Goal: Information Seeking & Learning: Learn about a topic

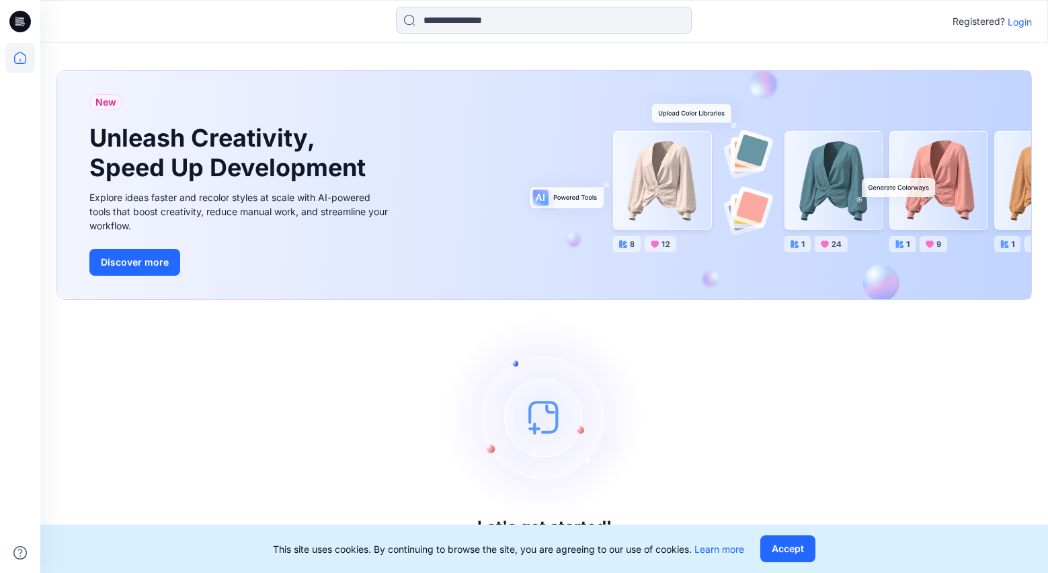
click at [472, 21] on input at bounding box center [544, 20] width 296 height 27
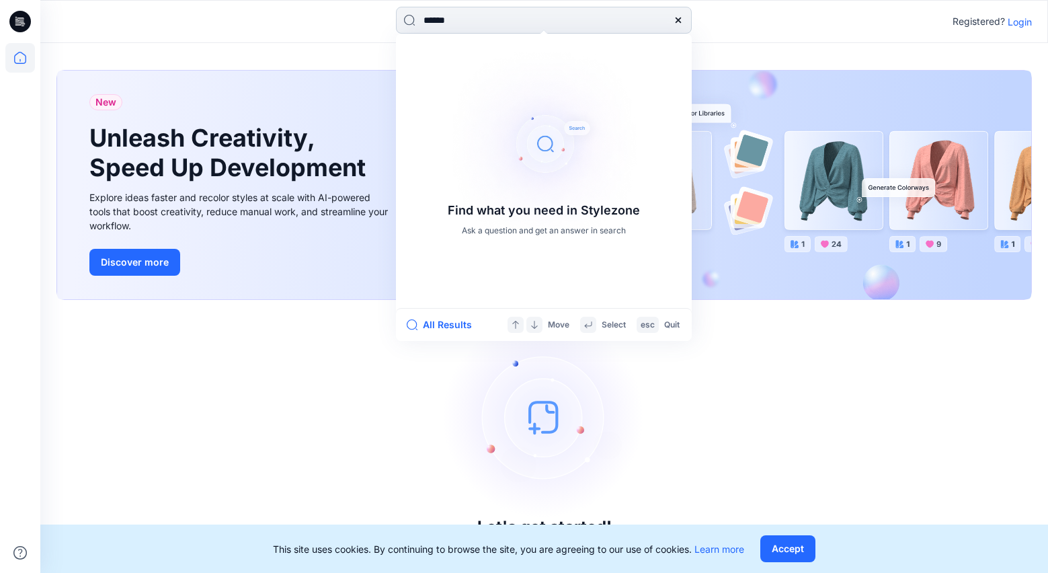
type input "*******"
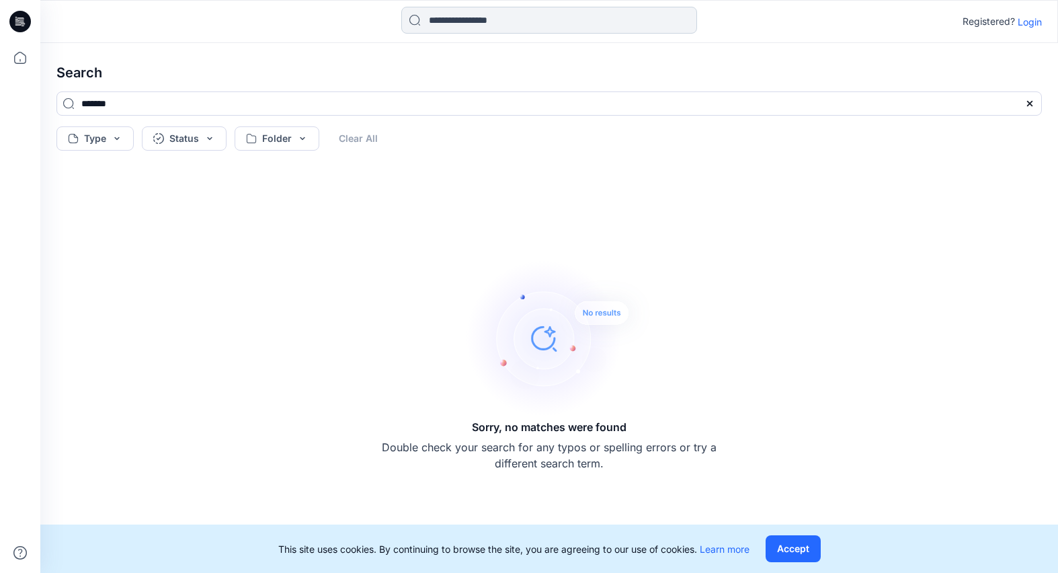
drag, startPoint x: 532, startPoint y: 24, endPoint x: 518, endPoint y: 21, distance: 13.7
click at [532, 24] on input at bounding box center [549, 20] width 296 height 27
drag, startPoint x: 68, startPoint y: 101, endPoint x: 17, endPoint y: 99, distance: 50.4
click at [24, 99] on div "Registered? Login Search ******* Type Status Folder Clear All Sorry, no matches…" at bounding box center [529, 286] width 1058 height 573
type input "****"
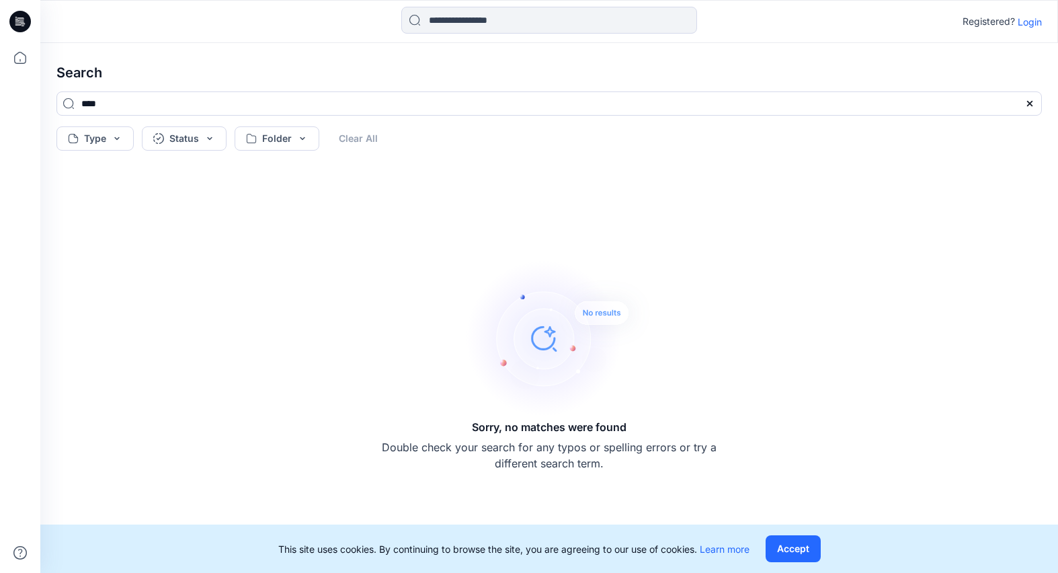
click at [800, 552] on button "Accept" at bounding box center [792, 548] width 55 height 27
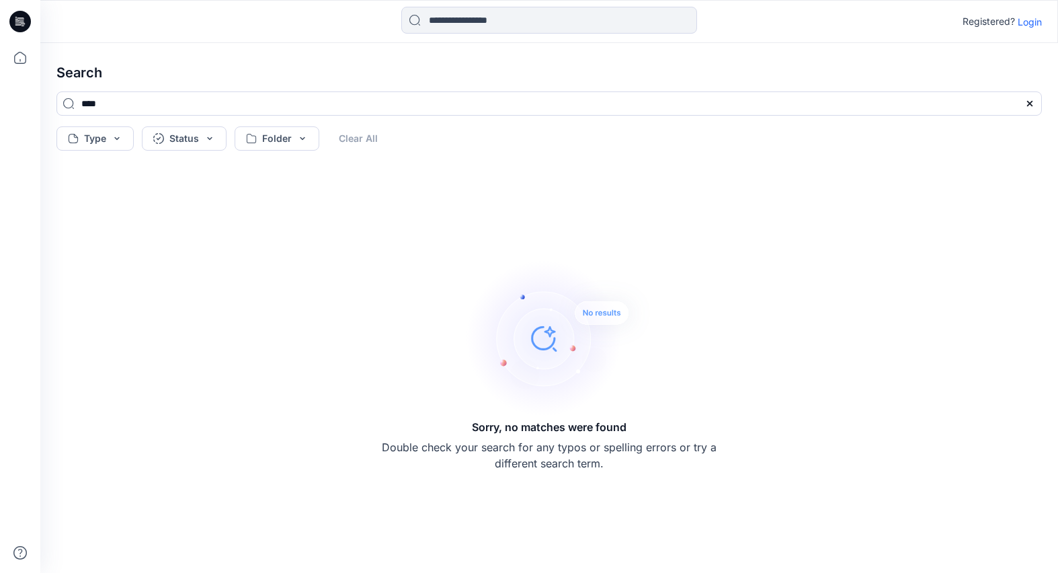
click at [1026, 24] on p "Login" at bounding box center [1029, 22] width 24 height 14
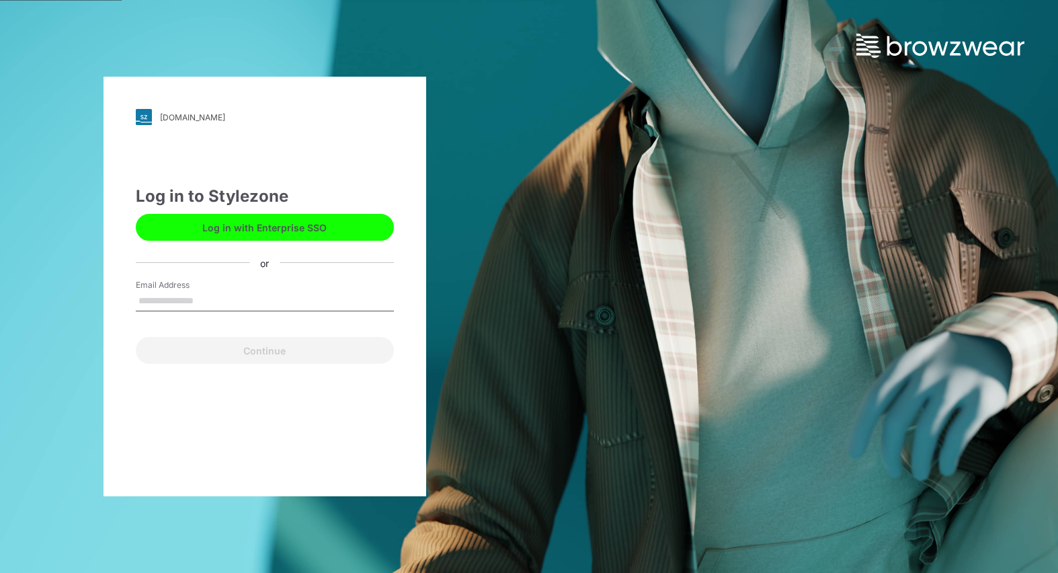
type input "**********"
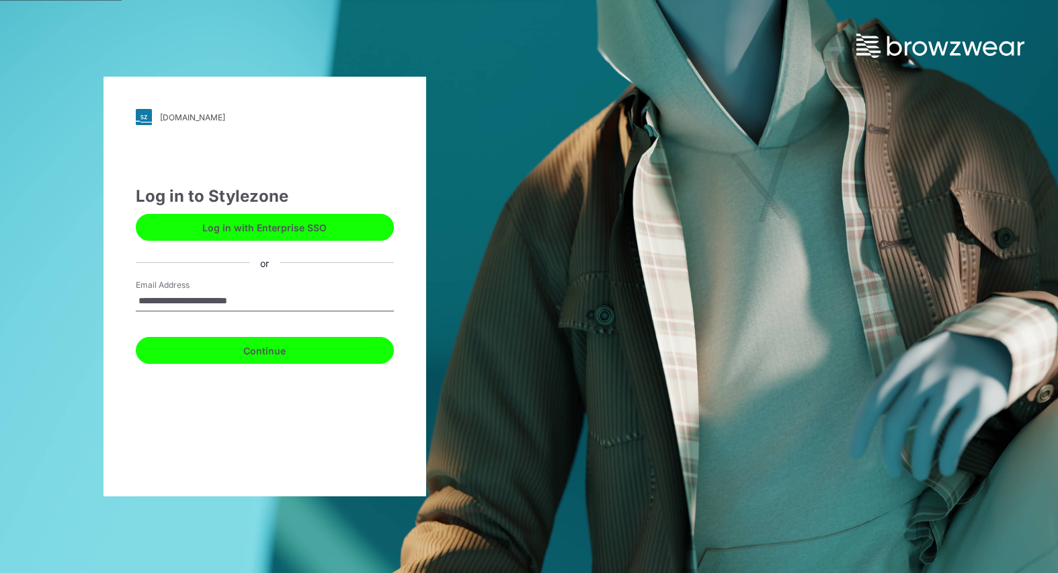
click at [279, 347] on button "Continue" at bounding box center [265, 350] width 258 height 27
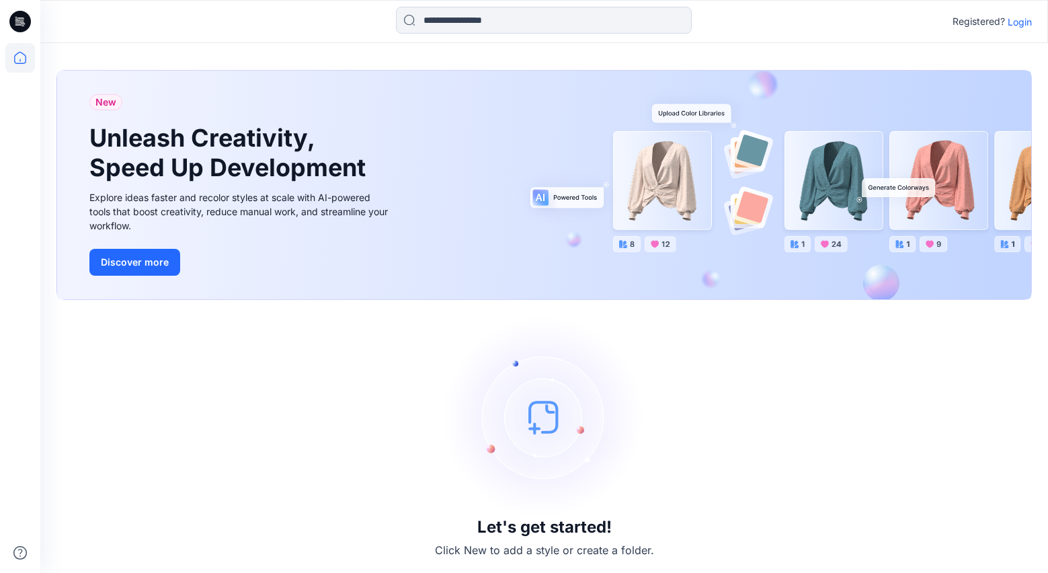
click at [1020, 28] on div "Registered? Login" at bounding box center [991, 21] width 79 height 16
click at [1017, 19] on p "Login" at bounding box center [1019, 22] width 24 height 14
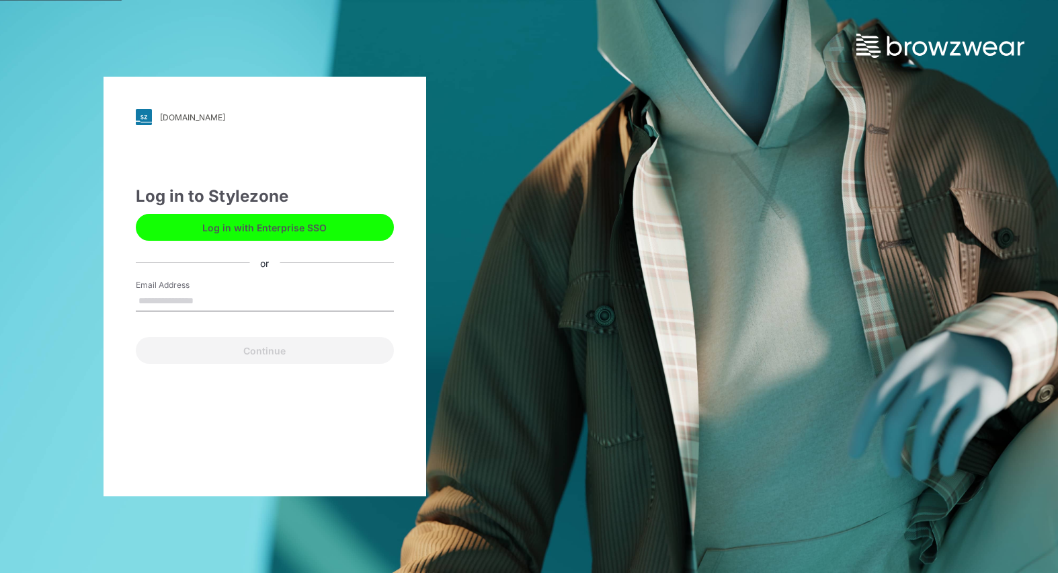
click at [341, 229] on button "Log in with Enterprise SSO" at bounding box center [265, 227] width 258 height 27
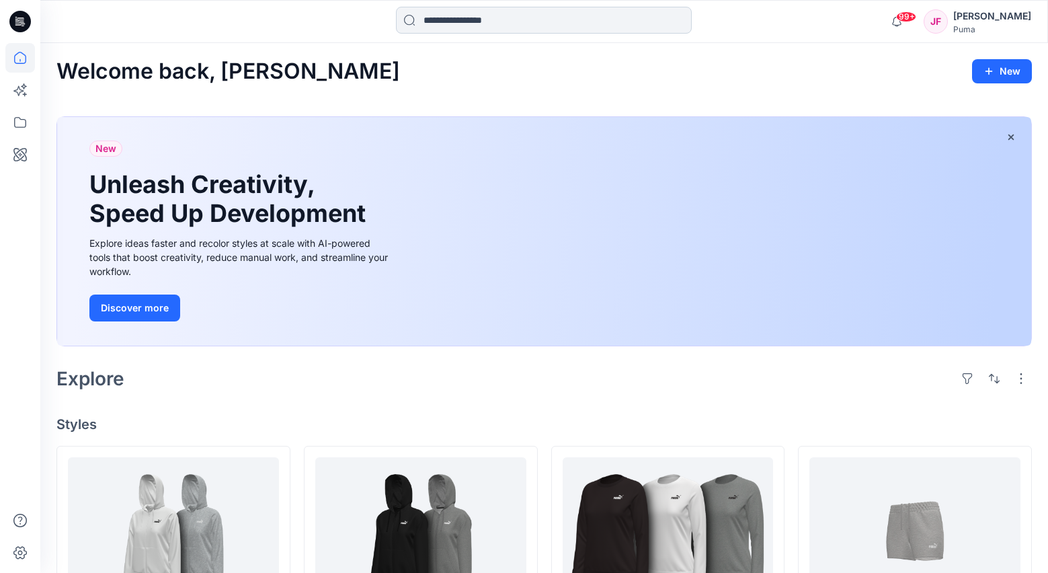
drag, startPoint x: 437, startPoint y: 21, endPoint x: 429, endPoint y: 15, distance: 10.1
click at [437, 18] on input at bounding box center [544, 20] width 296 height 27
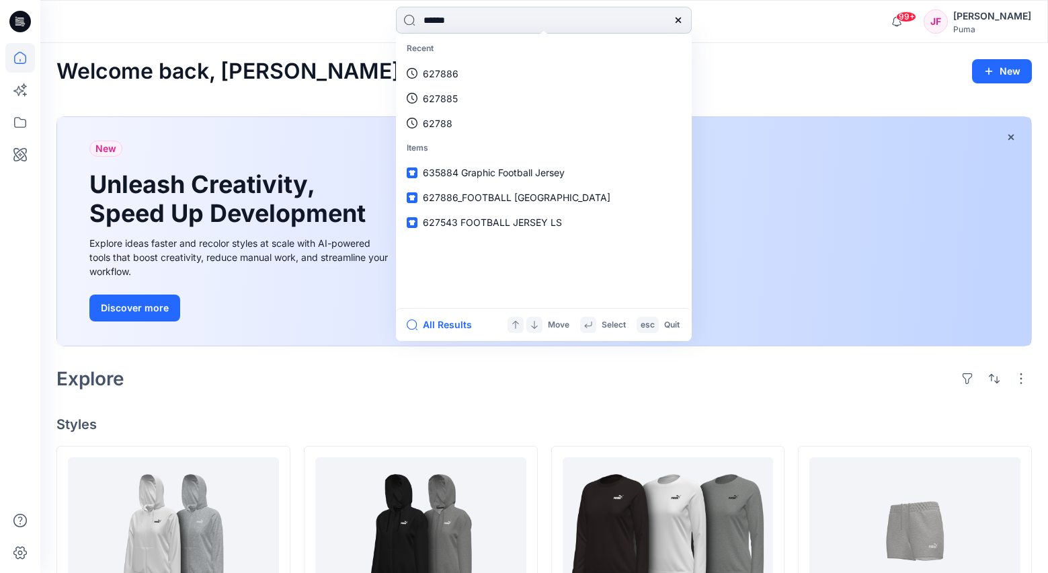
type input "*******"
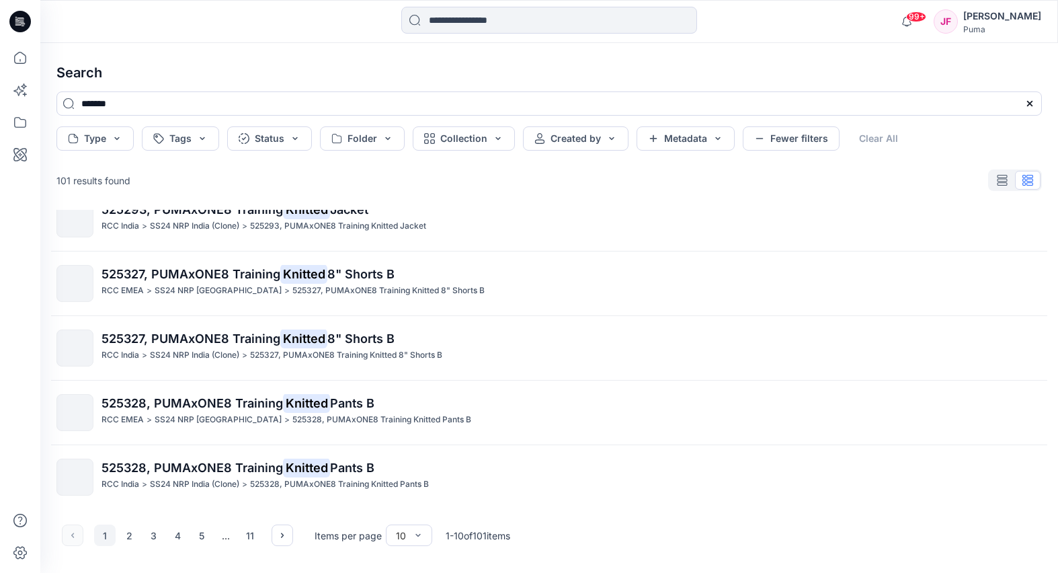
scroll to position [347, 0]
click at [480, 19] on input at bounding box center [549, 20] width 296 height 27
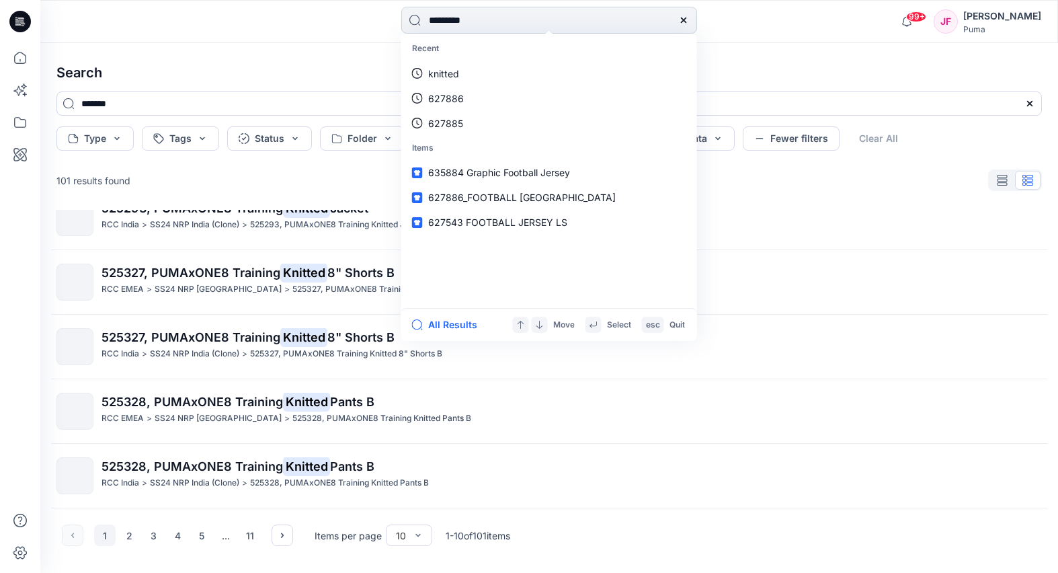
type input "**********"
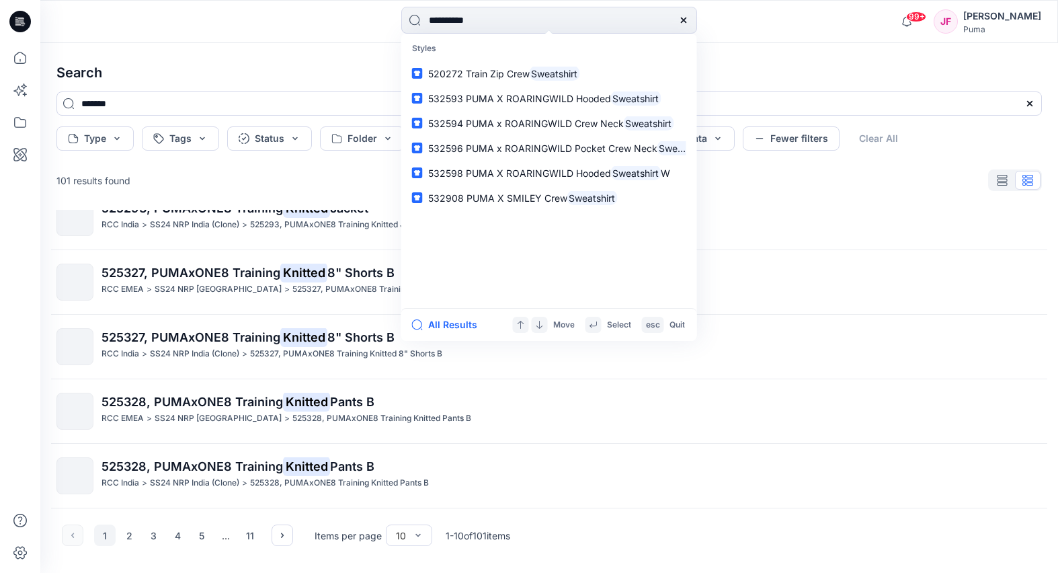
type input "**********"
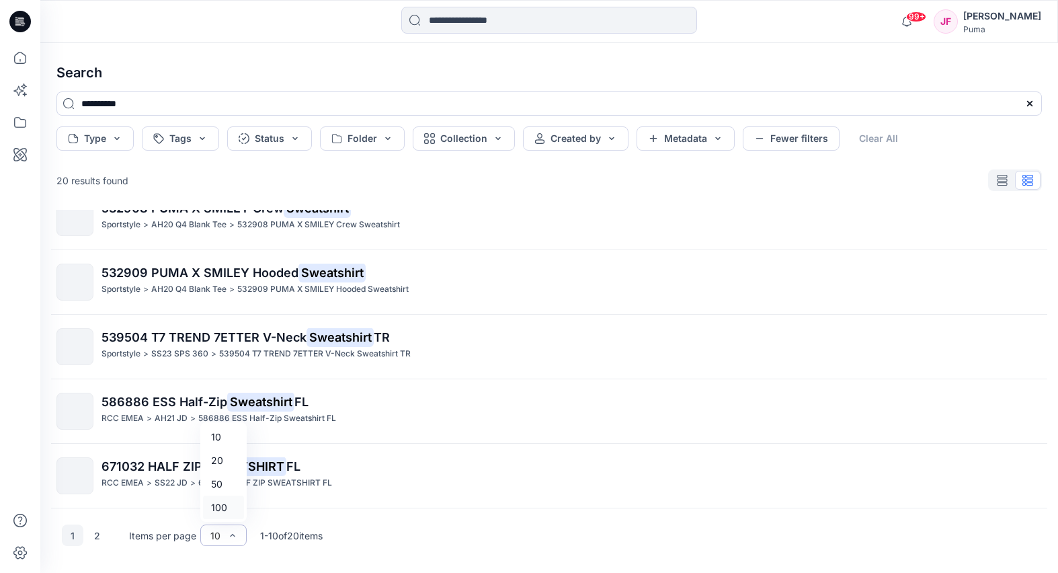
click at [223, 505] on div "100" at bounding box center [223, 507] width 41 height 24
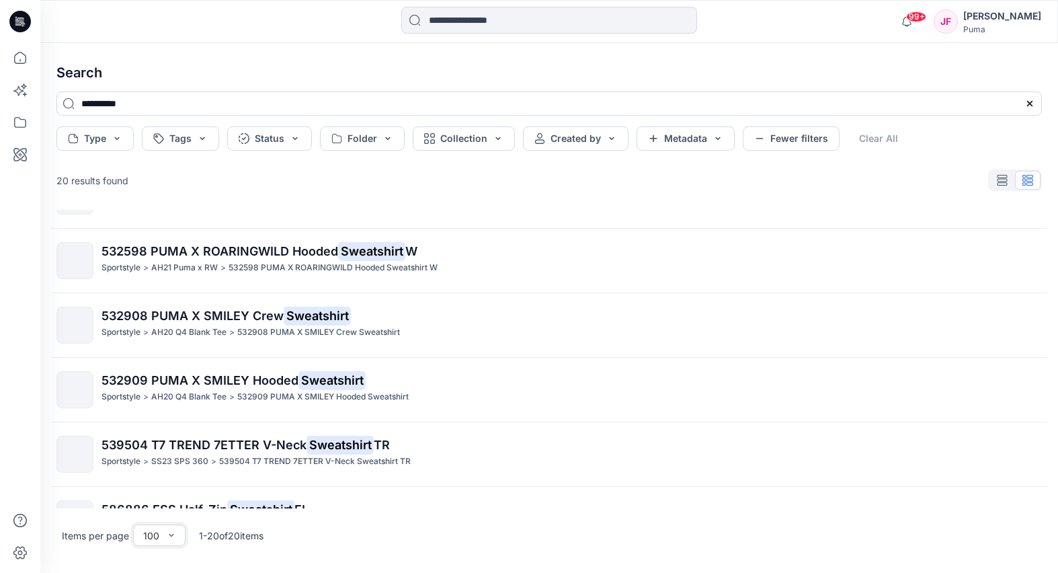
scroll to position [992, 0]
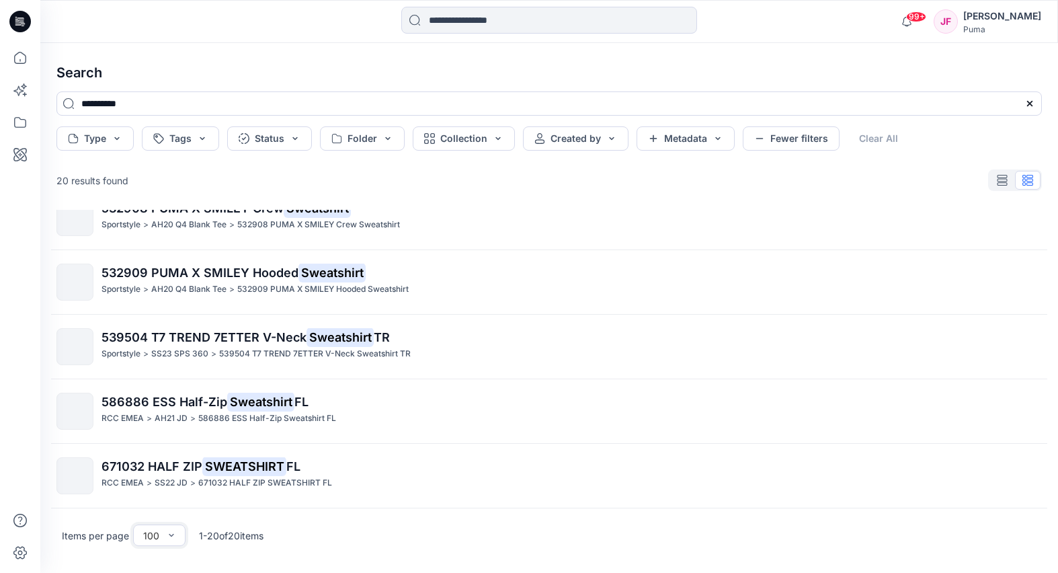
click at [170, 344] on p "539504 T7 TREND 7ETTER V-Neck Sweatshirt TR" at bounding box center [570, 337] width 939 height 19
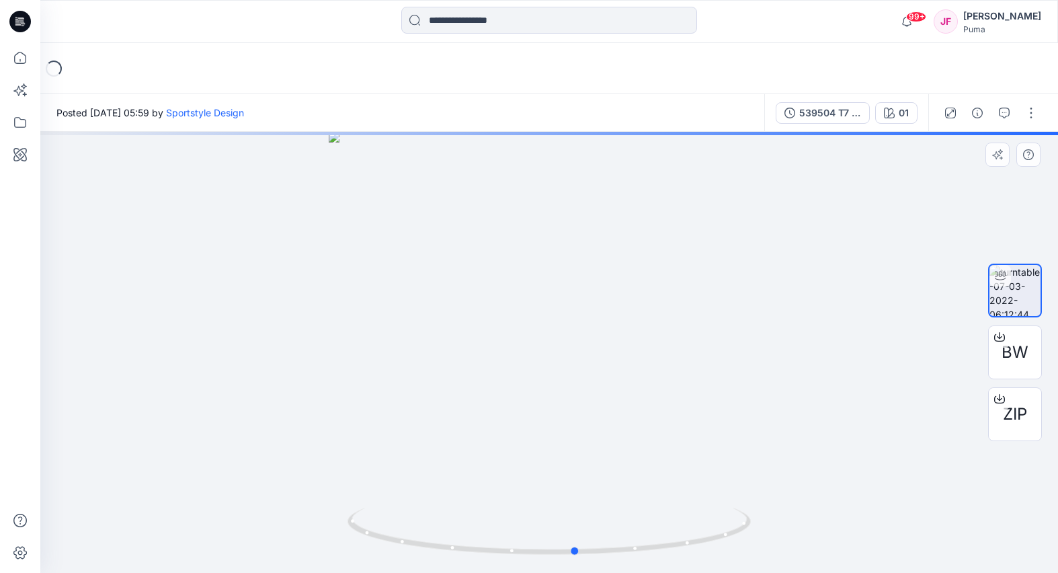
drag, startPoint x: 472, startPoint y: 329, endPoint x: 902, endPoint y: 346, distance: 431.1
click at [901, 345] on div at bounding box center [548, 352] width 1017 height 441
click at [1009, 352] on span "BW" at bounding box center [1014, 352] width 27 height 24
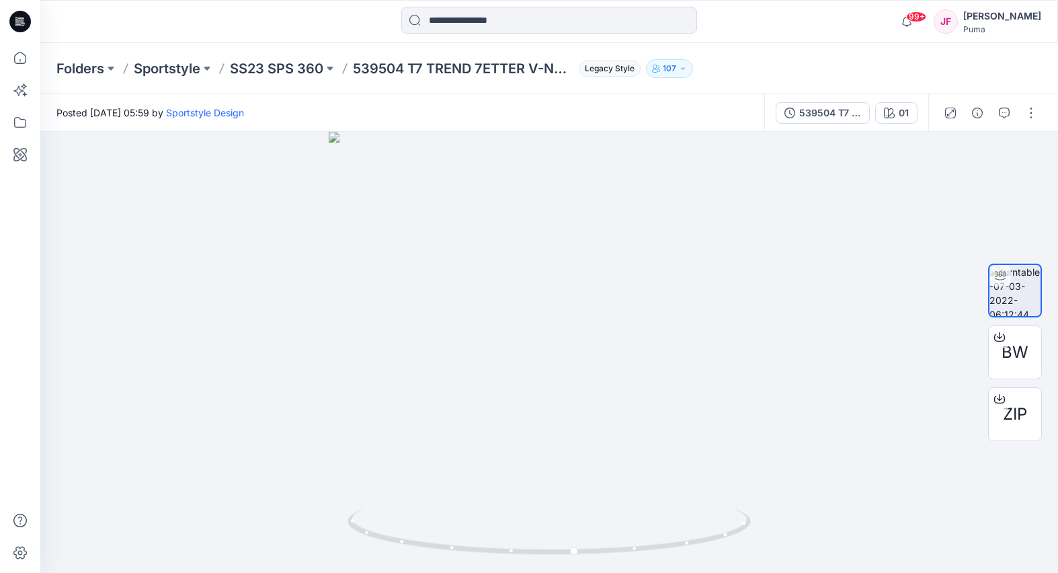
click at [377, 108] on div "Posted Monday, March 07, 2022 05:59 by Sportstyle Design" at bounding box center [402, 112] width 724 height 37
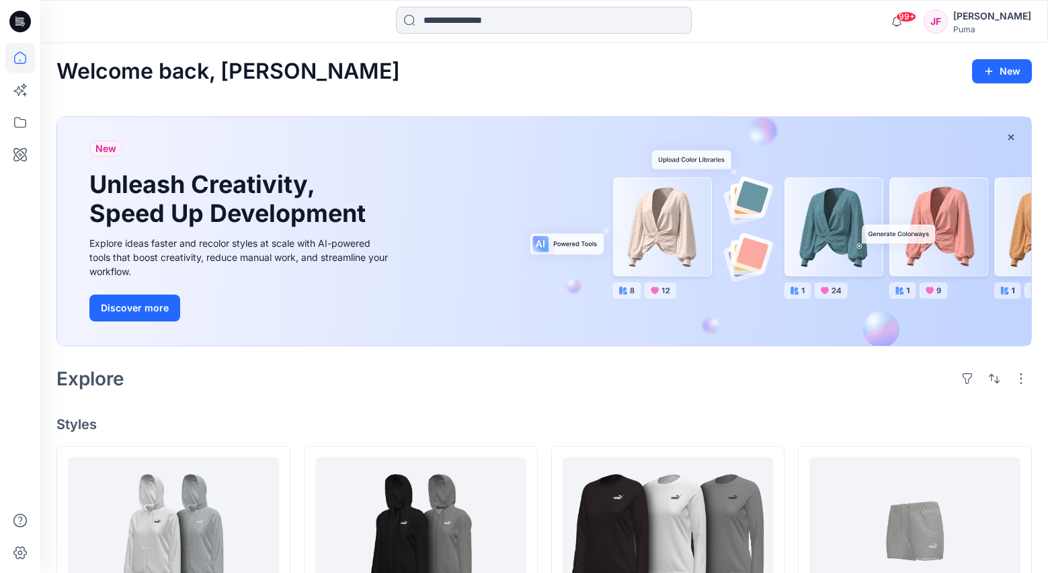
click at [492, 19] on input at bounding box center [544, 20] width 296 height 27
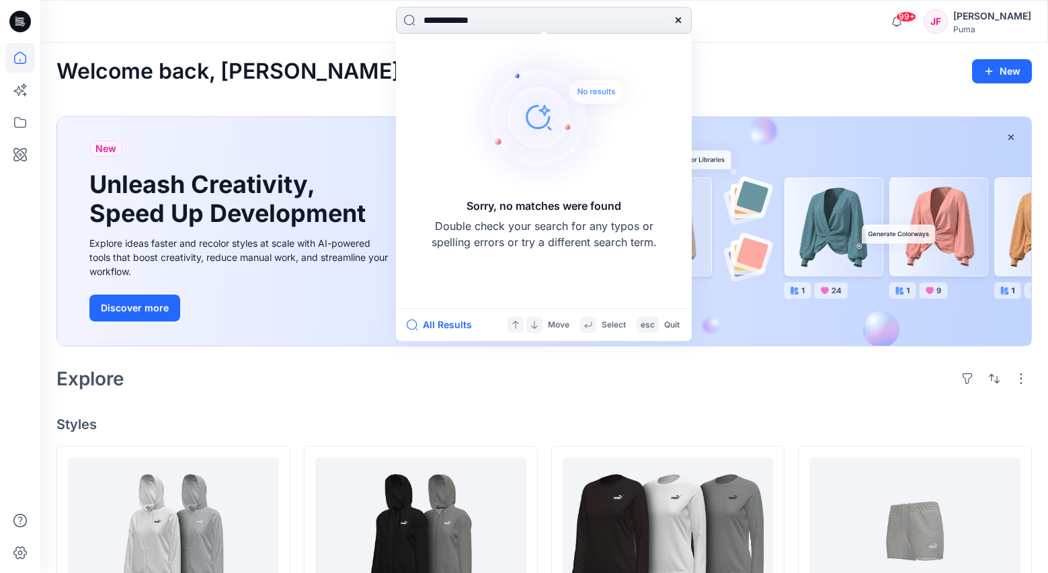
type input "**********"
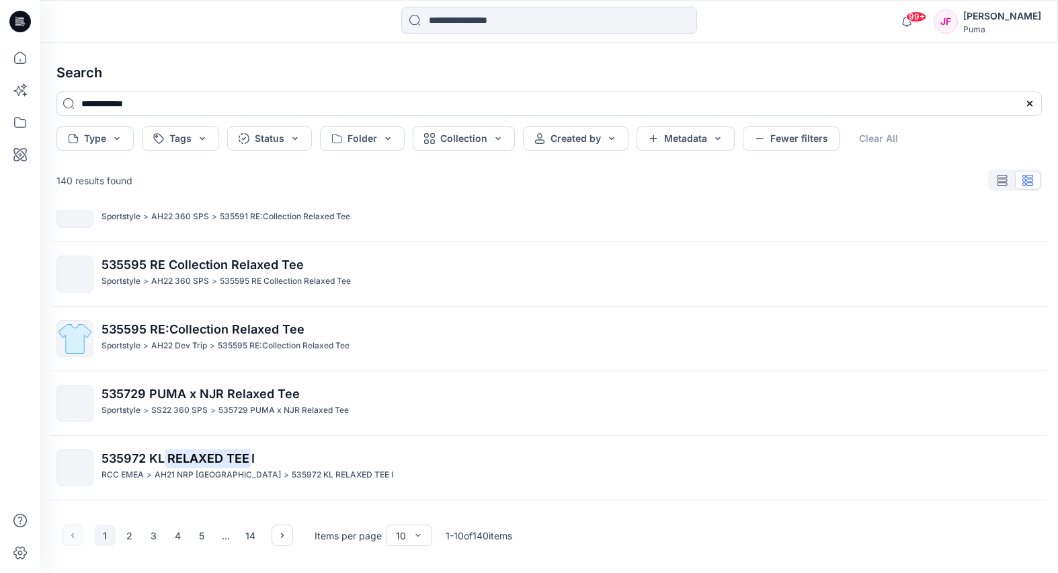
scroll to position [347, 0]
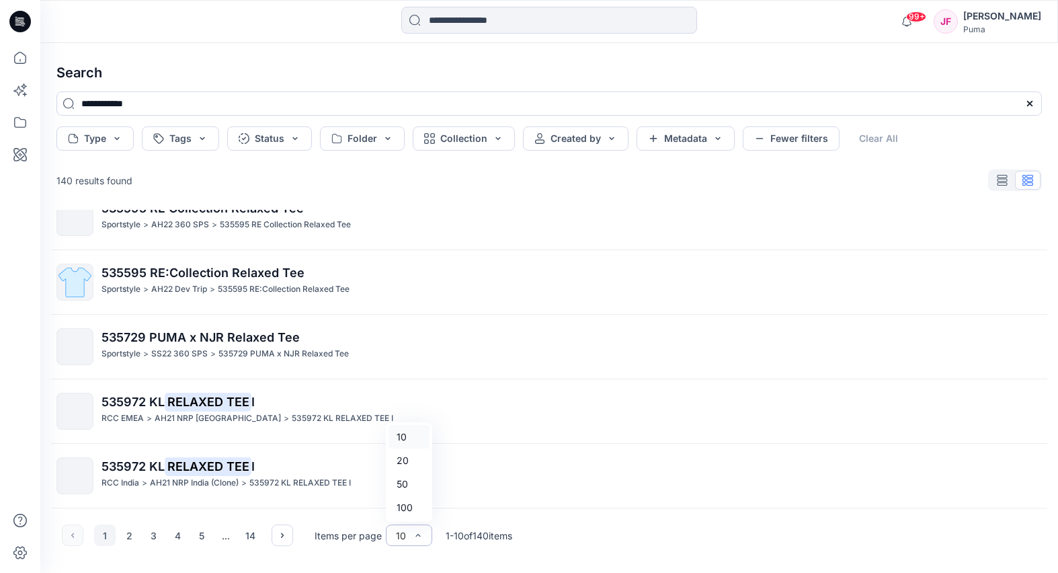
click at [402, 540] on div "10" at bounding box center [401, 535] width 10 height 14
click at [413, 507] on div "100" at bounding box center [408, 507] width 41 height 24
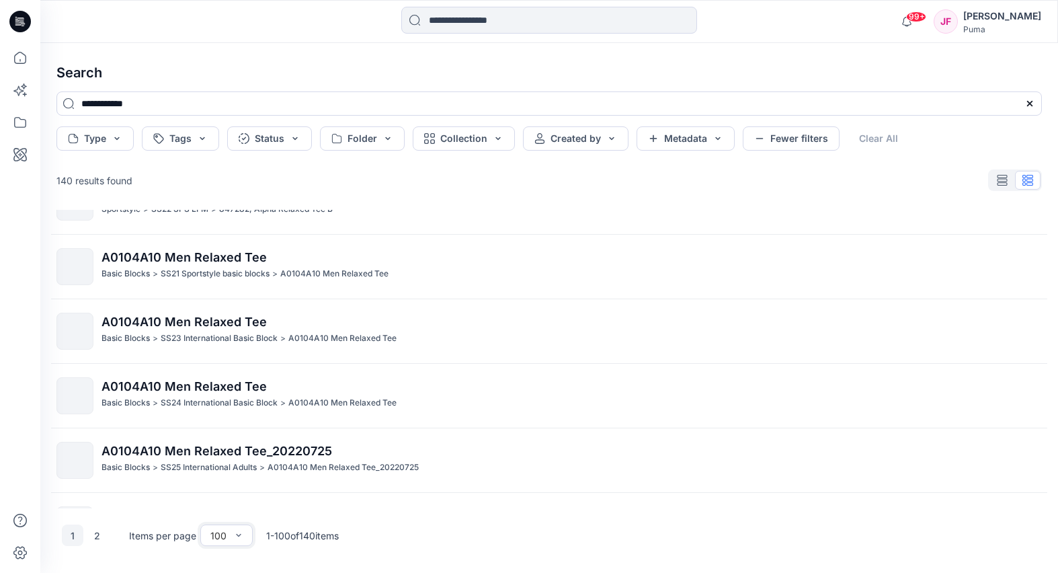
scroll to position [3975, 0]
click at [118, 132] on button "Type" at bounding box center [94, 138] width 77 height 24
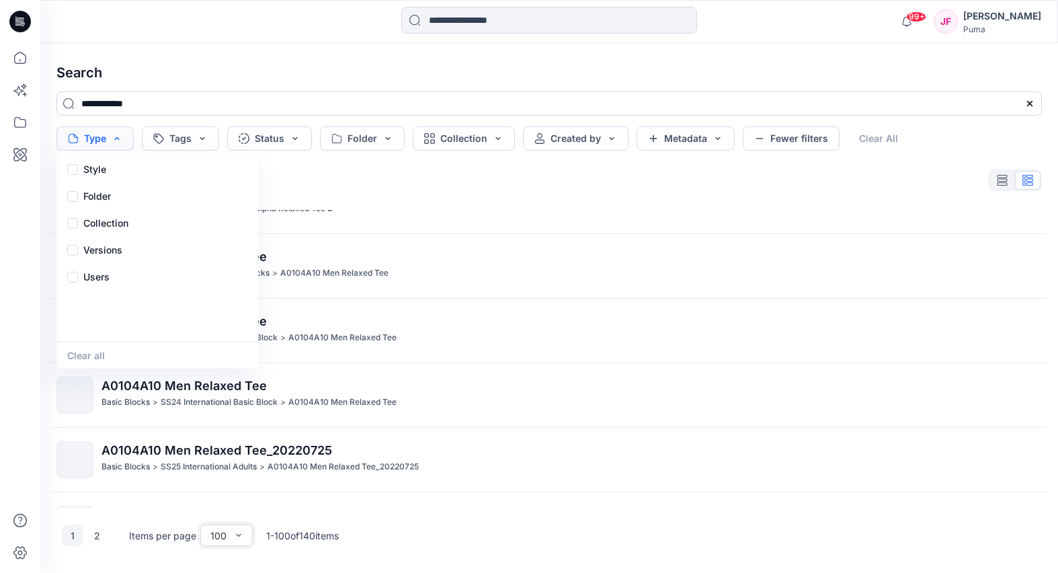
click at [112, 141] on button "Type" at bounding box center [94, 138] width 77 height 24
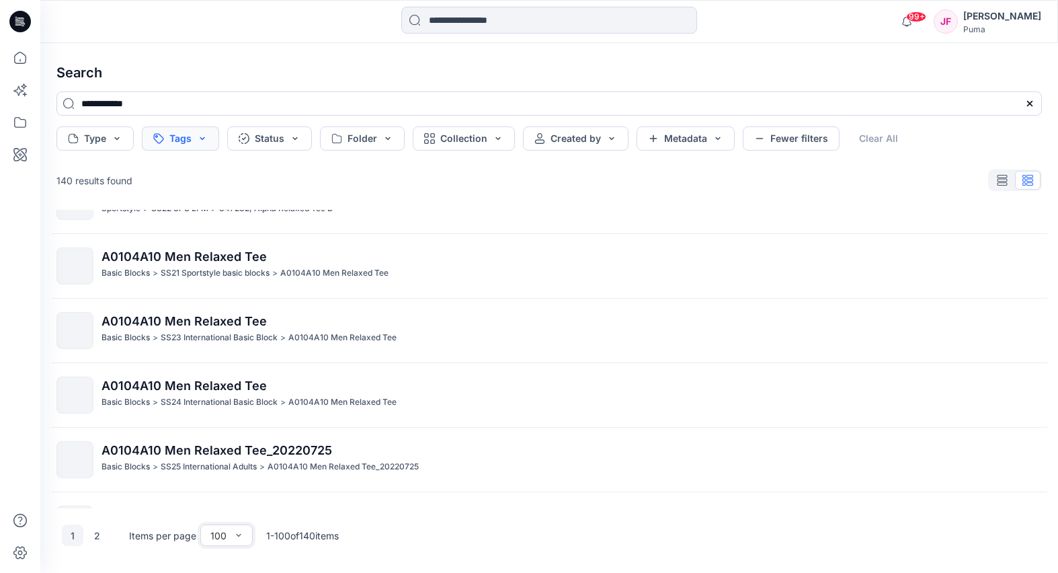
click at [177, 142] on button "Tags" at bounding box center [180, 138] width 77 height 24
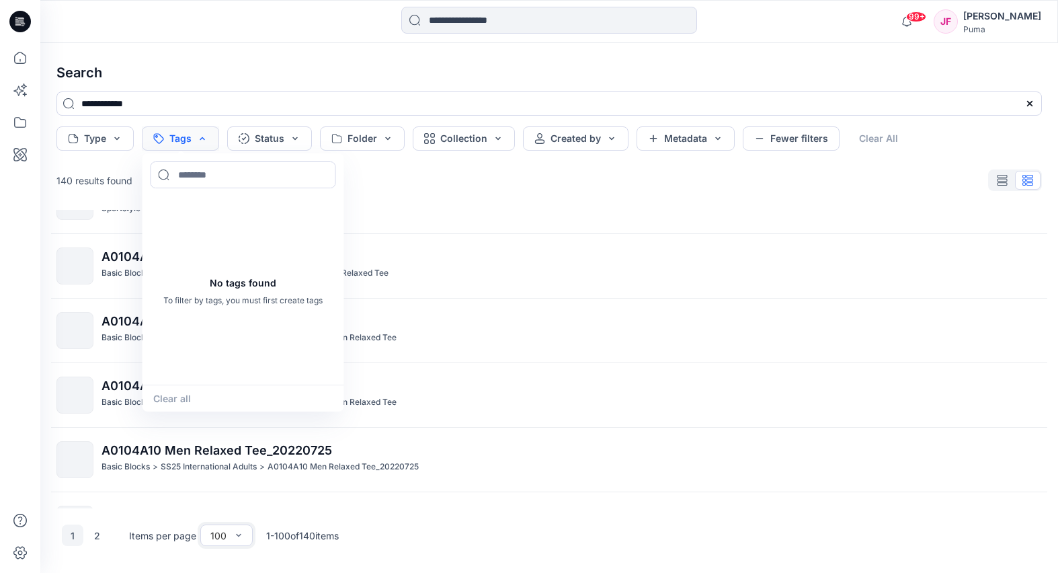
click at [184, 149] on button "Tags" at bounding box center [180, 138] width 77 height 24
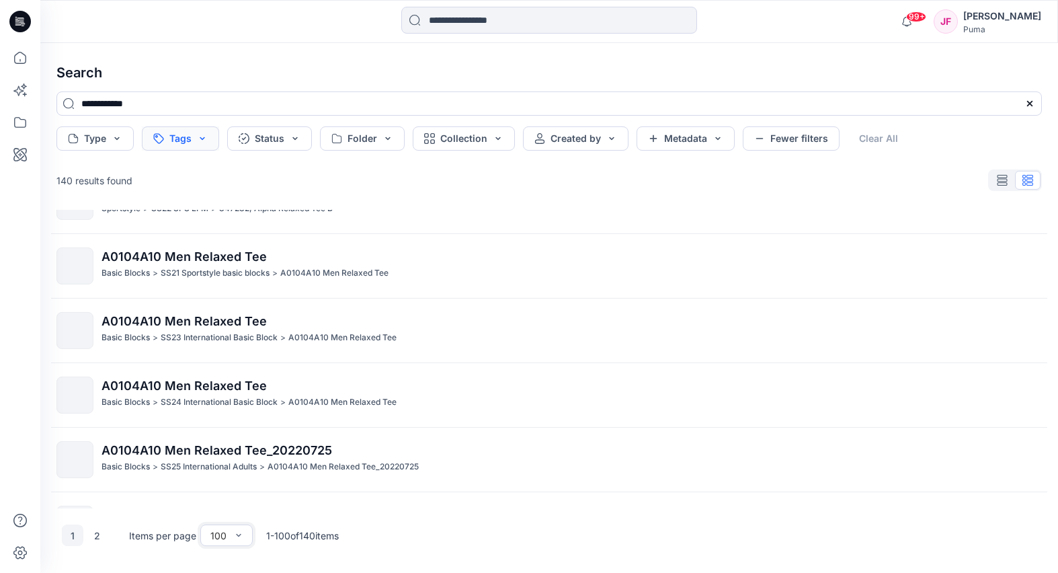
click at [181, 137] on button "Tags" at bounding box center [180, 138] width 77 height 24
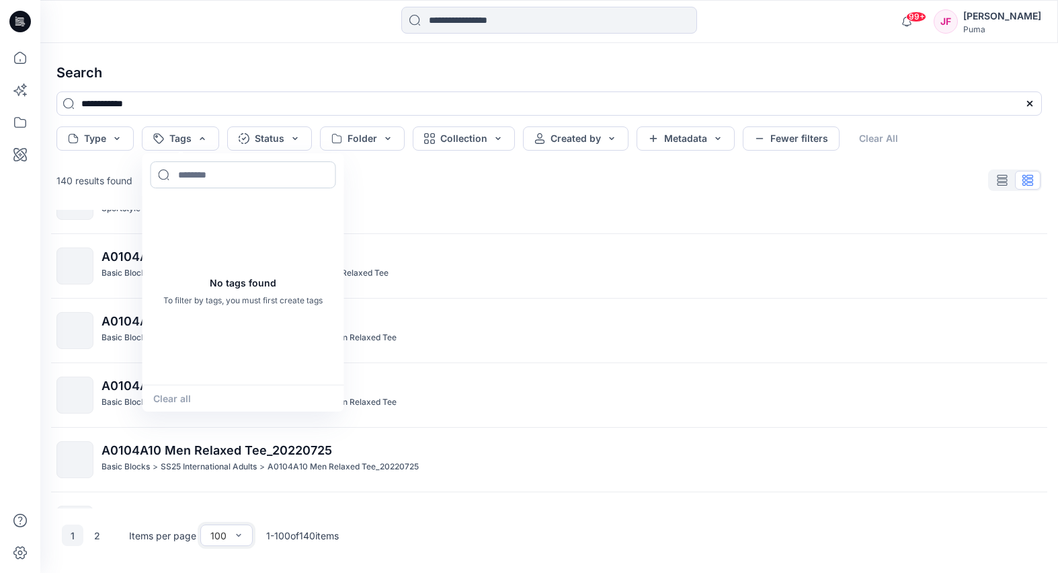
click at [186, 178] on input at bounding box center [243, 174] width 185 height 27
type input "****"
type input "**"
click at [406, 95] on input "**********" at bounding box center [548, 103] width 985 height 24
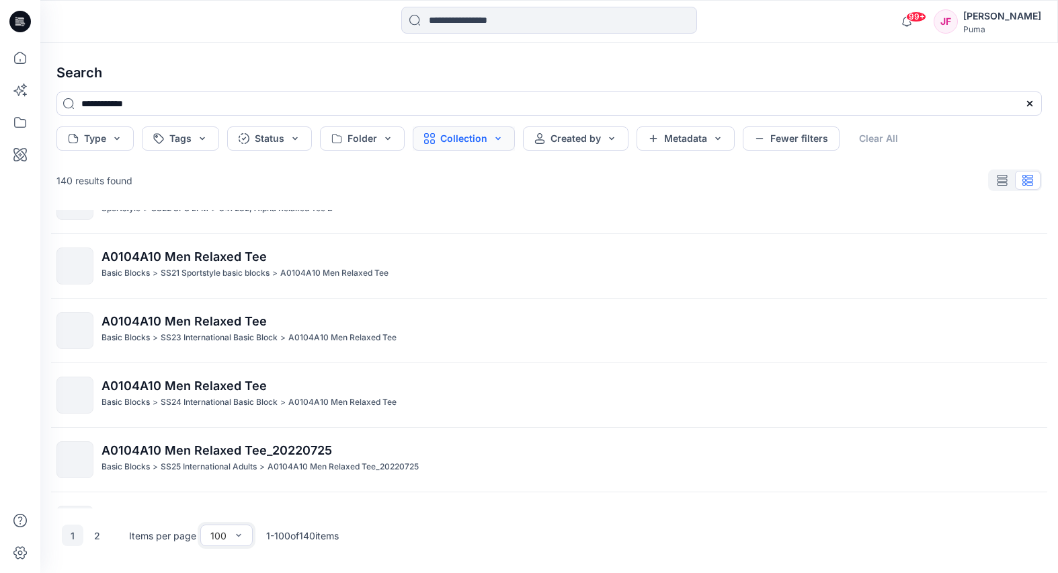
click at [441, 135] on button "Collection" at bounding box center [464, 138] width 102 height 24
click at [603, 142] on button "Created by" at bounding box center [575, 138] width 105 height 24
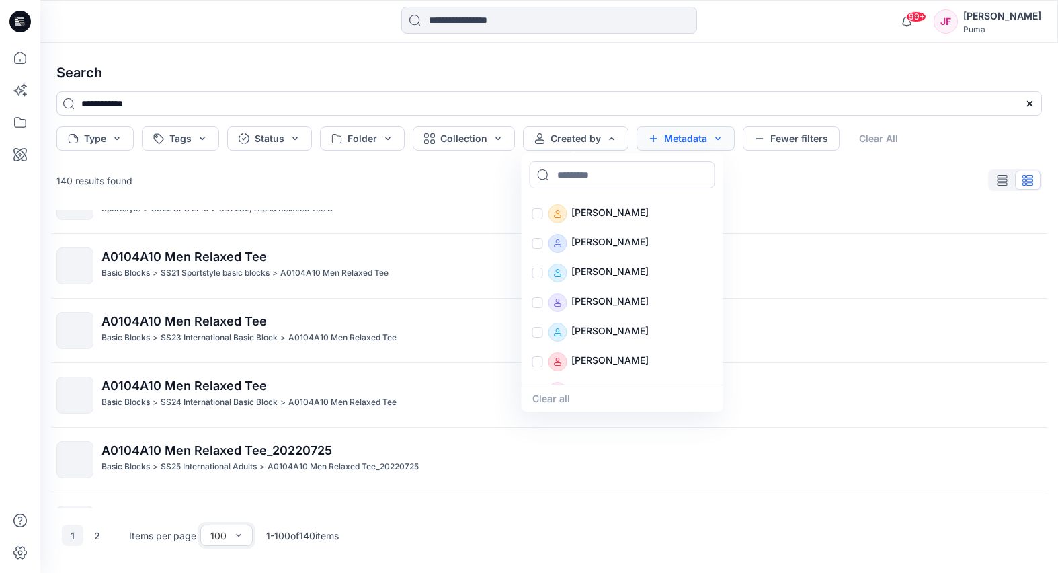
click at [699, 137] on button "Metadata" at bounding box center [685, 138] width 98 height 24
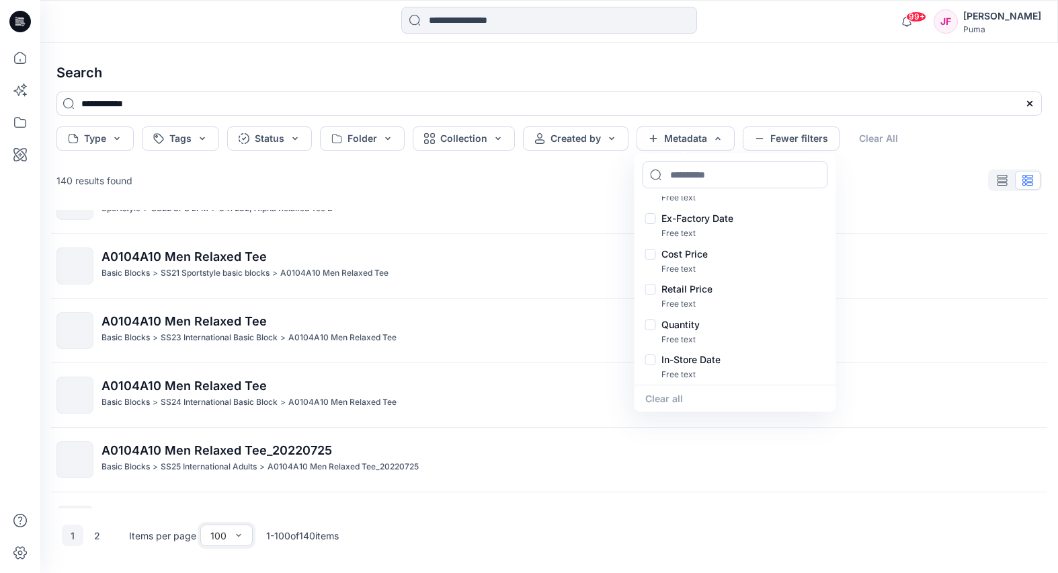
scroll to position [0, 0]
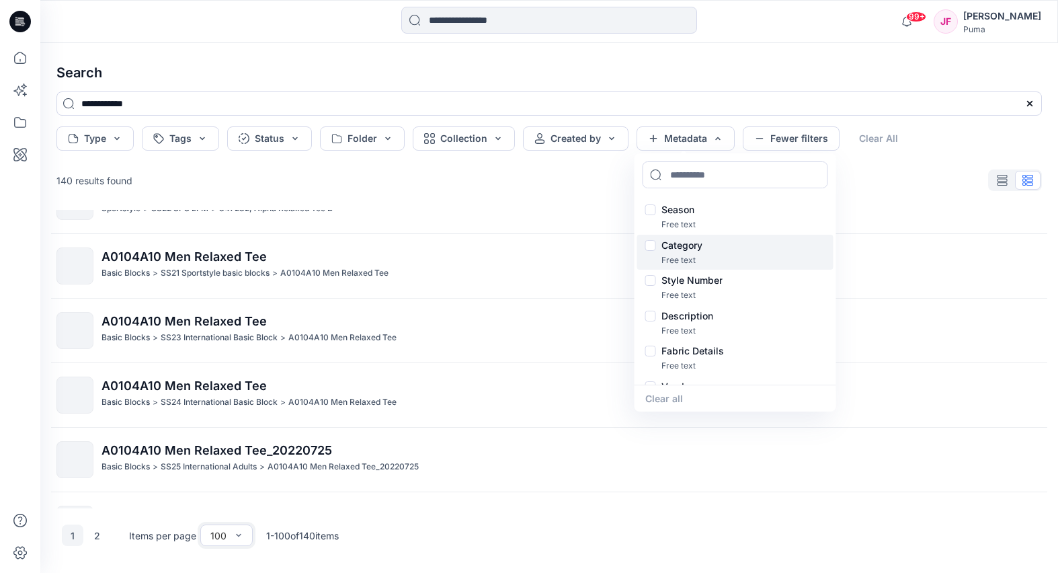
click at [671, 251] on p "Category" at bounding box center [681, 245] width 41 height 16
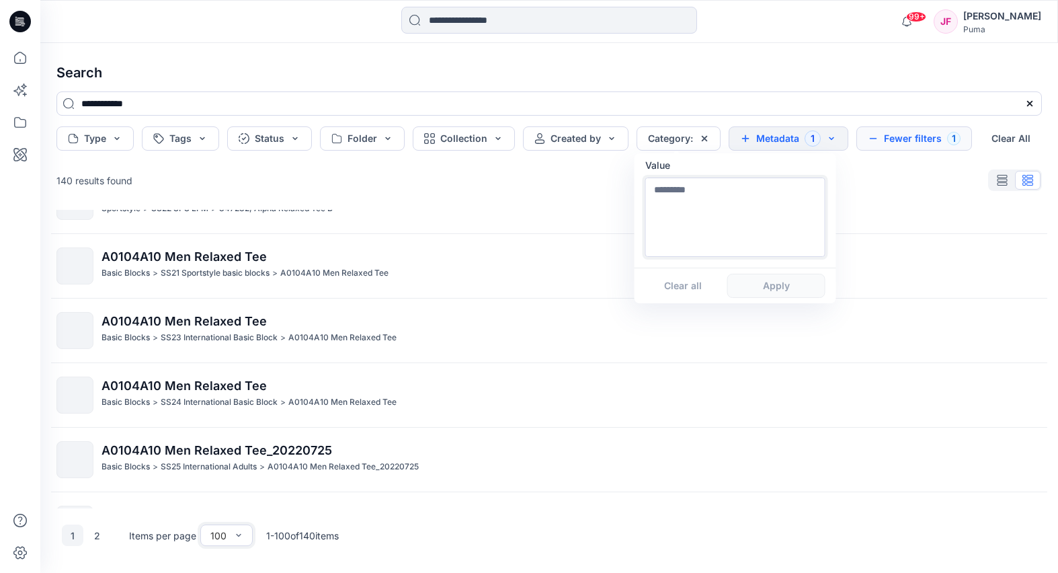
click at [687, 199] on textarea at bounding box center [735, 216] width 180 height 79
type textarea "***"
click at [794, 291] on button "Apply" at bounding box center [776, 285] width 98 height 24
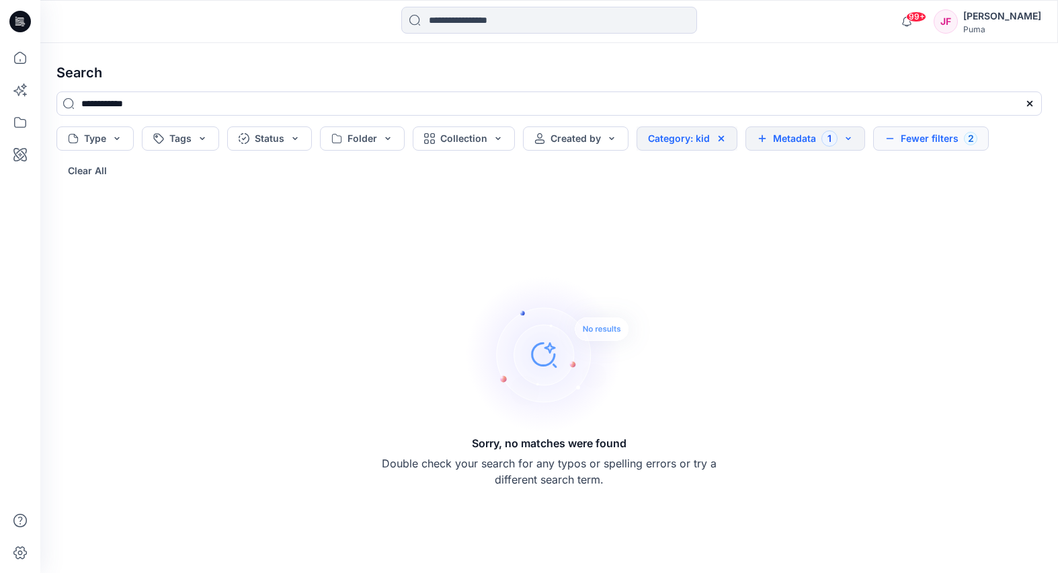
click at [727, 136] on button "Category: kid" at bounding box center [686, 138] width 101 height 24
click at [716, 138] on icon at bounding box center [721, 138] width 11 height 11
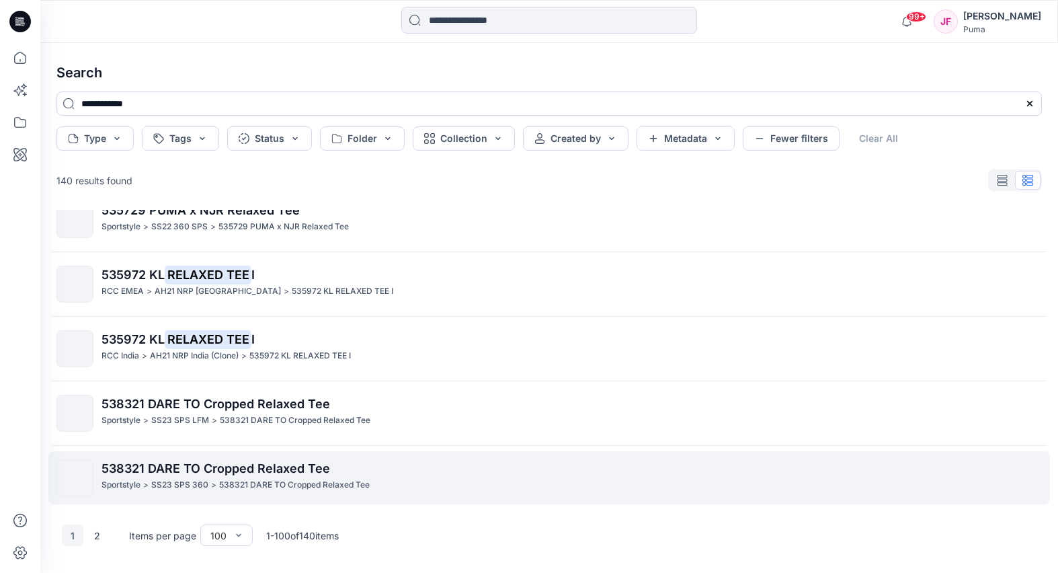
scroll to position [6153, 0]
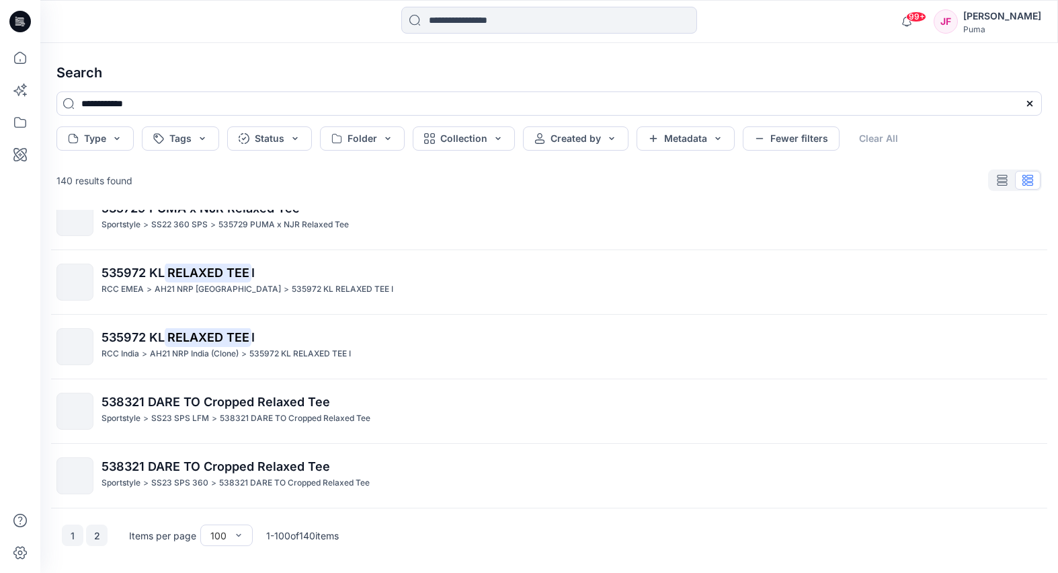
click at [96, 537] on button "2" at bounding box center [97, 535] width 22 height 22
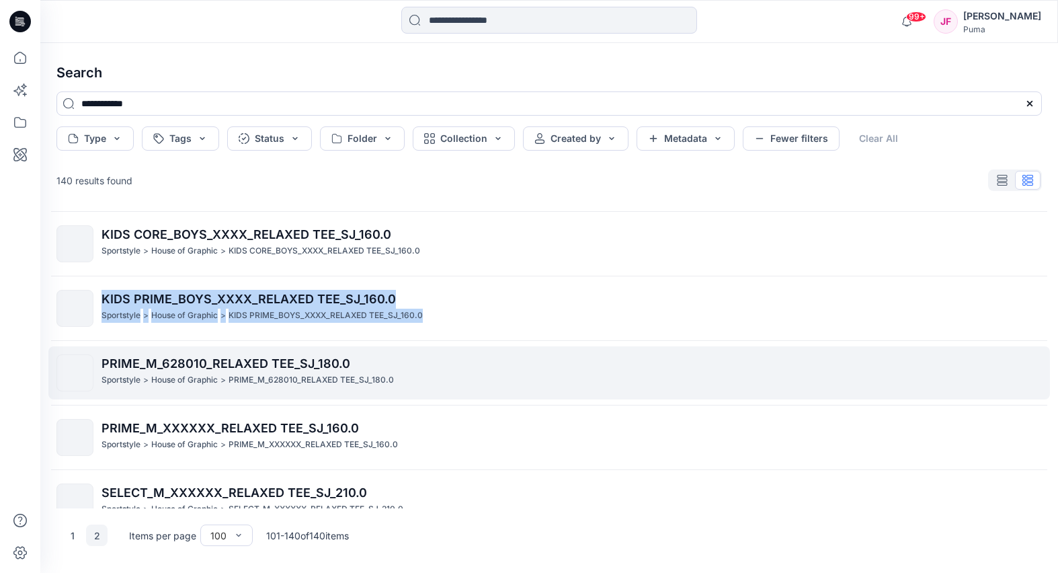
scroll to position [2226, 0]
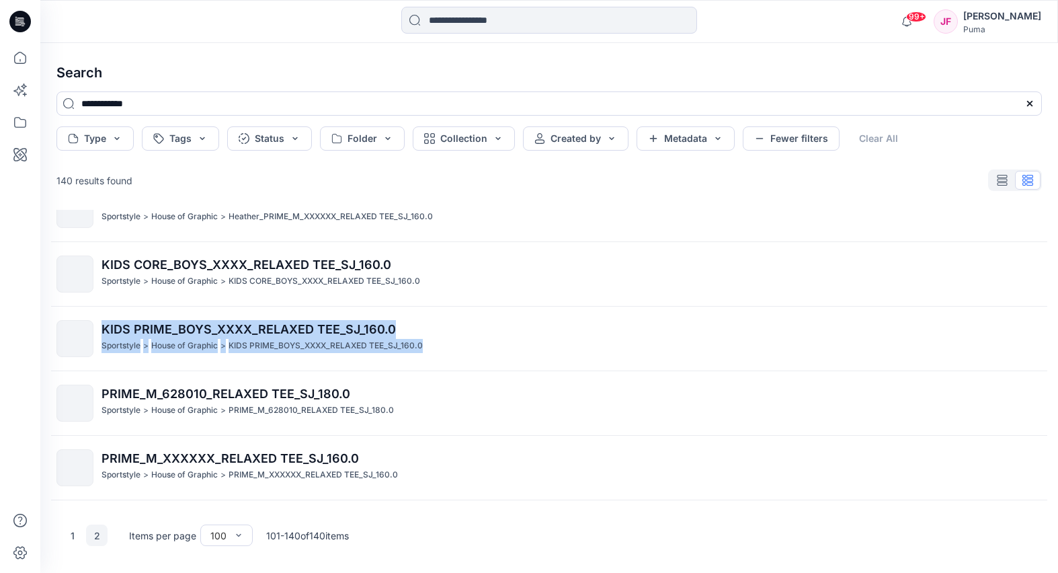
click at [38, 370] on div at bounding box center [20, 286] width 40 height 573
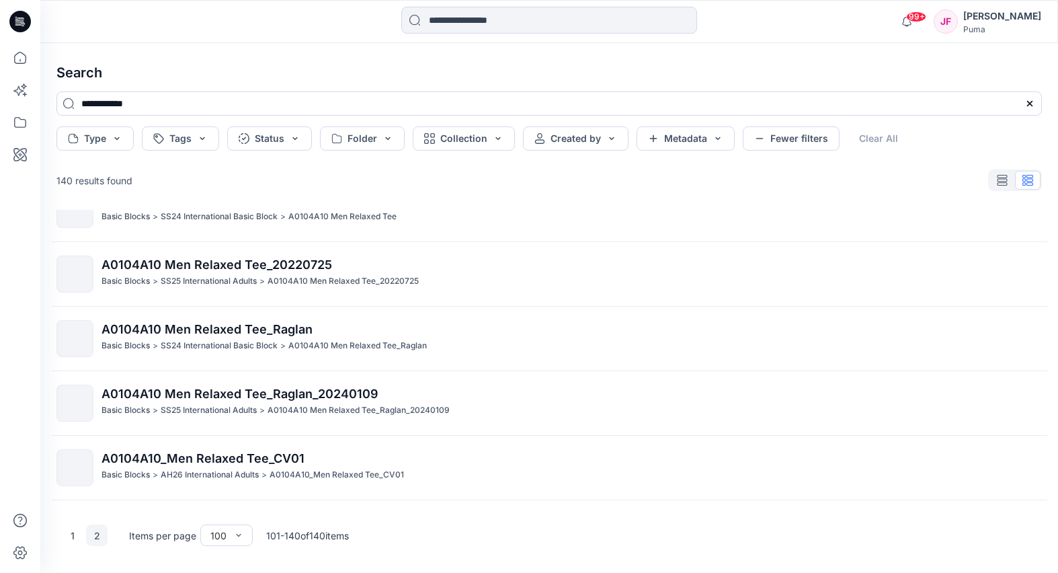
scroll to position [1062, 0]
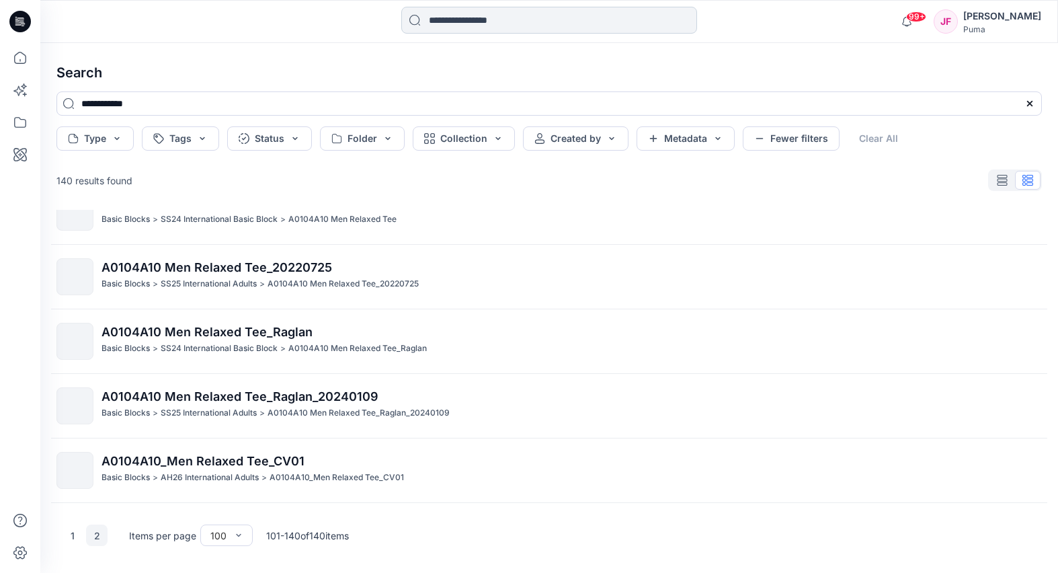
click at [499, 9] on input at bounding box center [549, 20] width 296 height 27
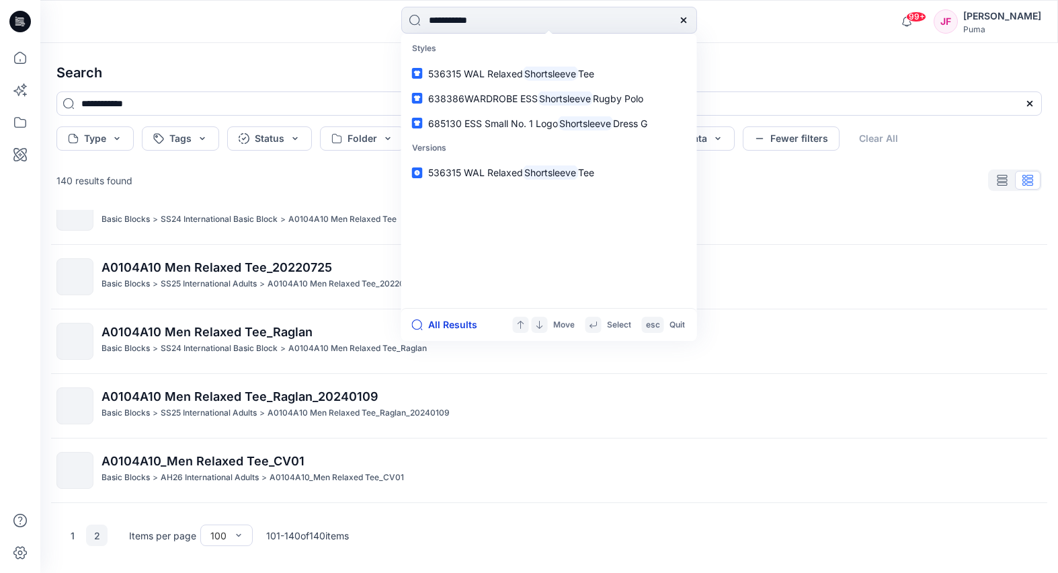
type input "**********"
click at [456, 322] on button "All Results" at bounding box center [449, 324] width 74 height 16
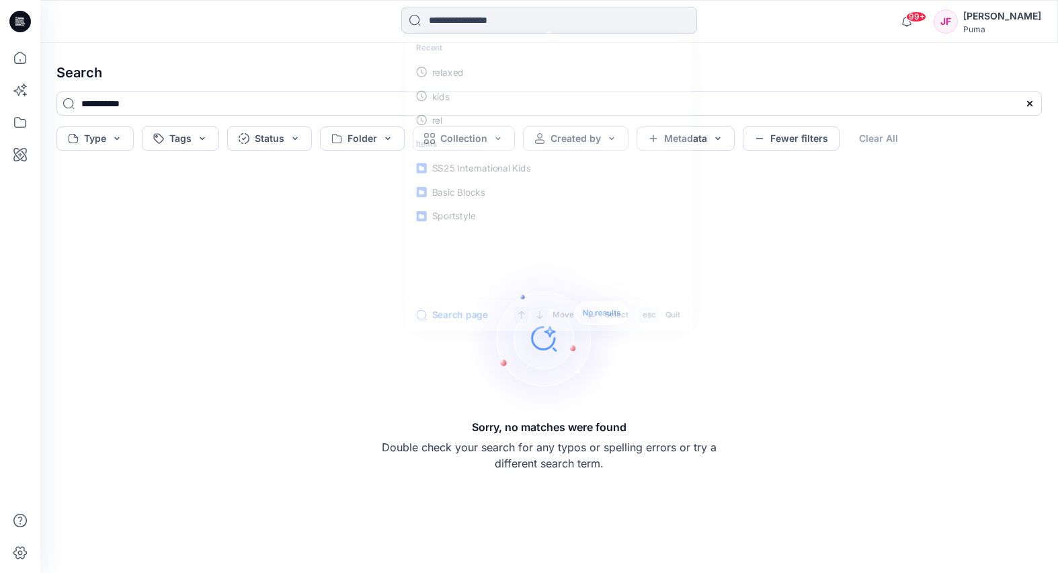
drag, startPoint x: 501, startPoint y: 19, endPoint x: 494, endPoint y: 15, distance: 7.8
click at [499, 16] on input at bounding box center [549, 20] width 296 height 27
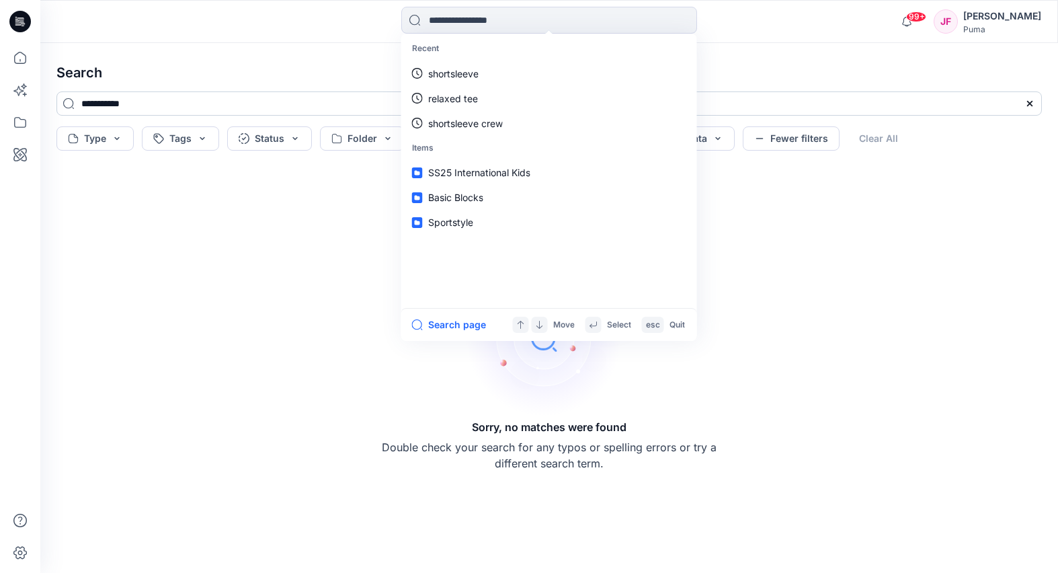
click at [155, 97] on input "**********" at bounding box center [548, 103] width 985 height 24
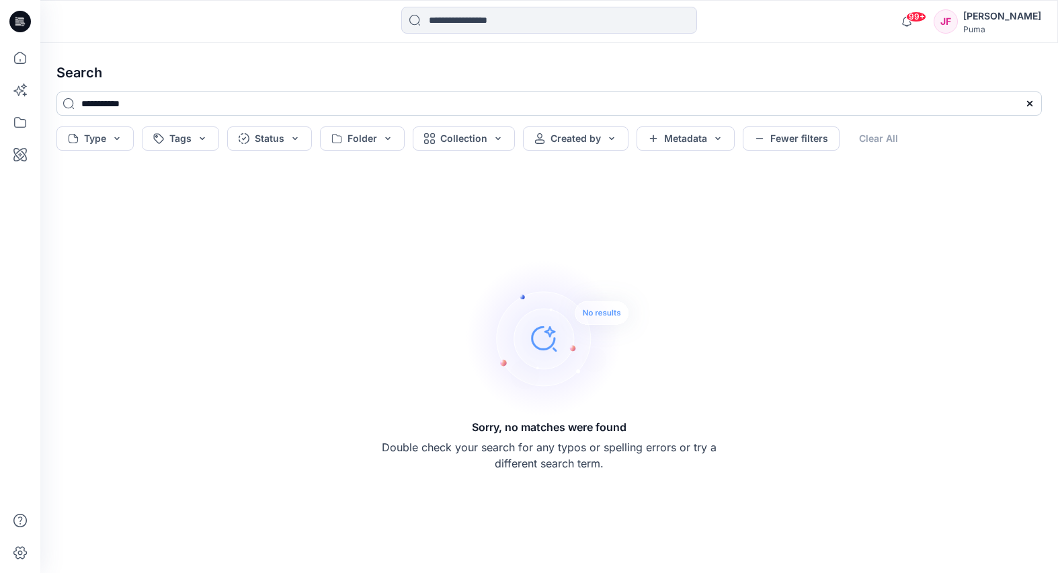
drag, startPoint x: 125, startPoint y: 100, endPoint x: 71, endPoint y: 113, distance: 55.9
click at [79, 110] on input "**********" at bounding box center [548, 103] width 985 height 24
click at [107, 101] on input "**********" at bounding box center [548, 103] width 985 height 24
click at [101, 102] on input "**********" at bounding box center [548, 103] width 985 height 24
click at [104, 105] on input "**********" at bounding box center [548, 103] width 985 height 24
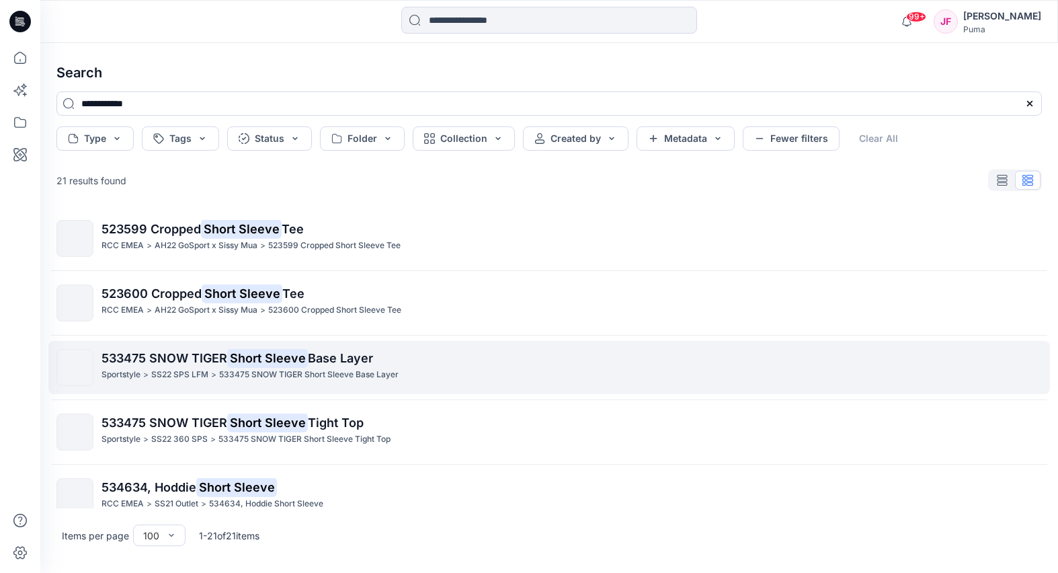
scroll to position [0, 0]
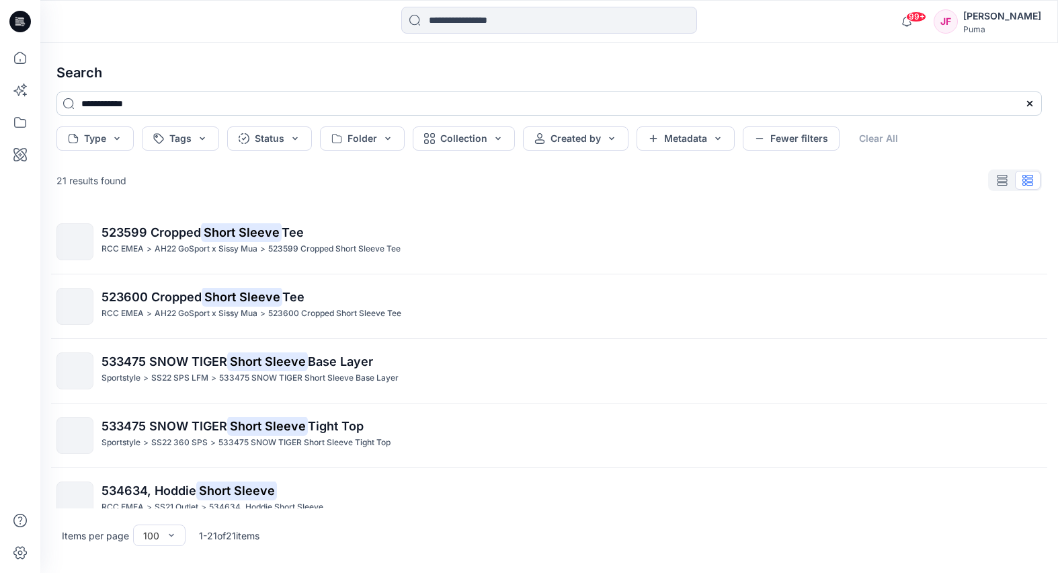
click at [152, 95] on input "**********" at bounding box center [548, 103] width 985 height 24
drag, startPoint x: 152, startPoint y: 95, endPoint x: 164, endPoint y: 95, distance: 12.1
click at [163, 94] on input "**********" at bounding box center [548, 103] width 985 height 24
click at [164, 95] on input "**********" at bounding box center [548, 103] width 985 height 24
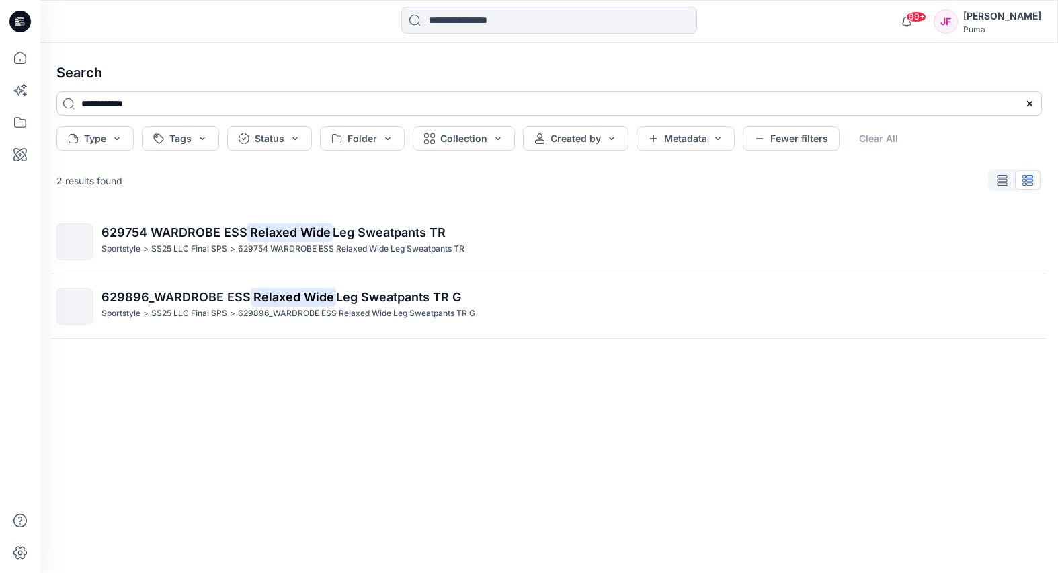
click at [126, 107] on input "**********" at bounding box center [548, 103] width 985 height 24
drag, startPoint x: 126, startPoint y: 107, endPoint x: 135, endPoint y: 106, distance: 9.4
click at [126, 107] on input "**********" at bounding box center [548, 103] width 985 height 24
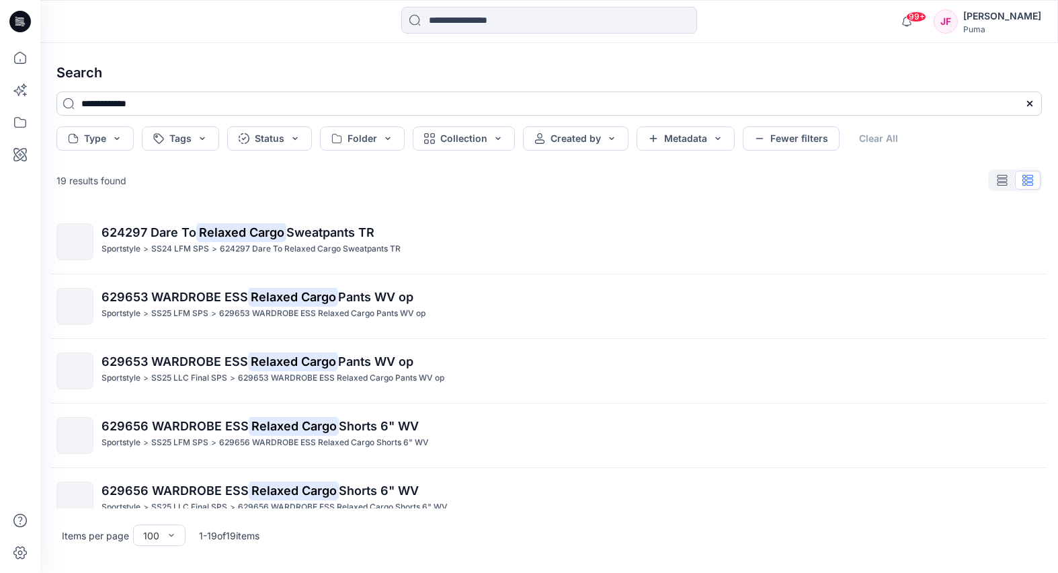
click at [161, 101] on input "**********" at bounding box center [548, 103] width 985 height 24
click at [134, 103] on input "**********" at bounding box center [548, 103] width 985 height 24
click at [126, 104] on input "**********" at bounding box center [548, 103] width 985 height 24
drag, startPoint x: 126, startPoint y: 104, endPoint x: 134, endPoint y: 104, distance: 8.7
click at [126, 104] on input "**********" at bounding box center [548, 103] width 985 height 24
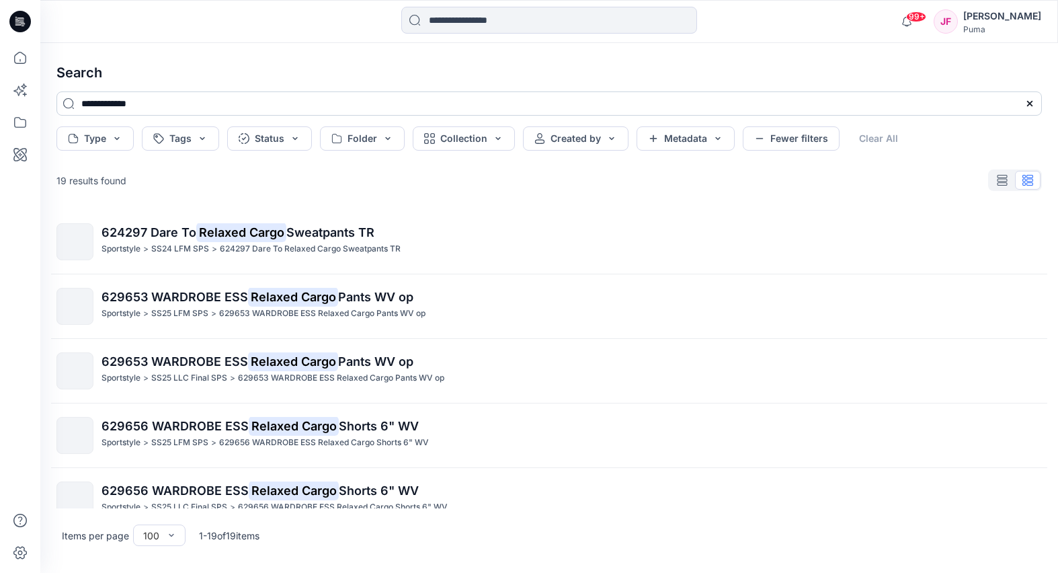
click at [134, 104] on input "**********" at bounding box center [548, 103] width 985 height 24
drag, startPoint x: 169, startPoint y: 103, endPoint x: 22, endPoint y: 95, distance: 148.1
click at [30, 94] on div "**********" at bounding box center [529, 286] width 1058 height 573
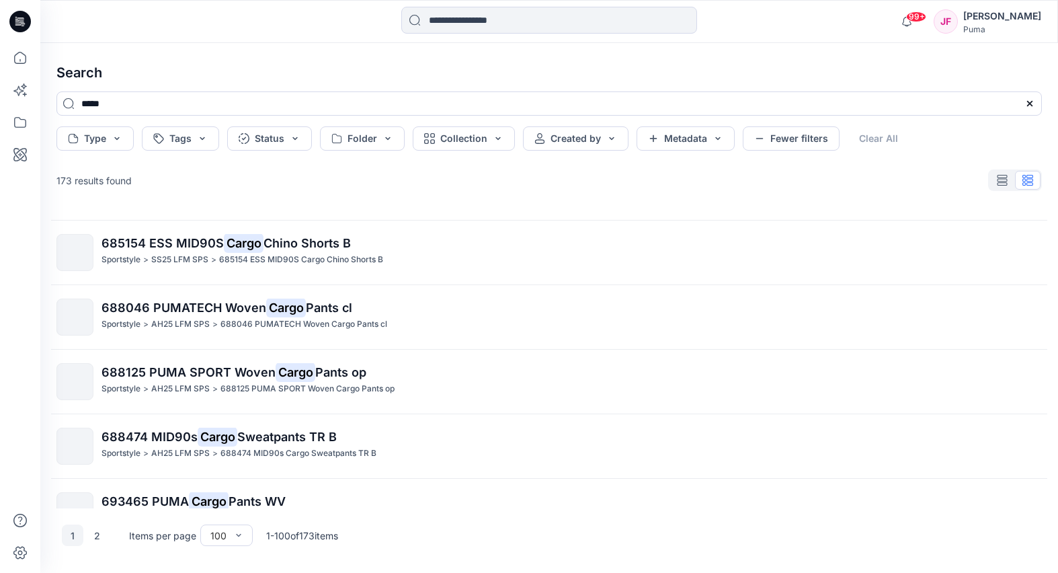
scroll to position [6153, 0]
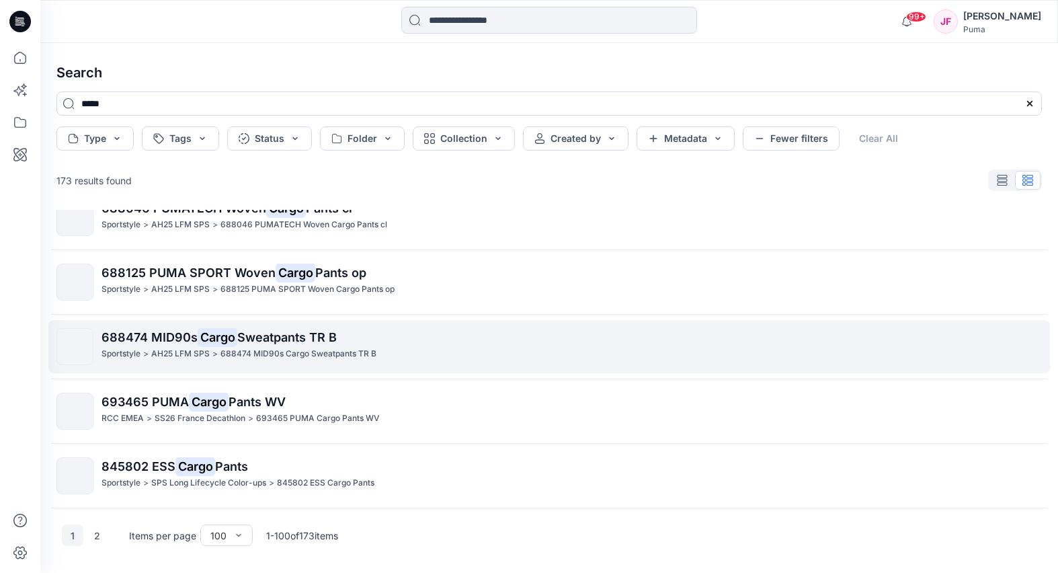
type input "*****"
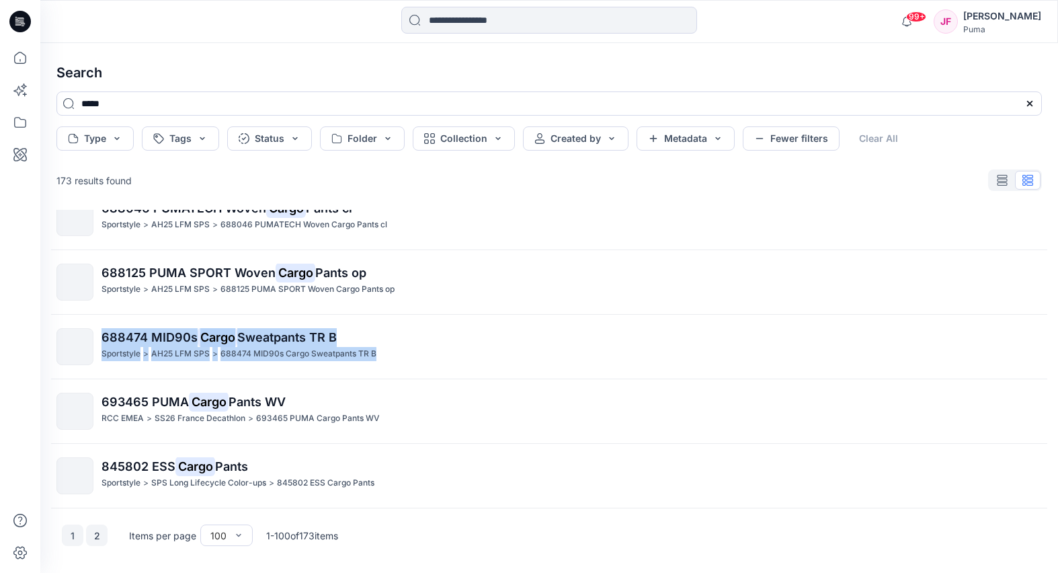
click at [90, 535] on button "2" at bounding box center [97, 535] width 22 height 22
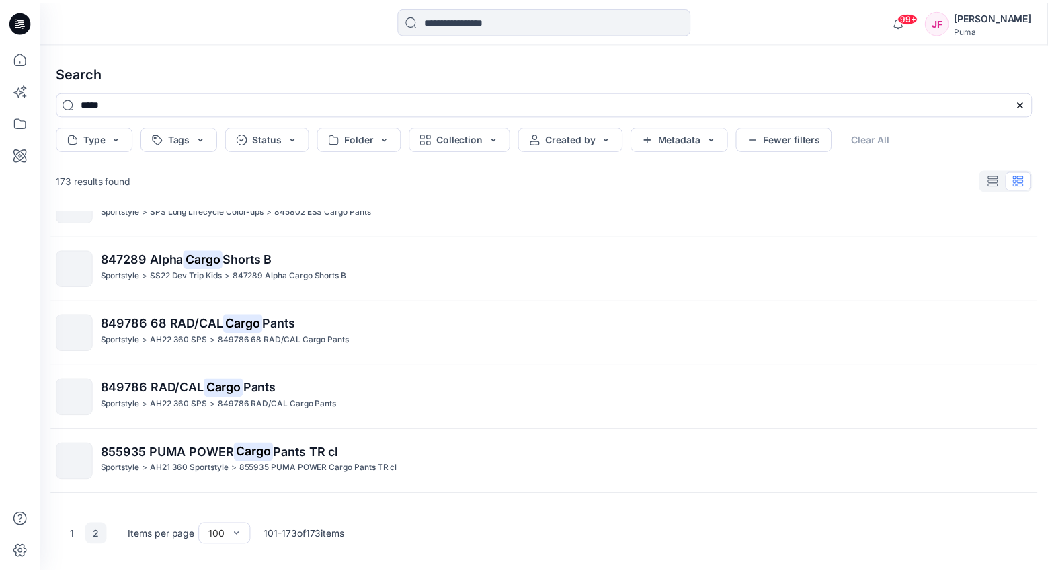
scroll to position [4411, 0]
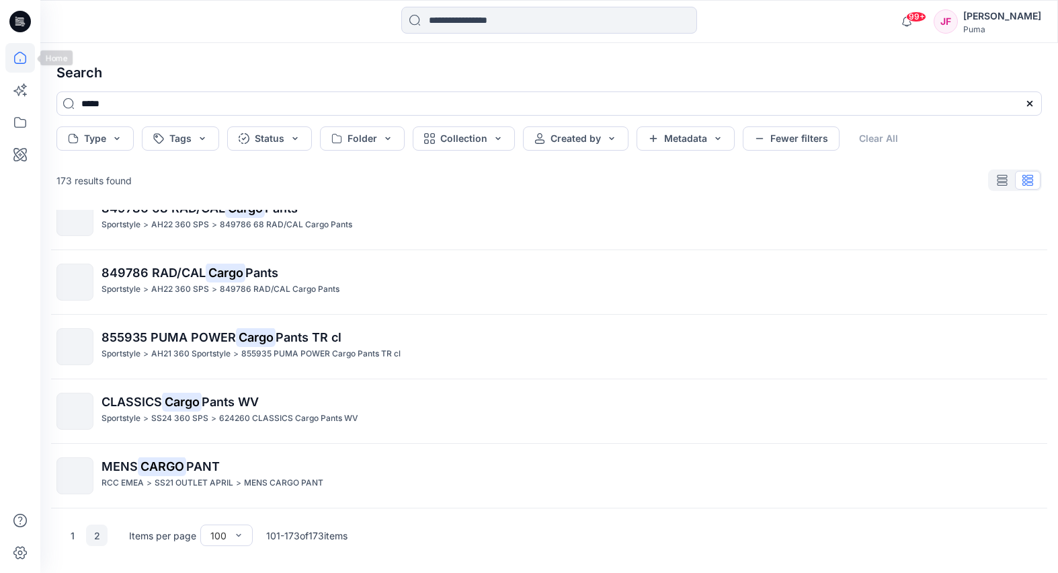
click at [24, 56] on icon at bounding box center [20, 58] width 30 height 30
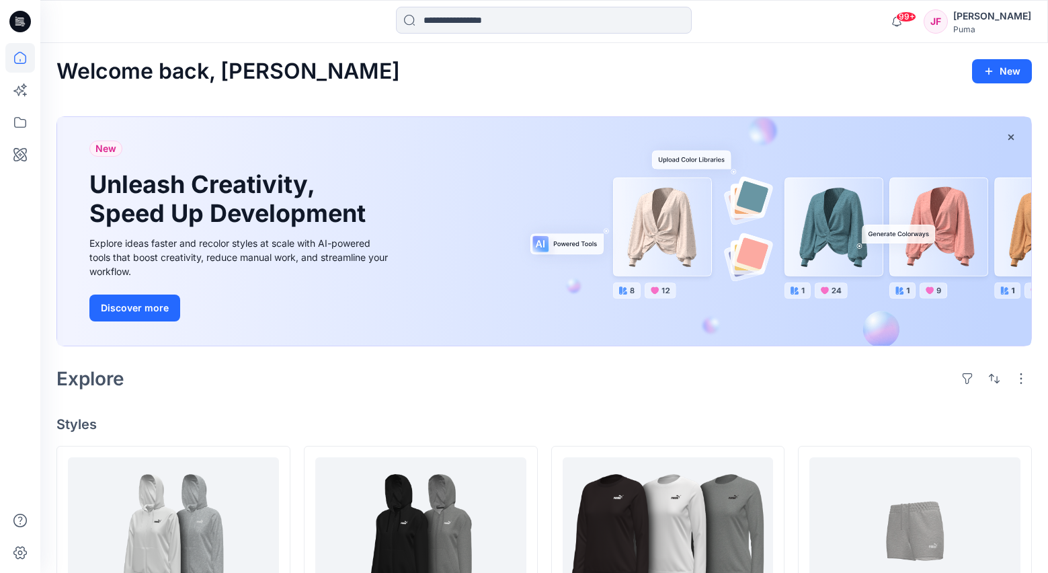
scroll to position [175, 0]
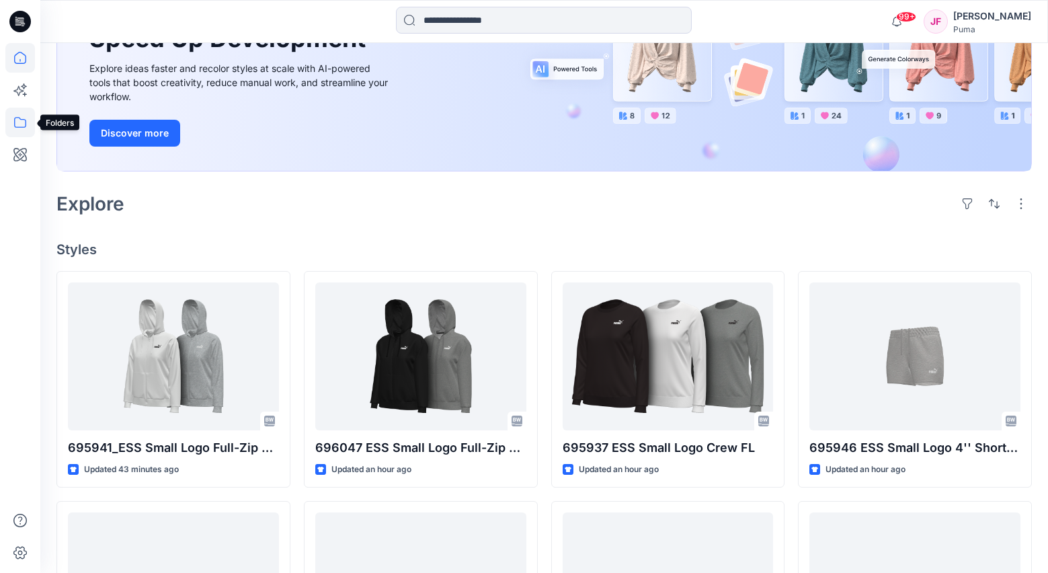
click at [17, 123] on icon at bounding box center [20, 123] width 30 height 30
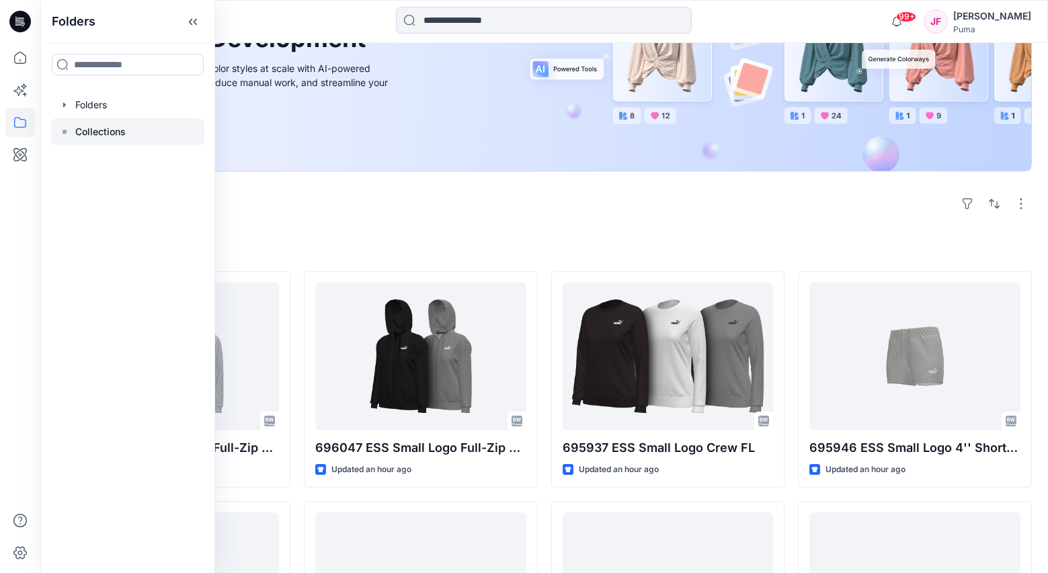
click at [90, 132] on p "Collections" at bounding box center [100, 132] width 50 height 16
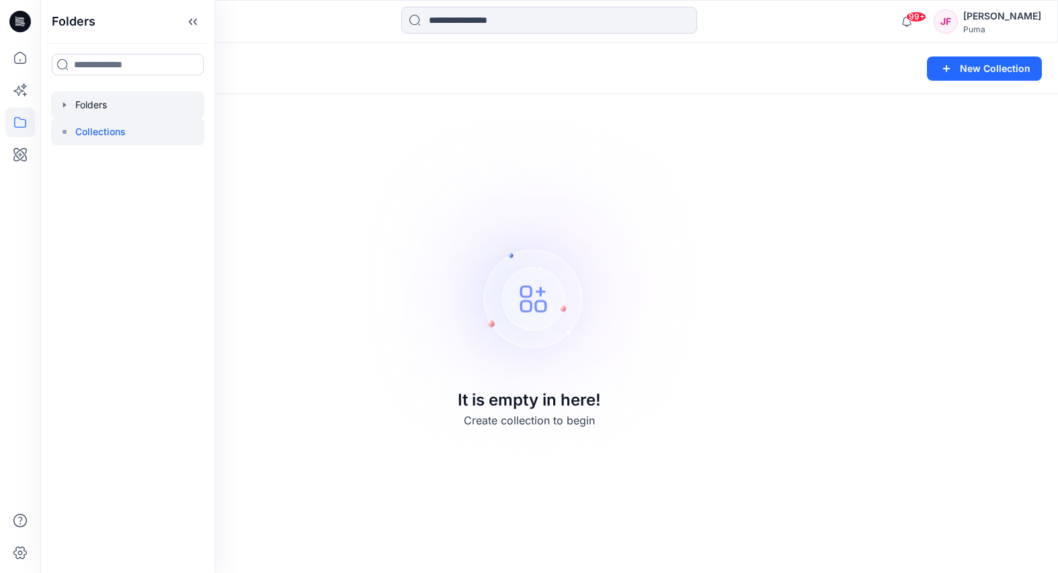
click at [99, 107] on div at bounding box center [127, 104] width 153 height 27
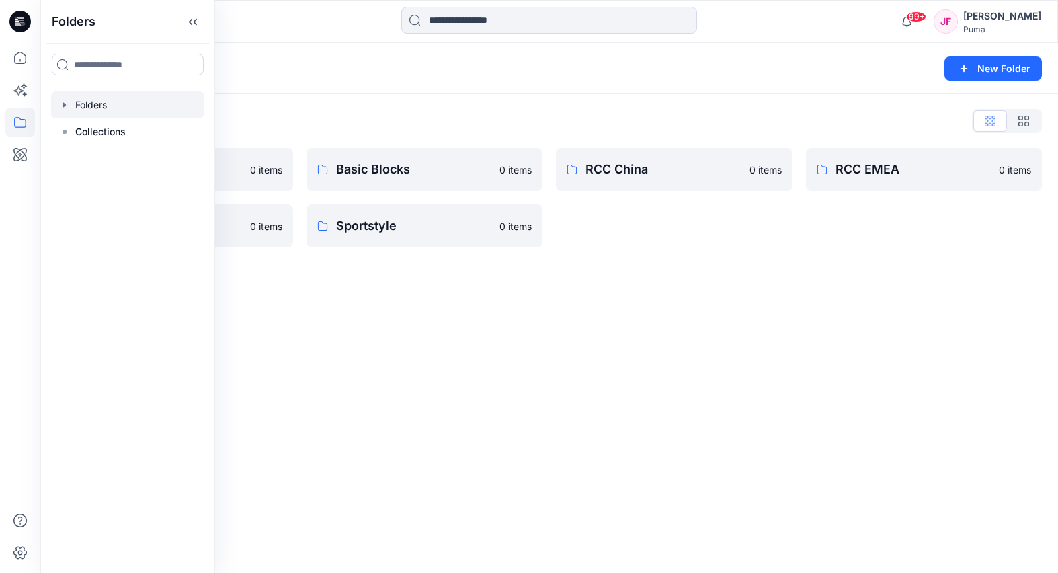
click at [296, 452] on div "Folders New Folder Folders List 3D Training 0 items RCC India 0 items Basic Blo…" at bounding box center [548, 308] width 1017 height 530
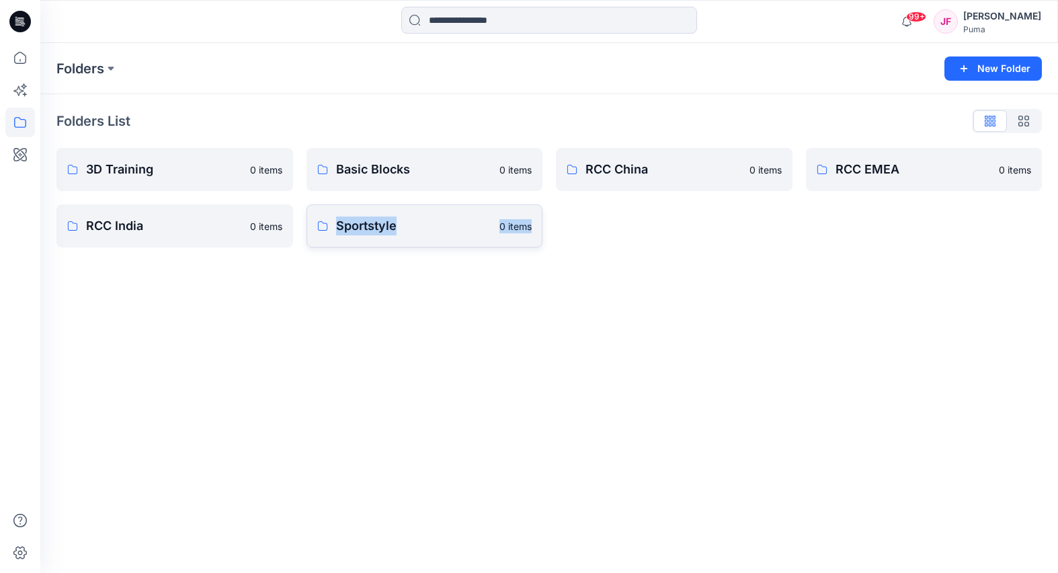
click at [376, 222] on p "Sportstyle" at bounding box center [414, 225] width 156 height 19
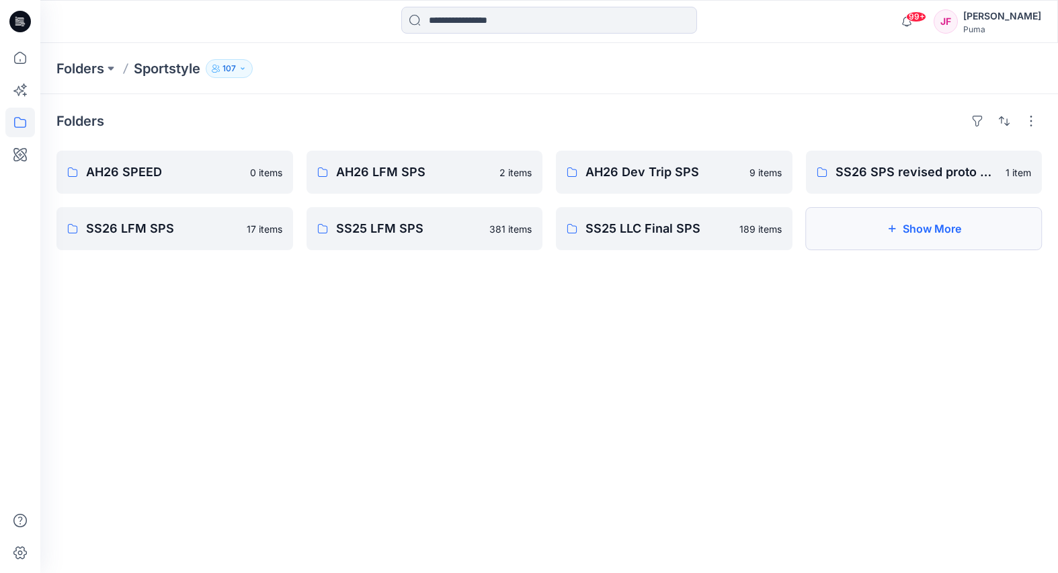
click at [886, 226] on icon "button" at bounding box center [891, 228] width 11 height 11
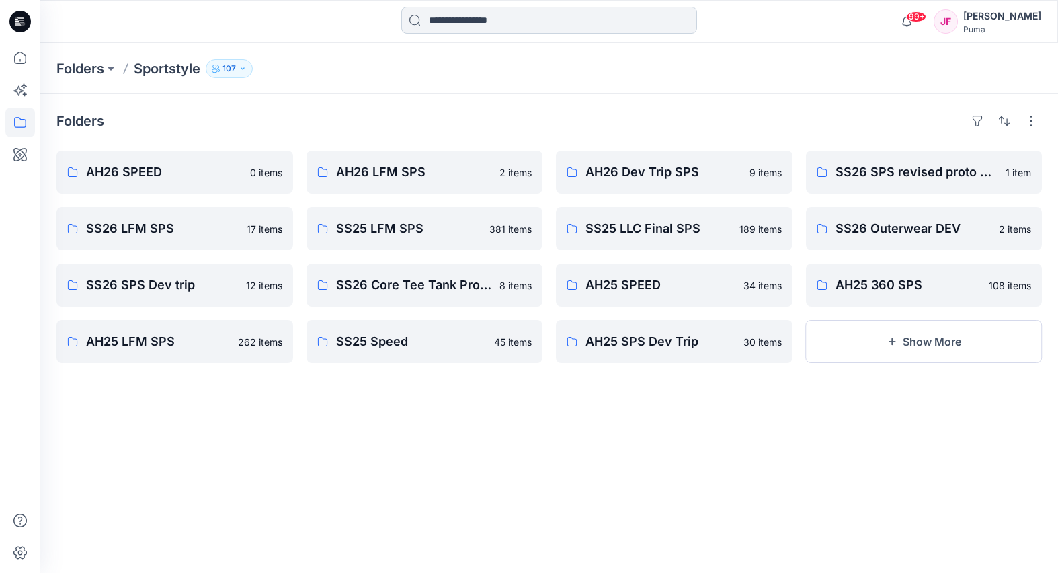
click at [460, 22] on input at bounding box center [549, 20] width 296 height 27
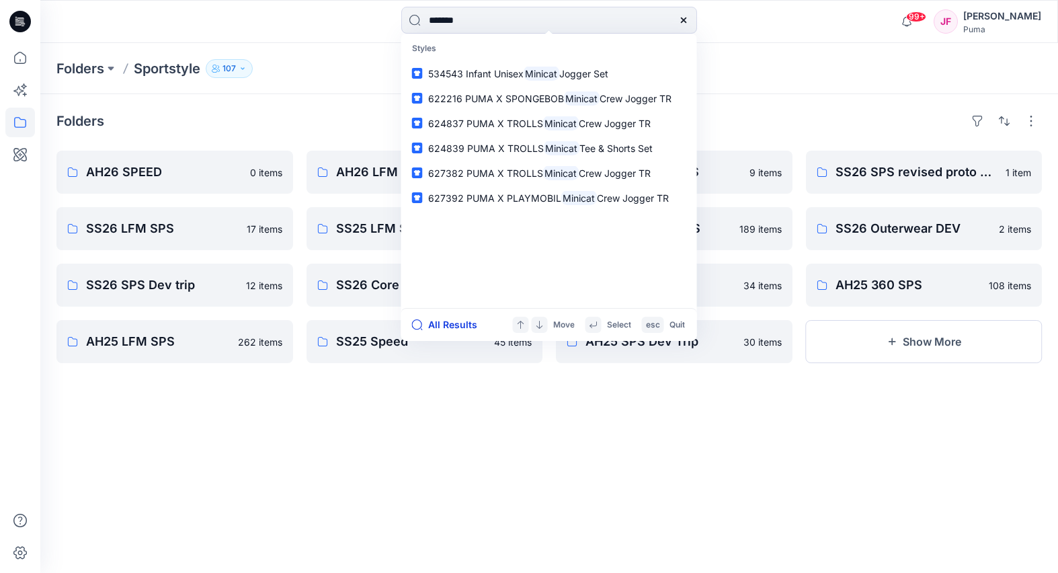
type input "*******"
click at [440, 326] on button "All Results" at bounding box center [449, 324] width 74 height 16
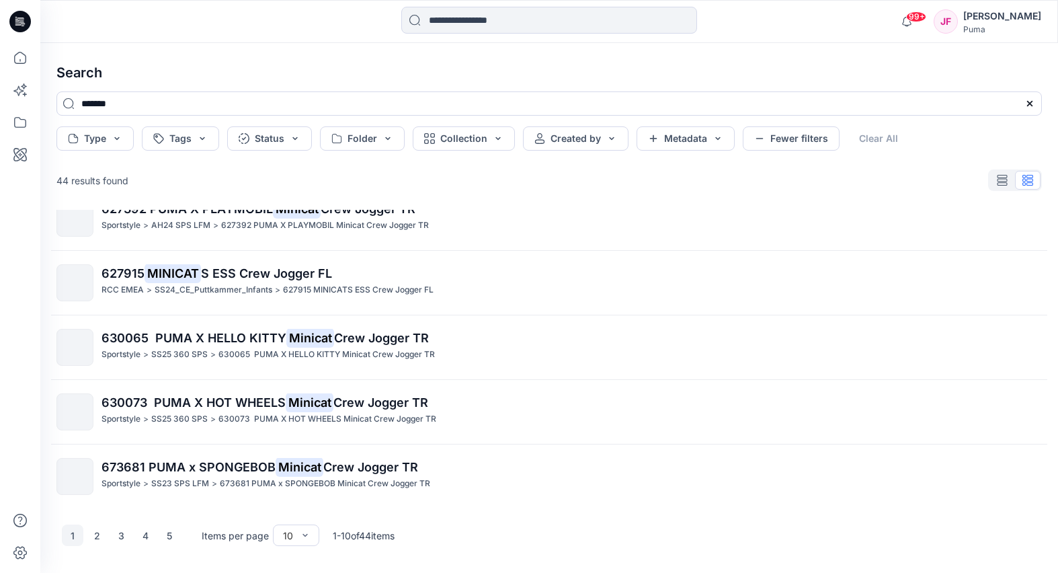
scroll to position [347, 0]
click at [284, 538] on div "10" at bounding box center [288, 535] width 24 height 14
click at [296, 505] on div "100" at bounding box center [296, 507] width 41 height 24
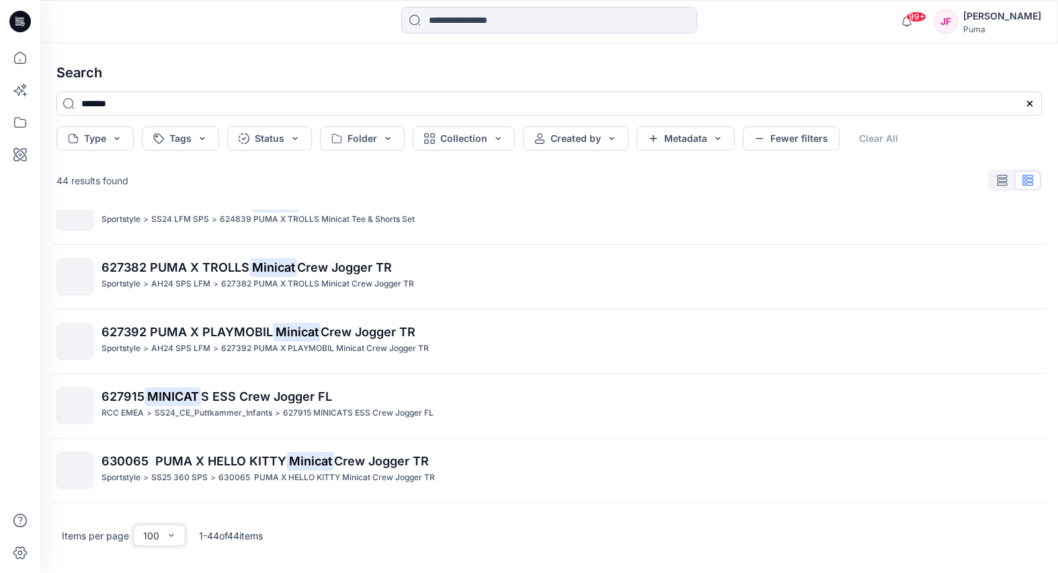
scroll to position [0, 0]
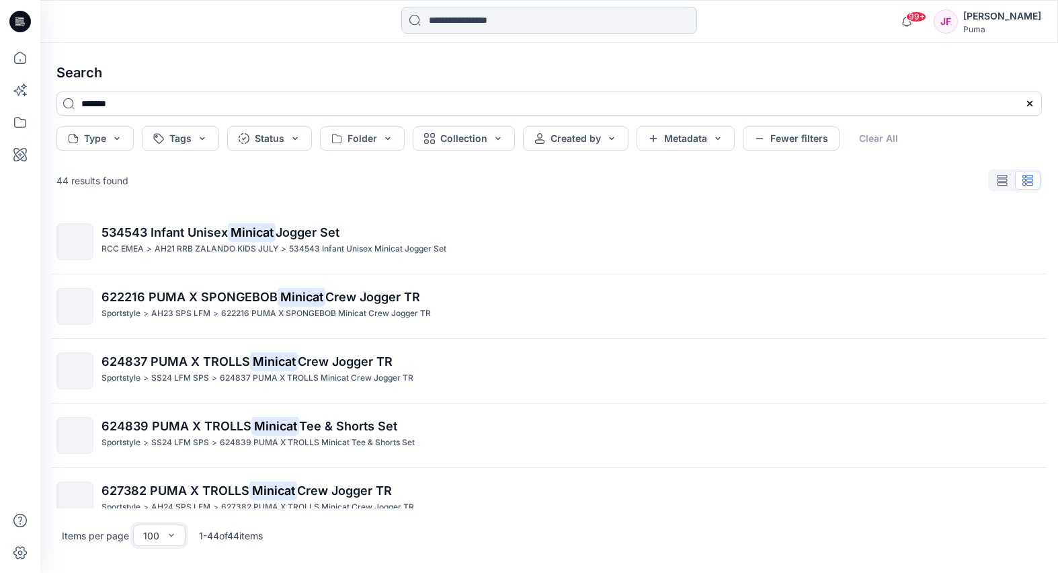
click at [536, 19] on input at bounding box center [549, 20] width 296 height 27
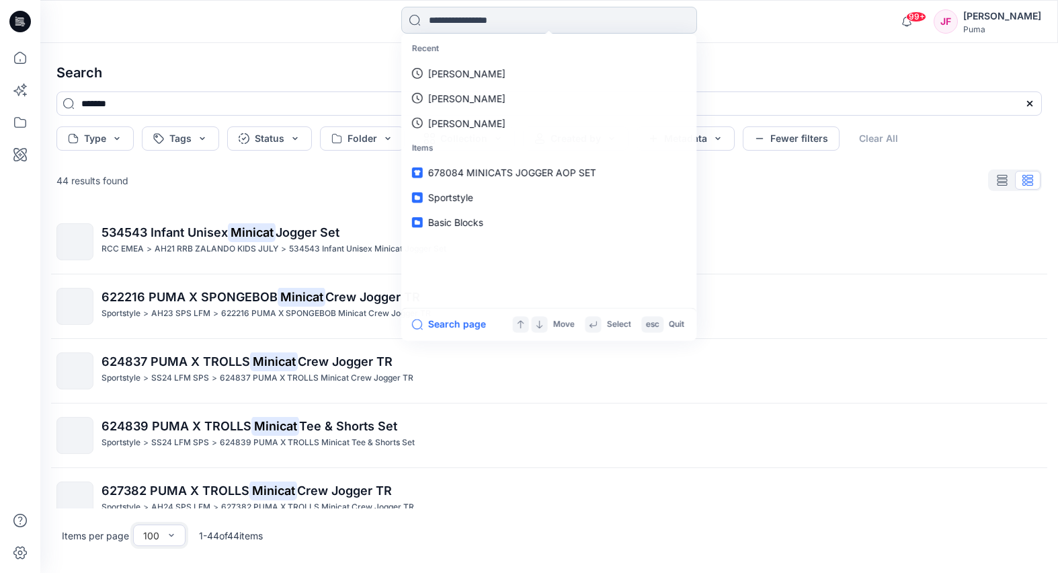
drag, startPoint x: 536, startPoint y: 19, endPoint x: 530, endPoint y: 17, distance: 7.0
click at [536, 19] on input at bounding box center [549, 20] width 296 height 27
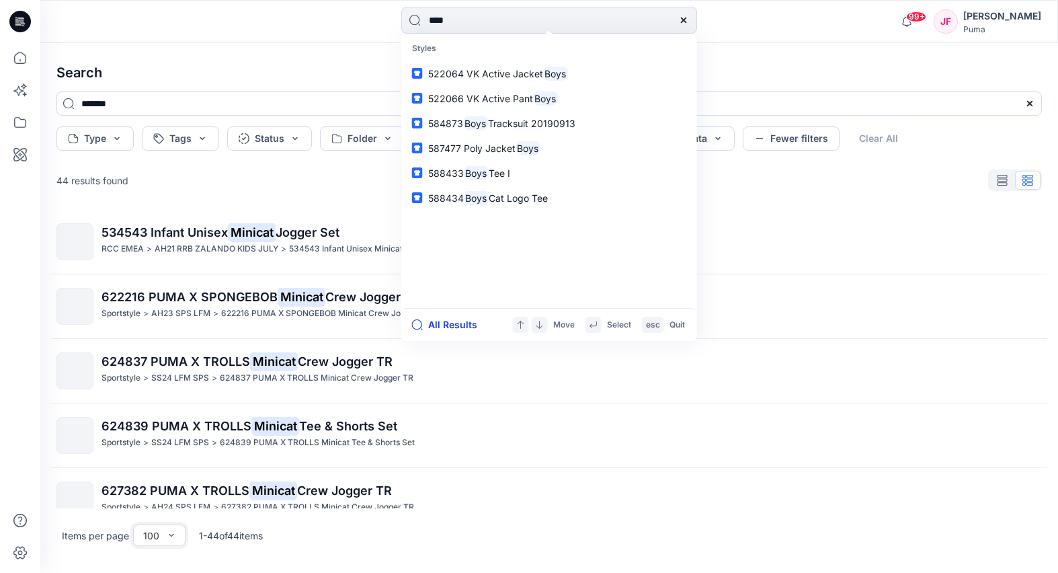
type input "****"
click at [452, 325] on button "All Results" at bounding box center [449, 324] width 74 height 16
type input "****"
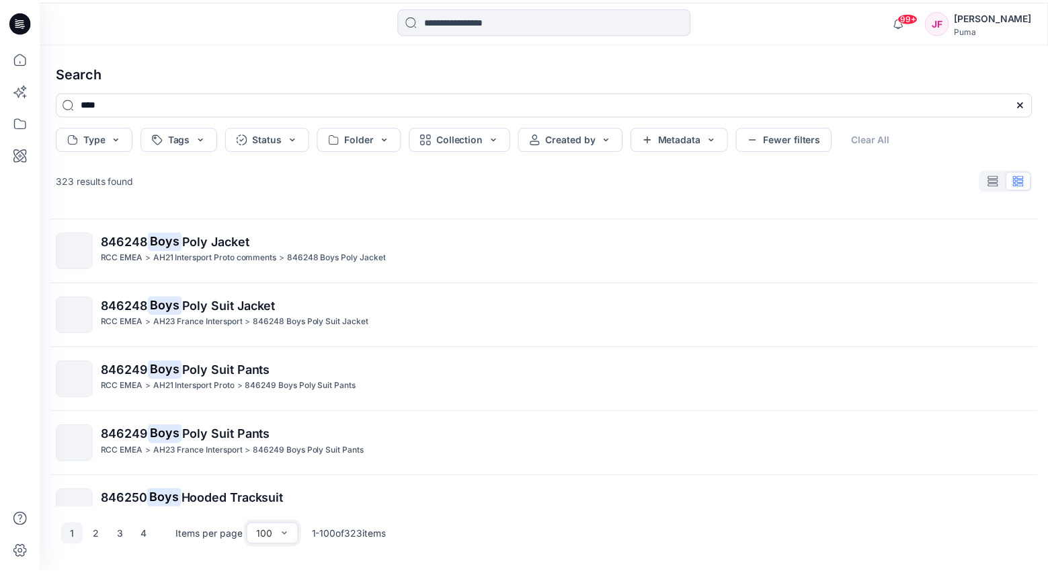
scroll to position [6153, 0]
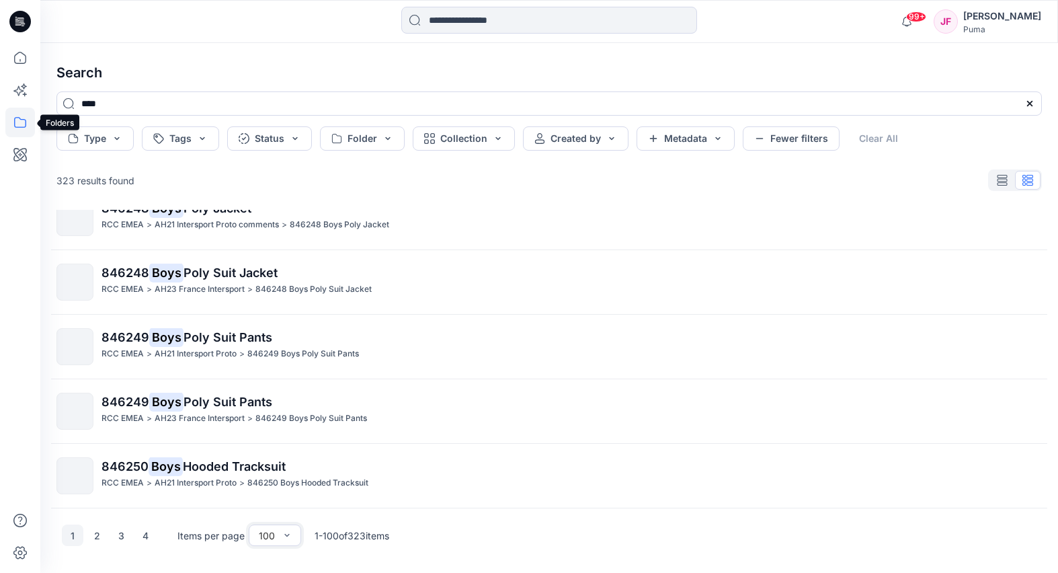
click at [27, 123] on icon at bounding box center [20, 123] width 30 height 30
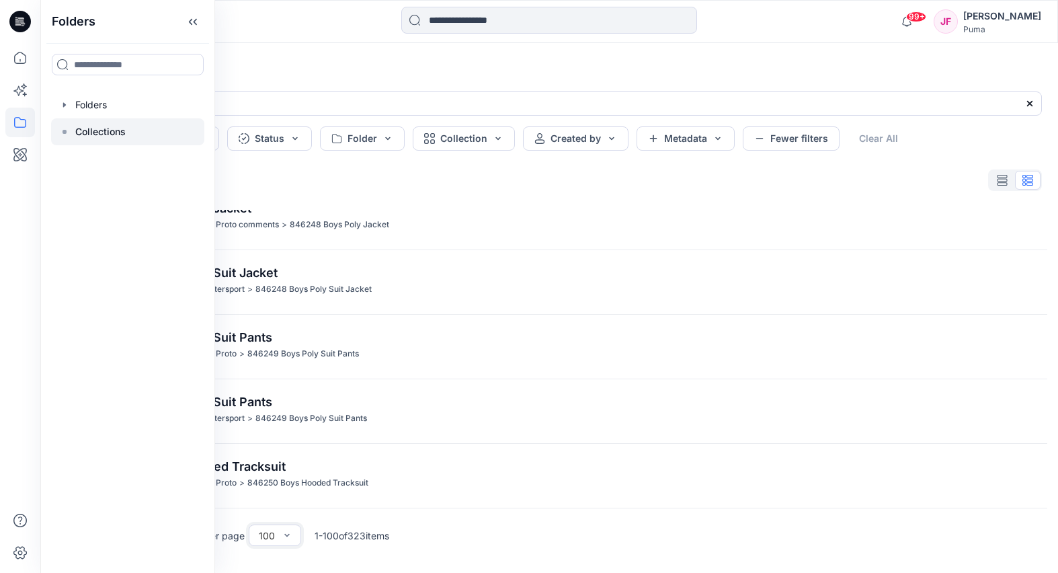
click at [106, 128] on p "Collections" at bounding box center [100, 132] width 50 height 16
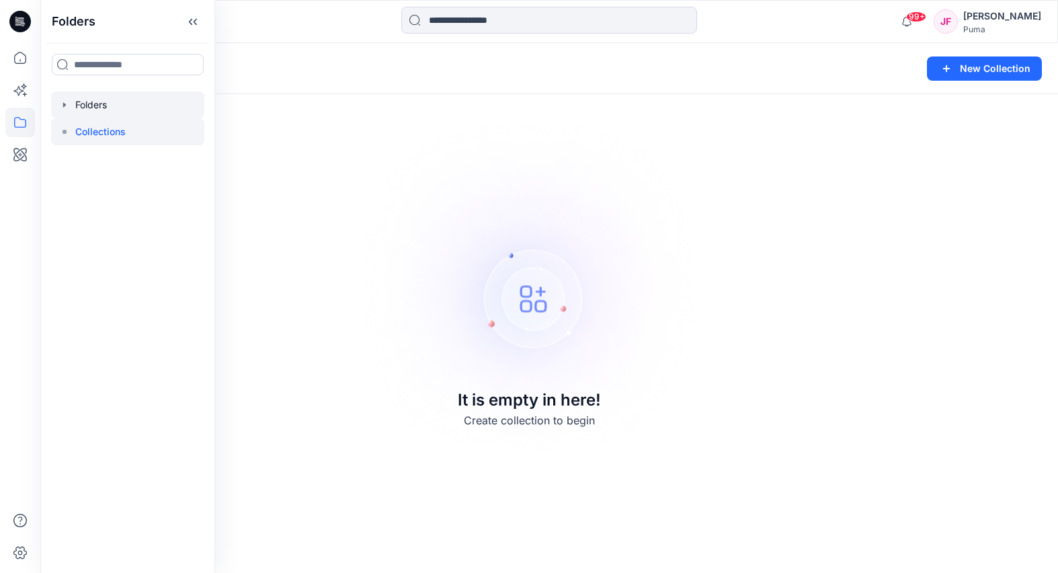
click at [113, 103] on div at bounding box center [127, 104] width 153 height 27
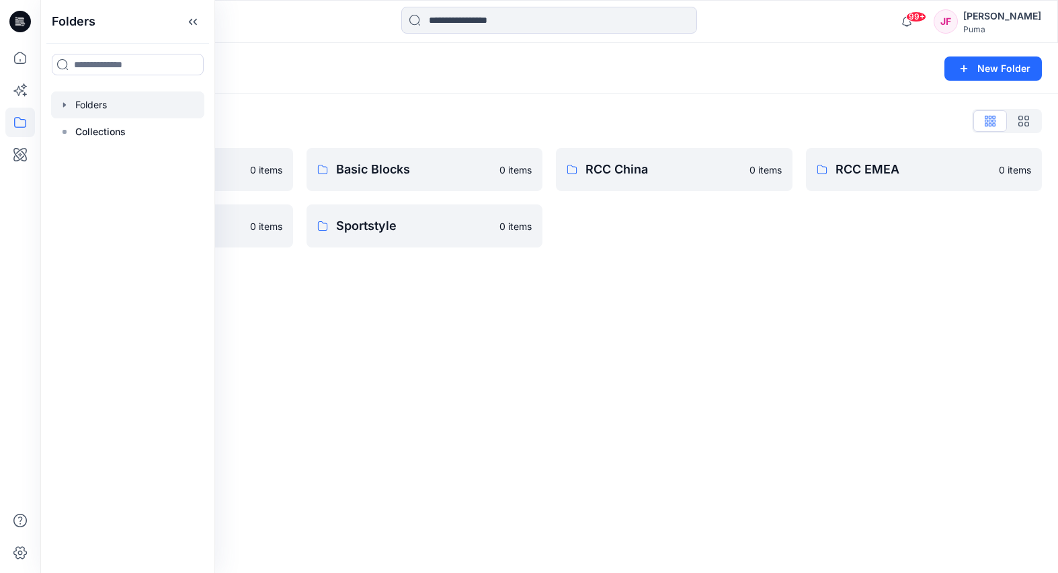
click at [619, 467] on div "Folders New Folder Folders List 3D Training 0 items RCC India 0 items Basic Blo…" at bounding box center [548, 308] width 1017 height 530
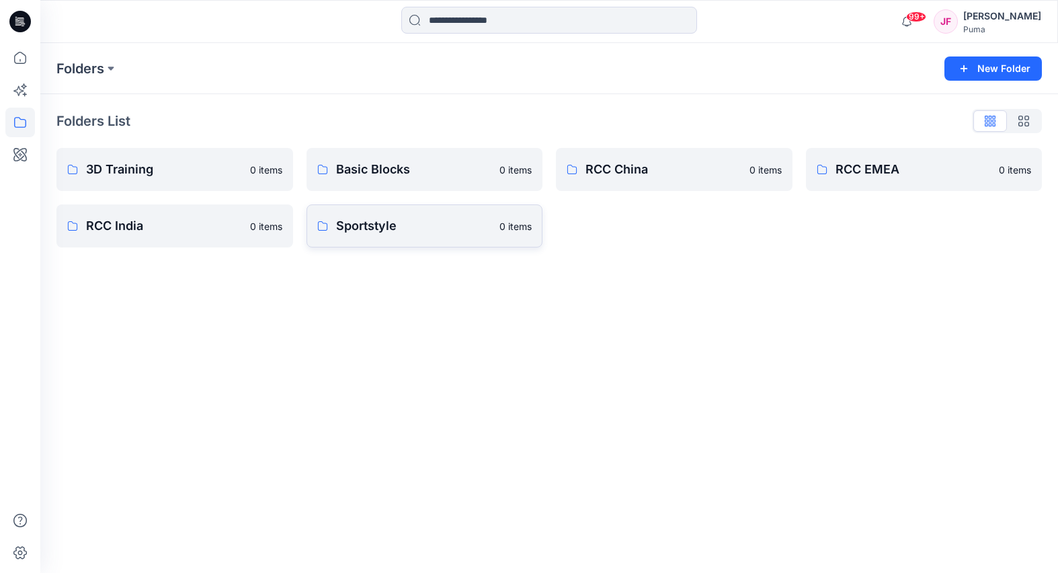
click at [426, 237] on link "Sportstyle 0 items" at bounding box center [424, 225] width 237 height 43
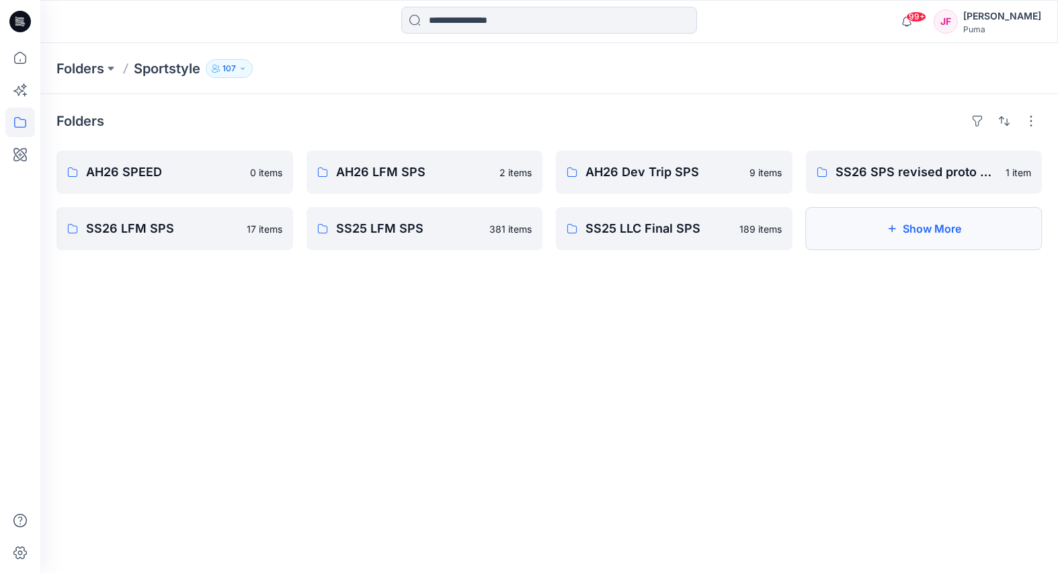
click at [881, 239] on button "Show More" at bounding box center [924, 228] width 237 height 43
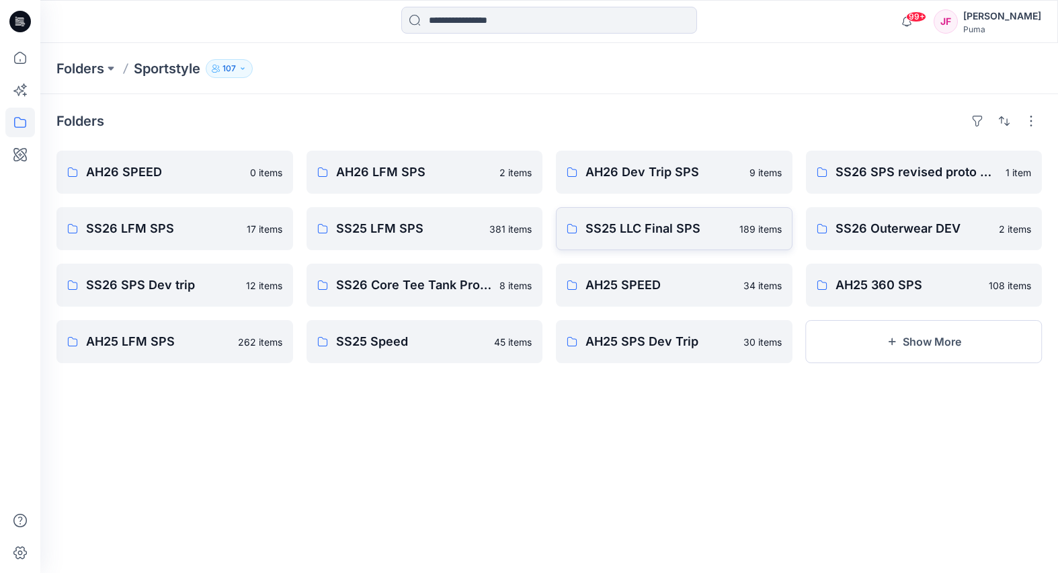
click at [722, 234] on p "SS25 LLC Final SPS" at bounding box center [658, 228] width 146 height 19
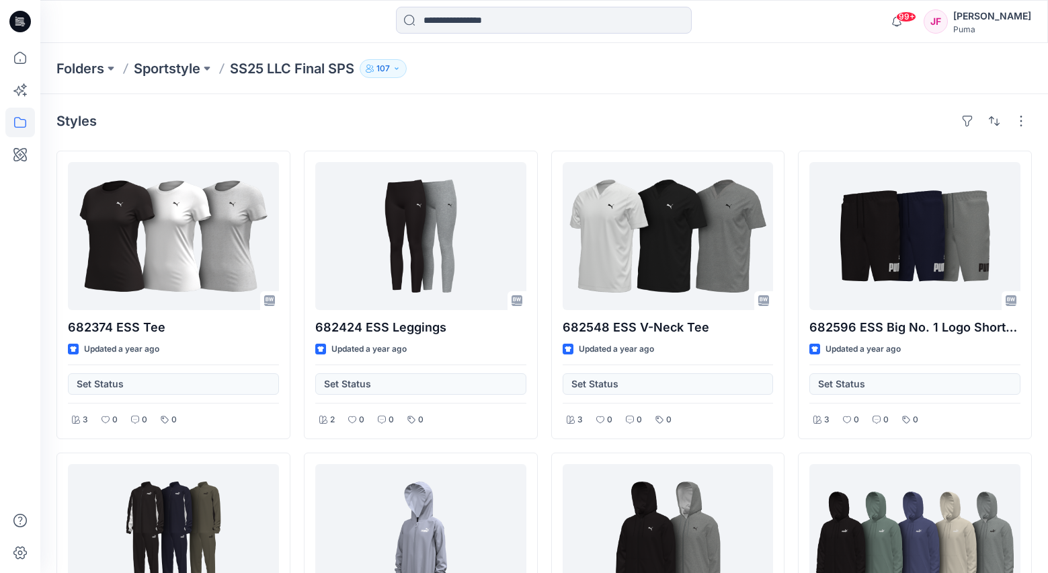
click at [190, 71] on p "Sportstyle" at bounding box center [167, 68] width 67 height 19
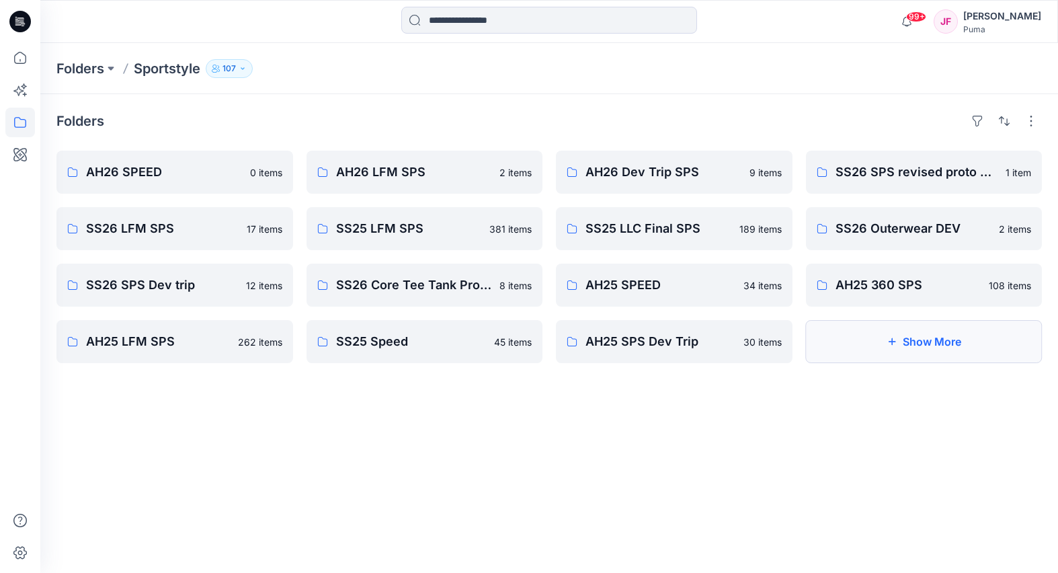
click at [904, 352] on button "Show More" at bounding box center [924, 341] width 237 height 43
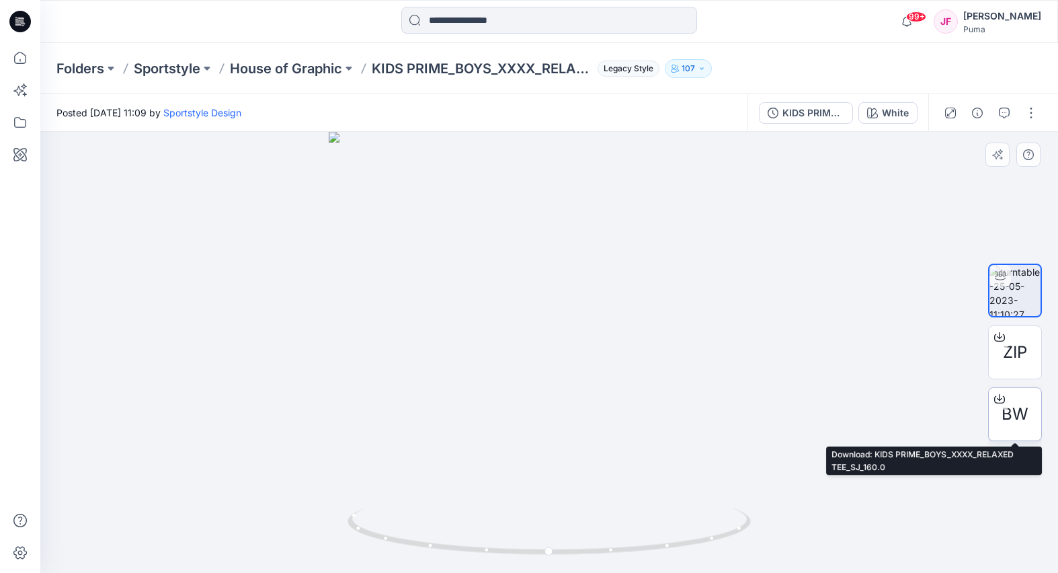
click at [1006, 407] on div at bounding box center [999, 399] width 22 height 22
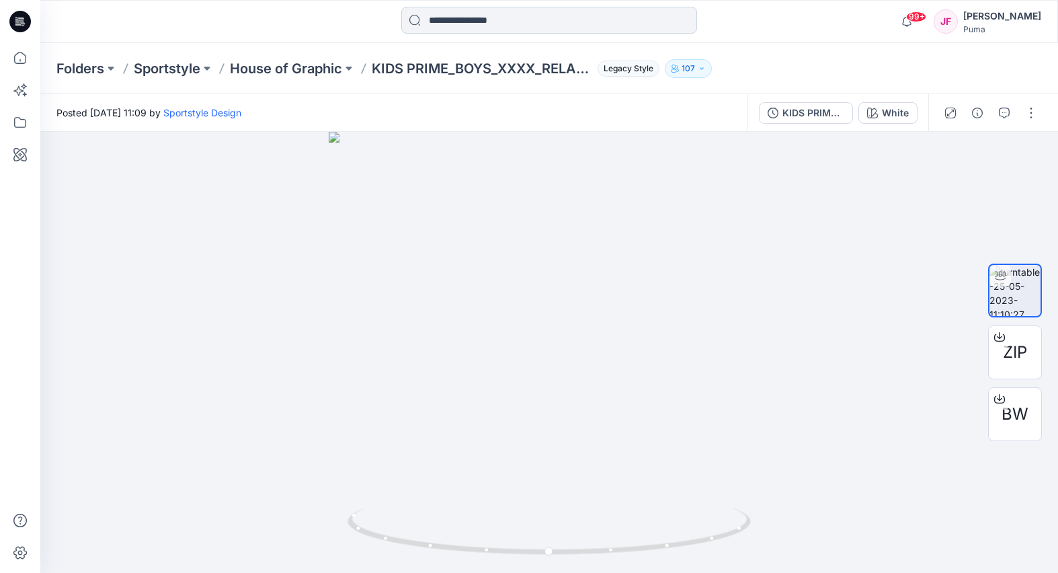
click at [450, 26] on input at bounding box center [549, 20] width 296 height 27
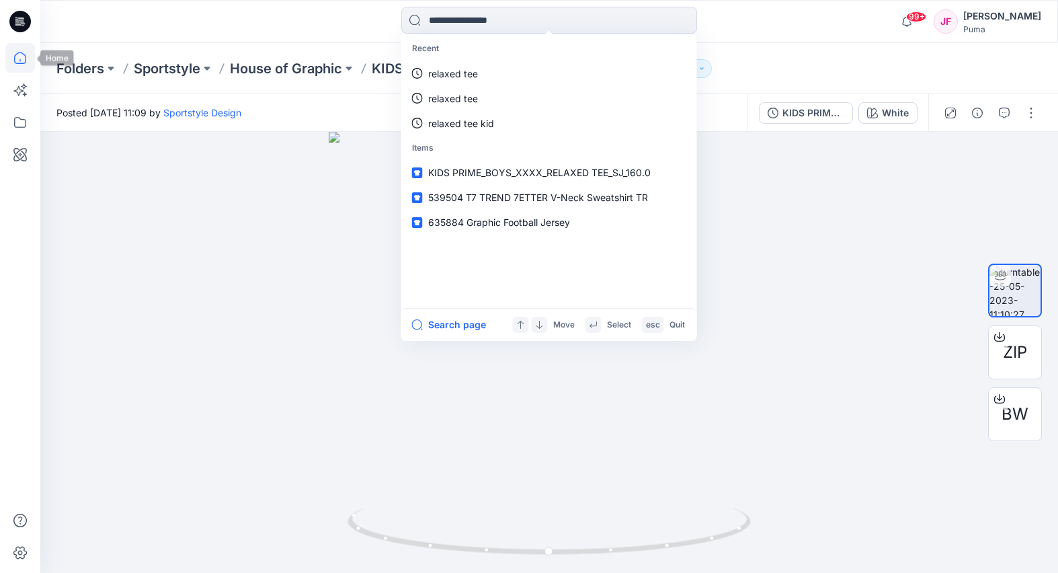
click at [20, 44] on icon at bounding box center [20, 58] width 30 height 30
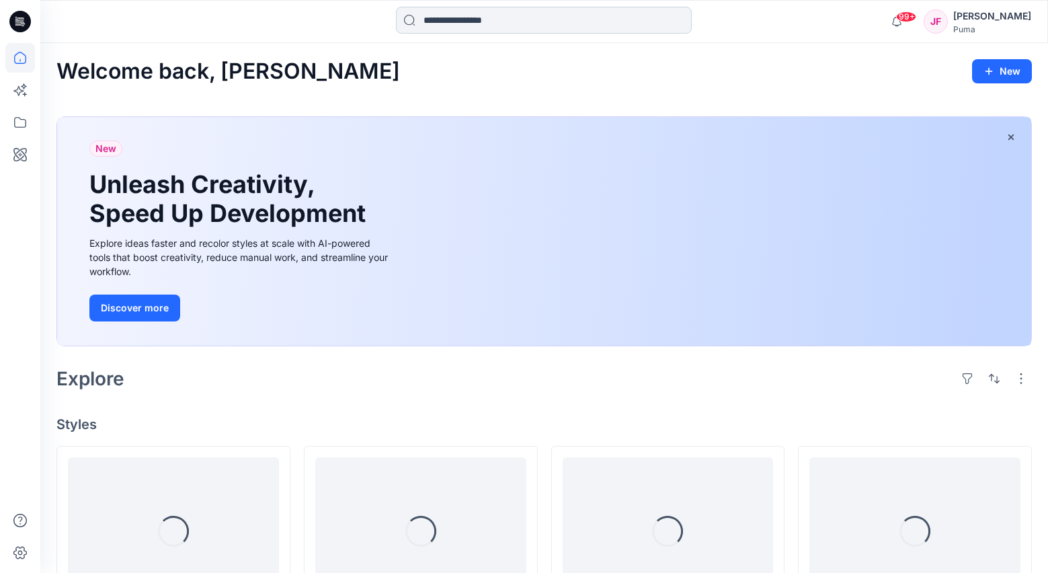
click at [501, 24] on input at bounding box center [544, 20] width 296 height 27
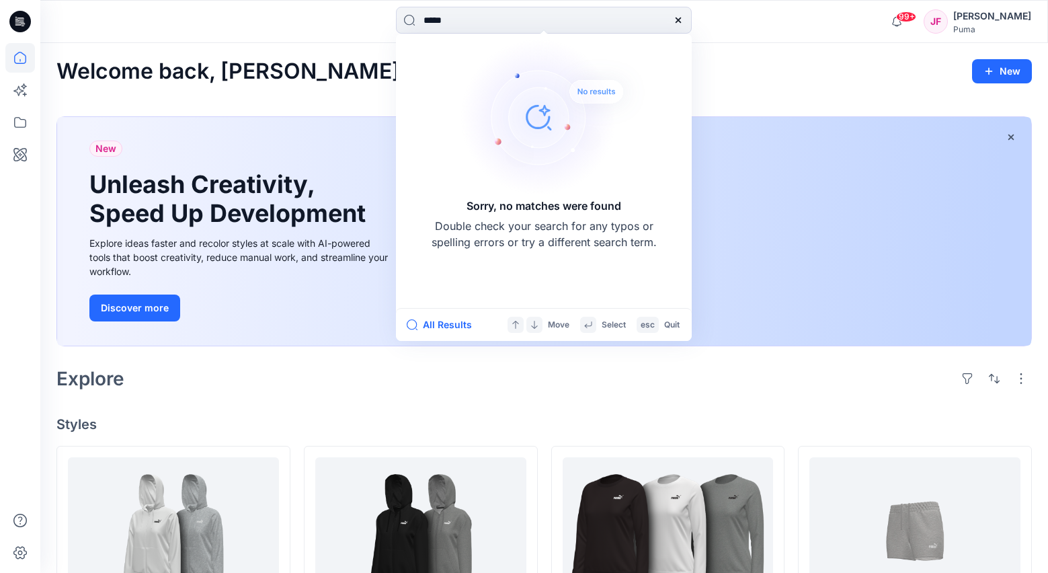
type input "****"
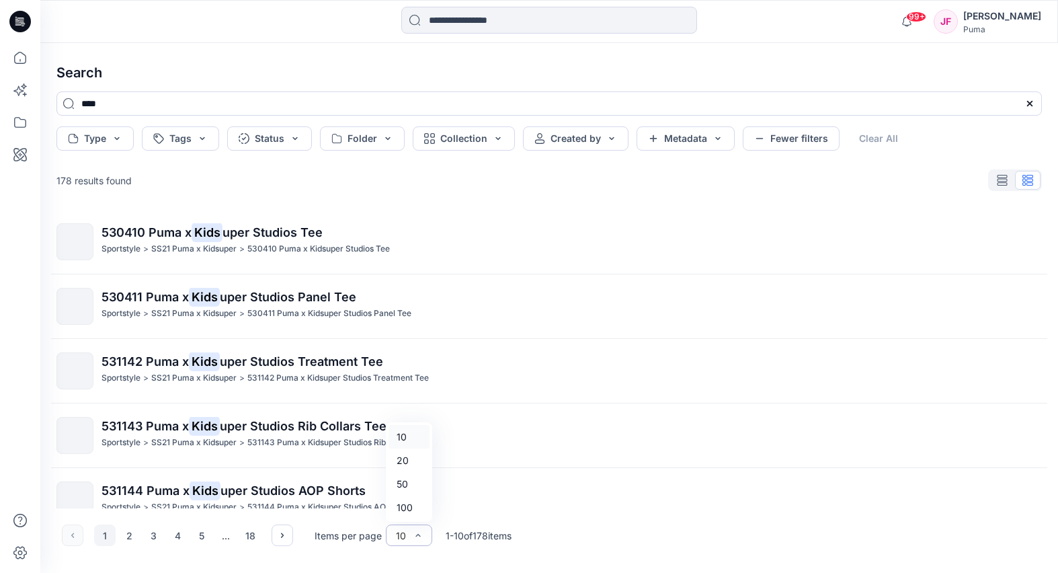
drag, startPoint x: 400, startPoint y: 540, endPoint x: 421, endPoint y: 521, distance: 28.5
click at [400, 540] on div "10" at bounding box center [401, 535] width 10 height 14
click at [412, 509] on div "100" at bounding box center [408, 507] width 41 height 24
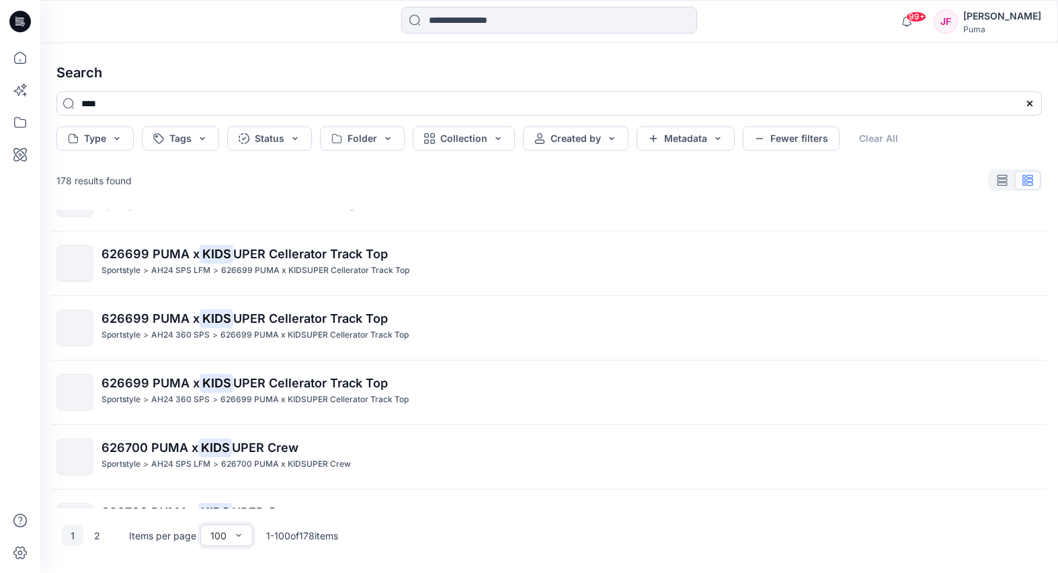
scroll to position [2045, 0]
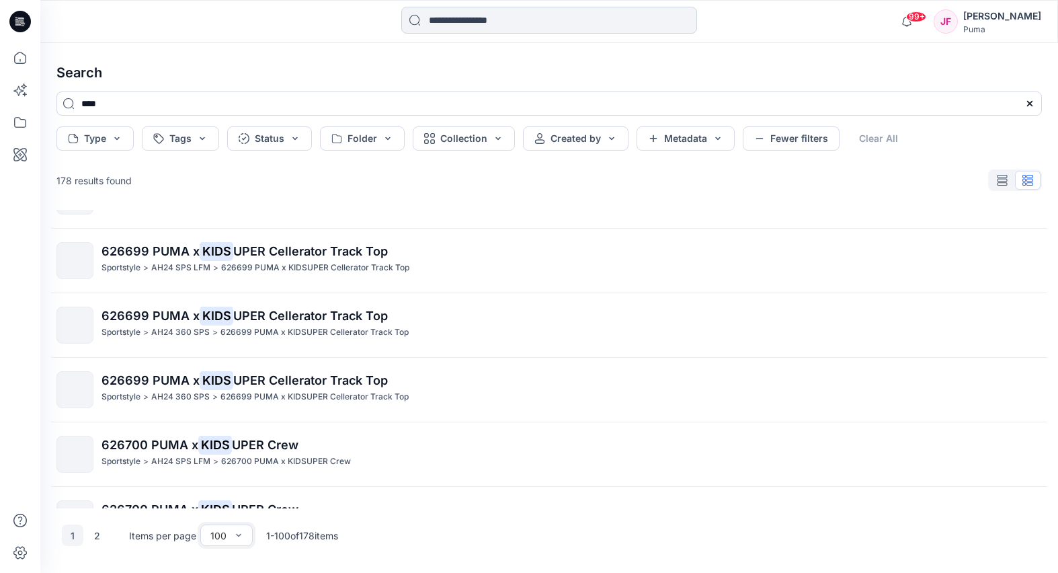
click at [484, 17] on input at bounding box center [549, 20] width 296 height 27
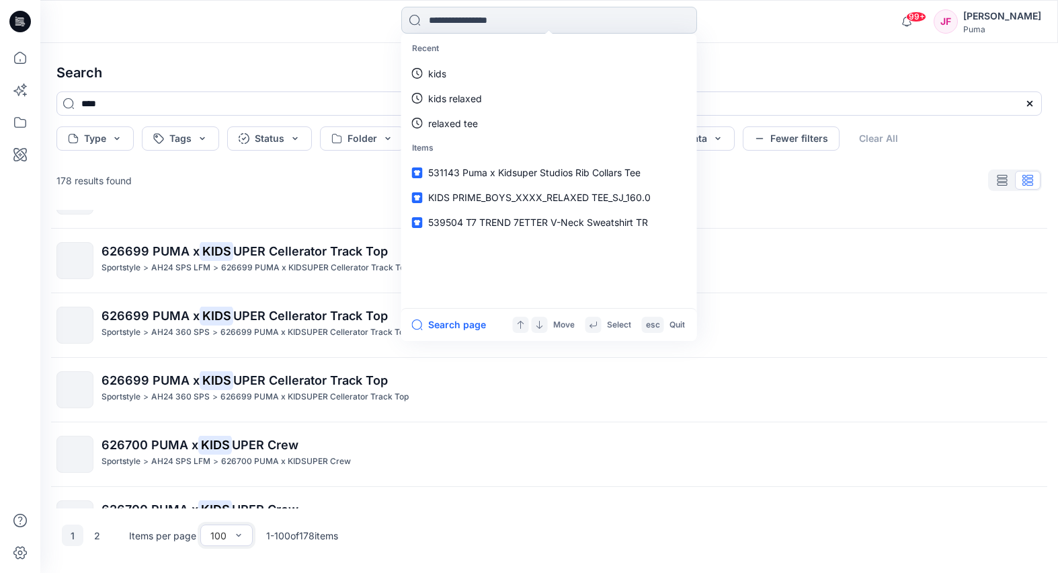
drag, startPoint x: 482, startPoint y: 23, endPoint x: 469, endPoint y: 23, distance: 12.8
click at [482, 19] on input at bounding box center [549, 20] width 296 height 27
type input "*"
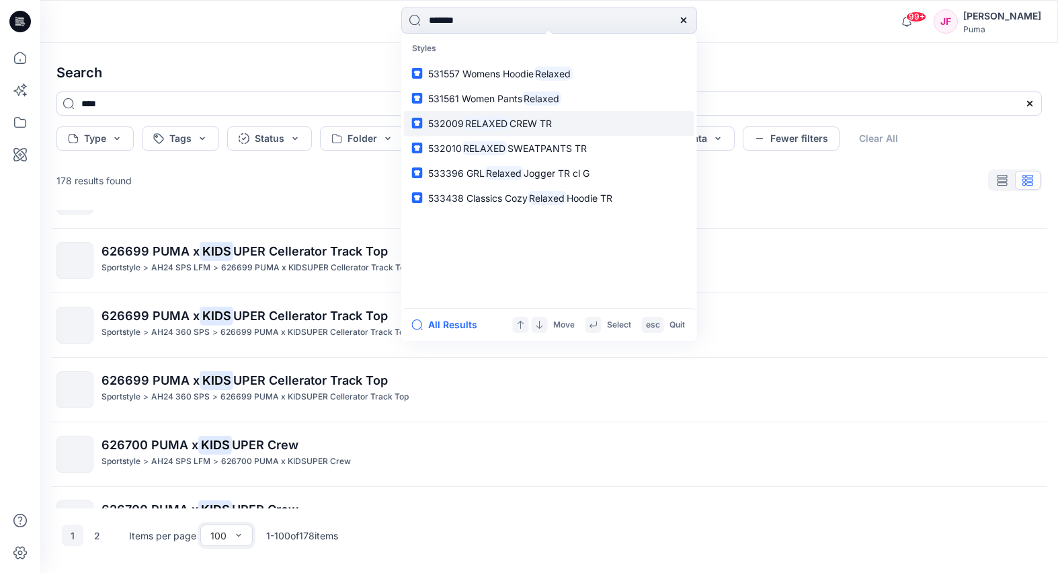
type input "*******"
click at [456, 329] on button "All Results" at bounding box center [449, 324] width 74 height 16
type input "*******"
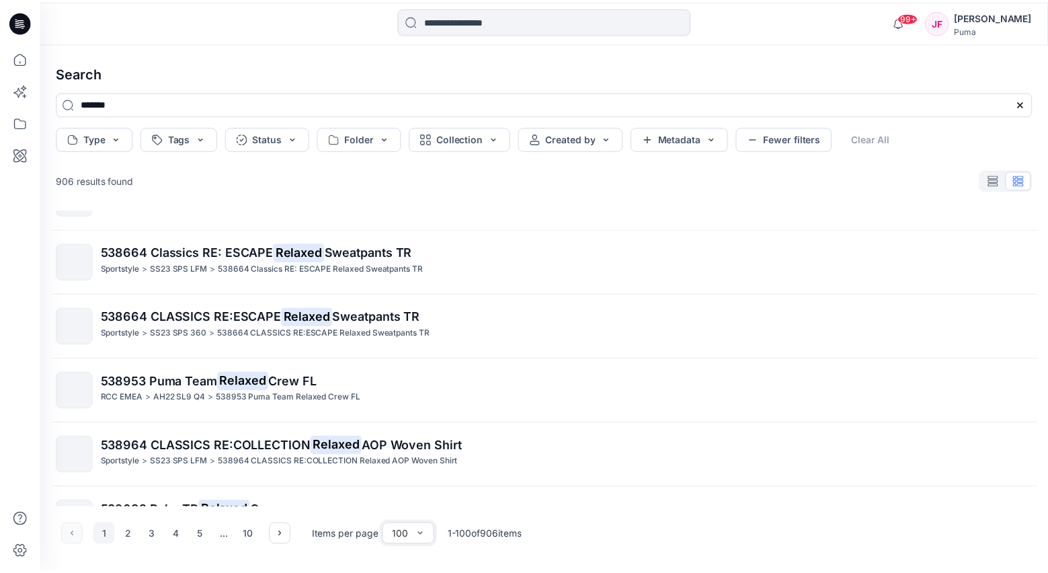
scroll to position [4405, 0]
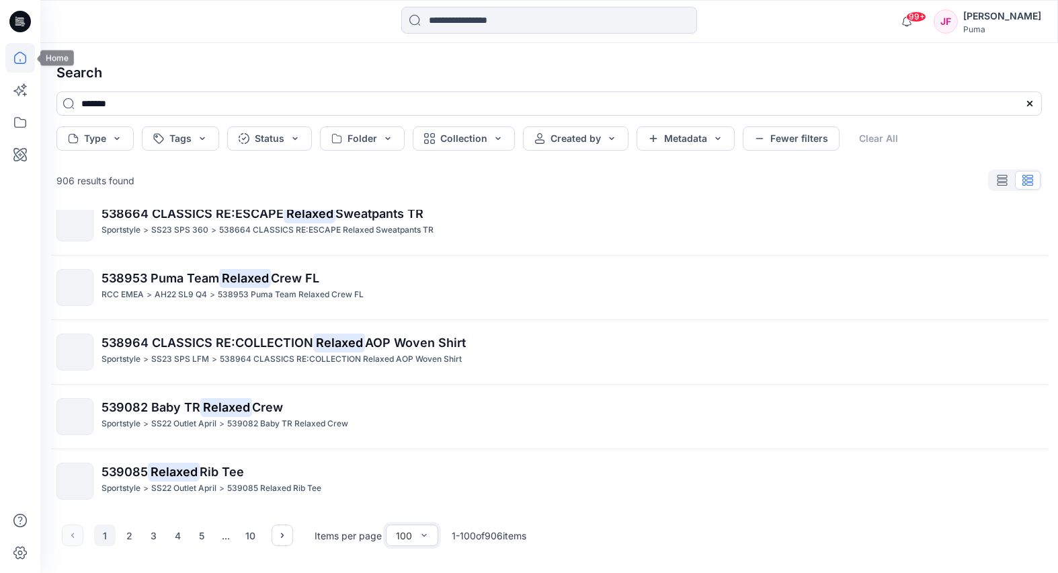
click at [25, 52] on icon at bounding box center [20, 58] width 30 height 30
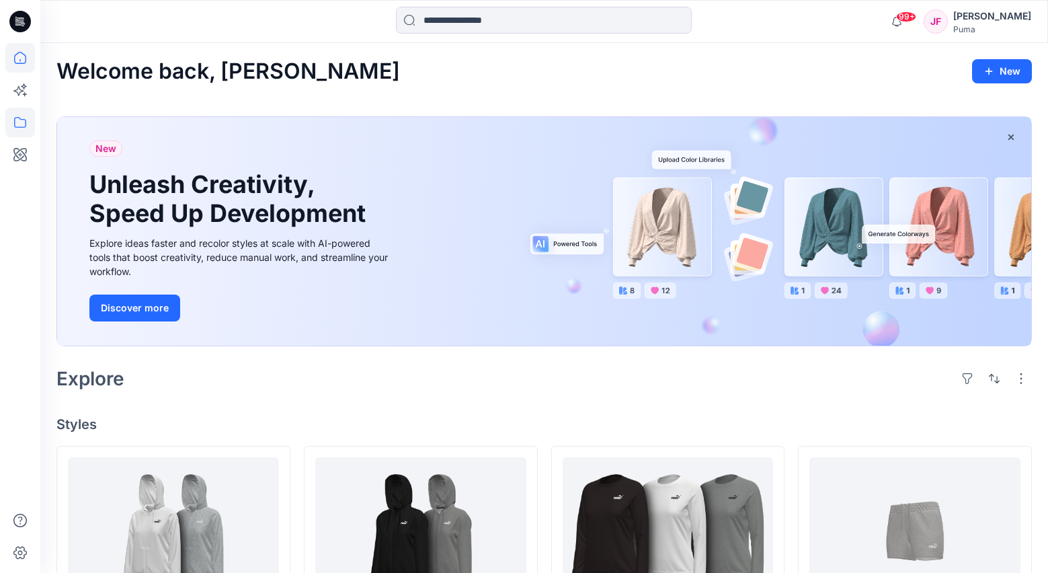
click at [22, 116] on icon at bounding box center [20, 123] width 30 height 30
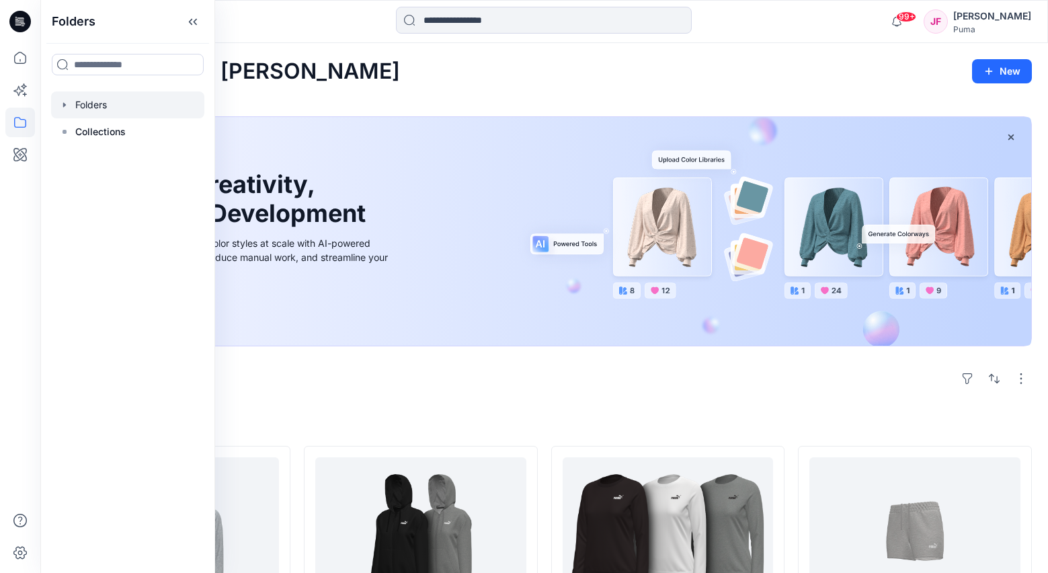
click at [113, 108] on div at bounding box center [127, 104] width 153 height 27
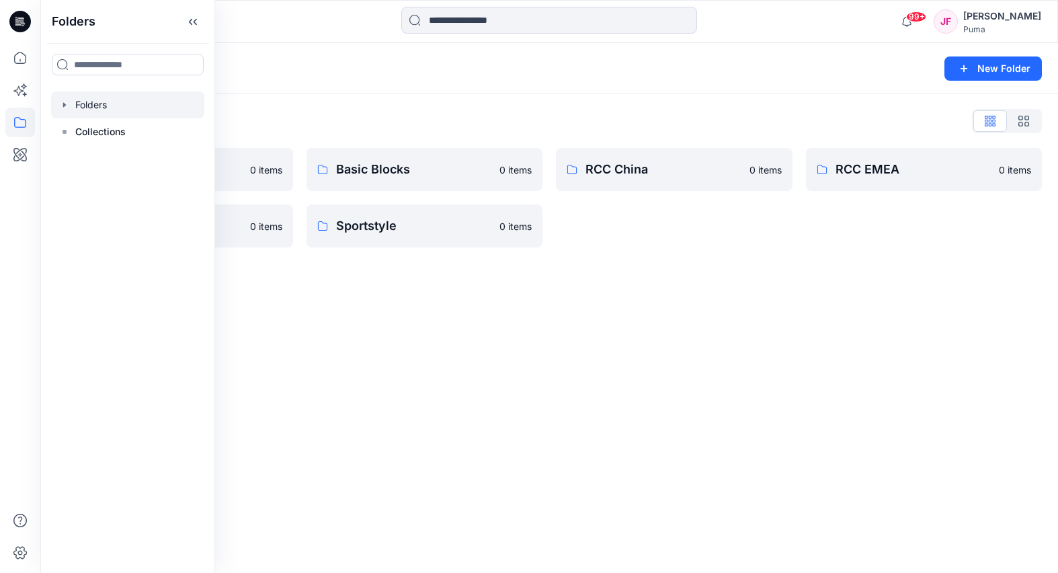
drag, startPoint x: 466, startPoint y: 324, endPoint x: 460, endPoint y: 319, distance: 7.6
click at [466, 323] on div "Folders New Folder Folders List 3D Training 0 items RCC India 0 items Basic Blo…" at bounding box center [548, 308] width 1017 height 530
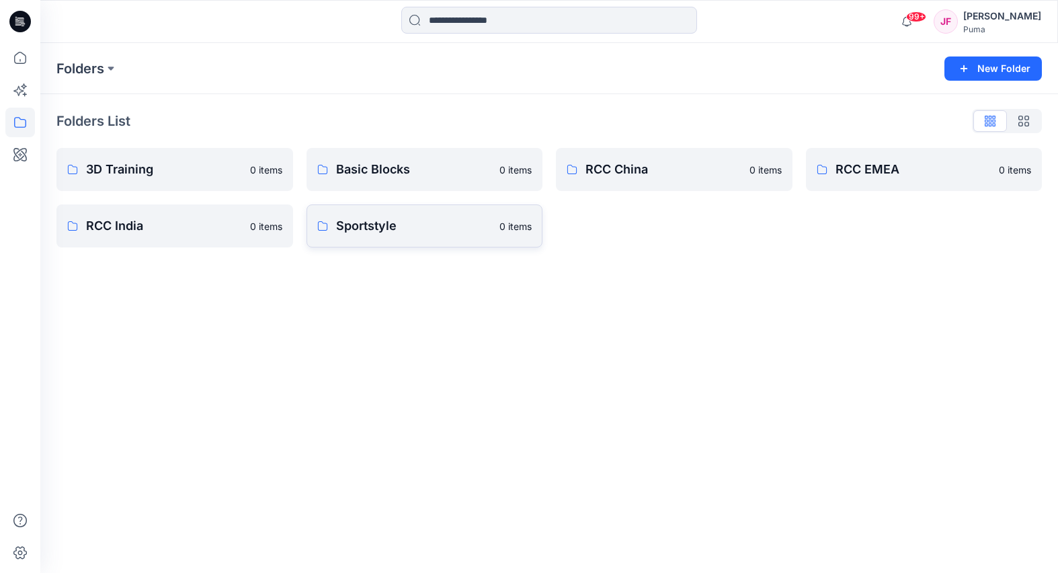
click at [405, 233] on p "Sportstyle" at bounding box center [414, 225] width 156 height 19
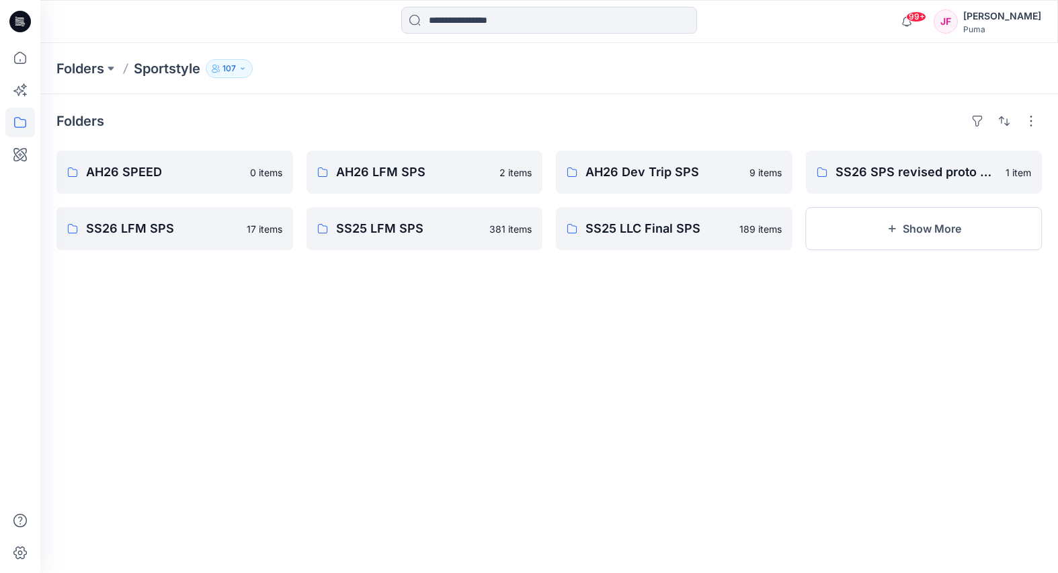
click at [441, 294] on div "Folders AH26 SPEED 0 items SS26 LFM SPS 17 items AH26 LFM SPS 2 items SS25 LFM …" at bounding box center [548, 333] width 1017 height 478
click at [853, 239] on button "Show More" at bounding box center [924, 228] width 237 height 43
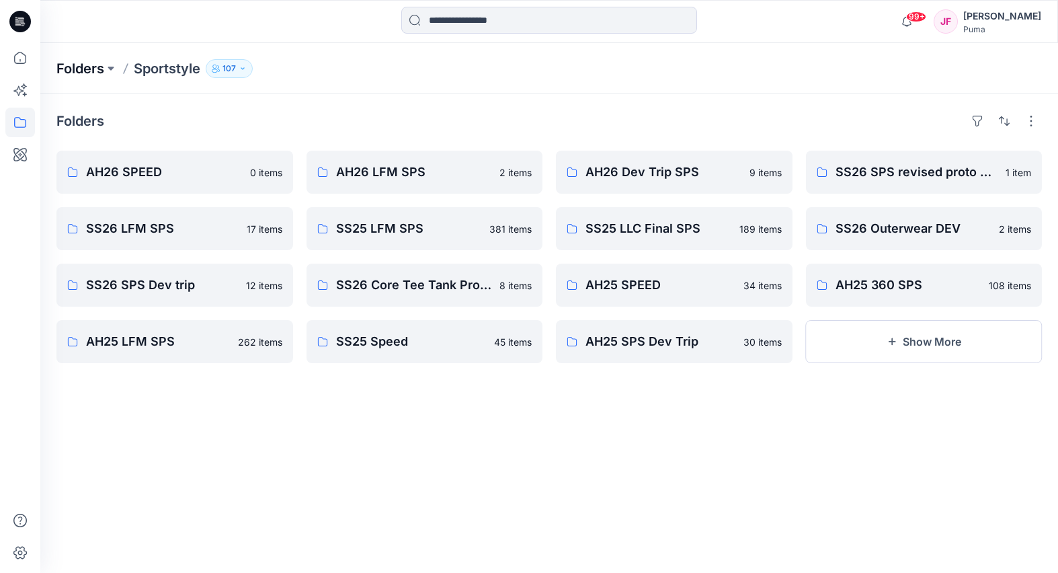
click at [81, 70] on p "Folders" at bounding box center [80, 68] width 48 height 19
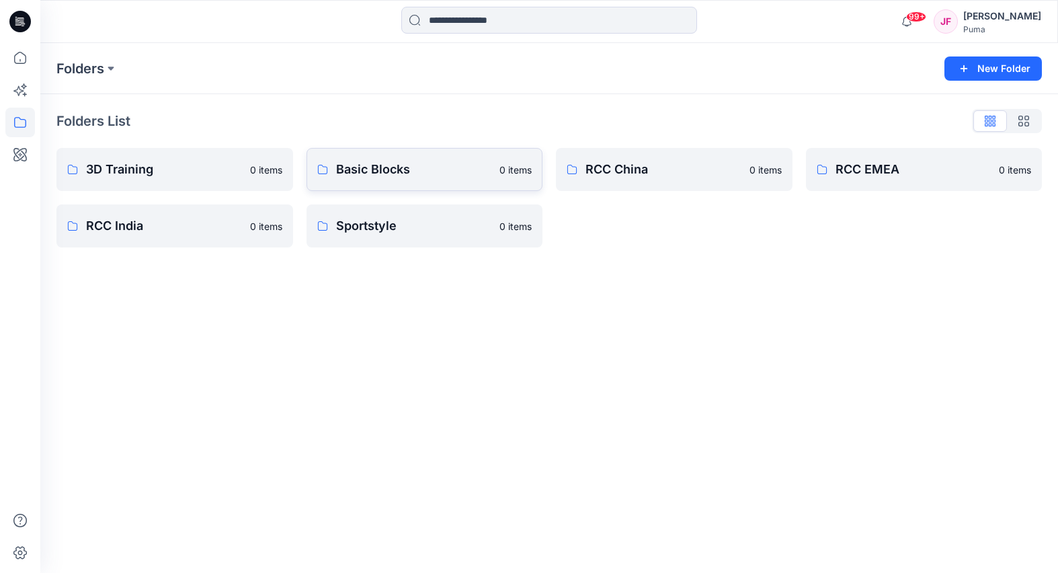
click at [390, 171] on p "Basic Blocks" at bounding box center [414, 169] width 156 height 19
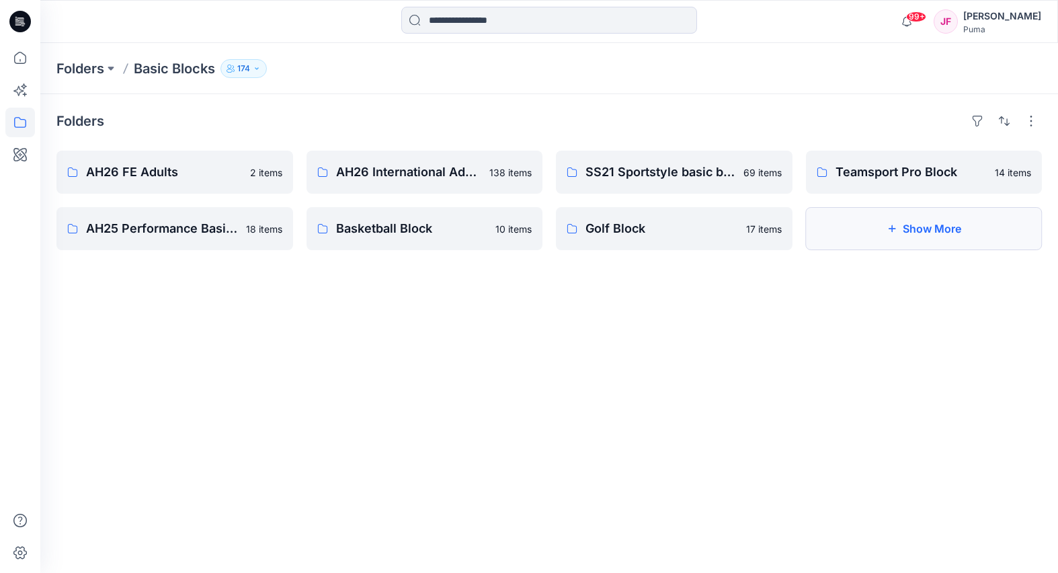
click at [850, 235] on button "Show More" at bounding box center [924, 228] width 237 height 43
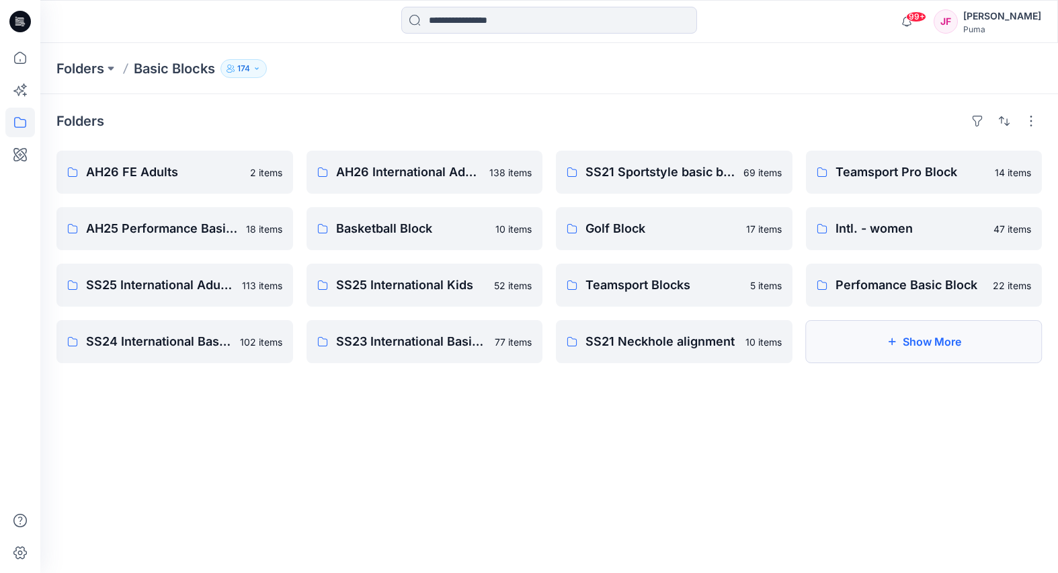
click at [898, 341] on button "Show More" at bounding box center [924, 341] width 237 height 43
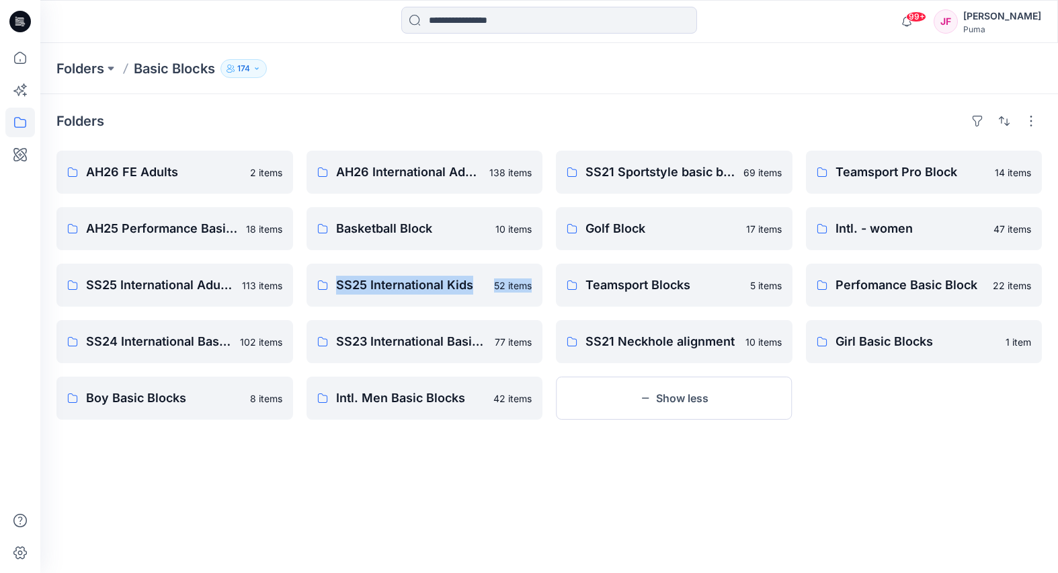
click at [361, 471] on div "Folders AH26 FE Adults 2 items AH25 Performance Basic Block 18 items SS25 Inter…" at bounding box center [548, 333] width 1017 height 478
click at [180, 406] on p "Boy Basic Blocks" at bounding box center [164, 397] width 156 height 19
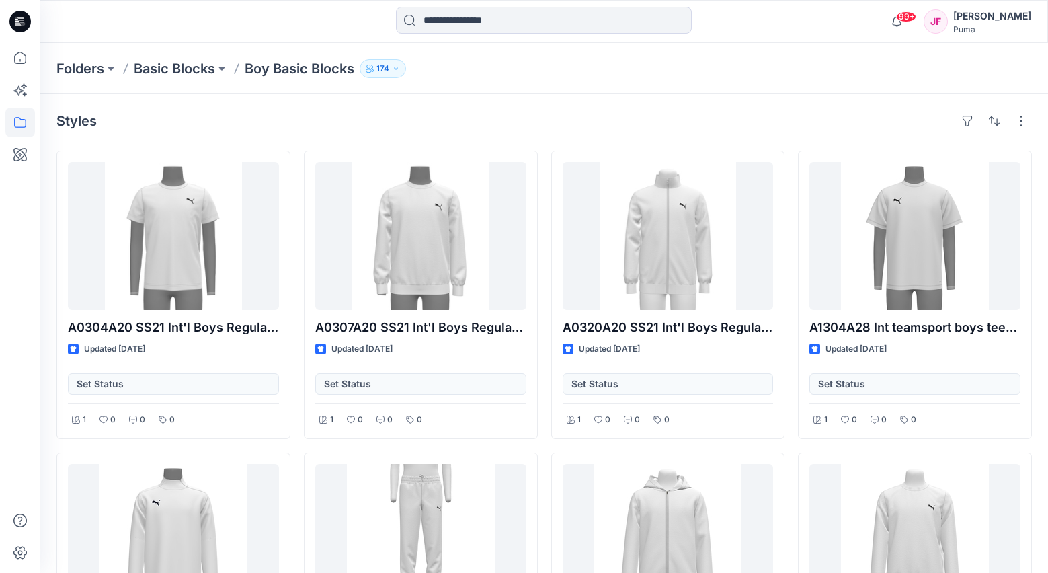
click at [190, 67] on p "Basic Blocks" at bounding box center [174, 68] width 81 height 19
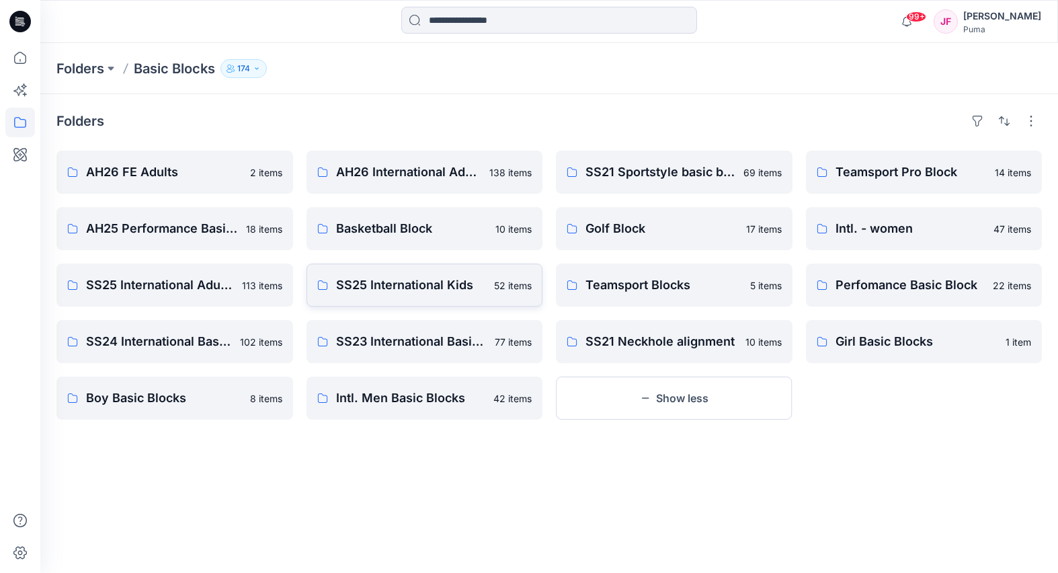
click at [403, 285] on p "SS25 International Kids" at bounding box center [411, 285] width 151 height 19
click at [202, 174] on p "AH26 FE Adults" at bounding box center [164, 172] width 156 height 19
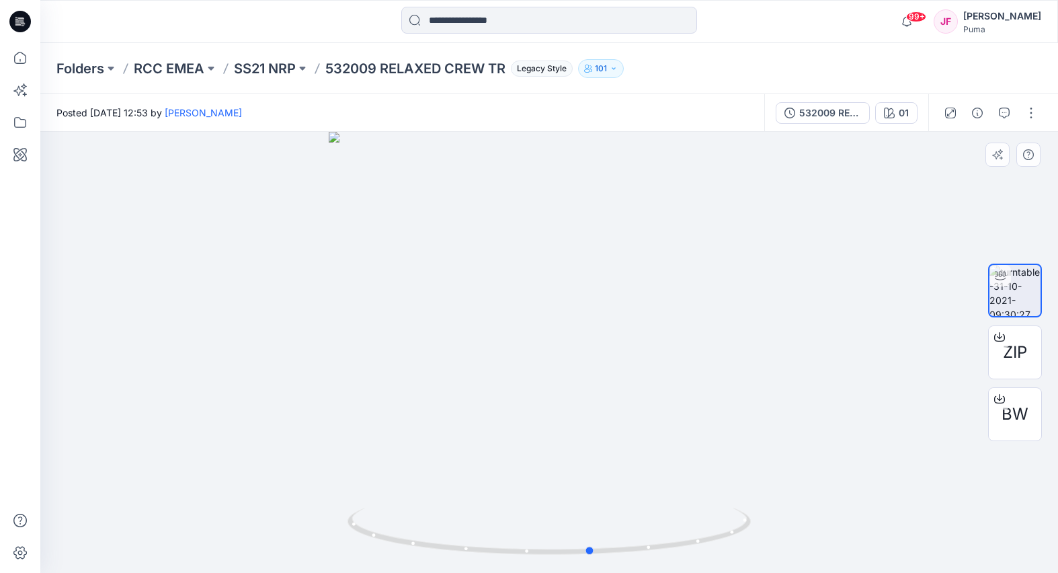
drag, startPoint x: 551, startPoint y: 353, endPoint x: 446, endPoint y: 319, distance: 110.3
click at [448, 322] on div at bounding box center [548, 352] width 1017 height 441
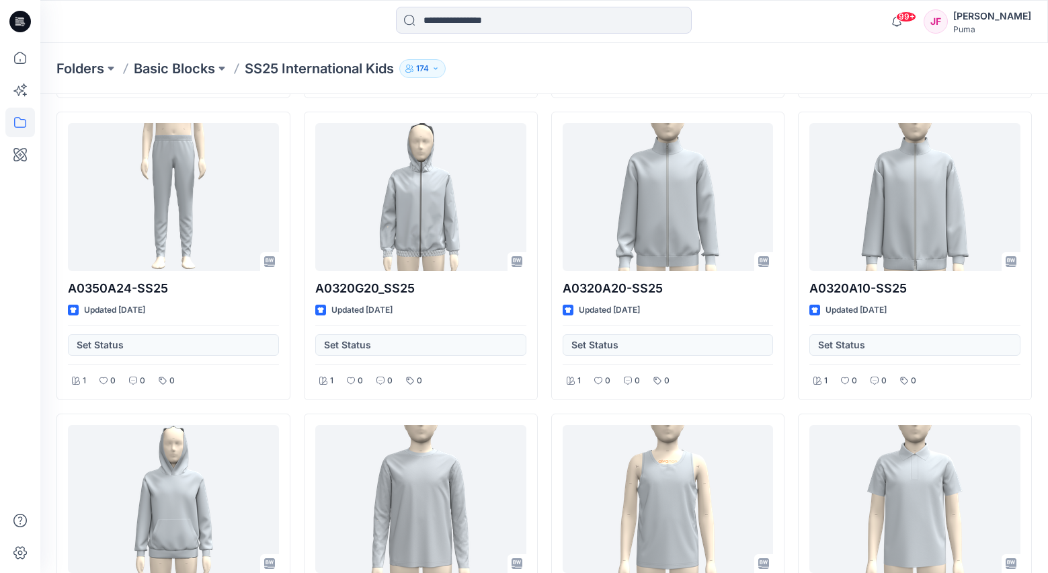
scroll to position [2750, 0]
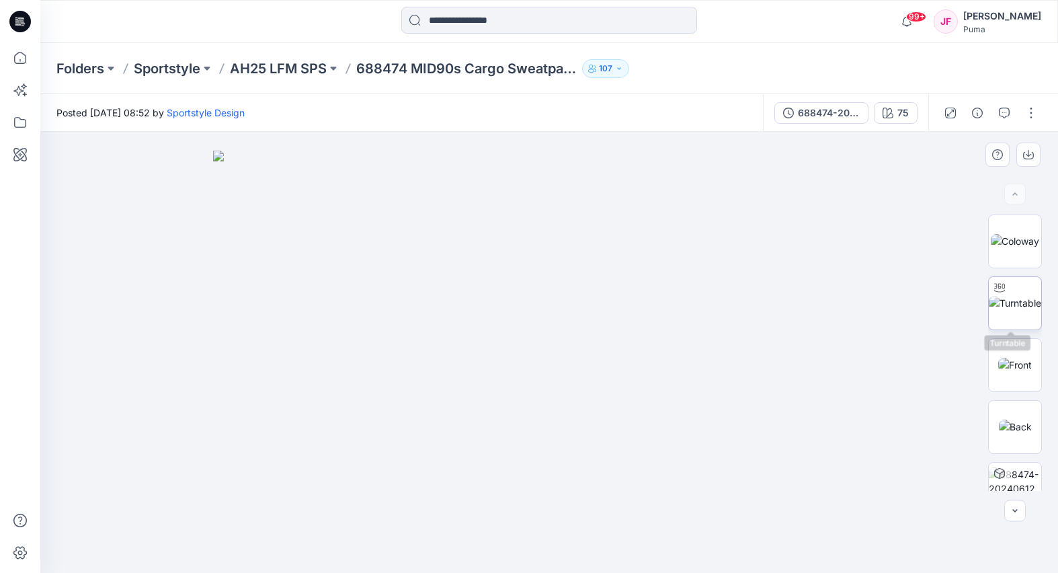
click at [1010, 310] on img at bounding box center [1014, 303] width 52 height 14
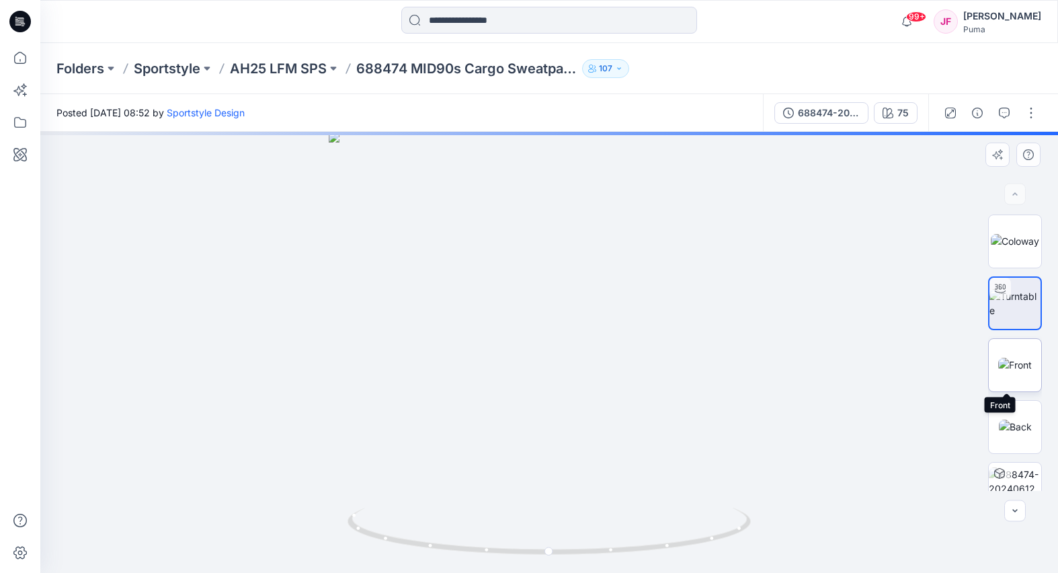
click at [1016, 357] on img at bounding box center [1015, 364] width 34 height 14
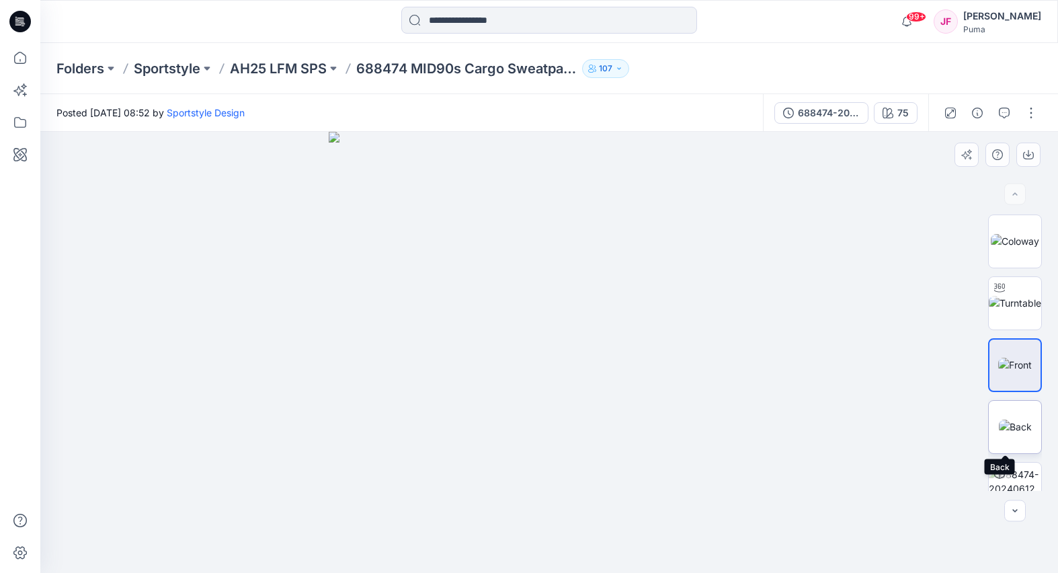
click at [1009, 433] on img at bounding box center [1015, 426] width 33 height 14
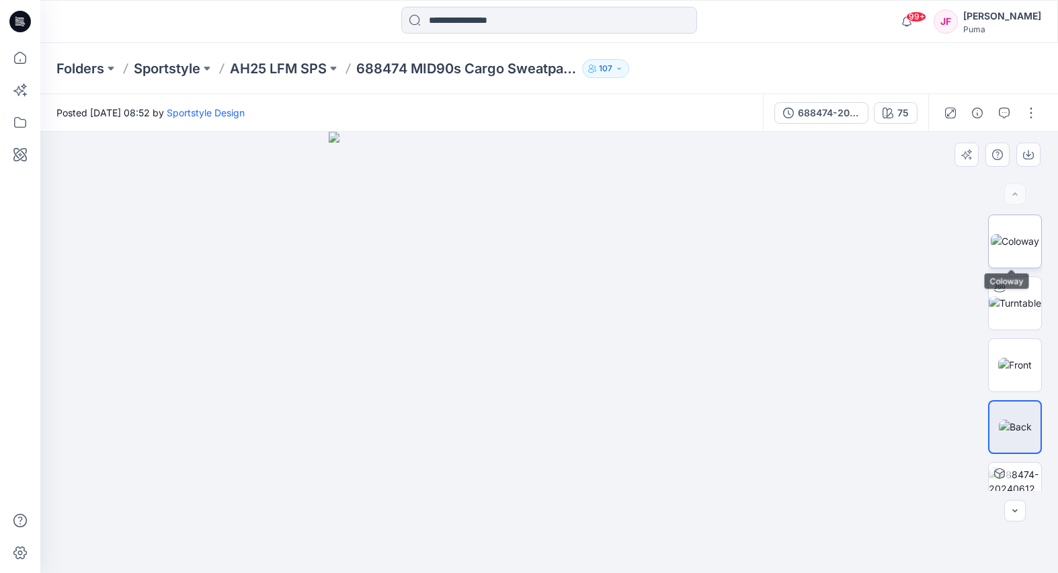
click at [1027, 247] on img at bounding box center [1014, 241] width 48 height 14
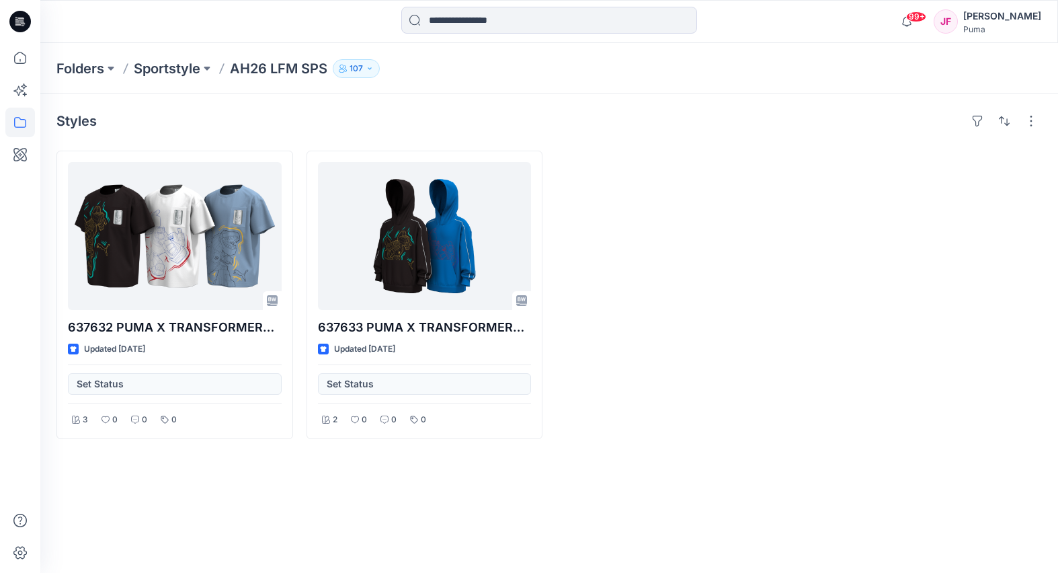
click at [652, 447] on div "Styles 637632 PUMA X TRANSFORMERS Relaxed Graphic Tee Updated [DATE] Set Status…" at bounding box center [548, 333] width 1017 height 478
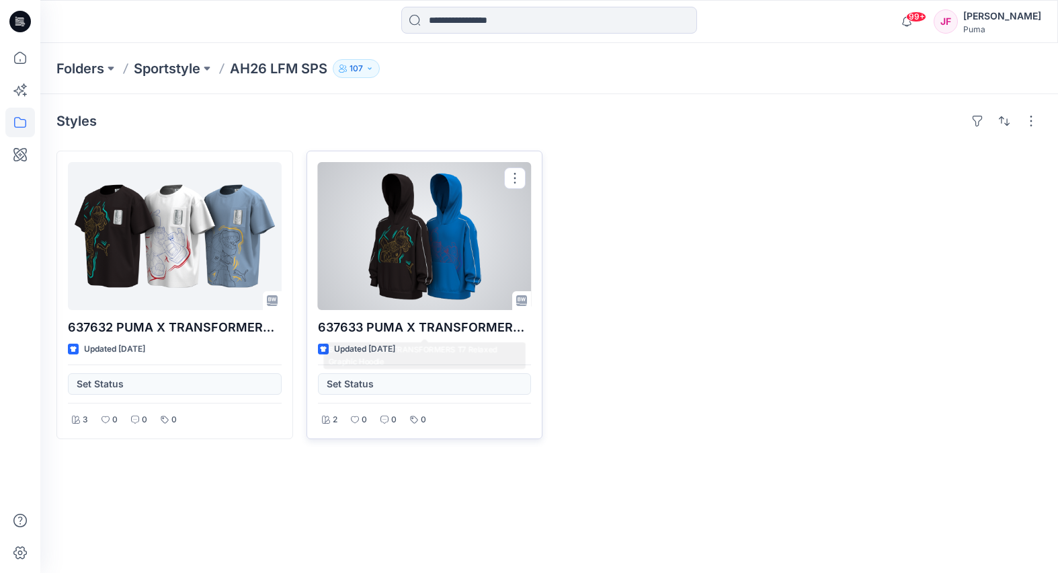
click at [388, 333] on p "637633 PUMA X TRANSFORMERS T7 Relaxed Graphic Hoodie" at bounding box center [425, 327] width 214 height 19
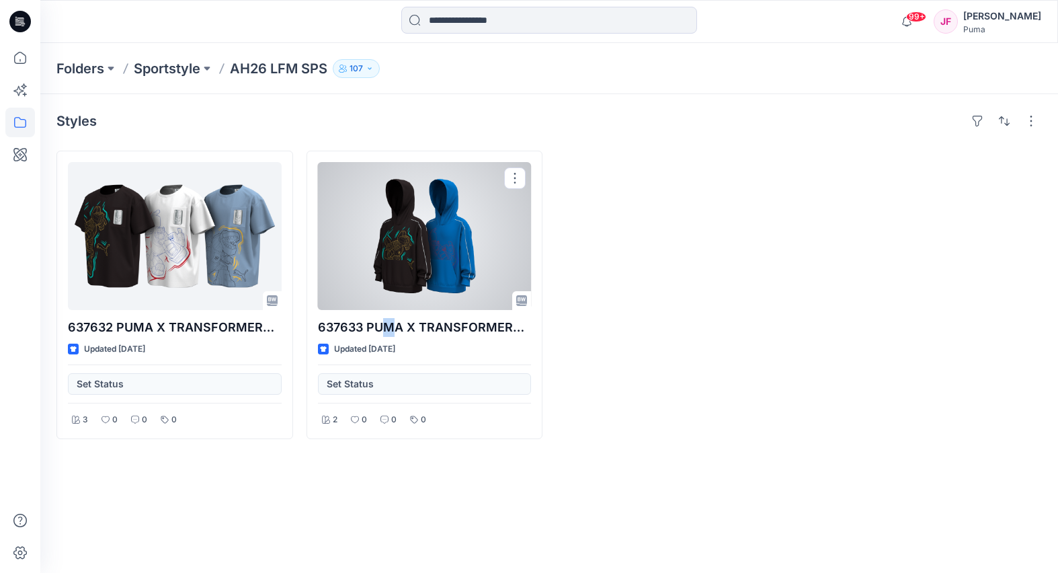
click at [362, 274] on div at bounding box center [425, 236] width 214 height 148
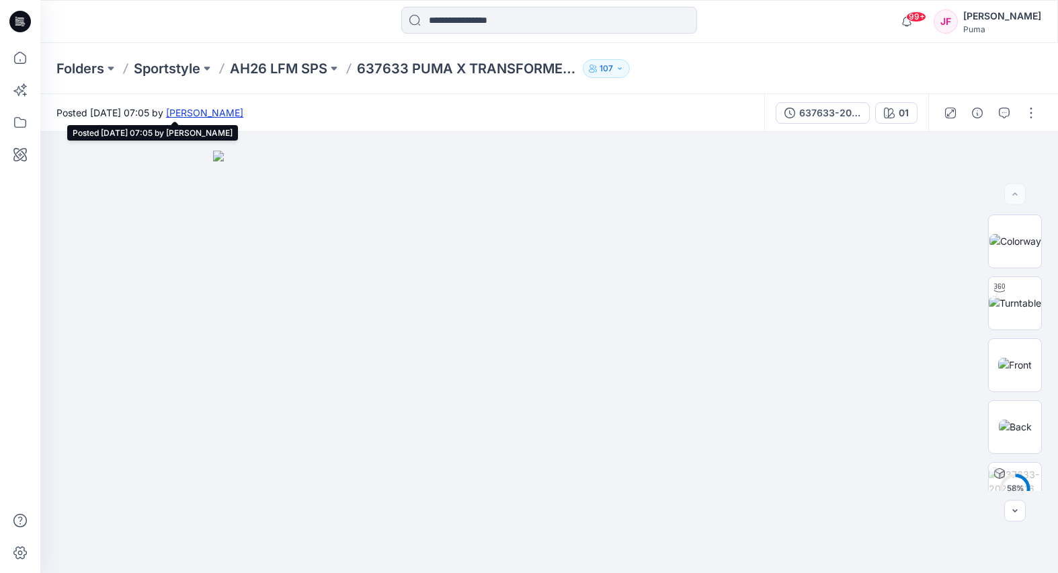
click at [243, 114] on link "[PERSON_NAME]" at bounding box center [204, 112] width 77 height 11
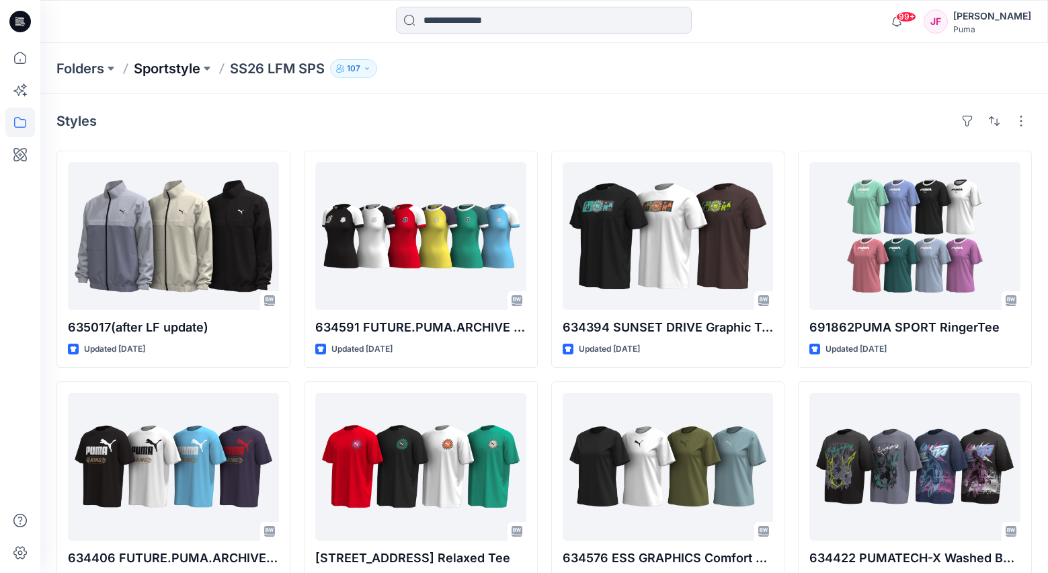
click at [187, 70] on p "Sportstyle" at bounding box center [167, 68] width 67 height 19
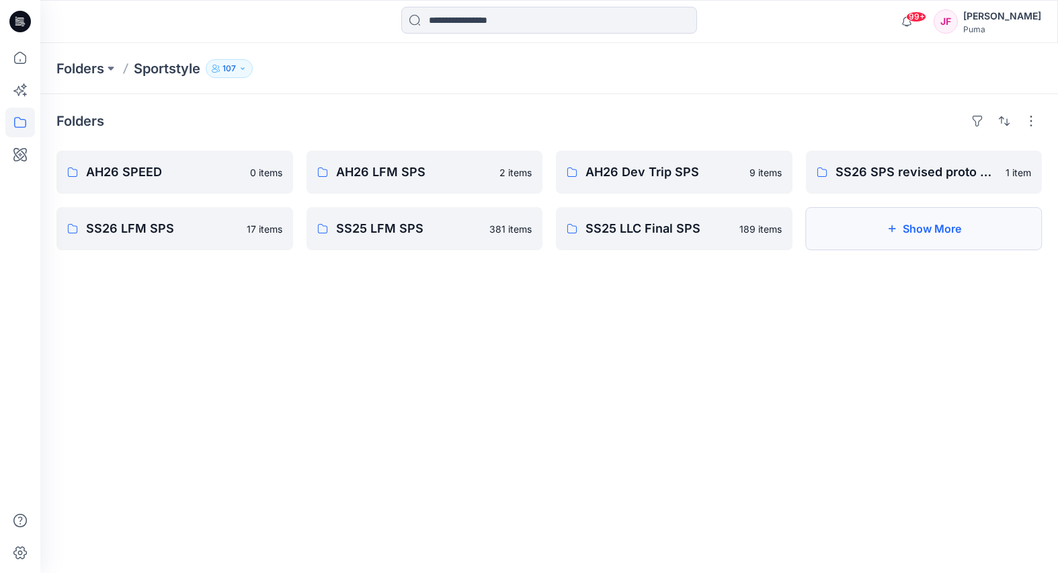
click at [887, 228] on icon "button" at bounding box center [891, 228] width 11 height 11
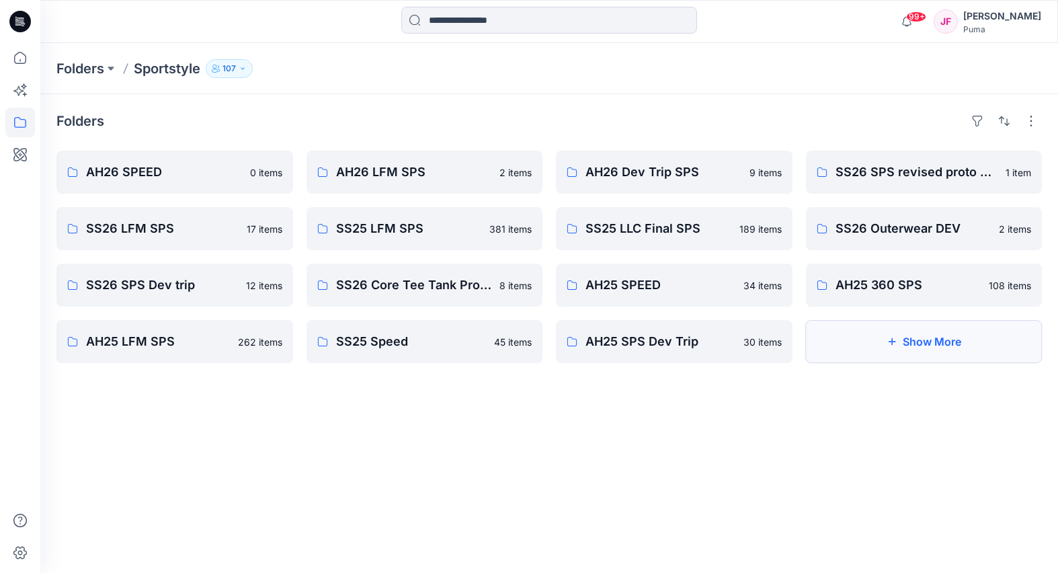
click at [891, 353] on button "Show More" at bounding box center [924, 341] width 237 height 43
click at [895, 348] on p "SS25 360 SPS" at bounding box center [908, 341] width 146 height 19
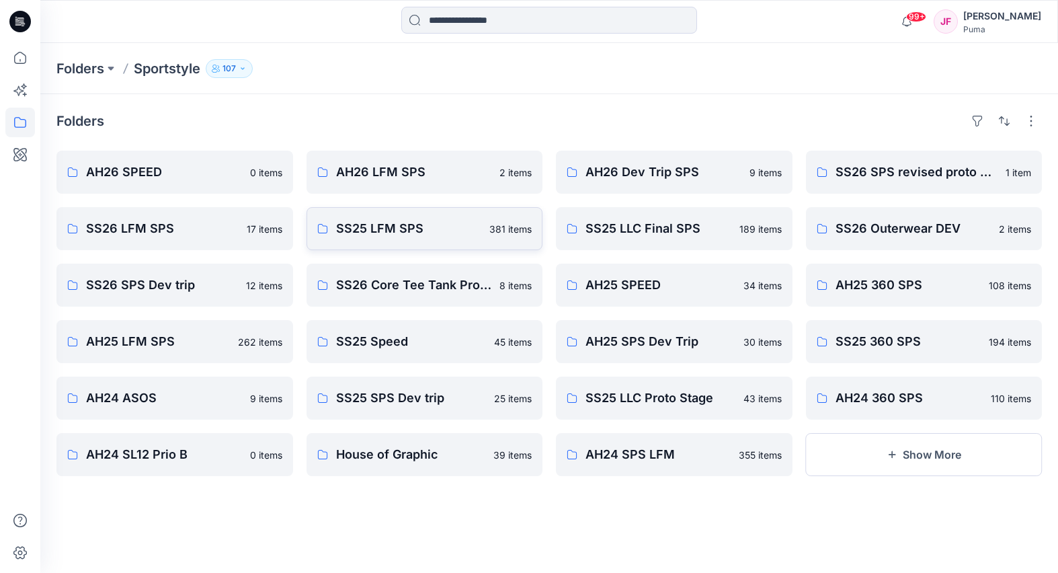
click at [456, 231] on p "SS25 LFM SPS" at bounding box center [409, 228] width 146 height 19
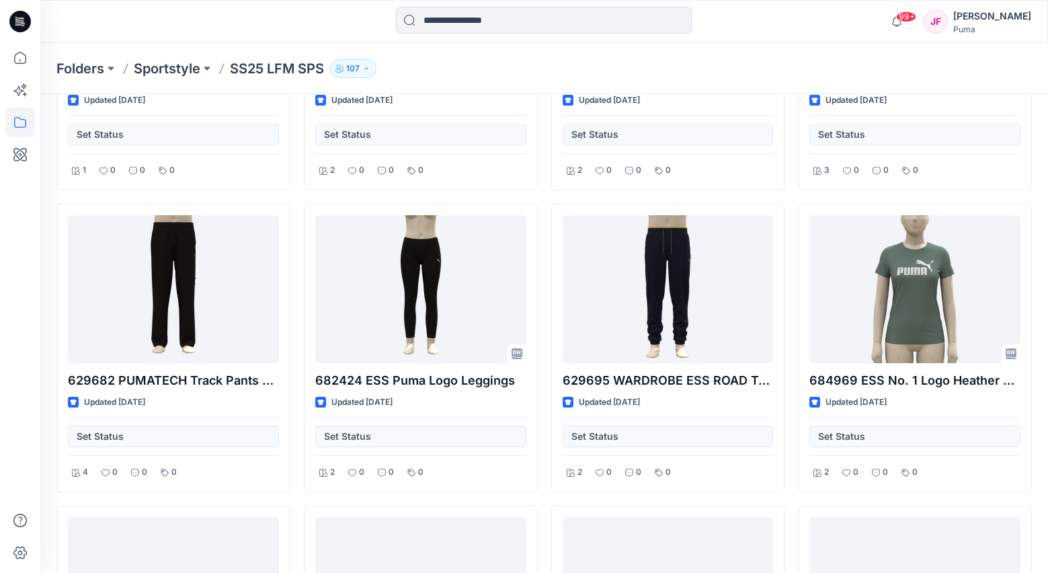
scroll to position [28335, 0]
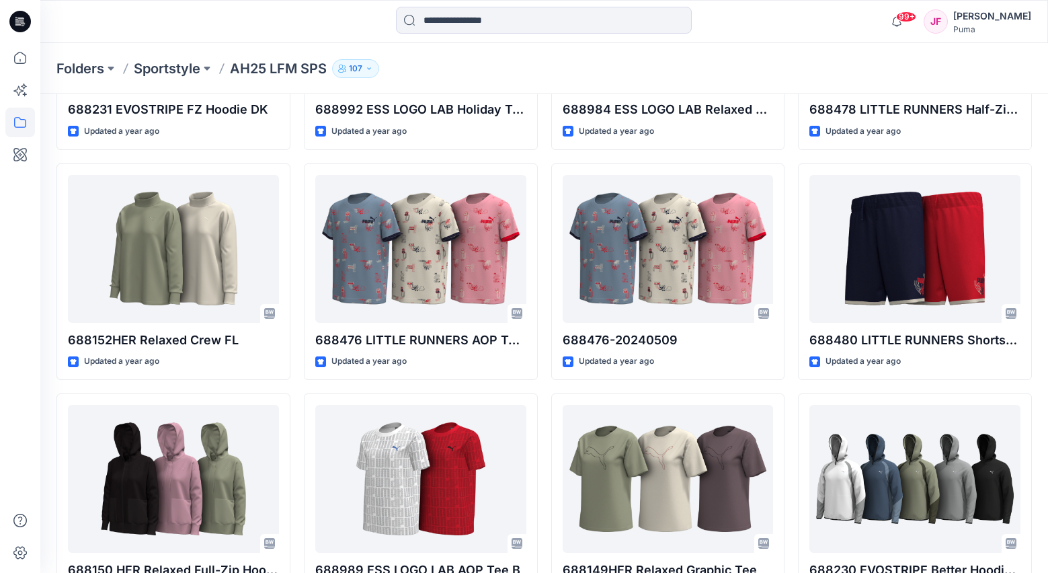
scroll to position [7349, 0]
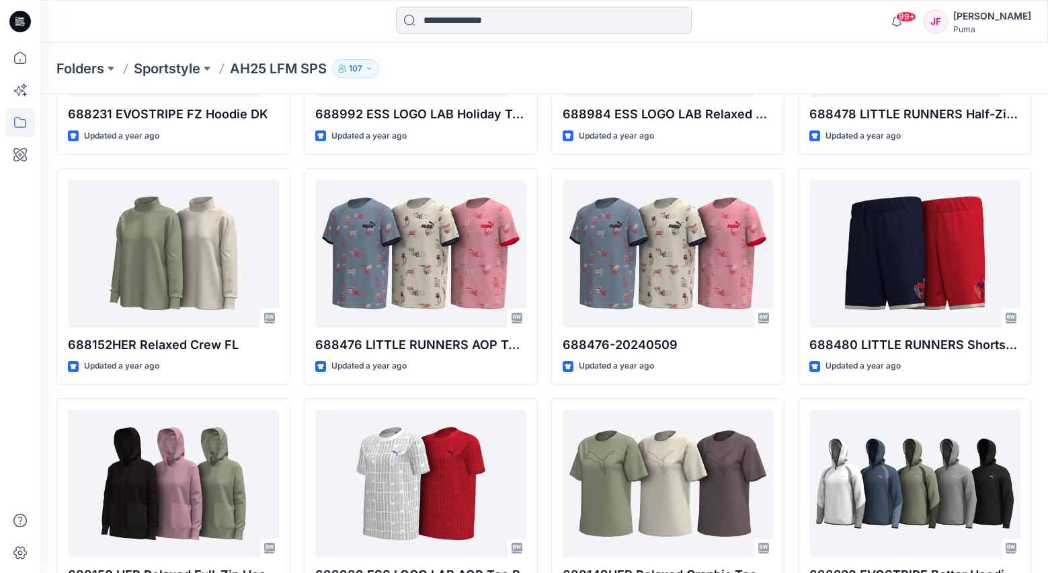
click at [458, 22] on input at bounding box center [544, 20] width 296 height 27
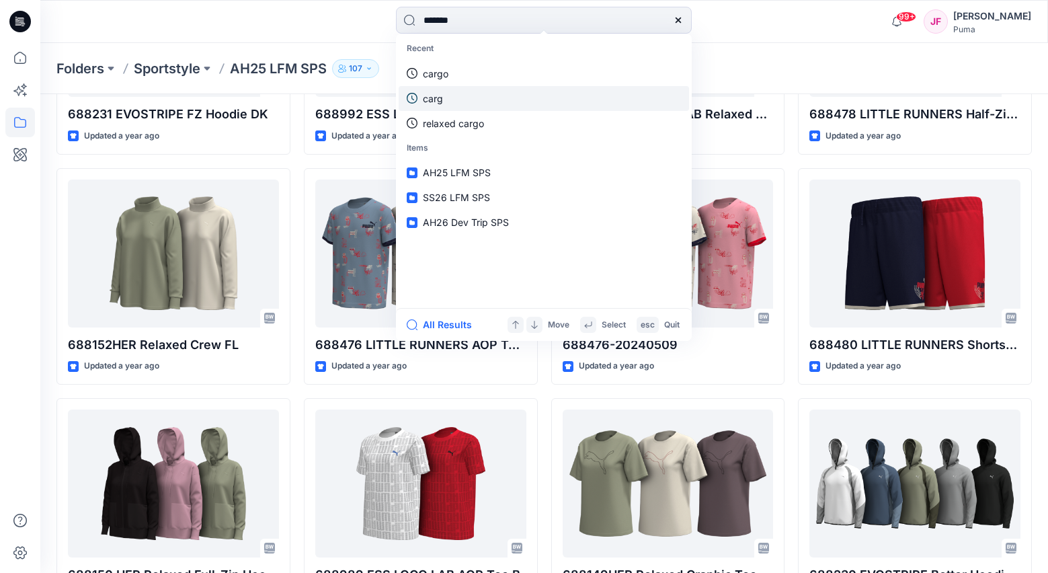
type input "********"
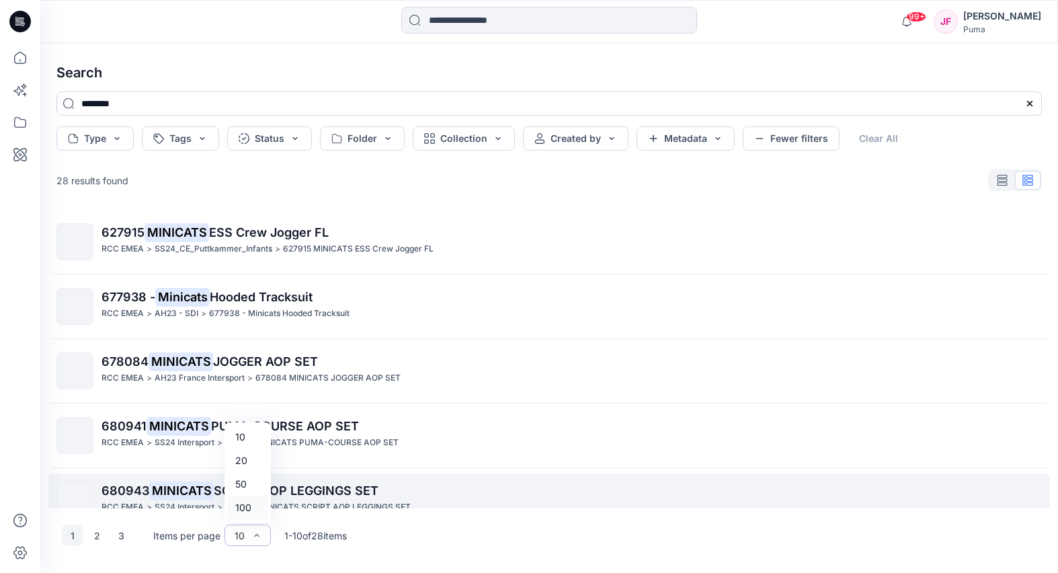
click at [253, 505] on div "100" at bounding box center [247, 507] width 41 height 24
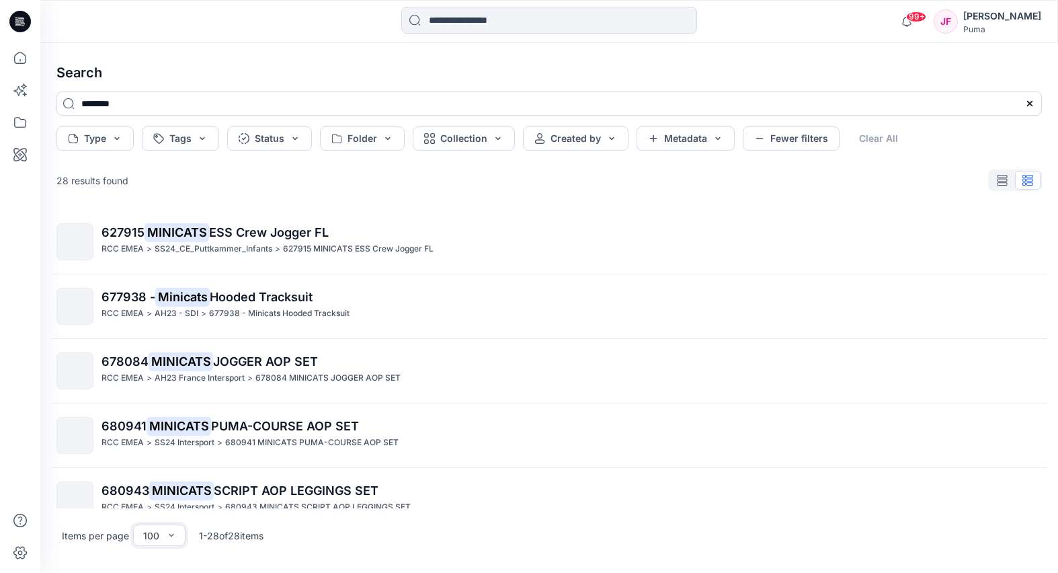
click at [190, 364] on mark "MINICATS" at bounding box center [181, 360] width 65 height 19
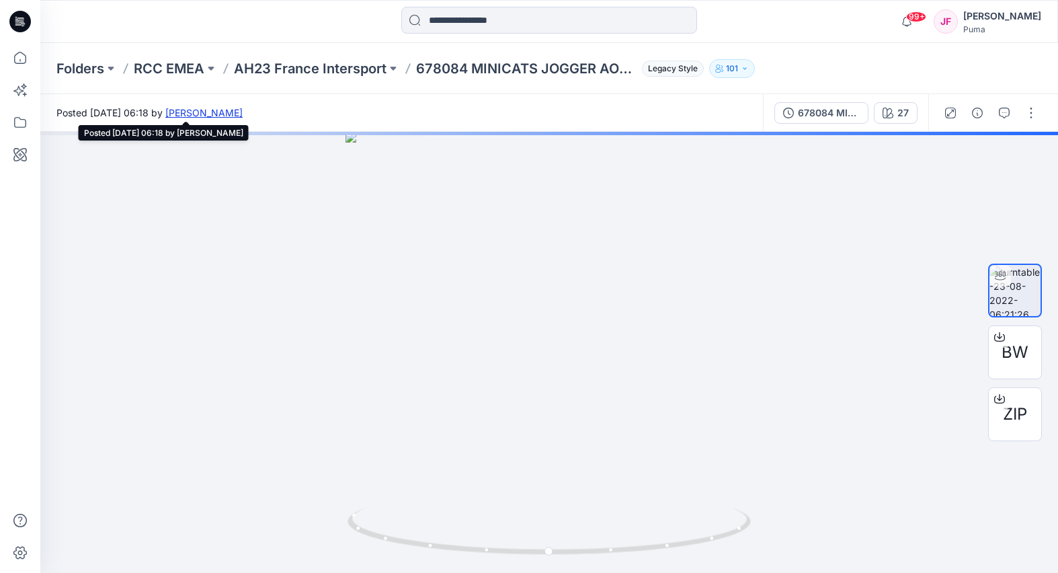
click at [243, 110] on link "[PERSON_NAME]" at bounding box center [203, 112] width 77 height 11
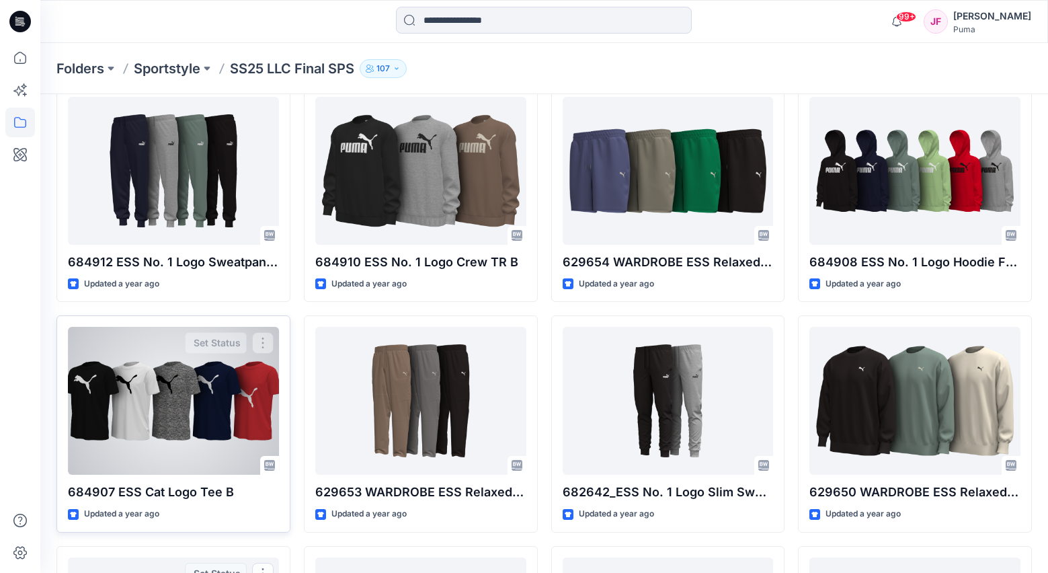
scroll to position [8226, 0]
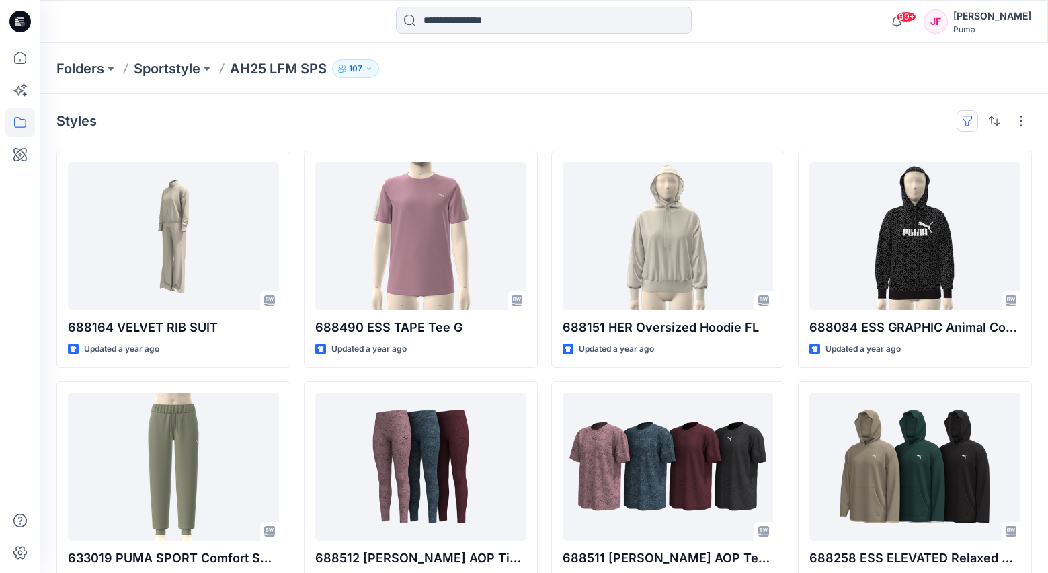
click at [972, 117] on button "button" at bounding box center [967, 121] width 22 height 22
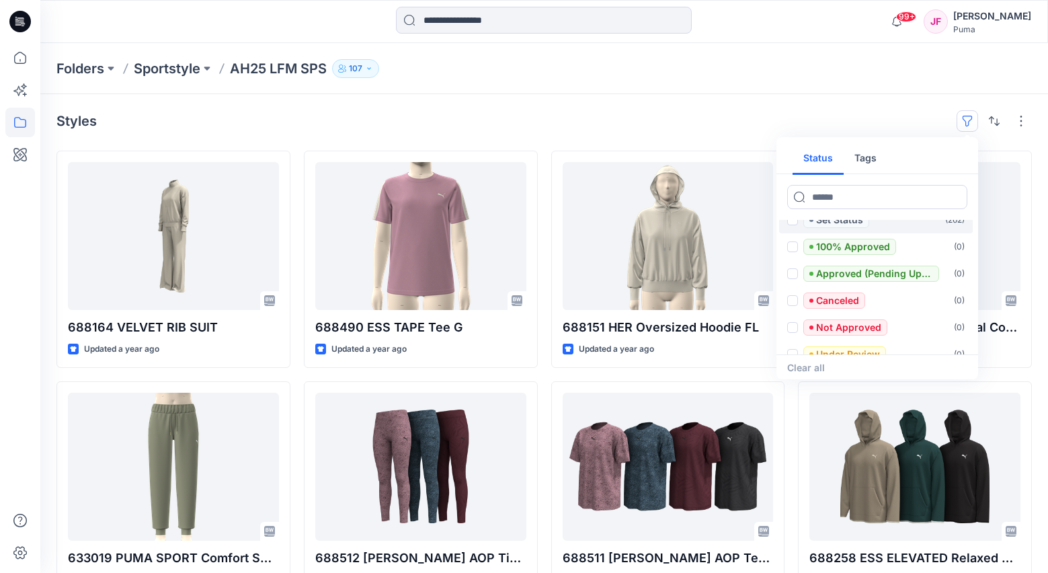
scroll to position [27, 0]
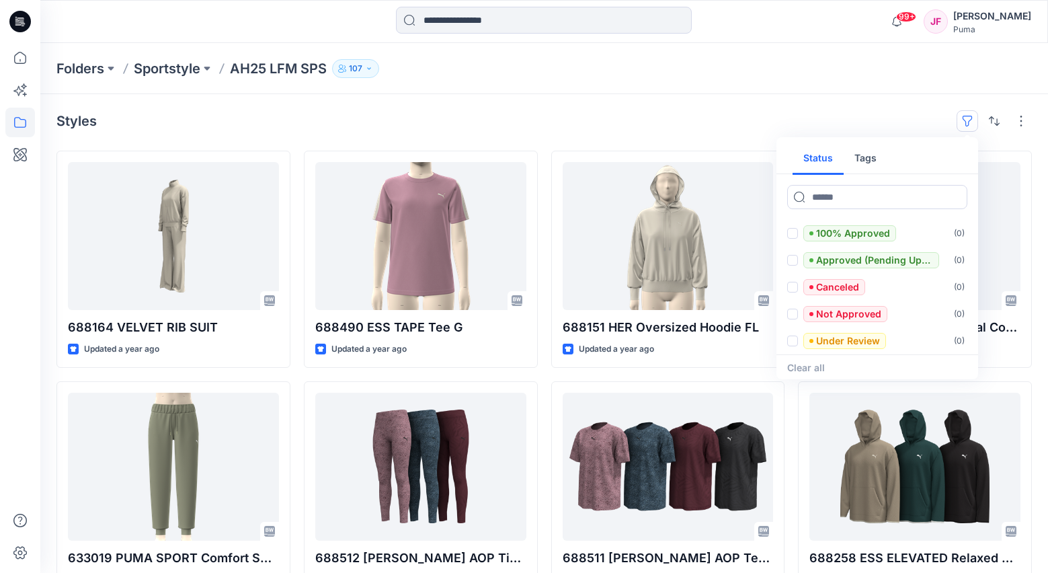
click at [865, 157] on button "Tags" at bounding box center [865, 158] width 44 height 32
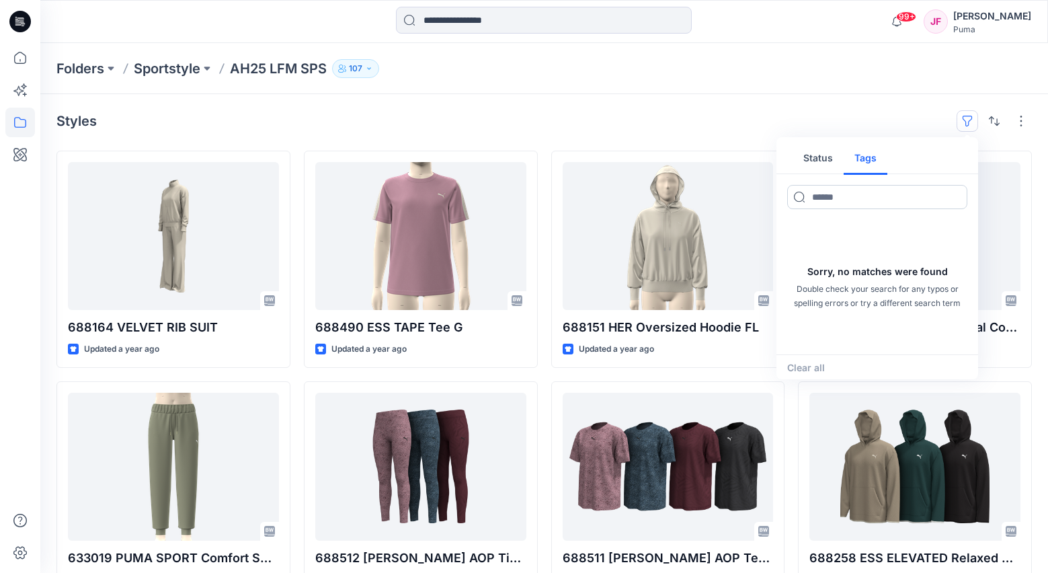
click at [839, 199] on input at bounding box center [877, 197] width 180 height 24
type input "*"
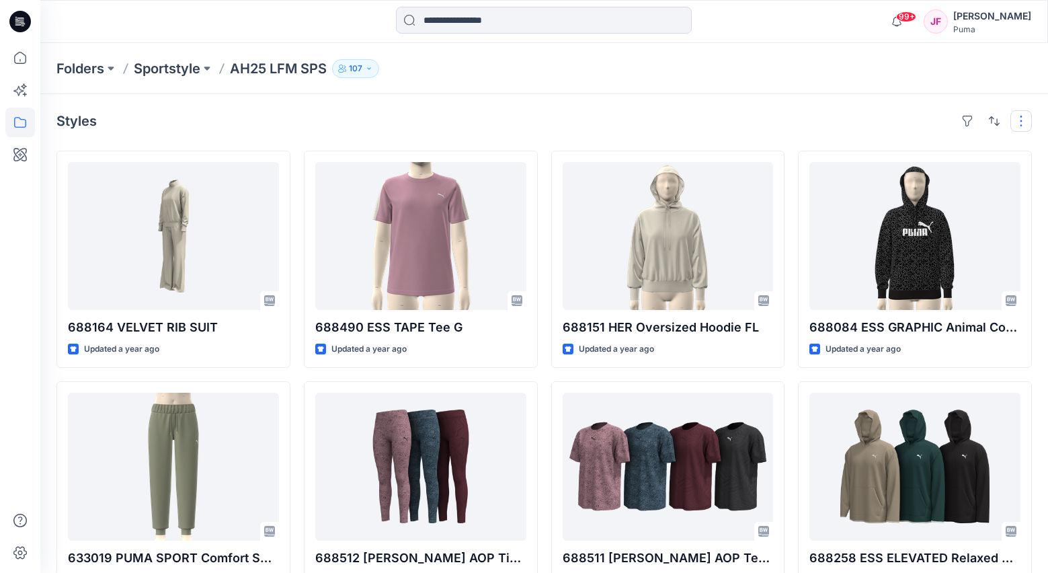
click at [1029, 116] on button "button" at bounding box center [1021, 121] width 22 height 22
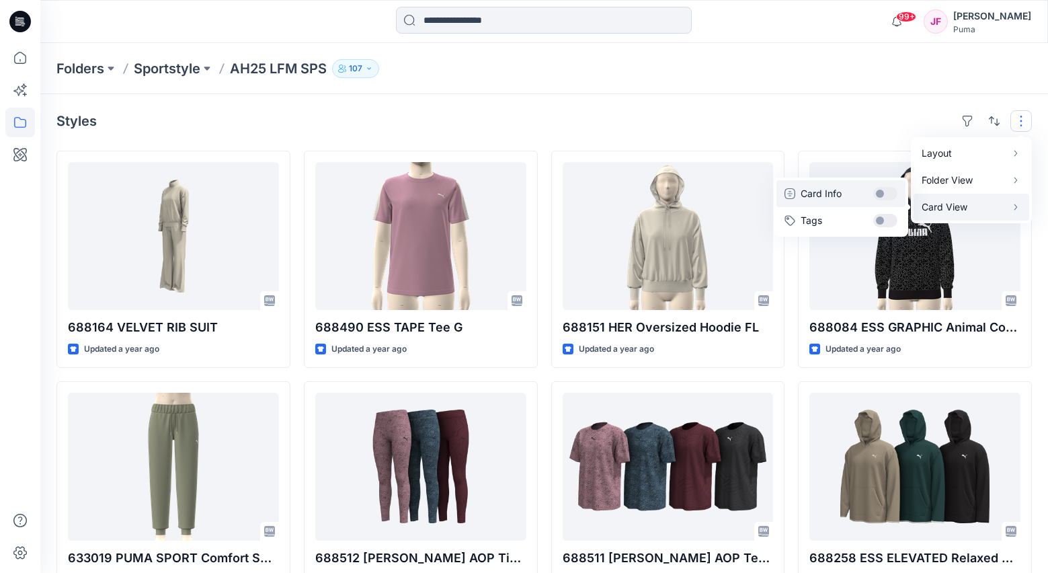
drag, startPoint x: 887, startPoint y: 192, endPoint x: 895, endPoint y: 196, distance: 8.7
click at [887, 192] on button "Card Info" at bounding box center [840, 193] width 129 height 27
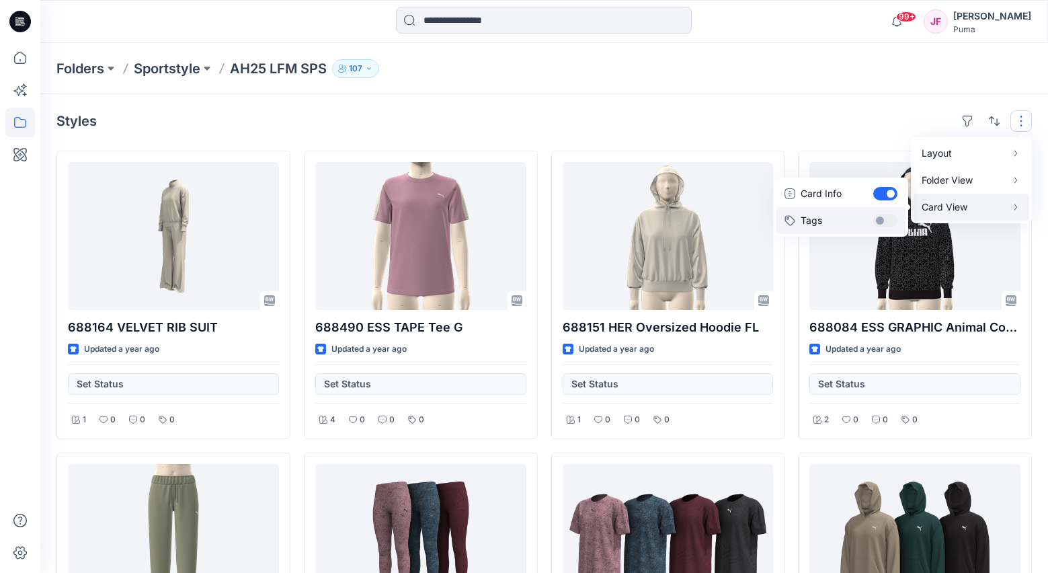
click at [889, 216] on button "Tags" at bounding box center [840, 220] width 129 height 27
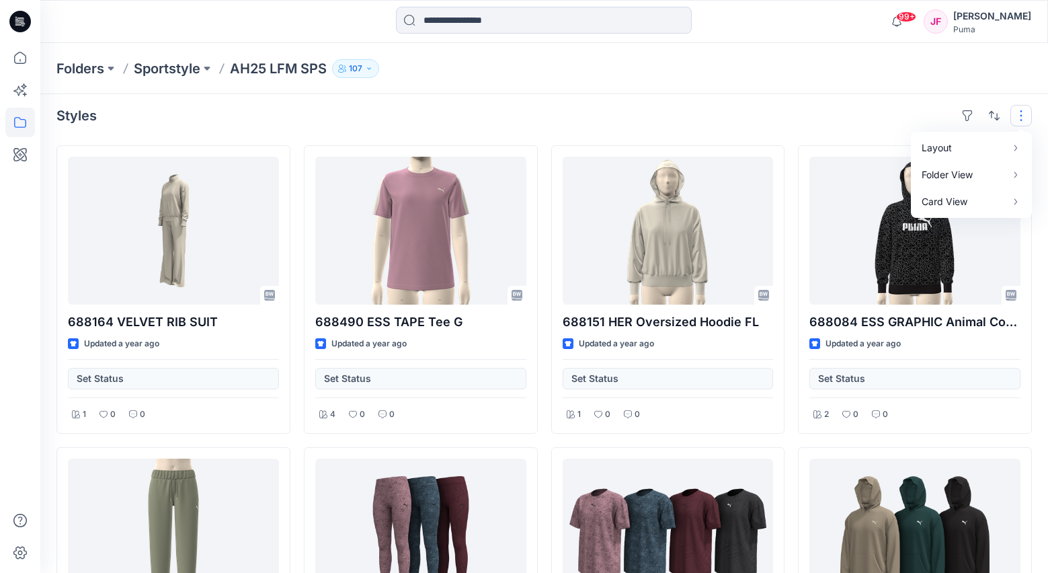
scroll to position [0, 0]
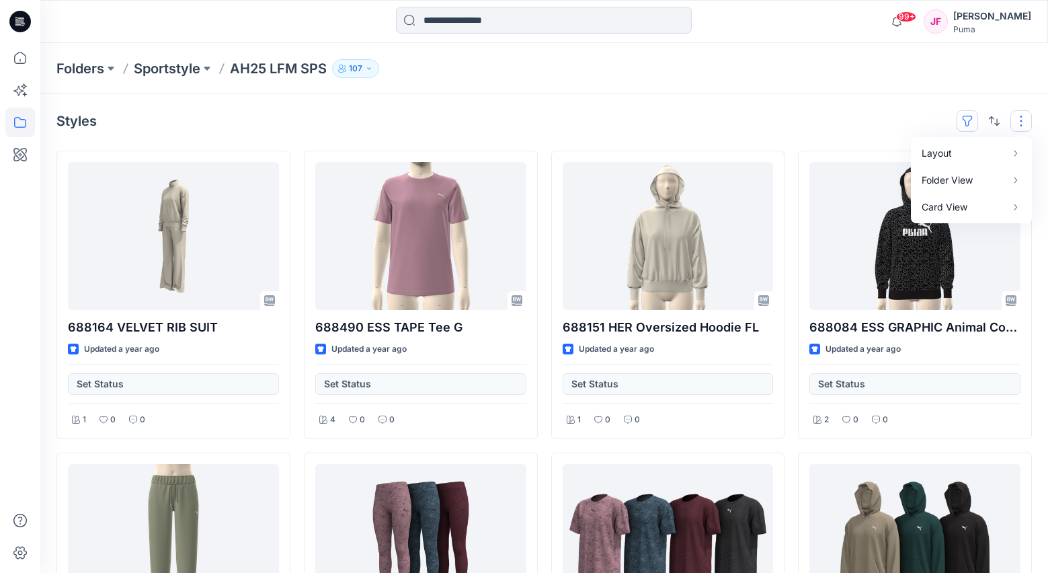
click at [974, 119] on button "button" at bounding box center [967, 121] width 22 height 22
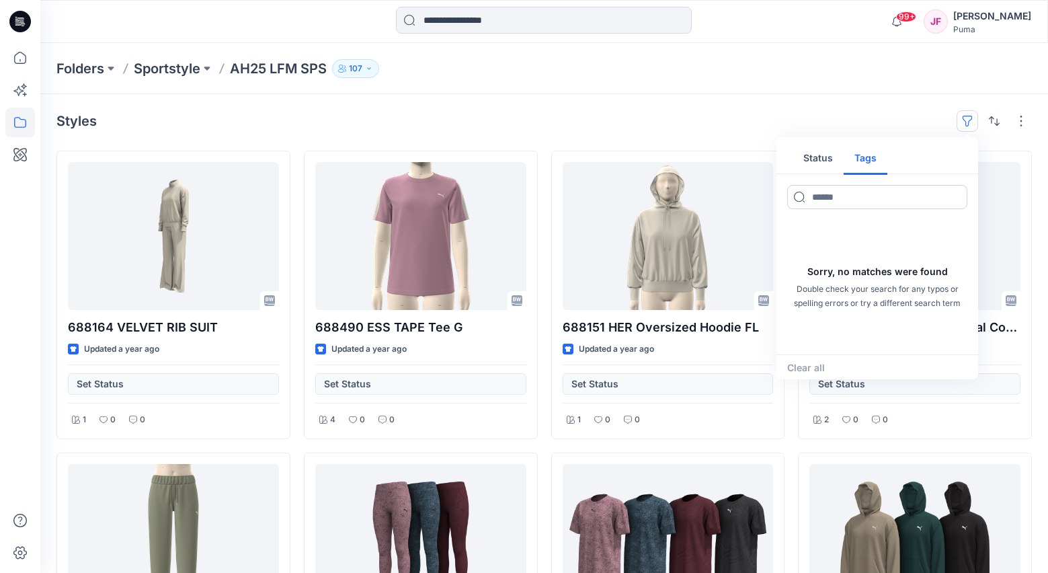
click at [865, 194] on input at bounding box center [877, 197] width 180 height 24
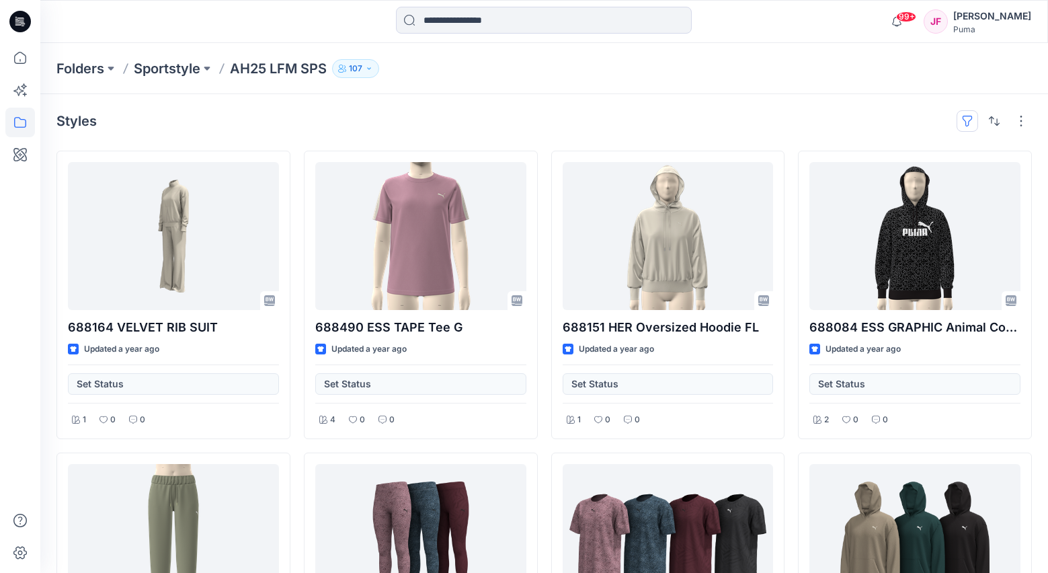
click at [972, 124] on button "button" at bounding box center [967, 121] width 22 height 22
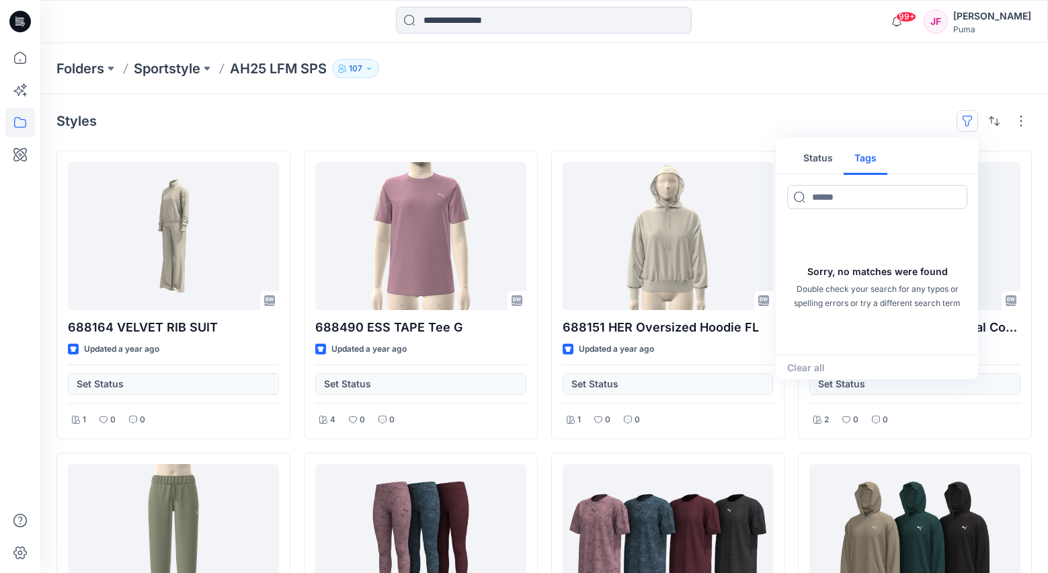
click at [851, 197] on input at bounding box center [877, 197] width 180 height 24
type input "****"
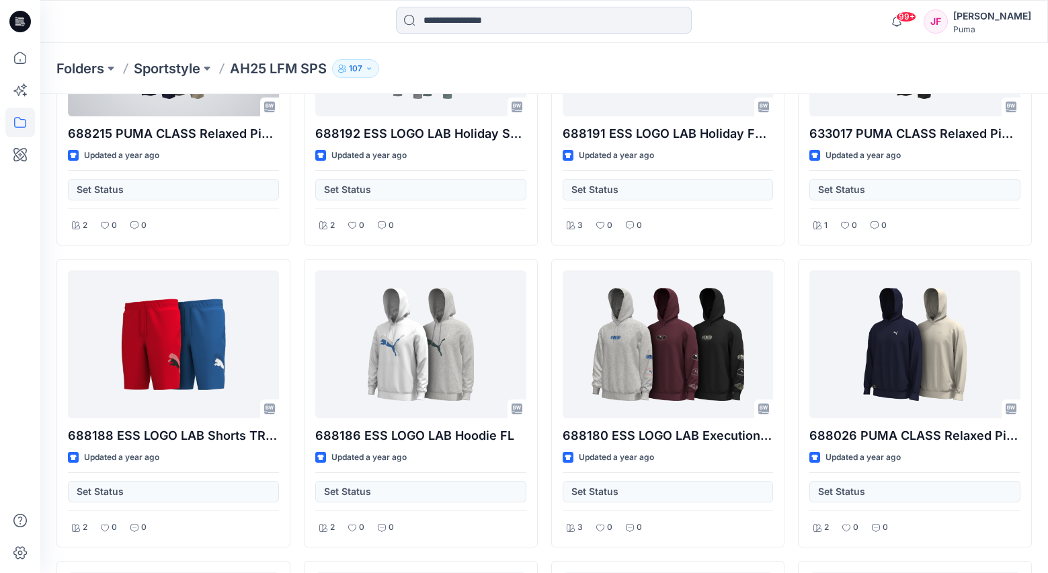
scroll to position [18314, 0]
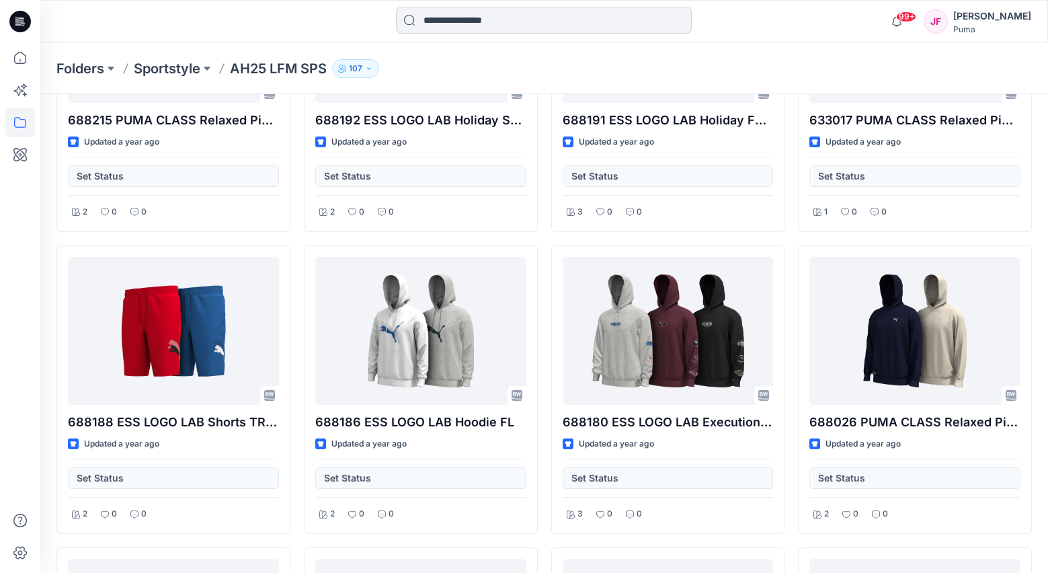
click at [429, 16] on input at bounding box center [544, 20] width 296 height 27
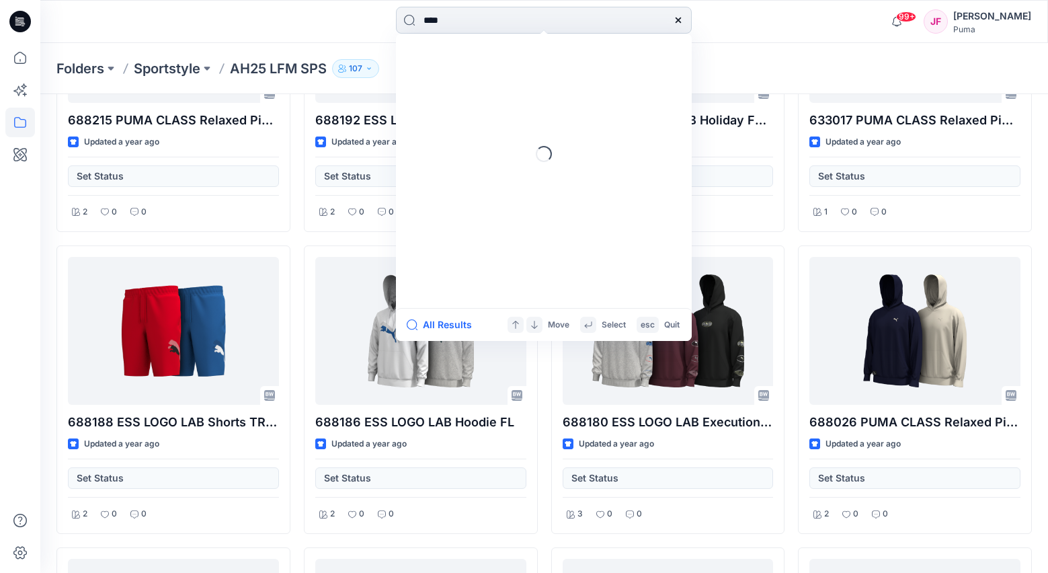
type input "*****"
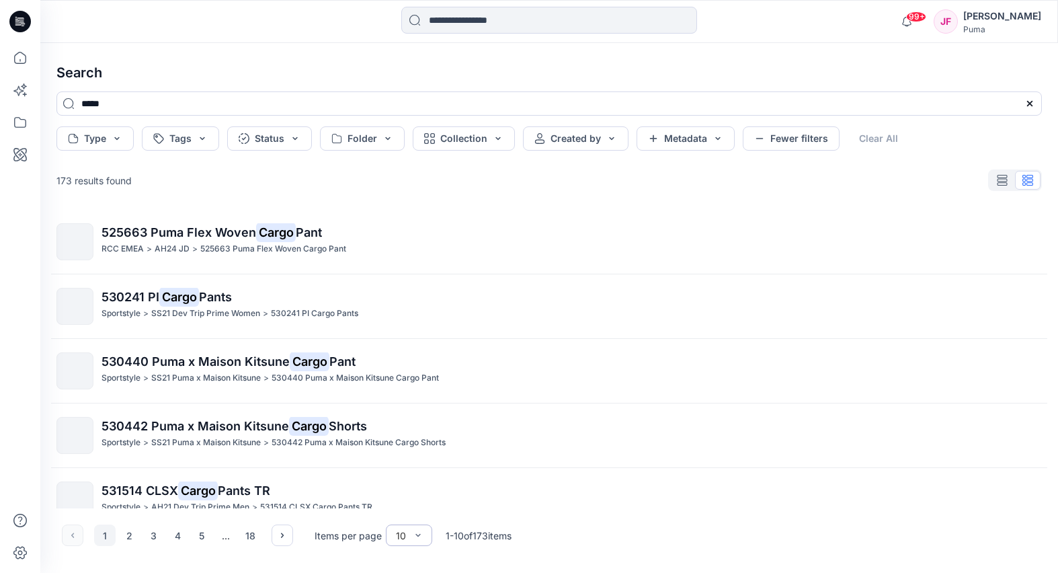
click at [403, 540] on div "10" at bounding box center [401, 535] width 10 height 14
click at [404, 507] on div "100" at bounding box center [408, 507] width 41 height 24
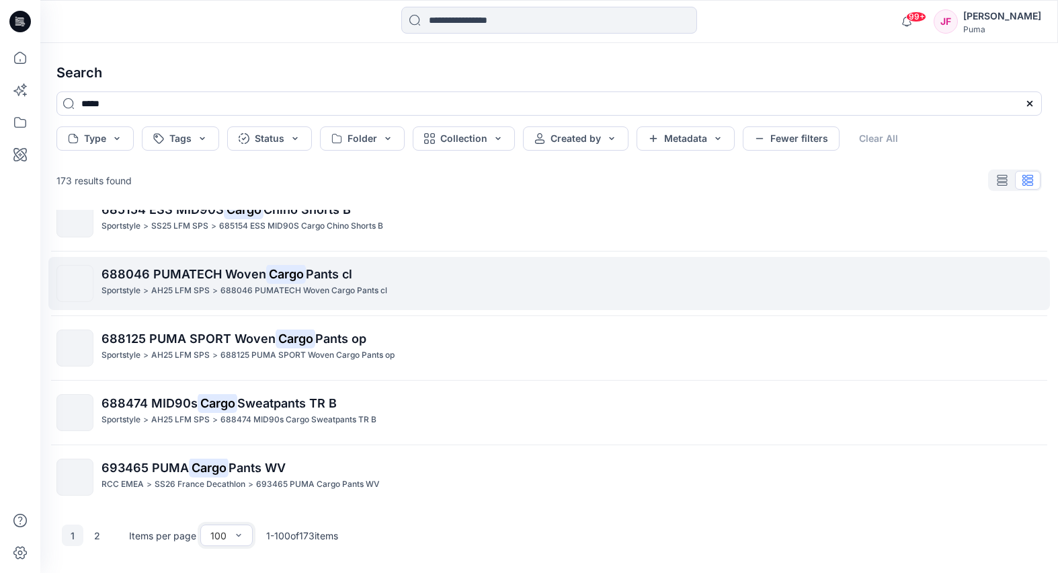
scroll to position [6153, 0]
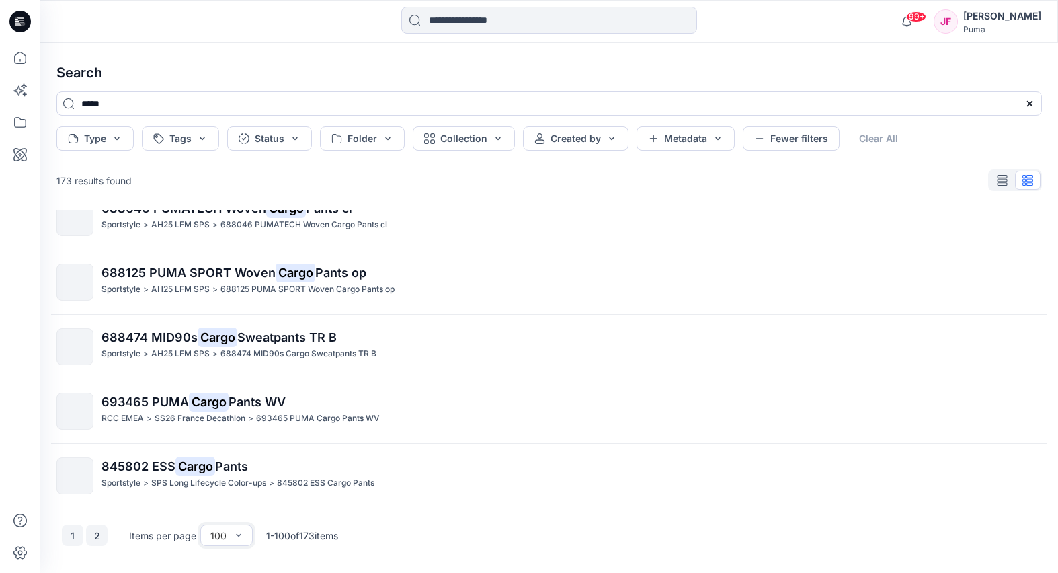
click at [95, 534] on button "2" at bounding box center [97, 535] width 22 height 22
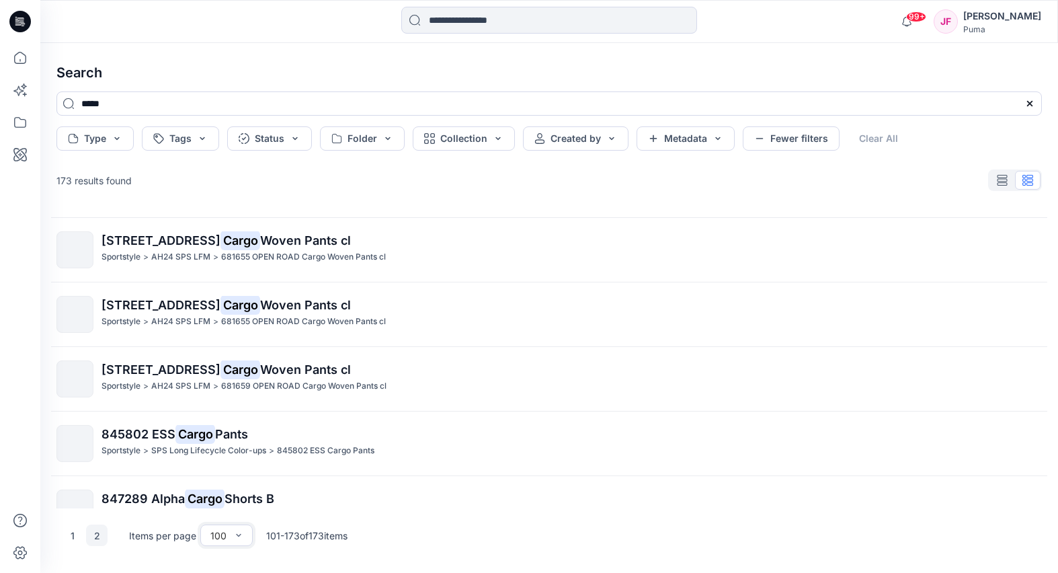
scroll to position [4411, 0]
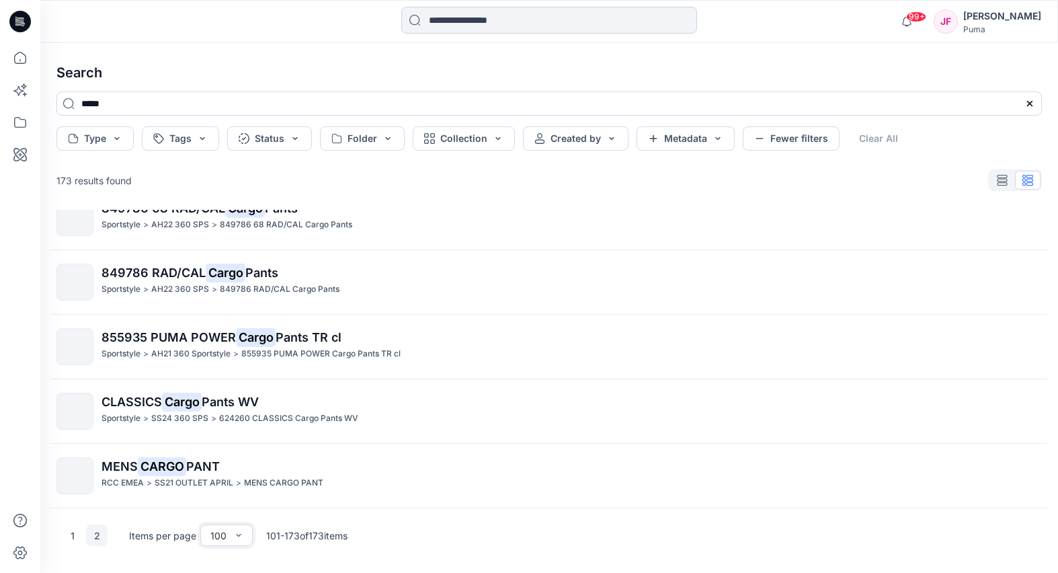
click at [466, 20] on input at bounding box center [549, 20] width 296 height 27
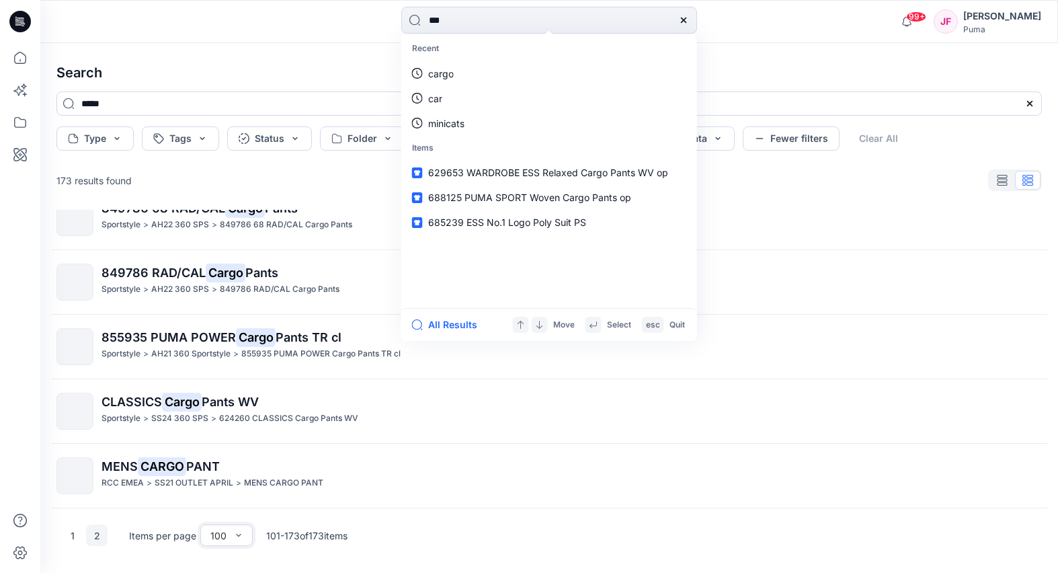
type input "****"
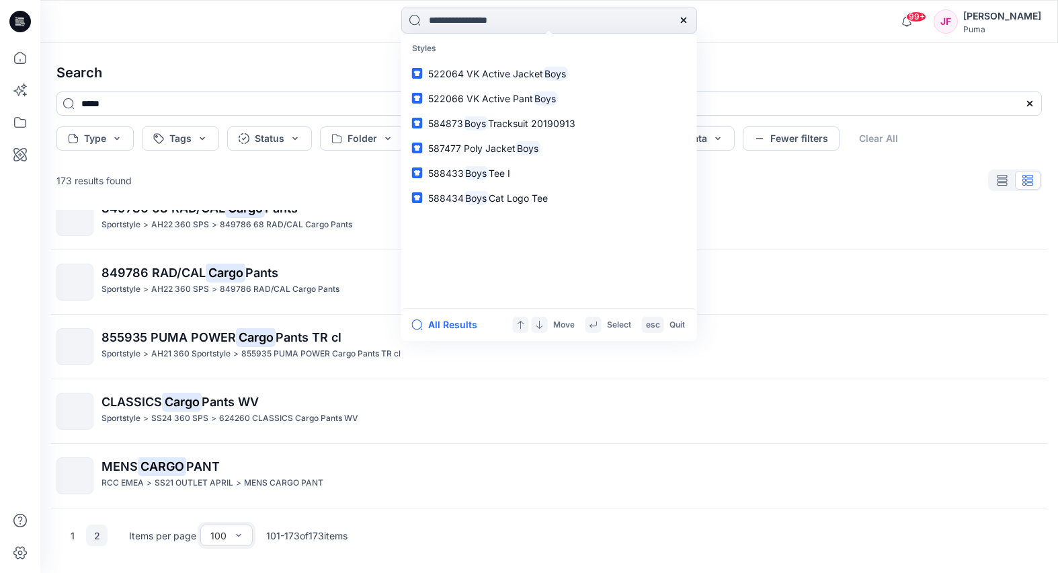
type input "****"
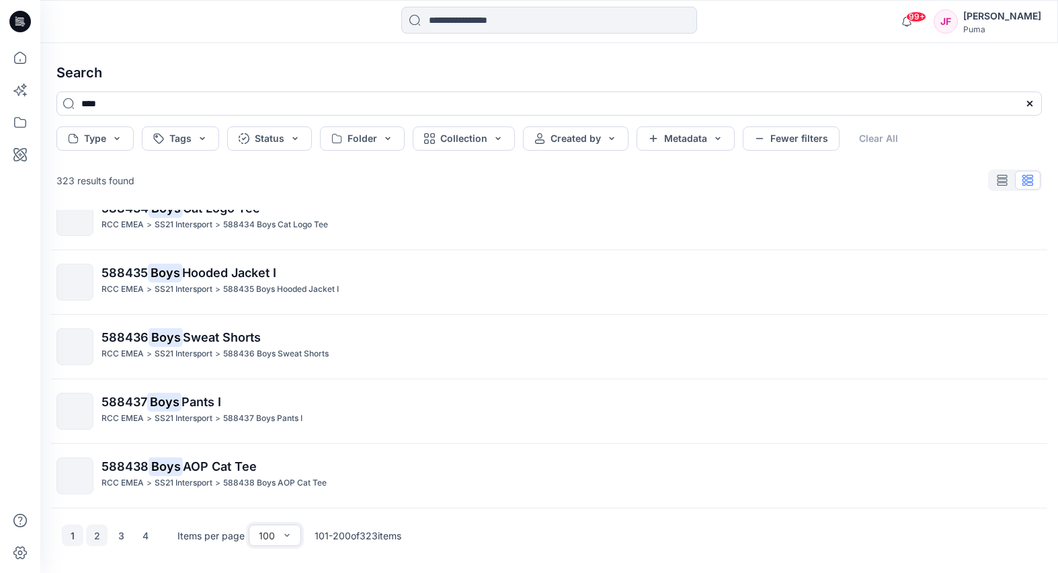
click at [79, 534] on button "1" at bounding box center [73, 535] width 22 height 22
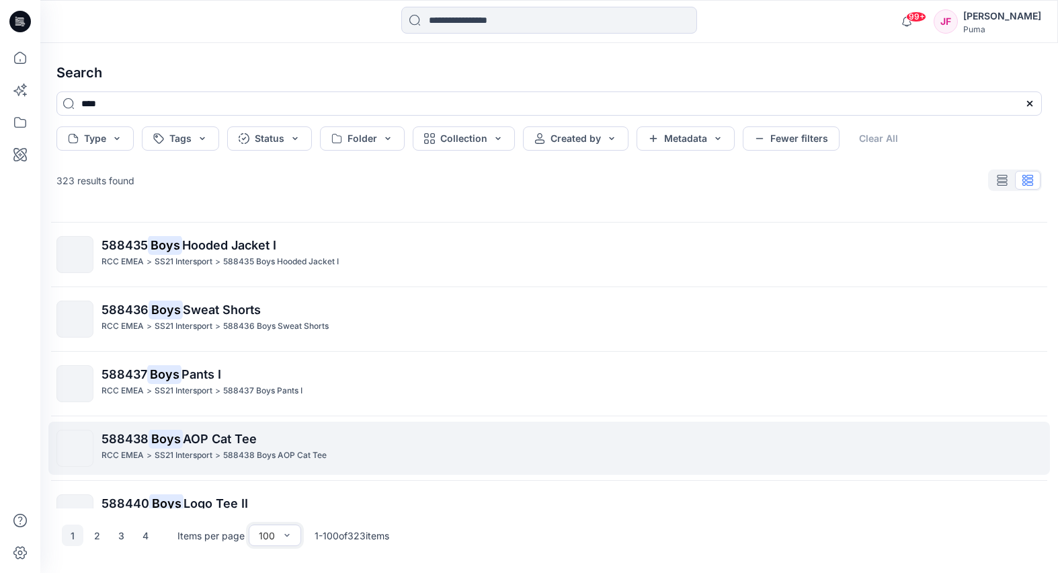
scroll to position [0, 0]
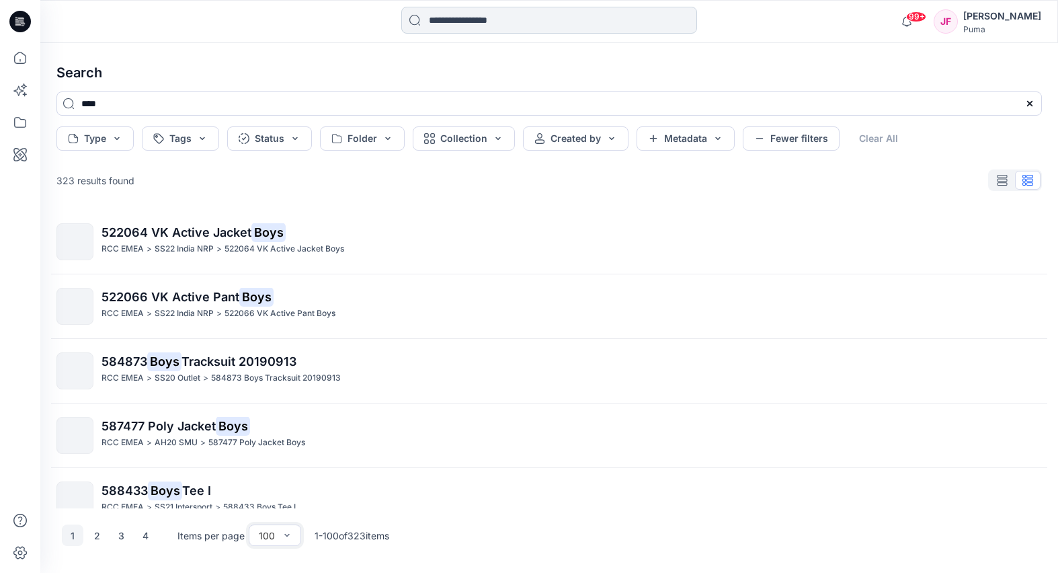
click at [478, 21] on input at bounding box center [549, 20] width 296 height 27
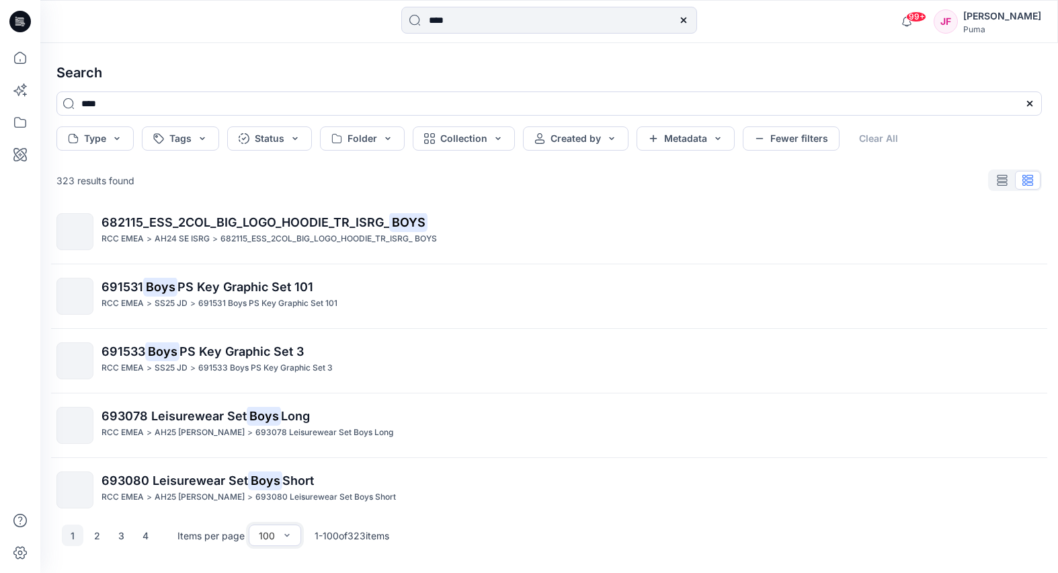
scroll to position [5123, 0]
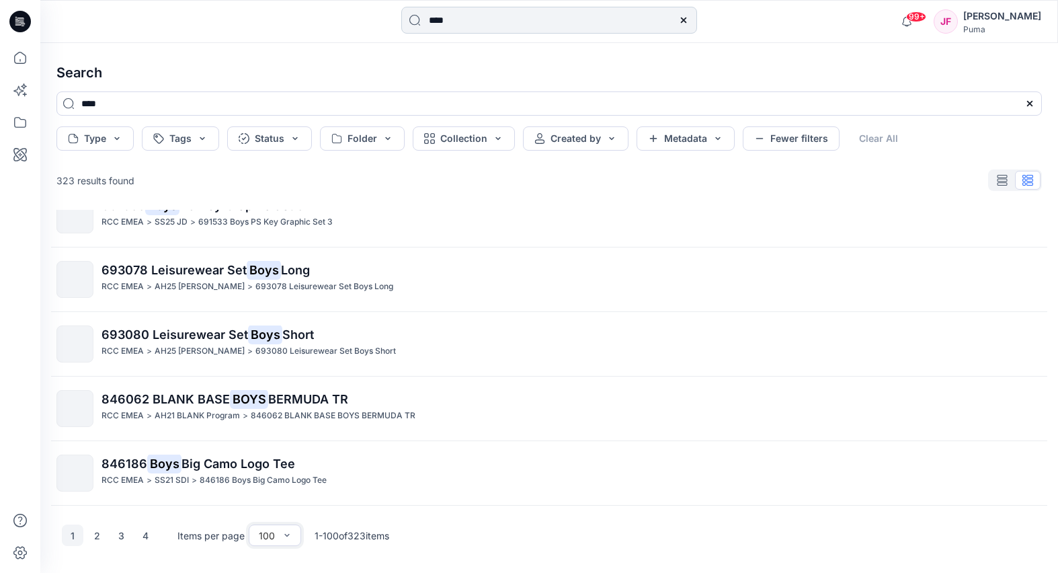
click at [464, 21] on input "****" at bounding box center [549, 20] width 296 height 27
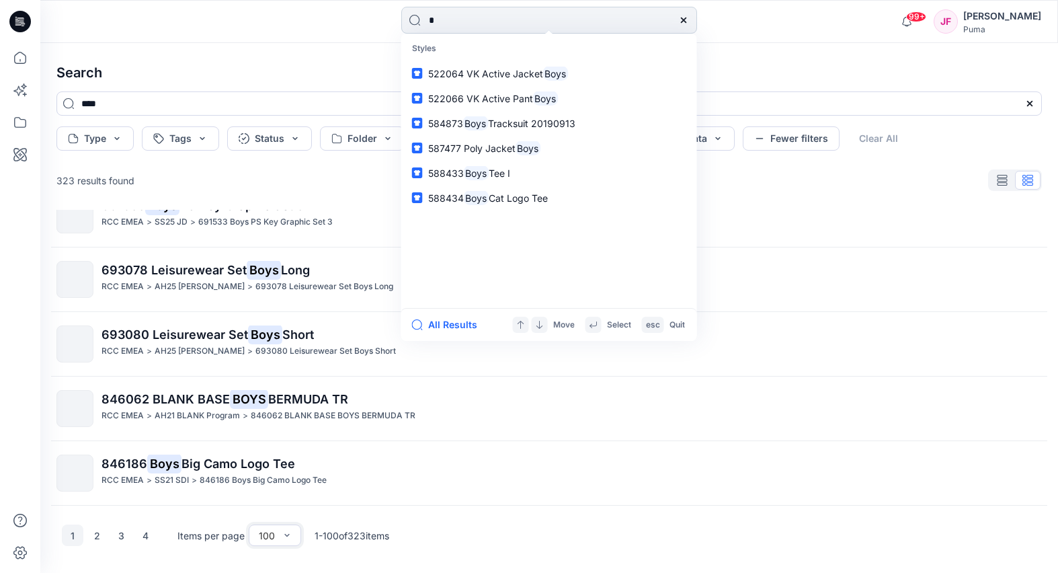
type input "**"
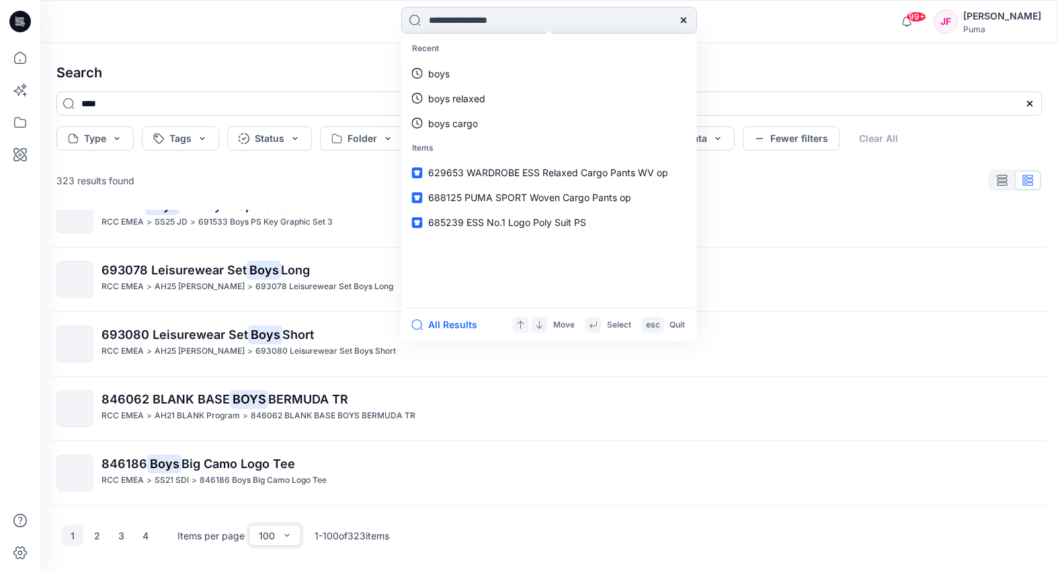
type input "**"
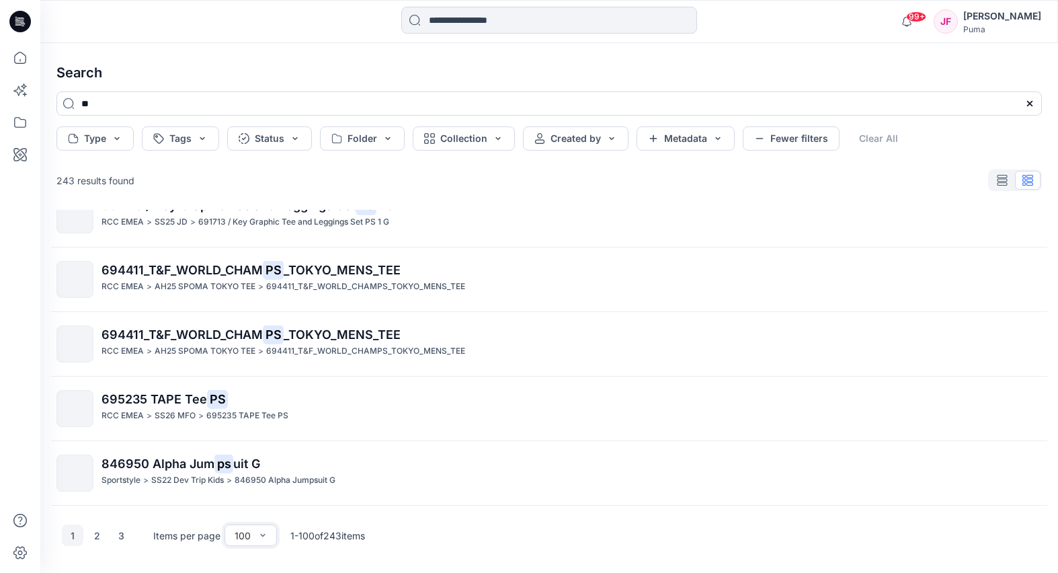
scroll to position [6153, 0]
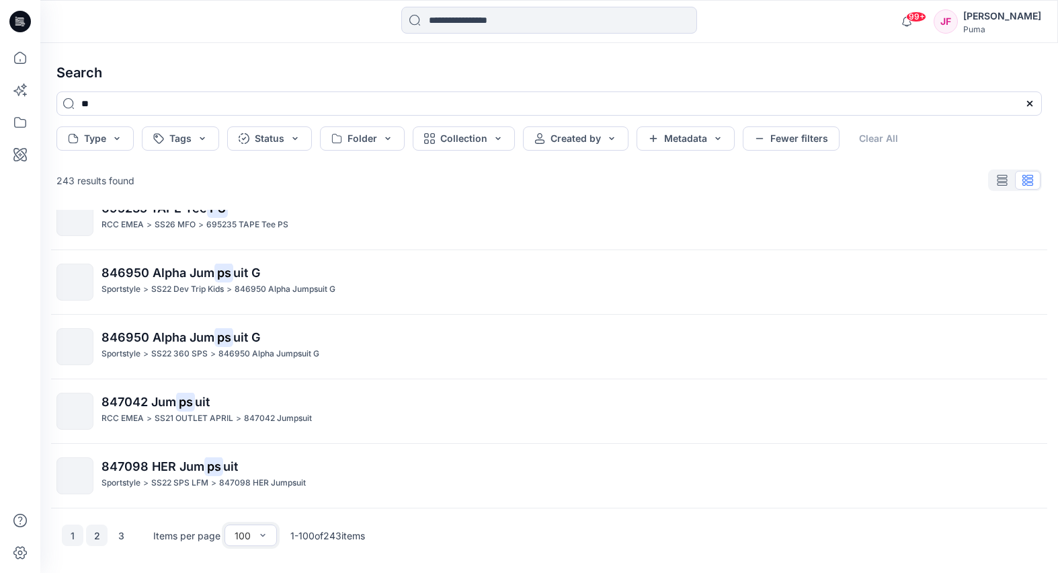
click at [97, 534] on button "2" at bounding box center [97, 535] width 22 height 22
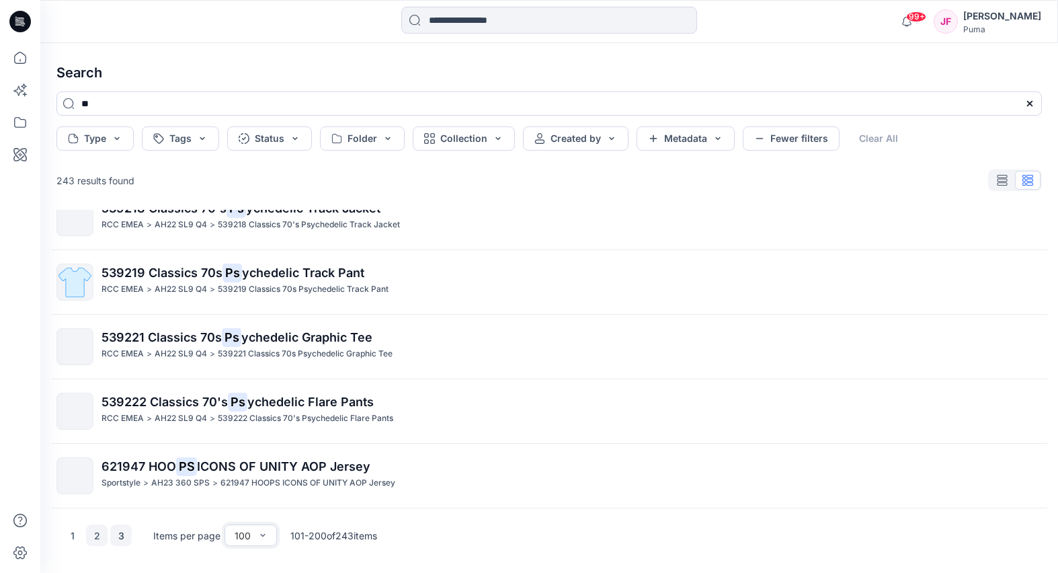
click at [116, 536] on button "3" at bounding box center [121, 535] width 22 height 22
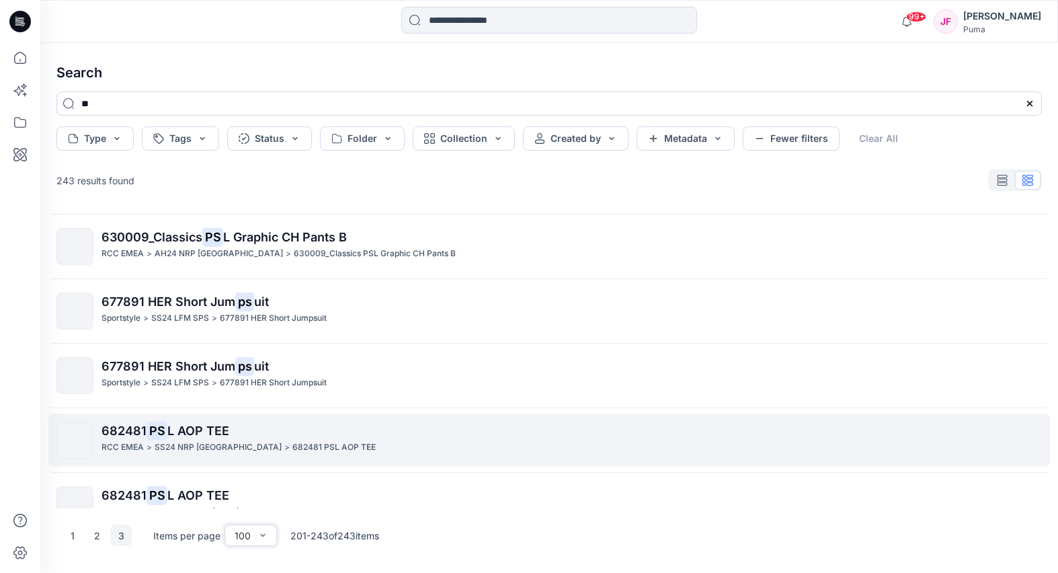
scroll to position [497, 0]
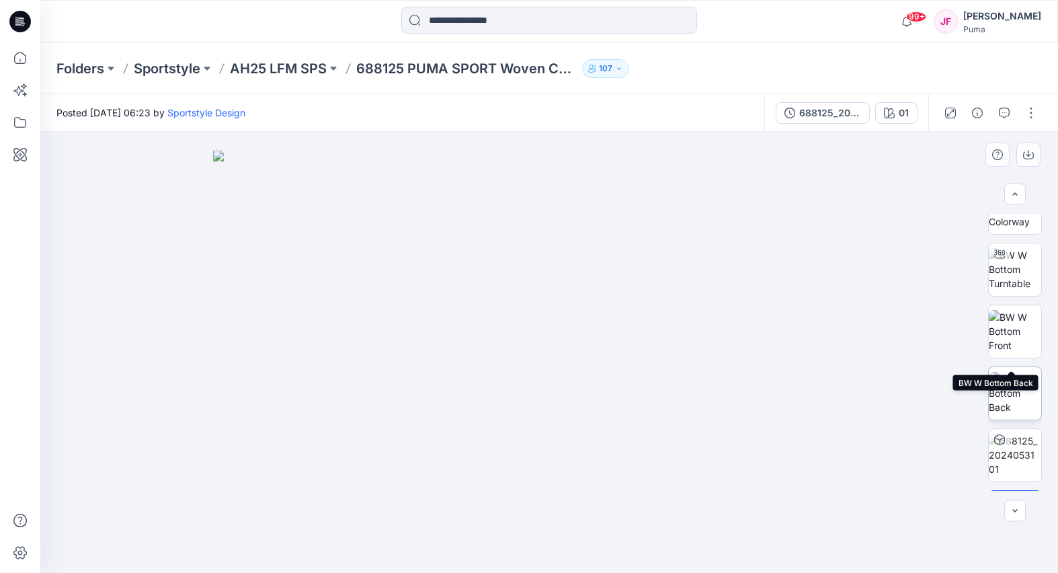
scroll to position [87, 0]
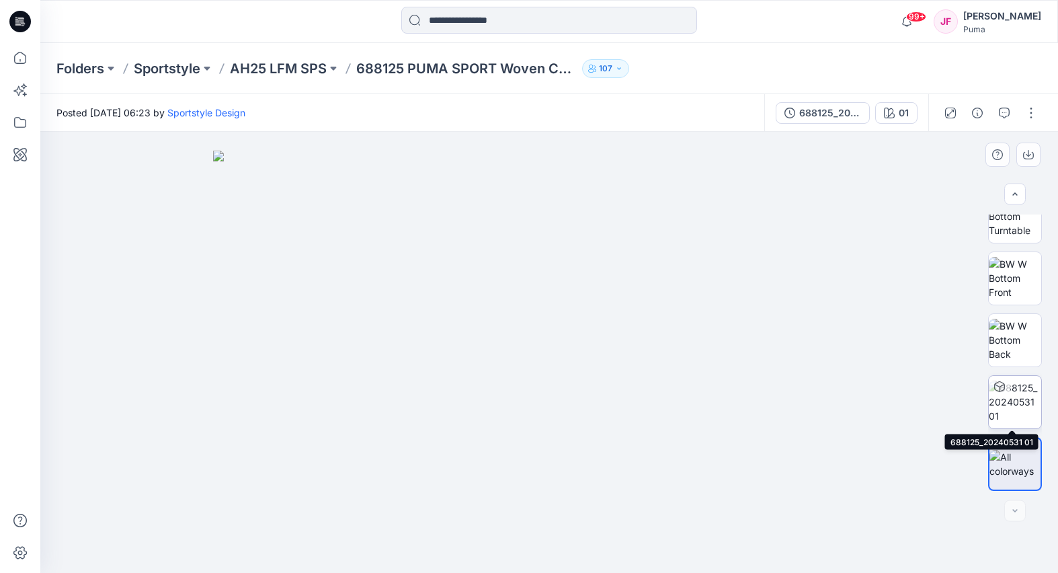
click at [1023, 411] on img at bounding box center [1014, 401] width 52 height 42
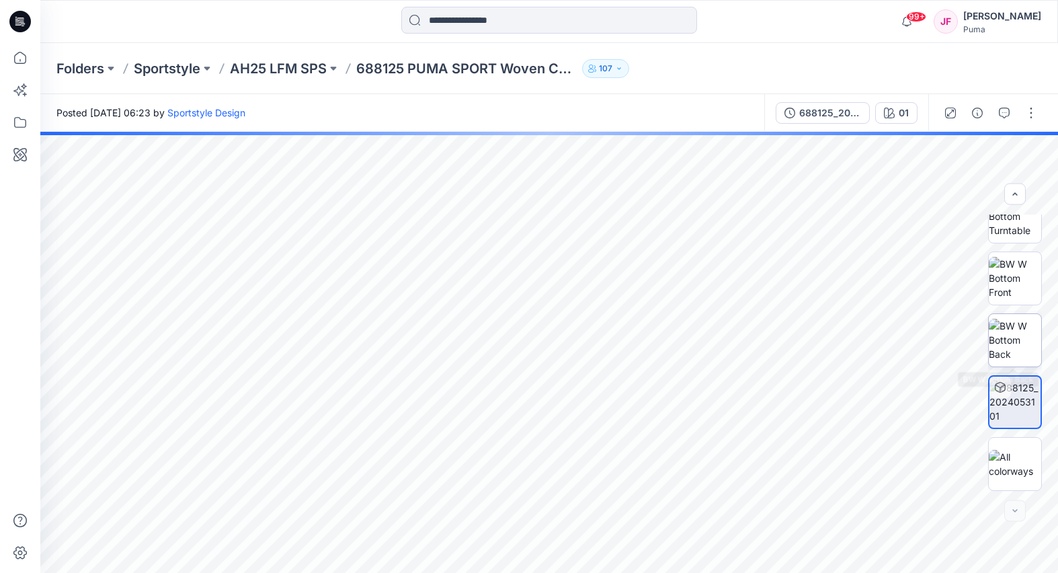
click at [1018, 359] on img at bounding box center [1014, 340] width 52 height 42
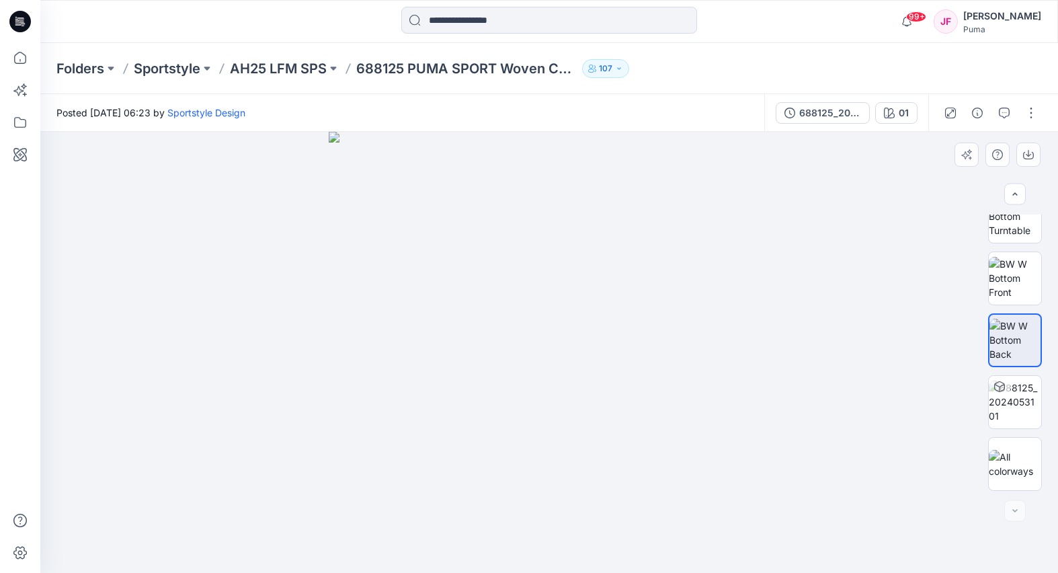
drag, startPoint x: 485, startPoint y: 246, endPoint x: 632, endPoint y: 291, distance: 153.3
click at [781, 300] on div at bounding box center [548, 352] width 1017 height 441
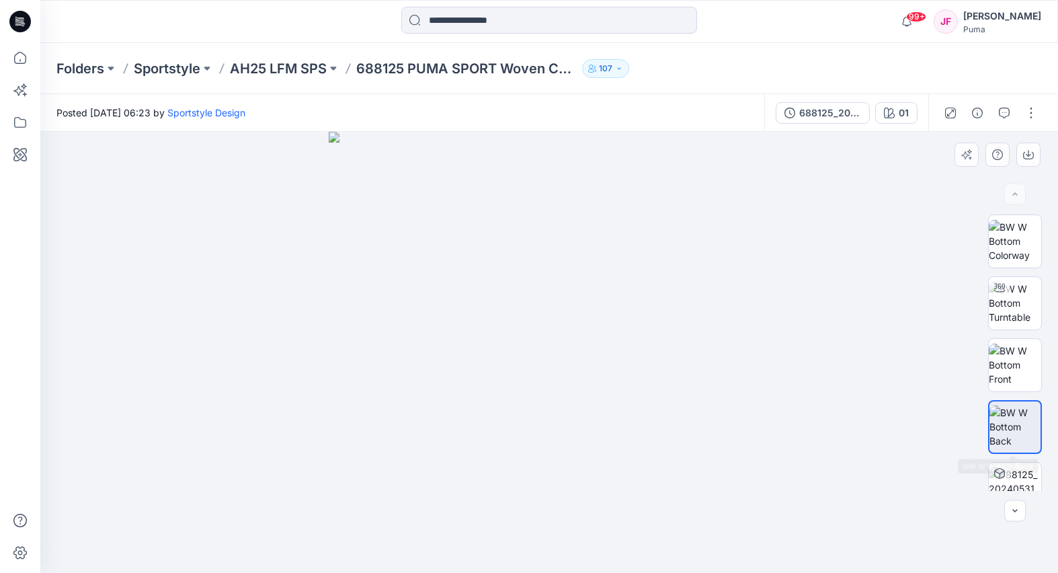
scroll to position [0, 0]
drag, startPoint x: 1005, startPoint y: 311, endPoint x: 1014, endPoint y: 317, distance: 10.6
click at [1005, 311] on img at bounding box center [1014, 303] width 52 height 42
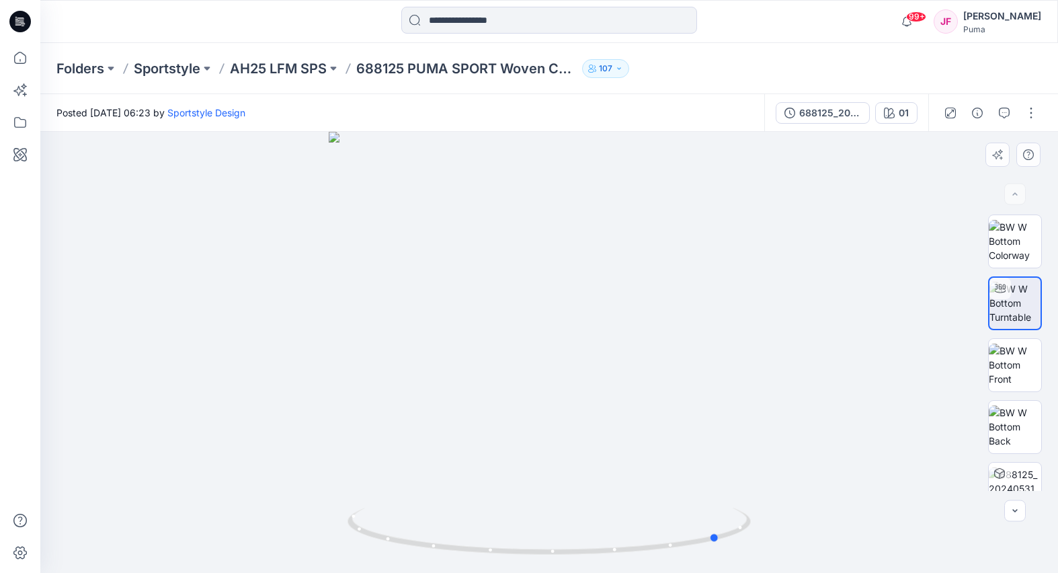
drag, startPoint x: 573, startPoint y: 337, endPoint x: 197, endPoint y: 226, distance: 391.7
click at [204, 225] on div at bounding box center [548, 352] width 1017 height 441
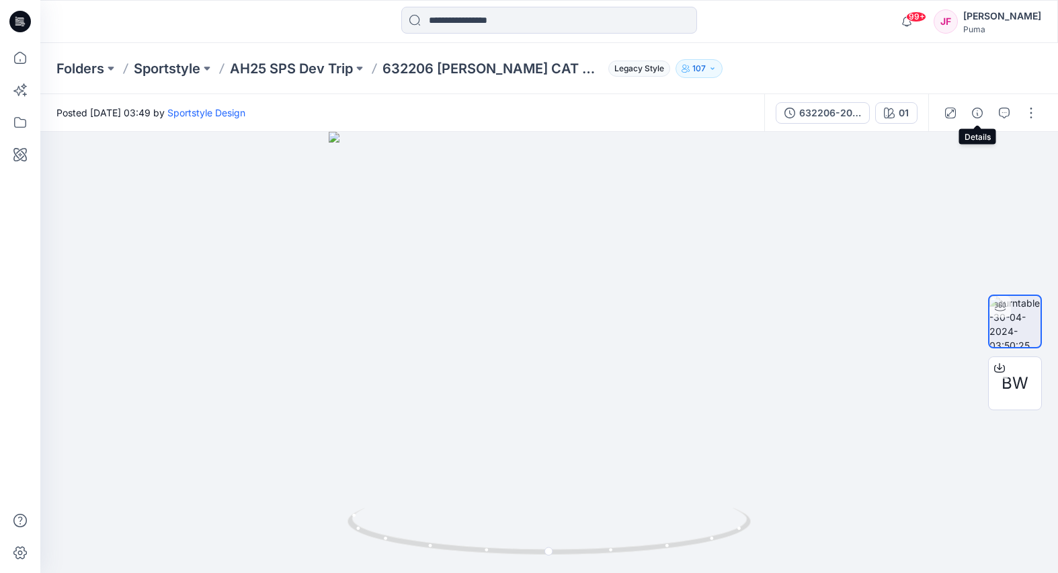
click at [976, 113] on icon "button" at bounding box center [977, 113] width 11 height 11
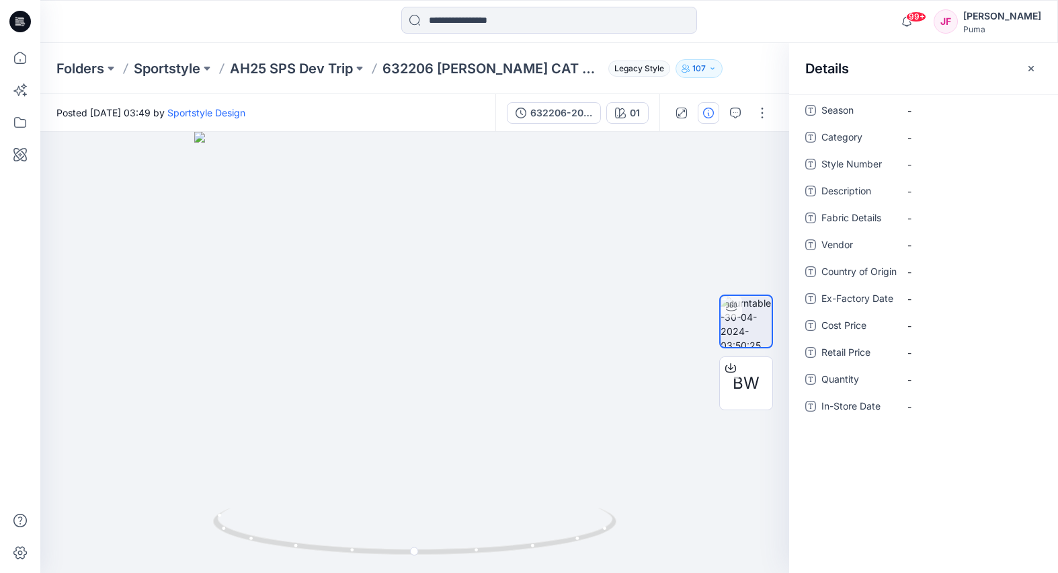
click at [837, 113] on span "Season" at bounding box center [861, 111] width 81 height 19
drag, startPoint x: 833, startPoint y: 134, endPoint x: 861, endPoint y: 144, distance: 29.7
click at [861, 144] on span "Category" at bounding box center [861, 138] width 81 height 19
drag, startPoint x: 836, startPoint y: 166, endPoint x: 865, endPoint y: 187, distance: 36.6
click at [861, 177] on div "Season - Category - Style Number - Description - Fabric Details - Vendor - Coun…" at bounding box center [923, 265] width 237 height 333
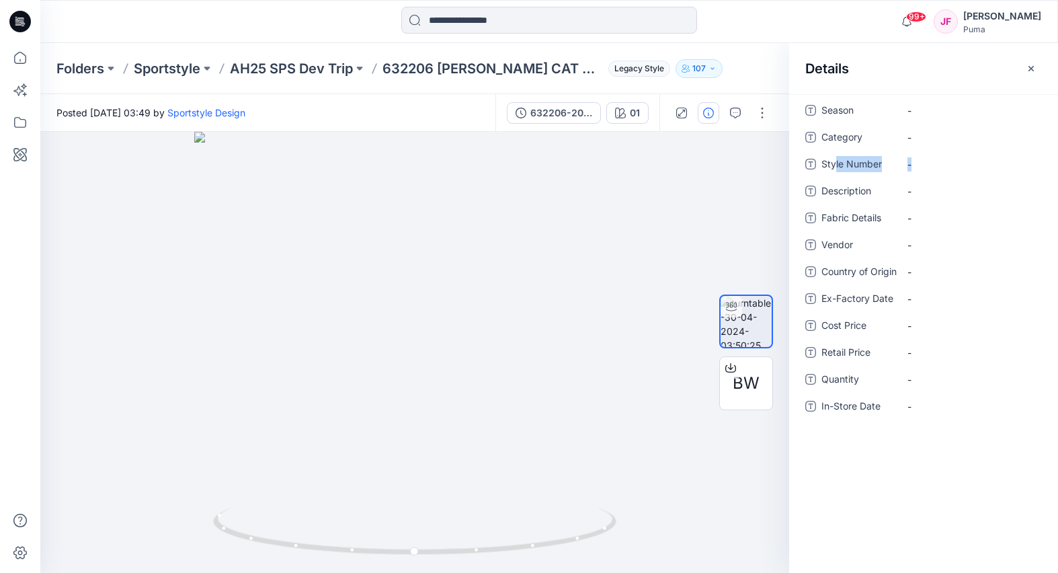
drag, startPoint x: 833, startPoint y: 214, endPoint x: 824, endPoint y: 240, distance: 27.2
click at [833, 214] on span "Fabric Details" at bounding box center [861, 219] width 81 height 19
click at [823, 243] on span "Vendor" at bounding box center [861, 246] width 81 height 19
click at [825, 295] on span "Ex-Factory Date" at bounding box center [861, 299] width 81 height 19
click at [848, 355] on span "Retail Price" at bounding box center [861, 353] width 81 height 19
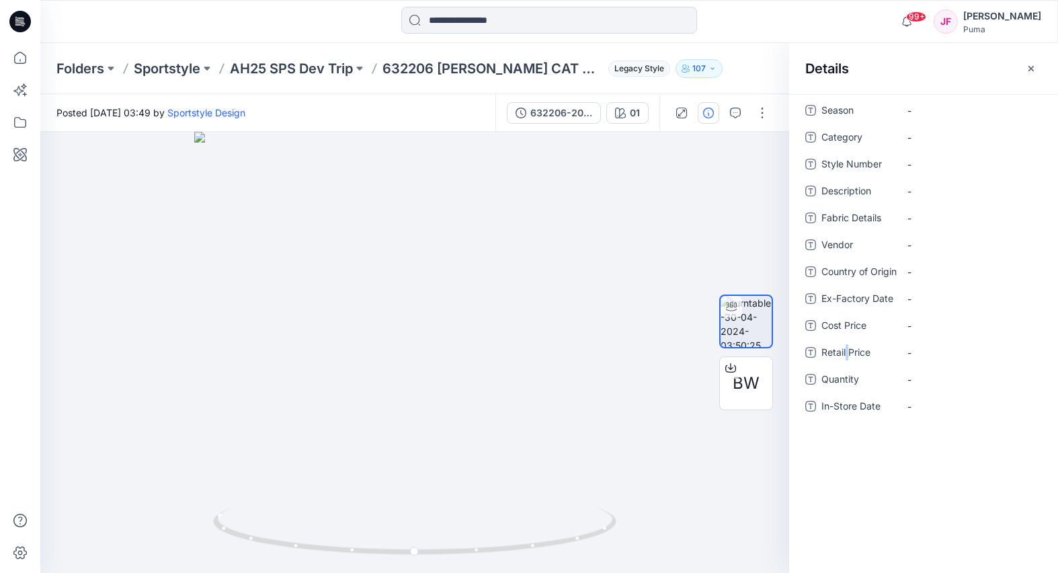
click at [630, 68] on span "Legacy Style" at bounding box center [639, 68] width 62 height 16
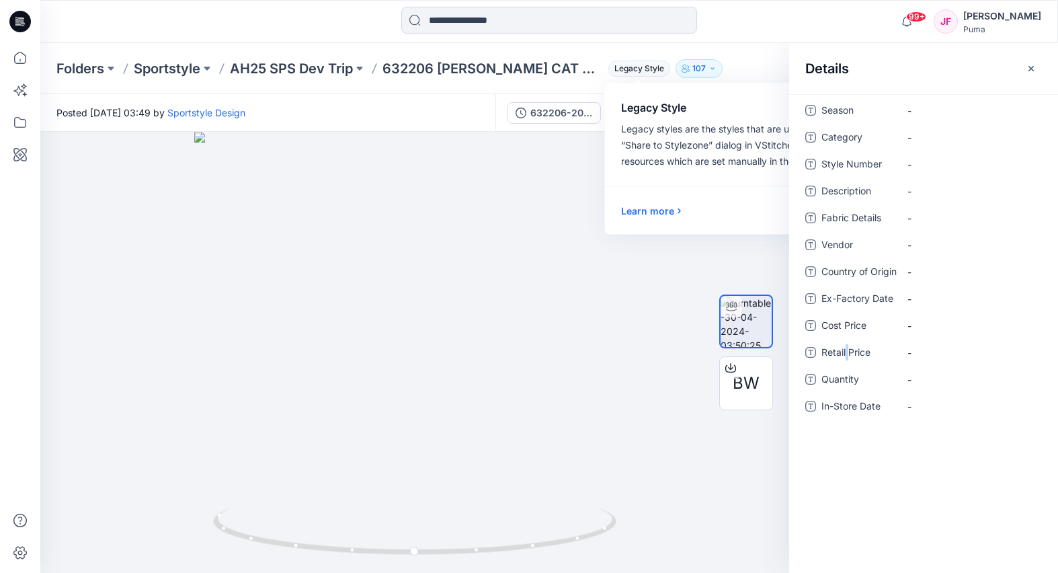
click at [695, 65] on p "107" at bounding box center [698, 68] width 13 height 15
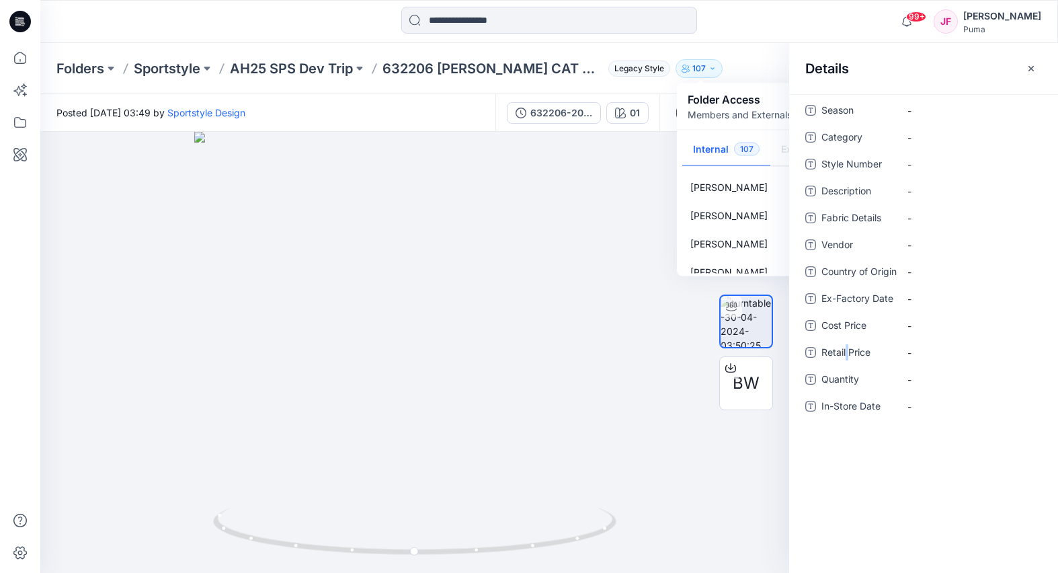
click at [693, 65] on button "107" at bounding box center [698, 68] width 47 height 19
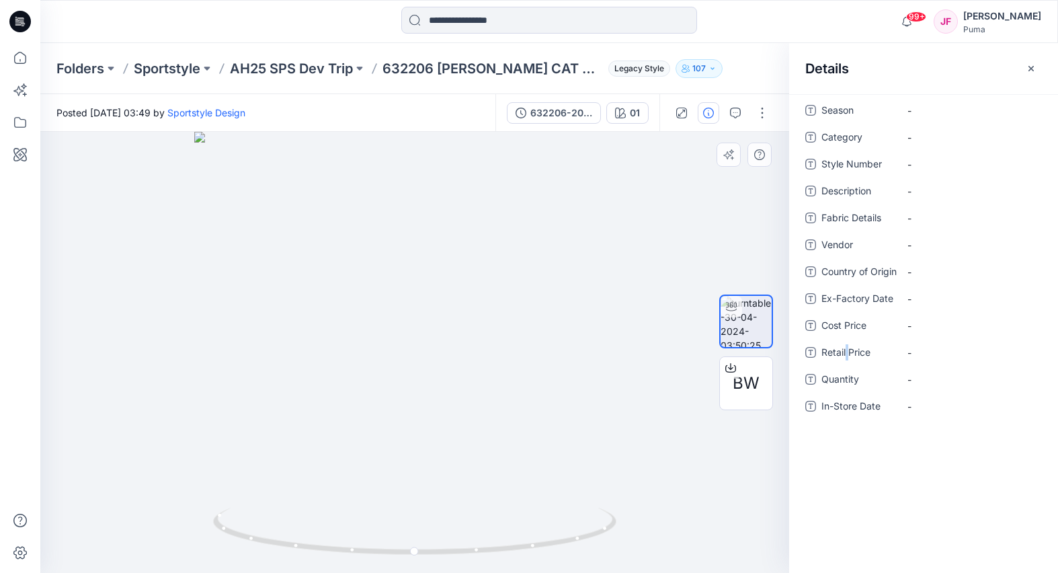
click at [169, 198] on div at bounding box center [414, 352] width 749 height 441
click at [1032, 67] on icon "button" at bounding box center [1030, 68] width 11 height 11
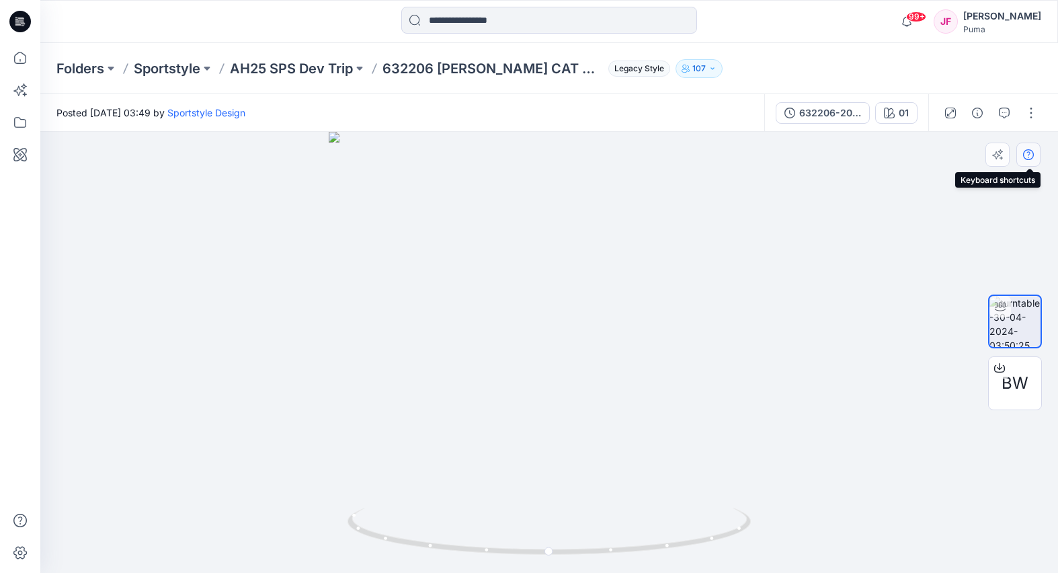
click at [1032, 156] on icon "button" at bounding box center [1028, 154] width 11 height 11
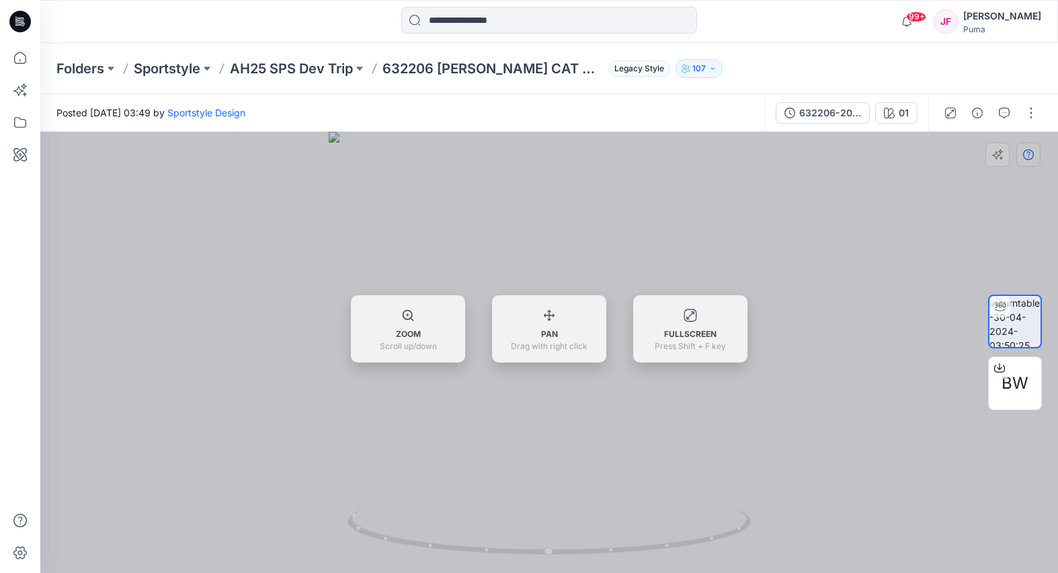
click at [1039, 160] on div at bounding box center [548, 352] width 1017 height 441
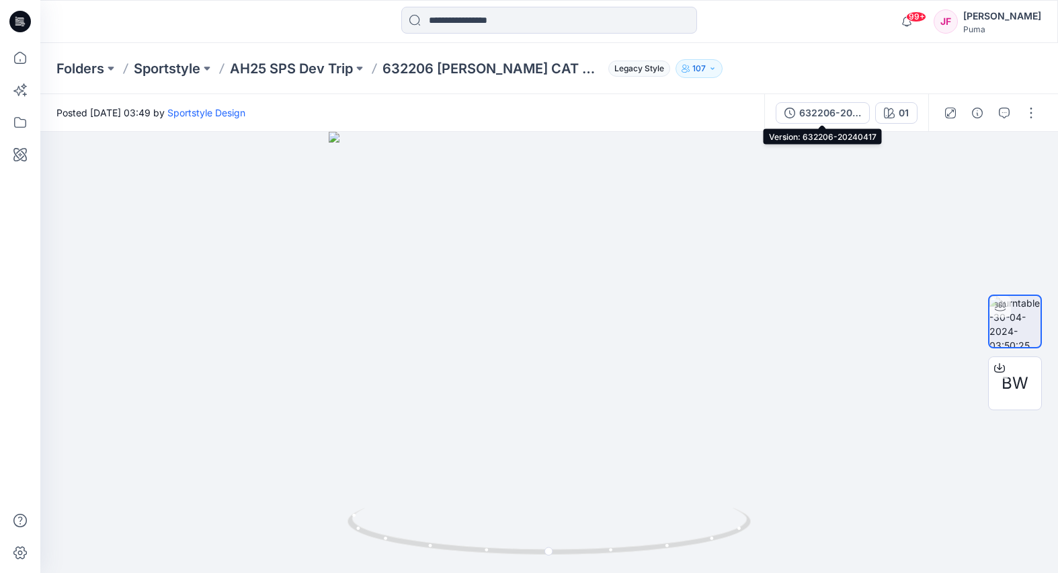
click at [843, 108] on div "632206-20240417" at bounding box center [830, 112] width 62 height 15
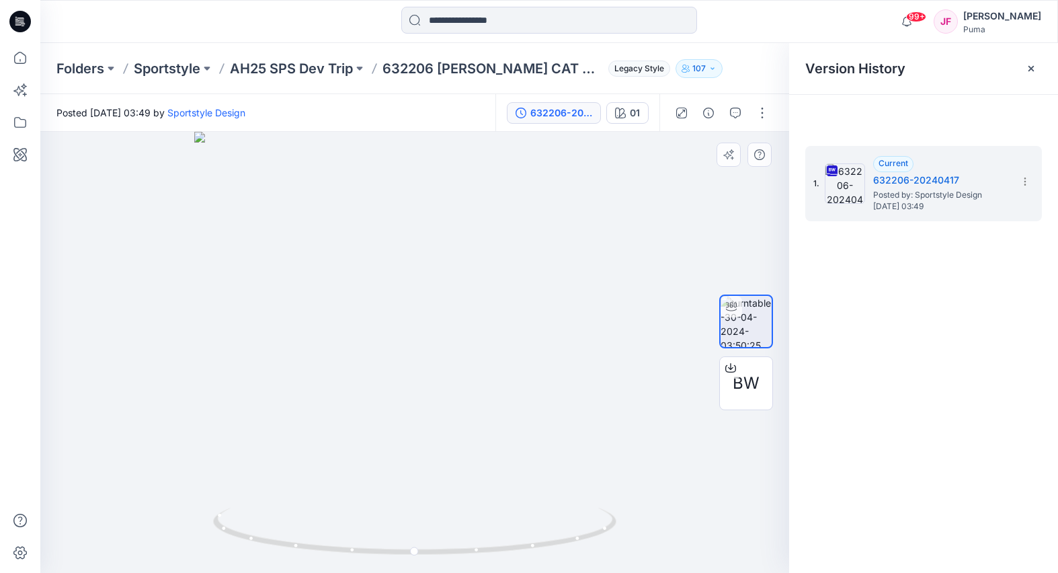
click at [456, 313] on div at bounding box center [414, 352] width 749 height 441
drag, startPoint x: 459, startPoint y: 316, endPoint x: 337, endPoint y: 273, distance: 129.0
click at [335, 276] on div at bounding box center [414, 352] width 749 height 441
drag, startPoint x: 384, startPoint y: 299, endPoint x: 434, endPoint y: 318, distance: 53.2
click at [438, 321] on div at bounding box center [414, 352] width 749 height 441
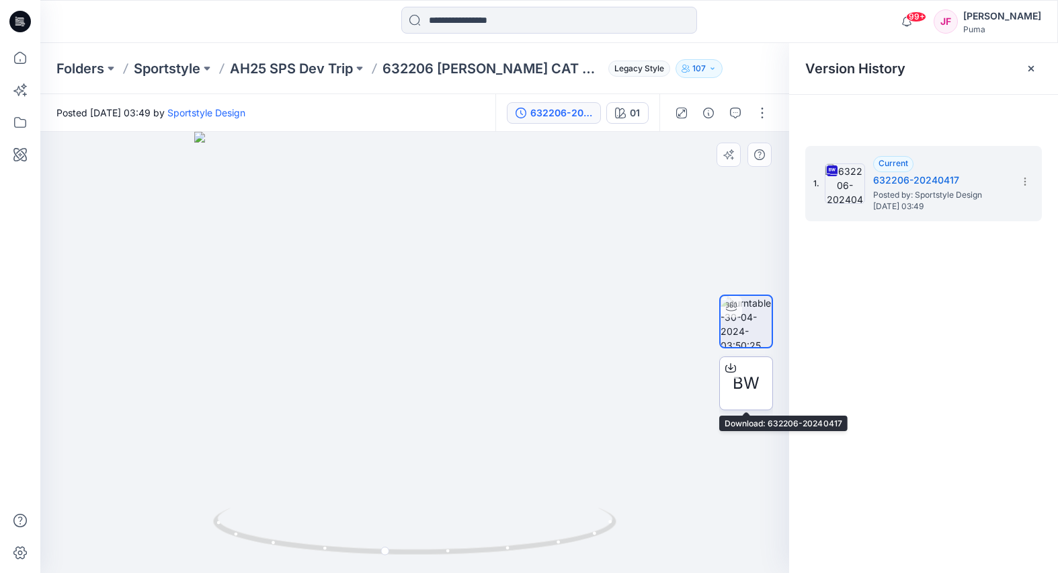
click at [743, 380] on span "BW" at bounding box center [745, 383] width 27 height 24
click at [245, 108] on link "Sportstyle Design" at bounding box center [206, 112] width 78 height 11
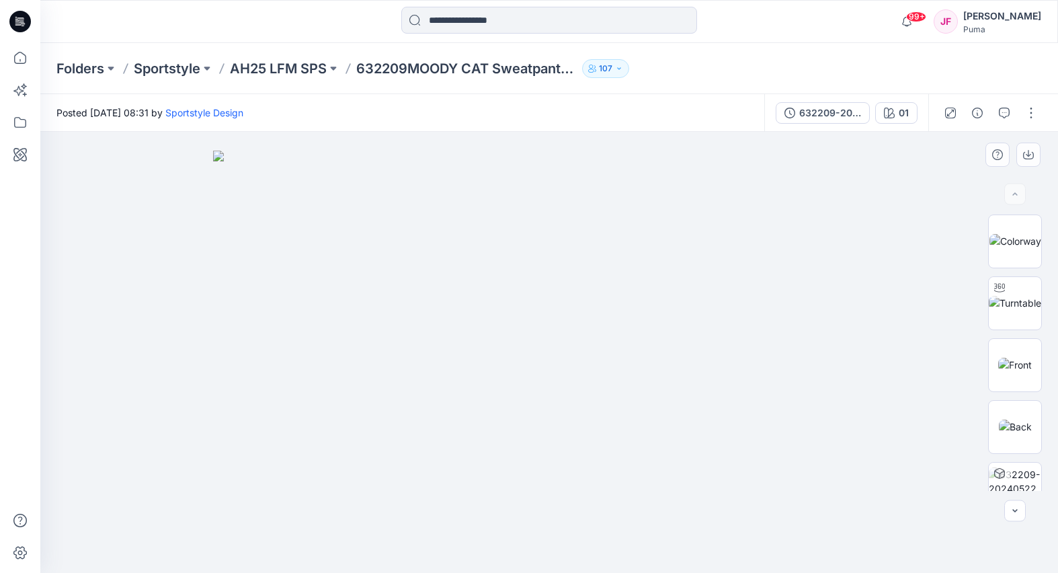
drag, startPoint x: 500, startPoint y: 327, endPoint x: 517, endPoint y: 327, distance: 17.5
click at [517, 327] on img at bounding box center [549, 362] width 672 height 422
click at [832, 115] on div "632209-20240522" at bounding box center [830, 112] width 62 height 15
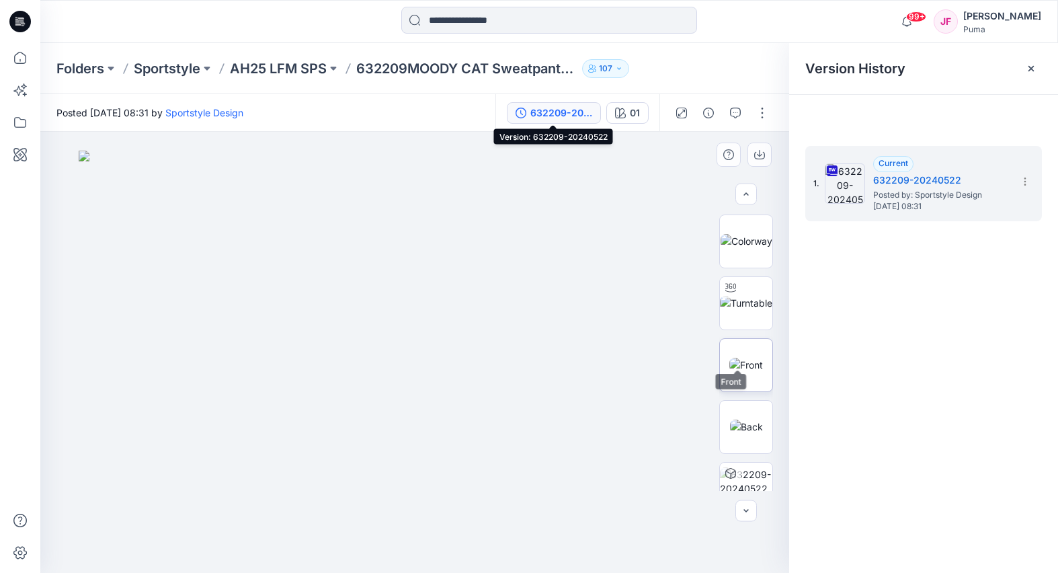
scroll to position [87, 0]
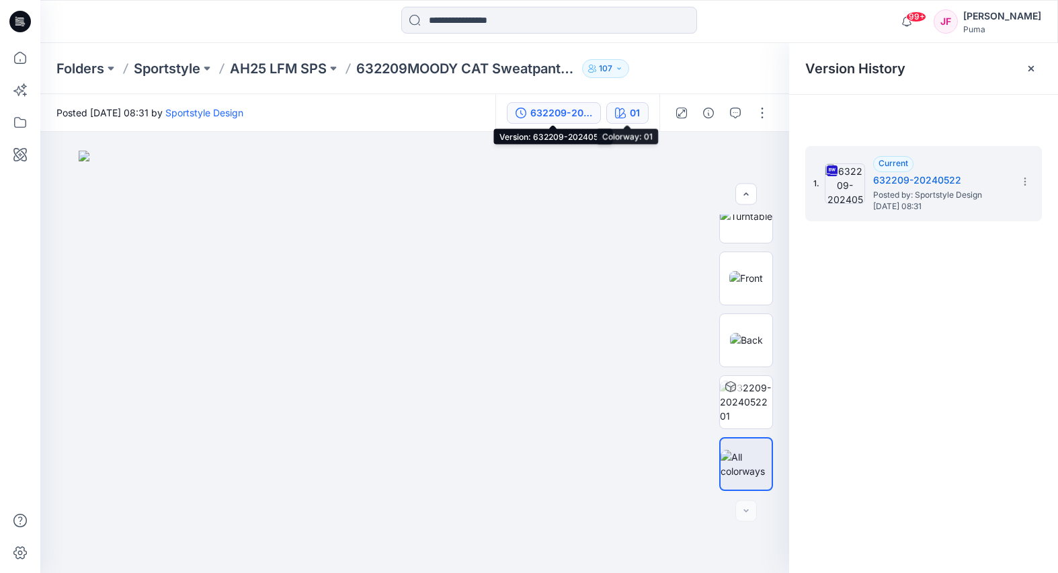
click at [633, 111] on div "01" at bounding box center [635, 112] width 10 height 15
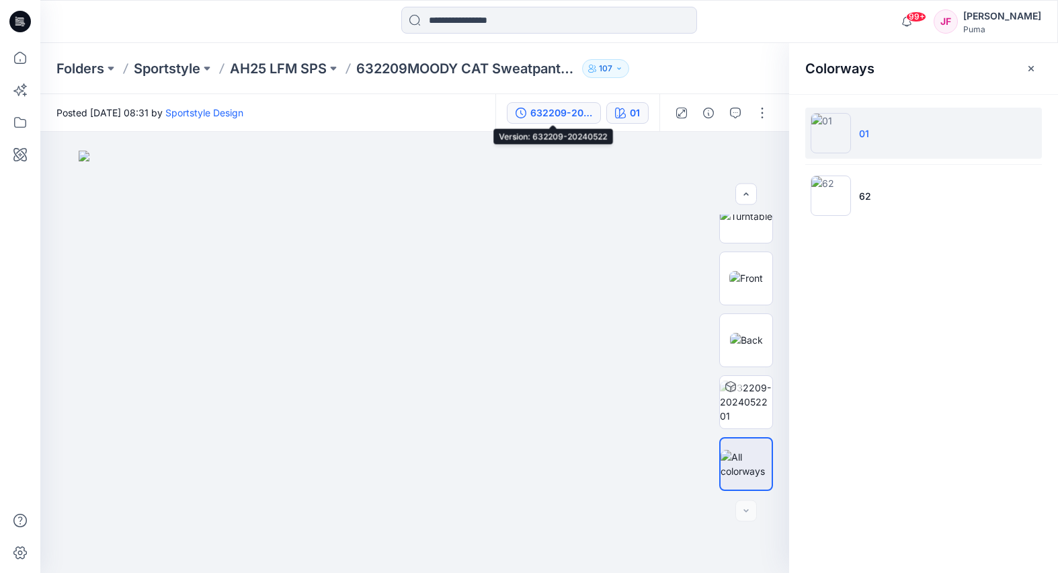
click at [570, 110] on div "632209-20240522" at bounding box center [561, 112] width 62 height 15
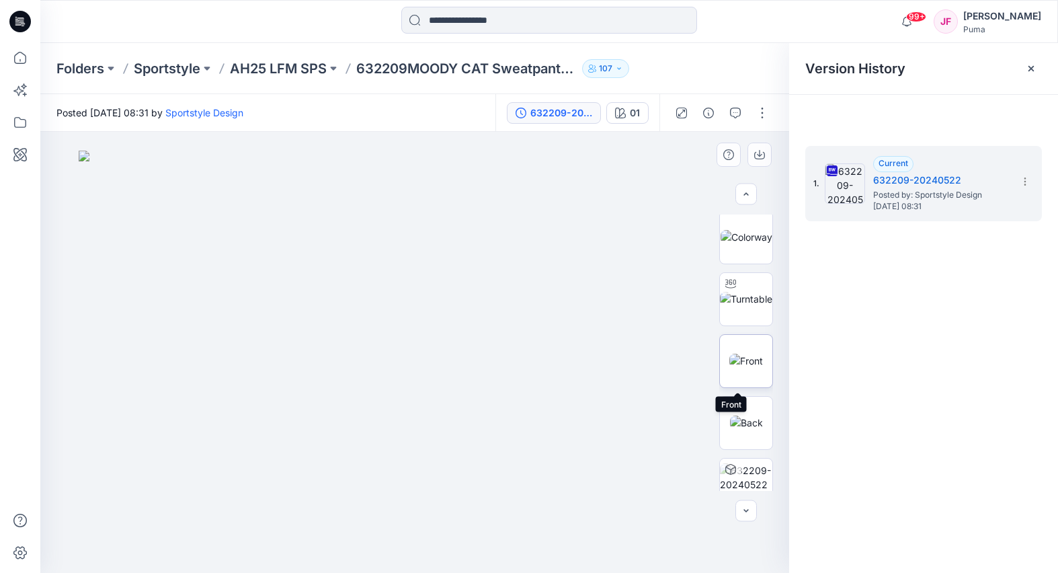
scroll to position [0, 0]
drag, startPoint x: 746, startPoint y: 233, endPoint x: 744, endPoint y: 240, distance: 7.0
click at [743, 234] on img at bounding box center [746, 241] width 52 height 14
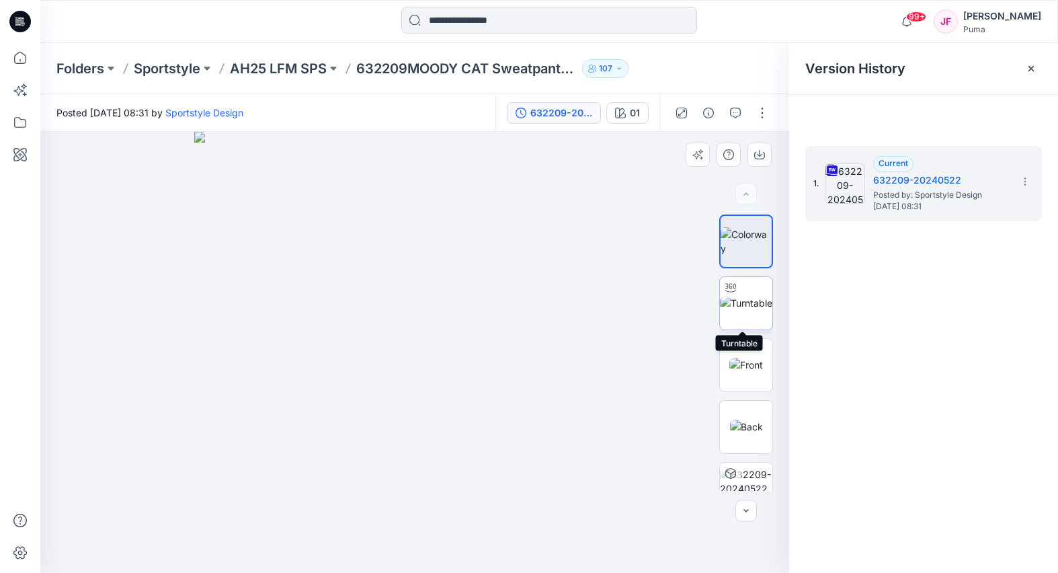
drag, startPoint x: 734, startPoint y: 298, endPoint x: 736, endPoint y: 316, distance: 18.9
click at [734, 298] on img at bounding box center [746, 303] width 52 height 14
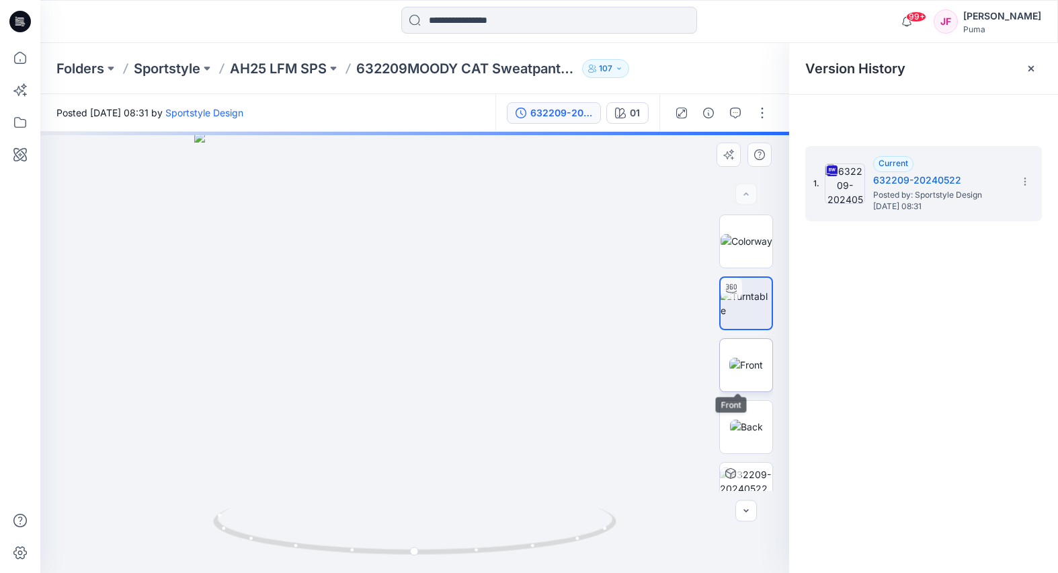
click at [733, 357] on img at bounding box center [746, 364] width 34 height 14
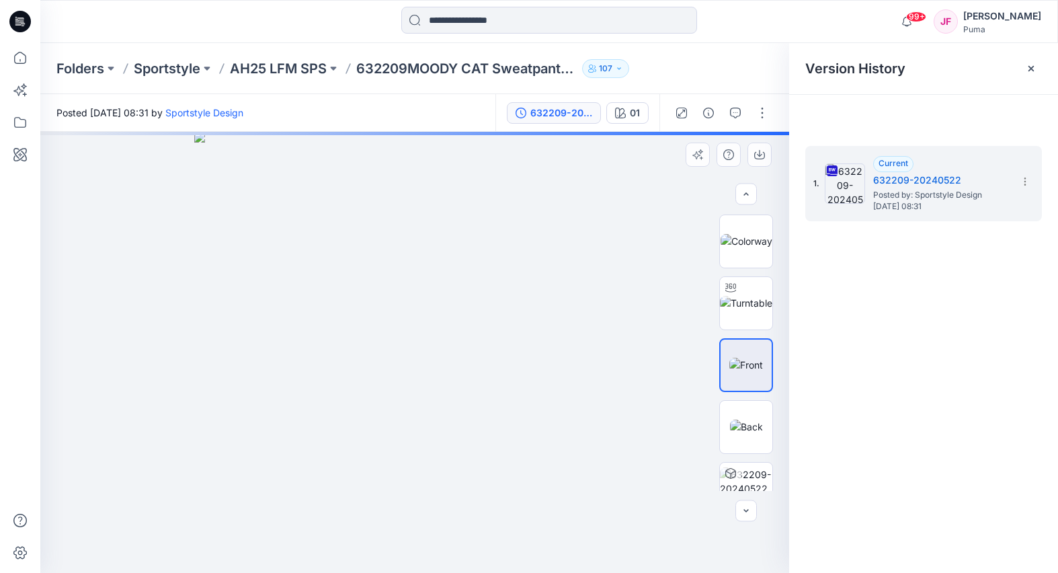
scroll to position [87, 0]
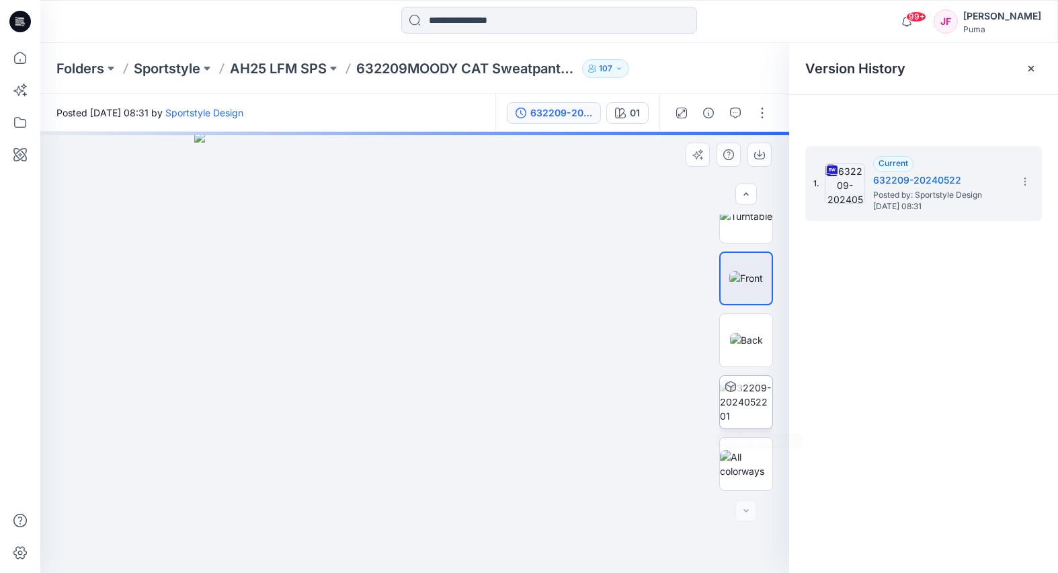
click at [732, 395] on div at bounding box center [731, 387] width 22 height 22
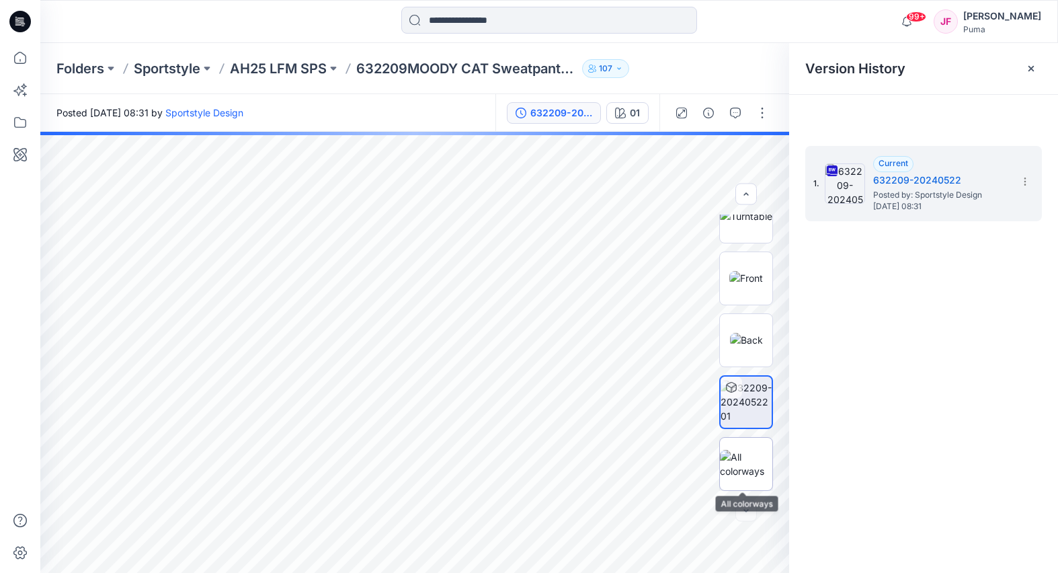
click at [733, 456] on img at bounding box center [746, 464] width 52 height 28
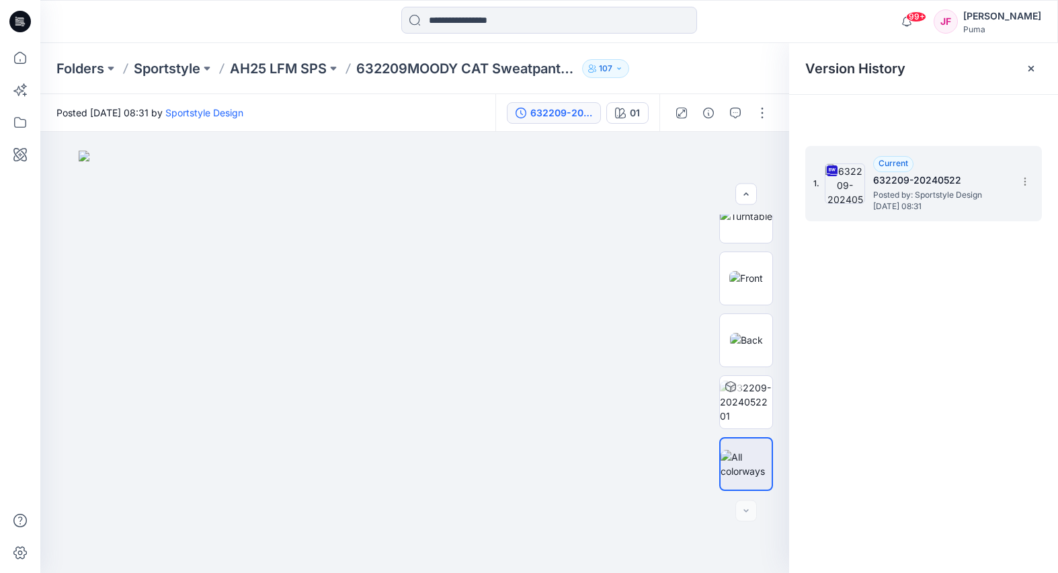
click at [1020, 183] on icon at bounding box center [1024, 181] width 11 height 11
drag, startPoint x: 982, startPoint y: 202, endPoint x: 985, endPoint y: 214, distance: 13.2
click at [982, 203] on span "Download Source BW File" at bounding box center [956, 208] width 113 height 16
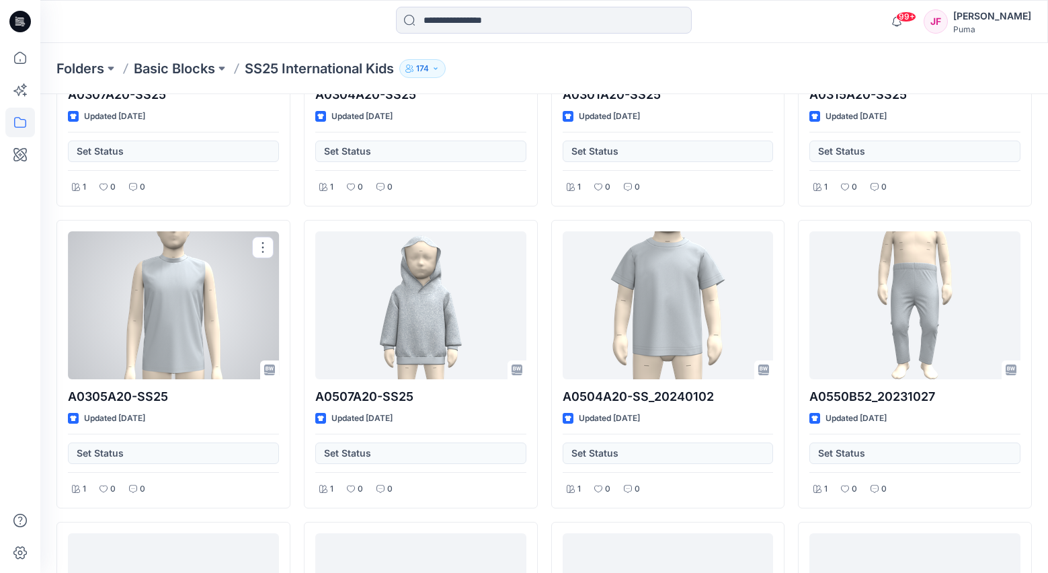
scroll to position [3504, 0]
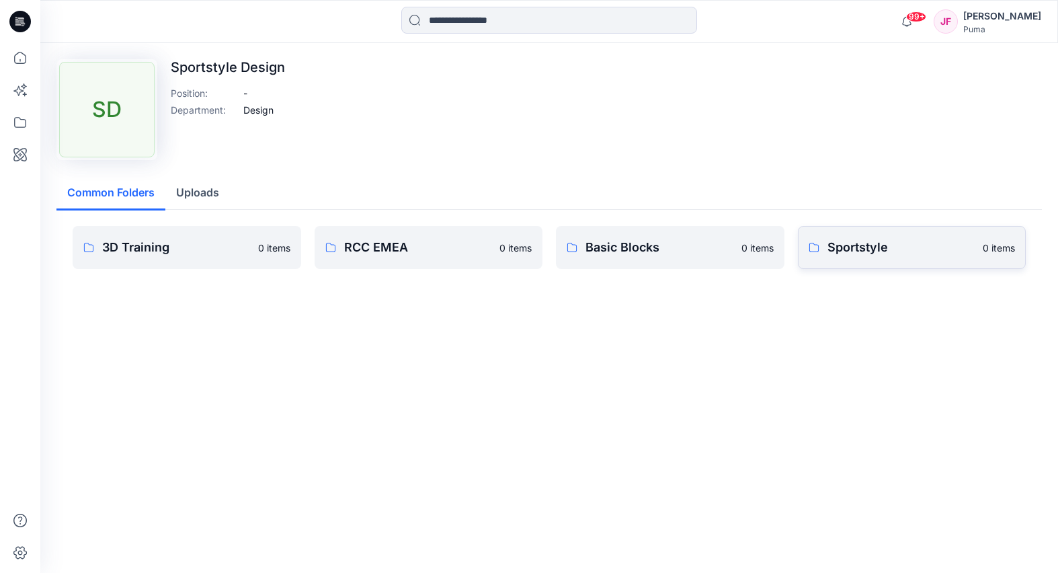
click at [848, 249] on p "Sportstyle" at bounding box center [901, 247] width 148 height 19
click at [616, 253] on p "Basic Blocks" at bounding box center [659, 247] width 148 height 19
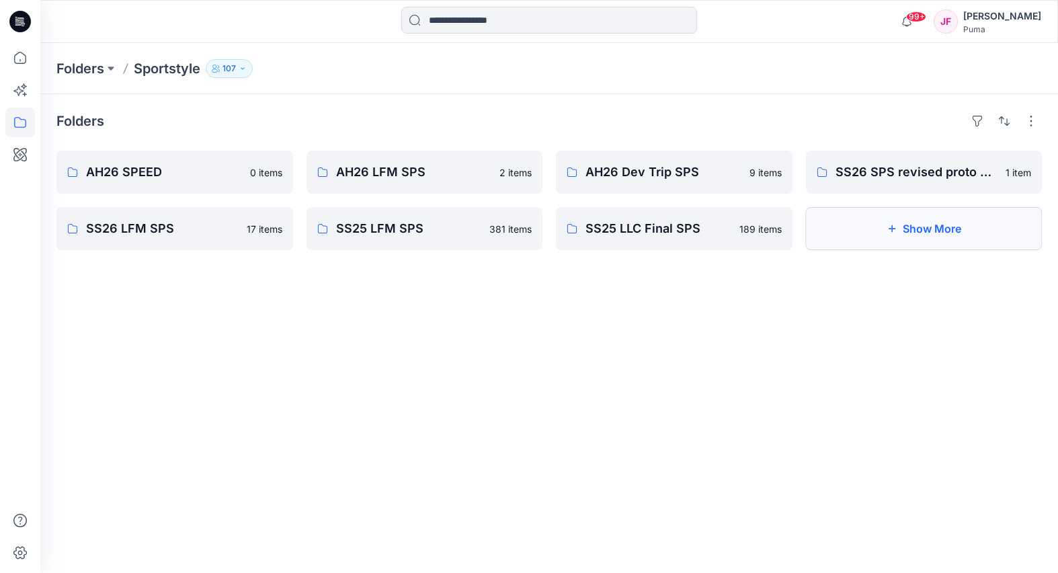
click at [868, 233] on button "Show More" at bounding box center [924, 228] width 237 height 43
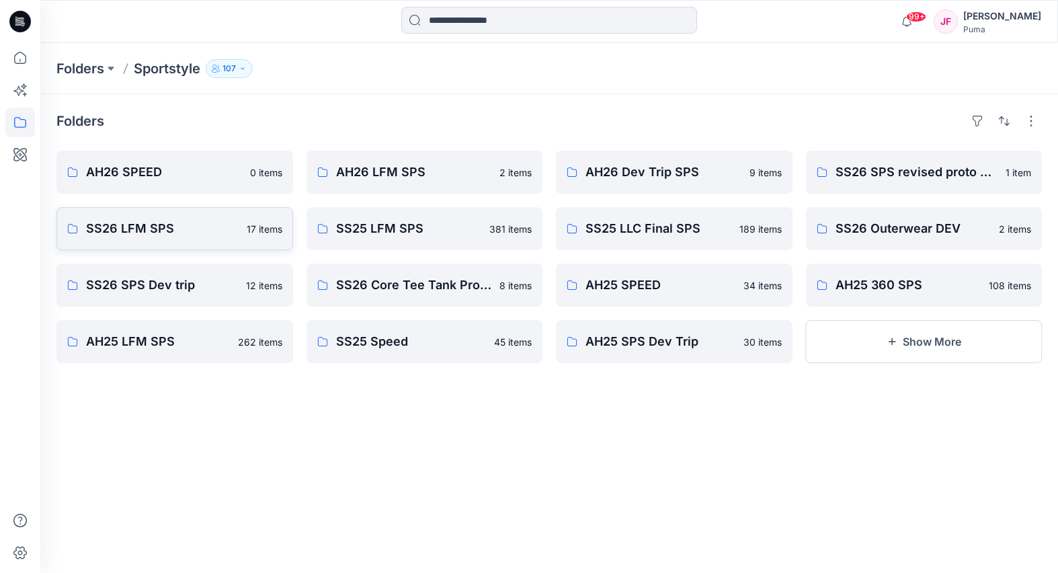
click at [202, 224] on p "SS26 LFM SPS" at bounding box center [162, 228] width 153 height 19
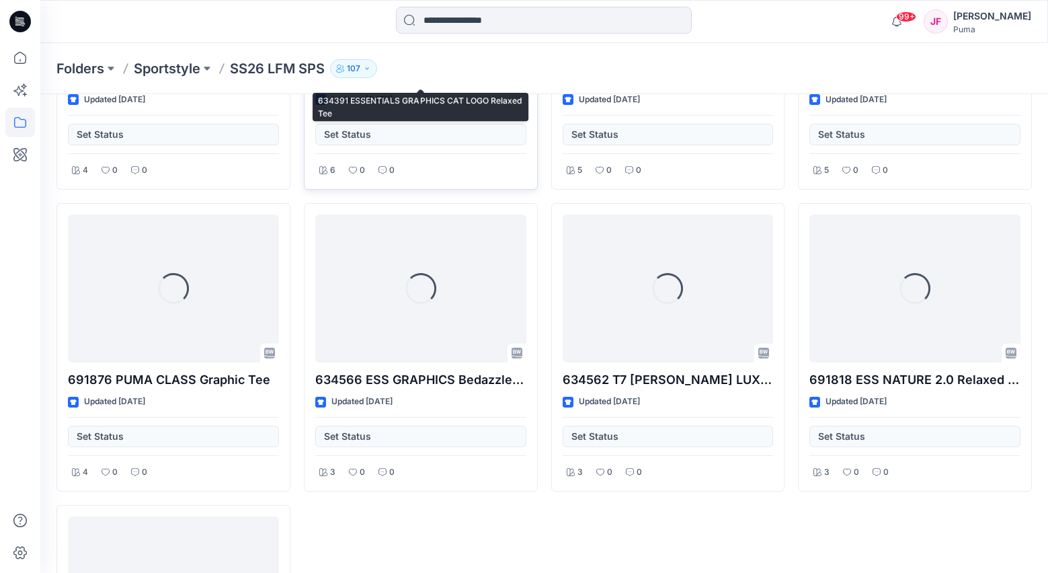
scroll to position [1089, 0]
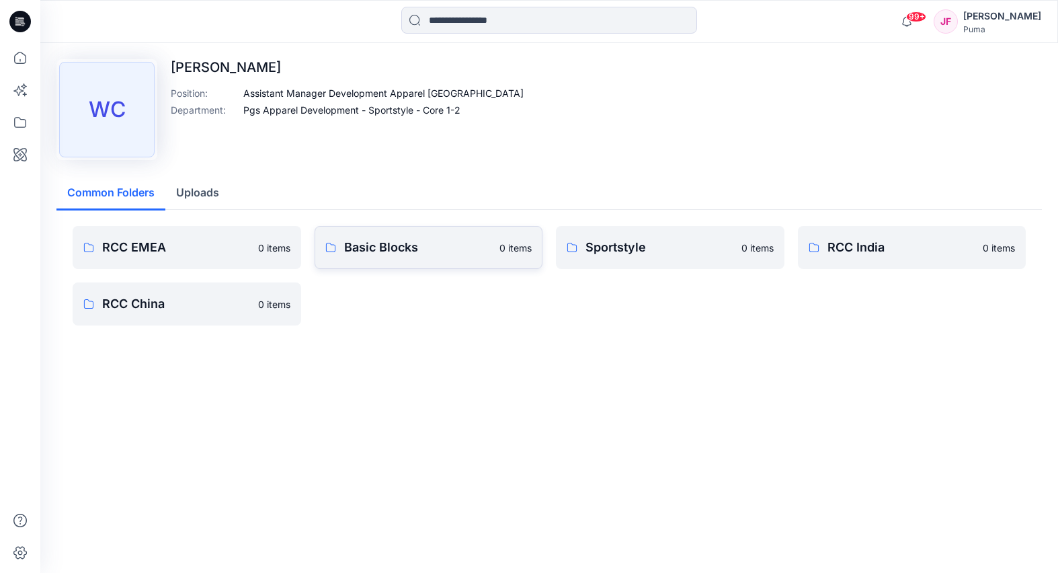
click at [440, 245] on p "Basic Blocks" at bounding box center [418, 247] width 148 height 19
click at [666, 253] on p "Sportstyle" at bounding box center [659, 247] width 148 height 19
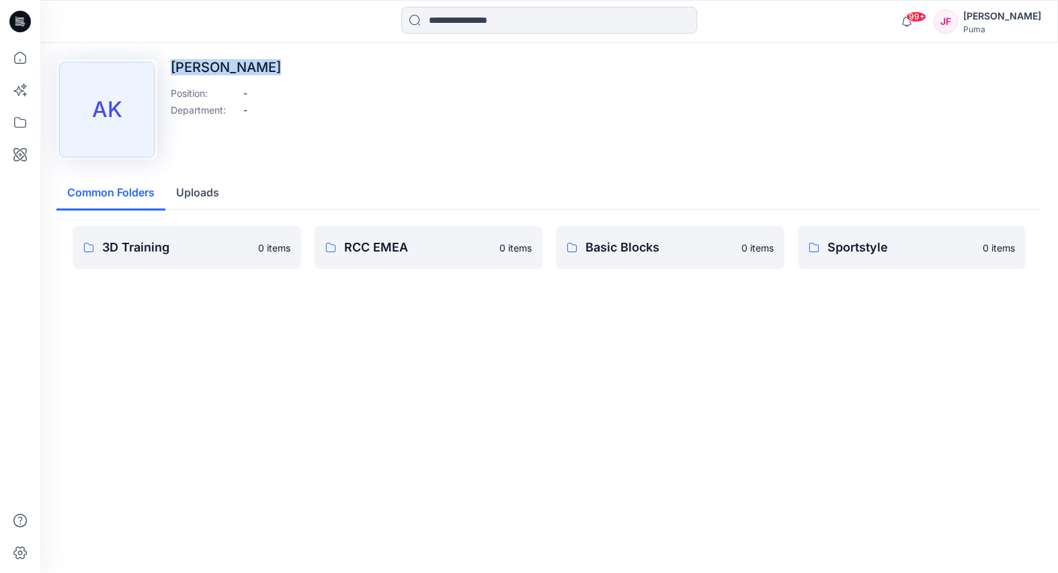
drag, startPoint x: 167, startPoint y: 64, endPoint x: 276, endPoint y: 75, distance: 110.1
click at [281, 68] on div "AK [PERSON_NAME] Position : - Department : -" at bounding box center [548, 109] width 985 height 101
copy p "[PERSON_NAME]"
click at [474, 26] on input at bounding box center [549, 20] width 296 height 27
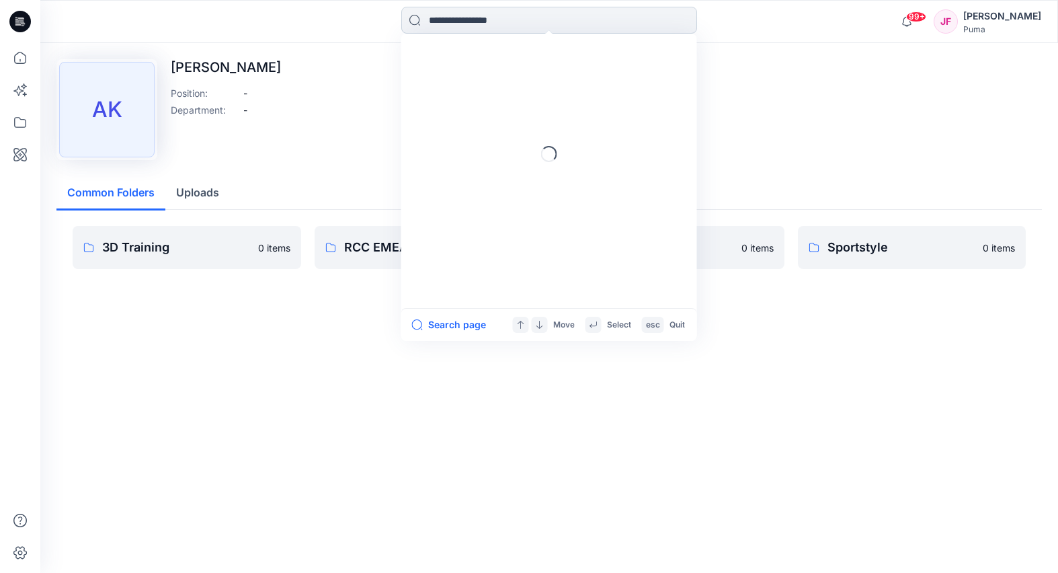
paste input "**********"
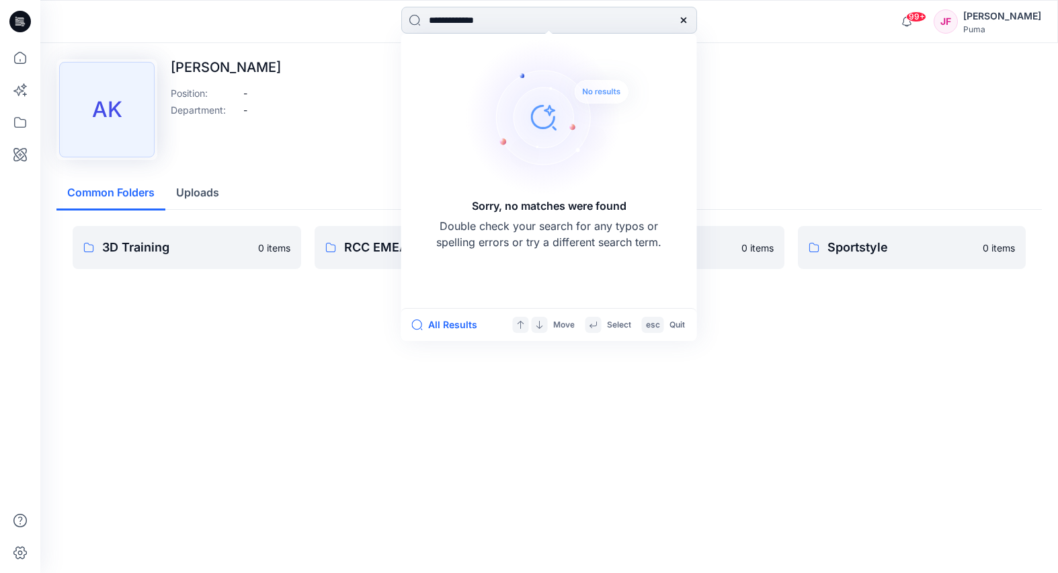
click at [481, 15] on input "**********" at bounding box center [549, 20] width 296 height 27
click at [479, 16] on input "**********" at bounding box center [549, 20] width 296 height 27
type input "**"
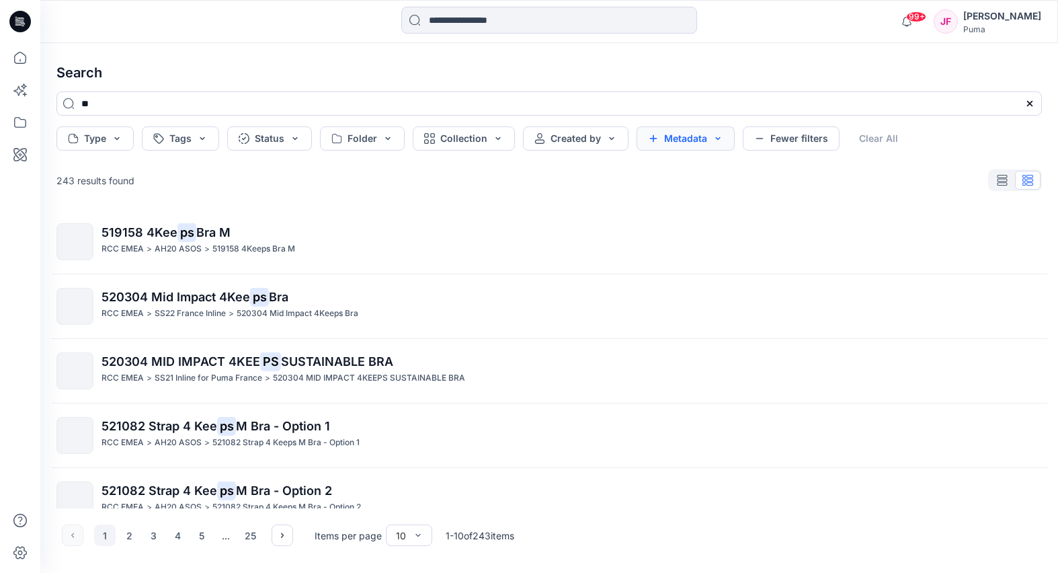
click at [693, 137] on button "Metadata" at bounding box center [685, 138] width 98 height 24
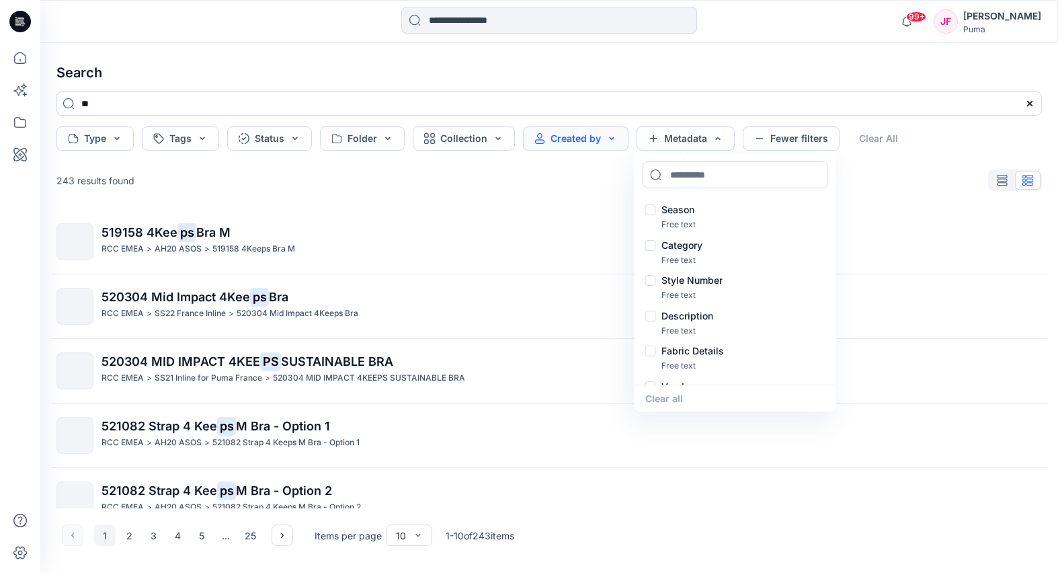
click at [577, 132] on button "Created by" at bounding box center [575, 138] width 105 height 24
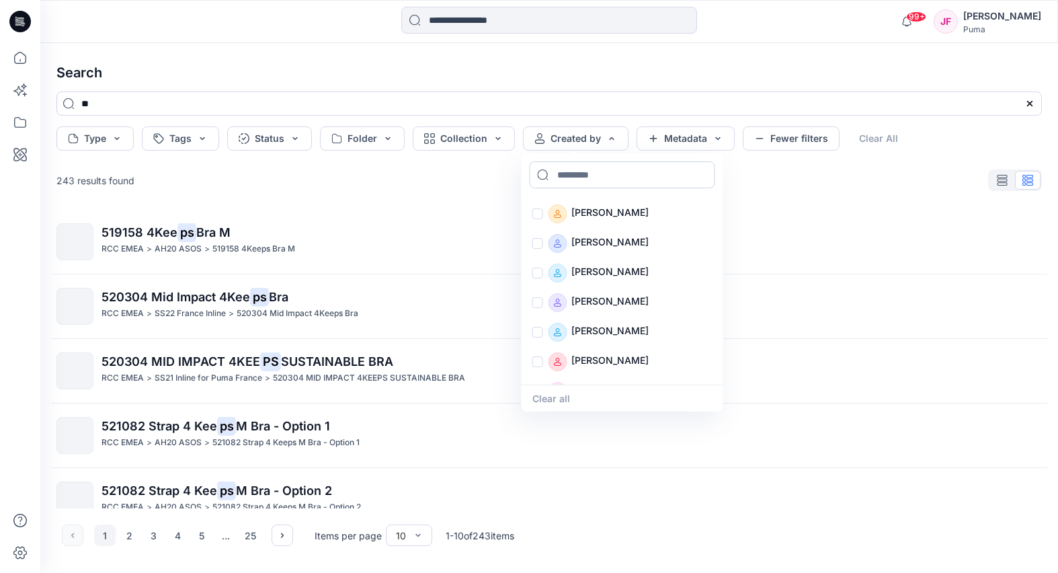
click at [574, 172] on input at bounding box center [622, 174] width 185 height 27
paste input "**********"
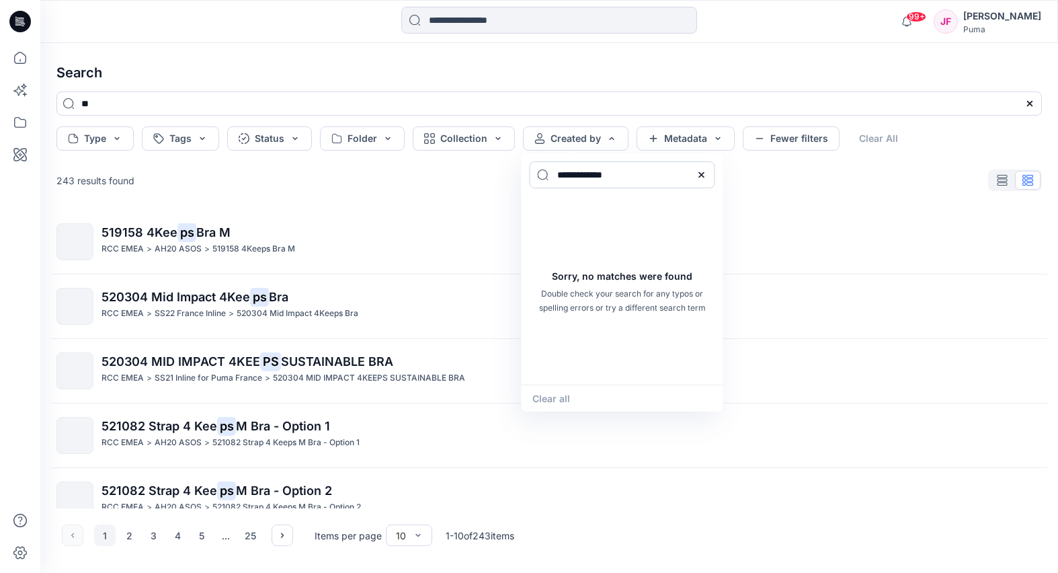
click at [607, 176] on input "**********" at bounding box center [622, 174] width 185 height 27
click at [603, 178] on input "**********" at bounding box center [622, 174] width 185 height 27
type input "*"
paste input "**********"
drag, startPoint x: 590, startPoint y: 174, endPoint x: 478, endPoint y: 159, distance: 112.5
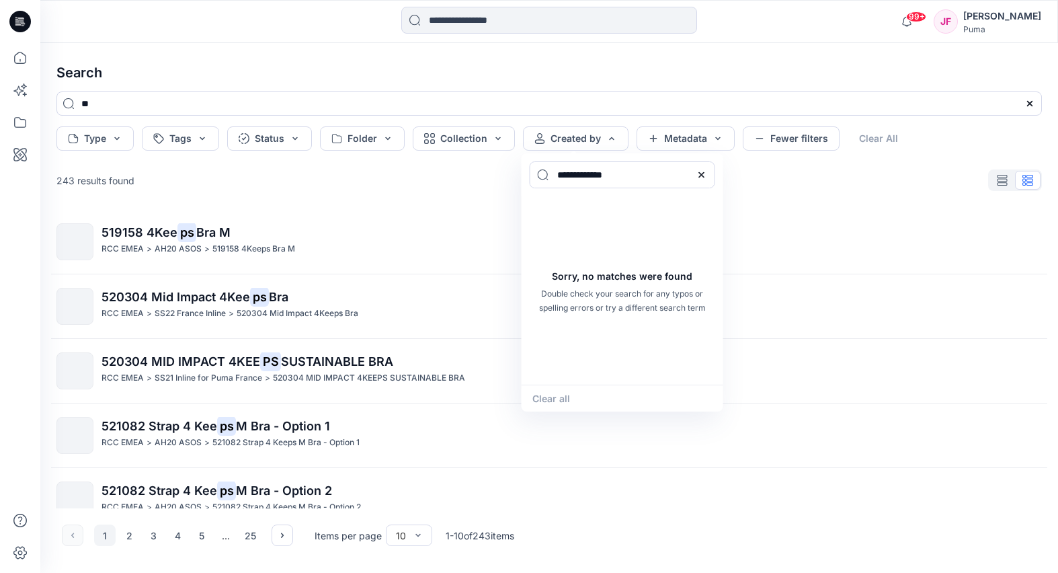
click at [478, 159] on div "**********" at bounding box center [548, 308] width 1017 height 530
type input "******"
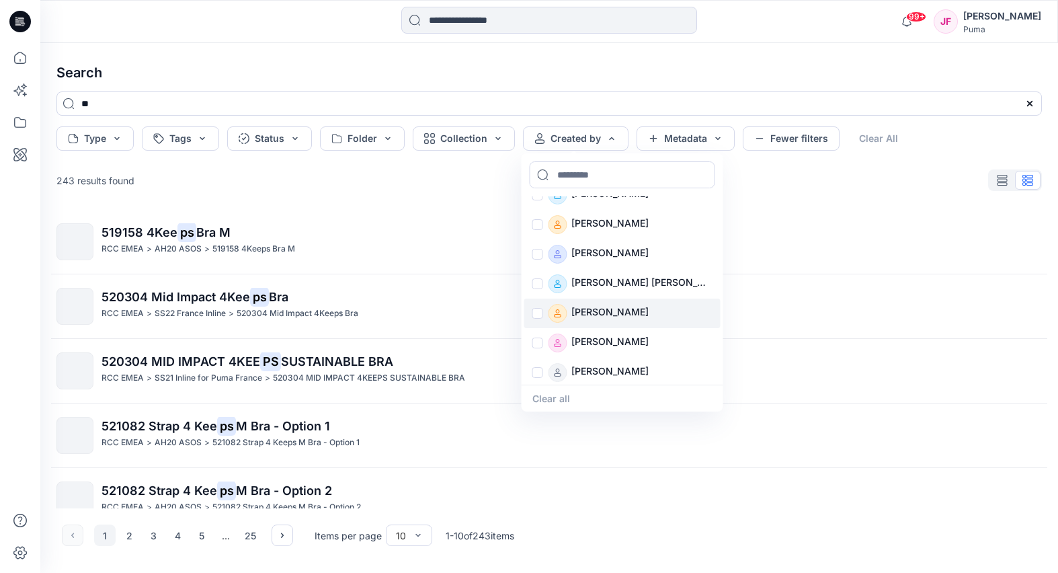
scroll to position [2428, 0]
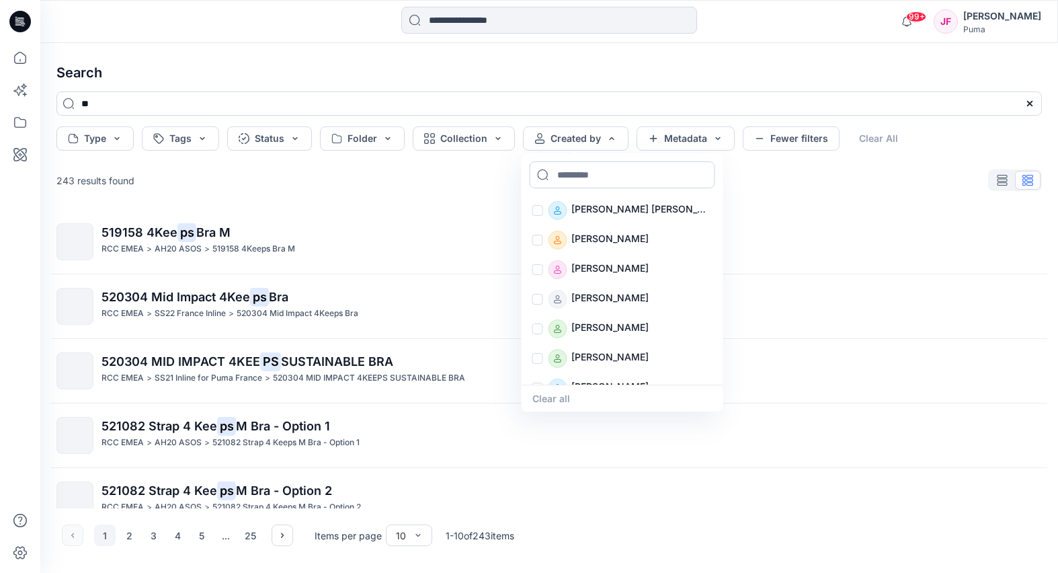
click at [584, 175] on input at bounding box center [622, 174] width 185 height 27
type input "*****"
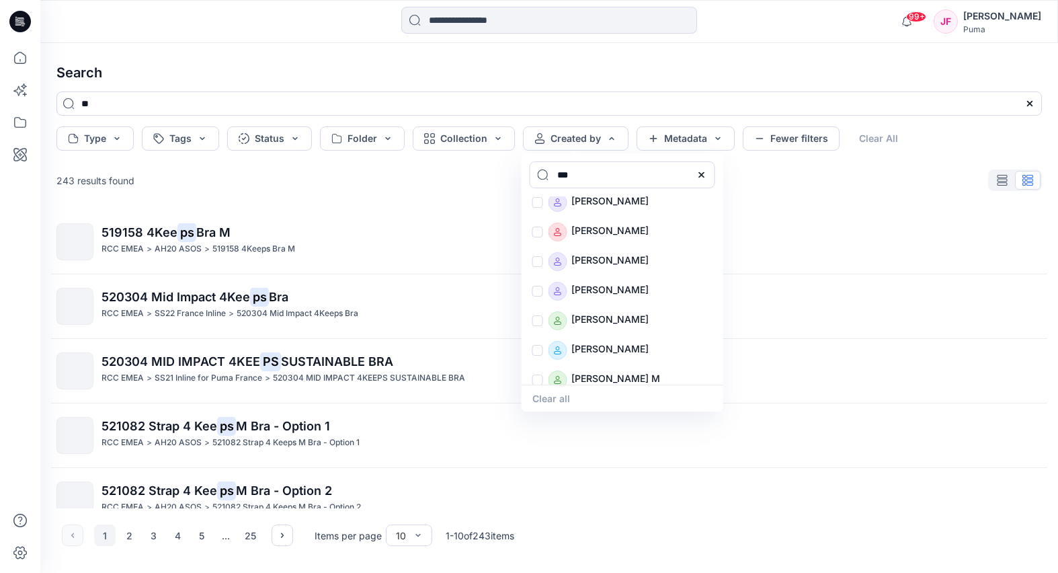
scroll to position [0, 0]
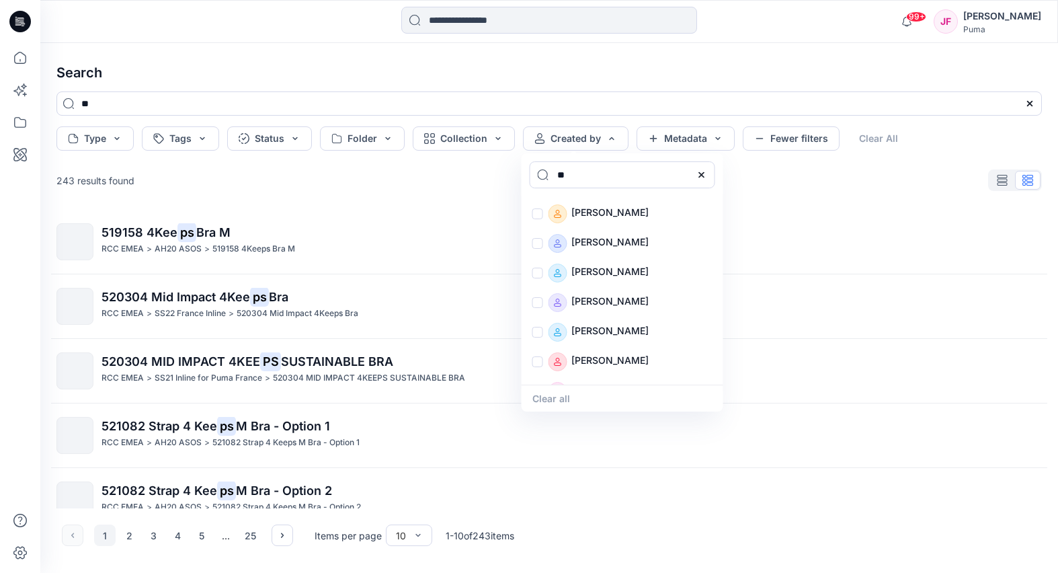
type input "*"
type input "***"
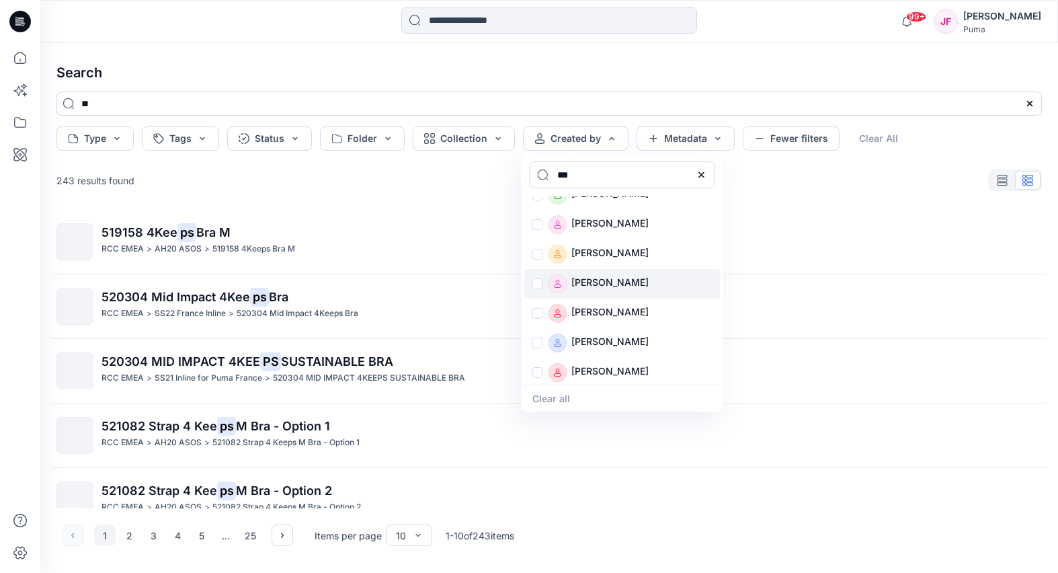
scroll to position [81, 0]
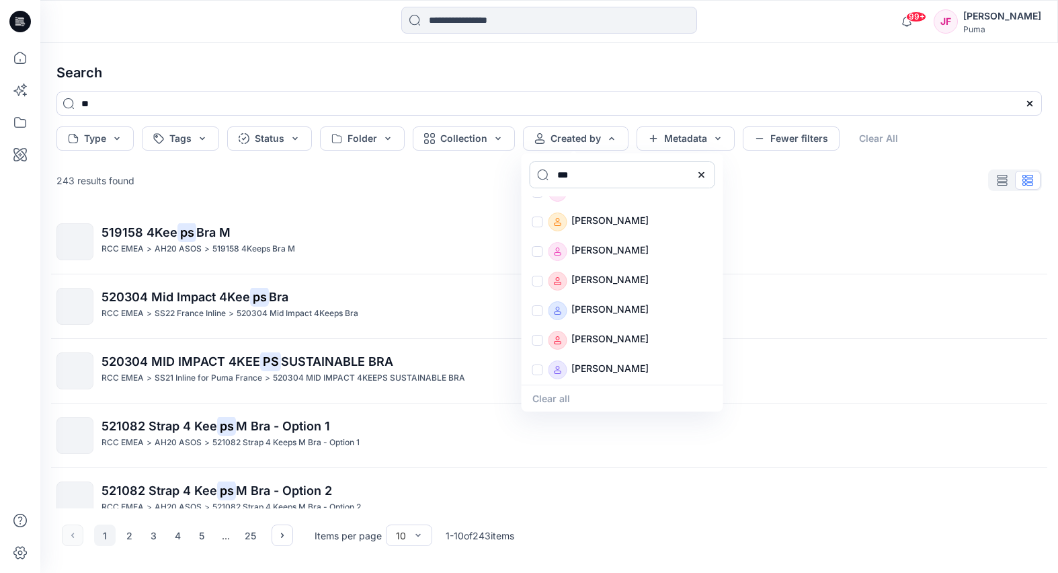
click at [564, 177] on input "***" at bounding box center [622, 174] width 185 height 27
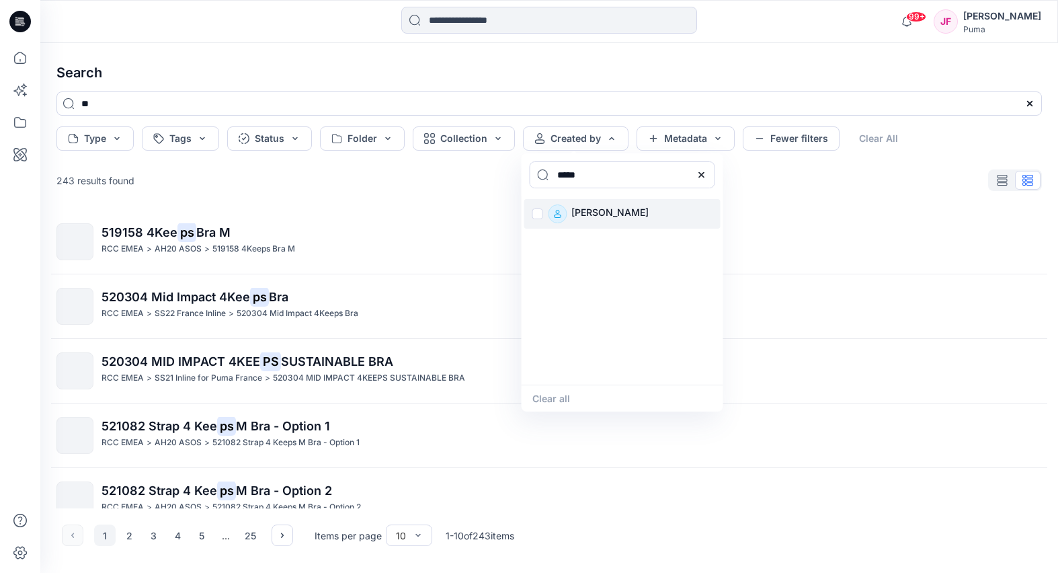
type input "*****"
click at [542, 214] on div "Wayne Chen" at bounding box center [622, 214] width 196 height 30
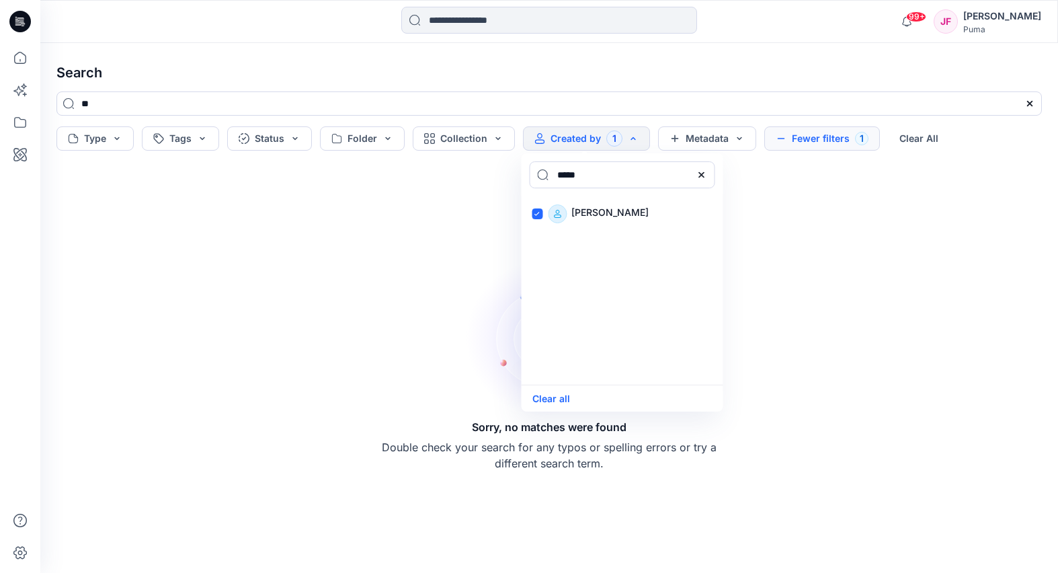
click at [430, 216] on div "Sorry, no matches were found Double check your search for any typos or spelling…" at bounding box center [549, 364] width 1007 height 395
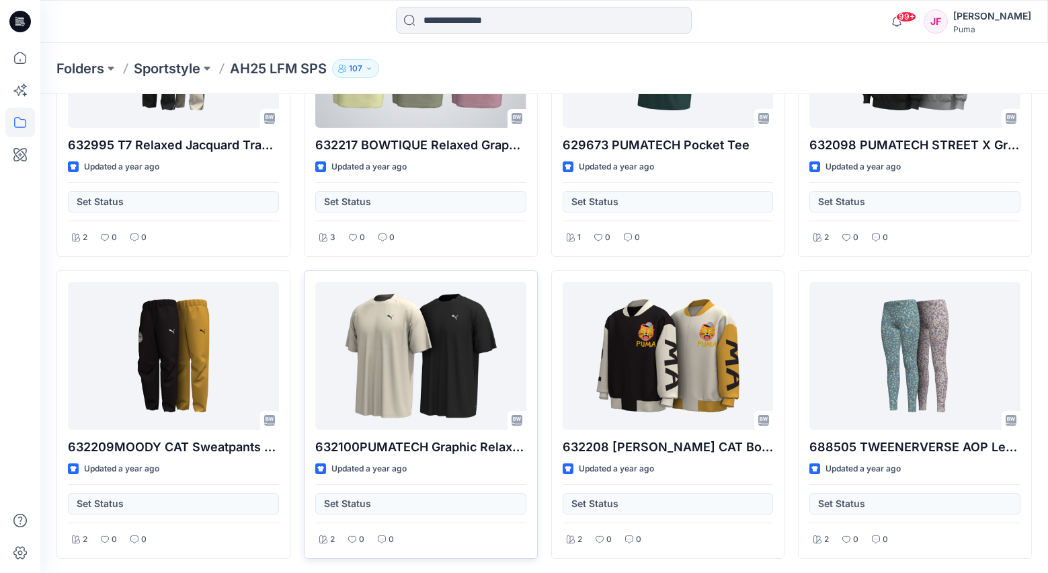
scroll to position [11399, 0]
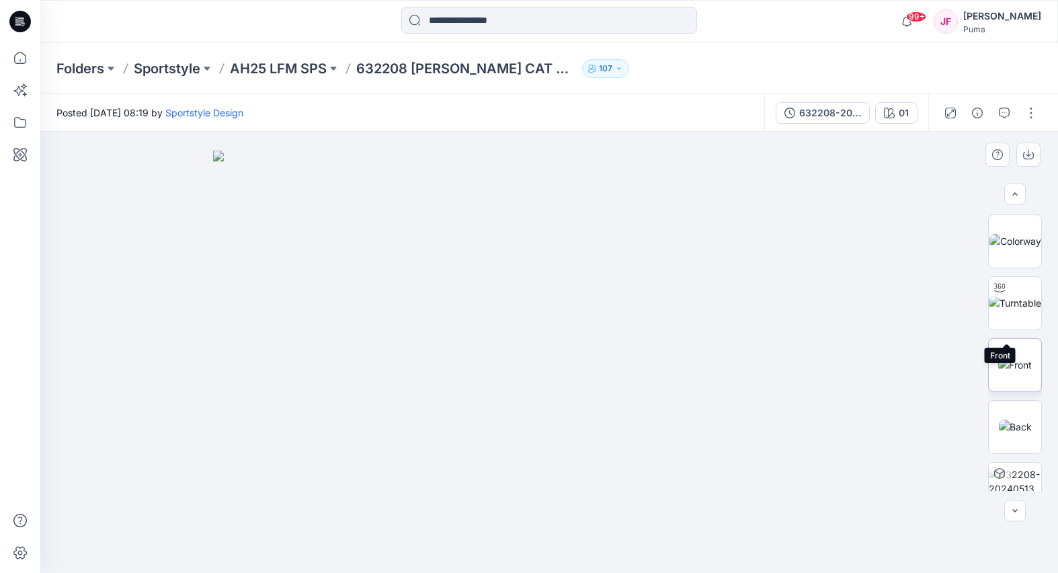
scroll to position [87, 0]
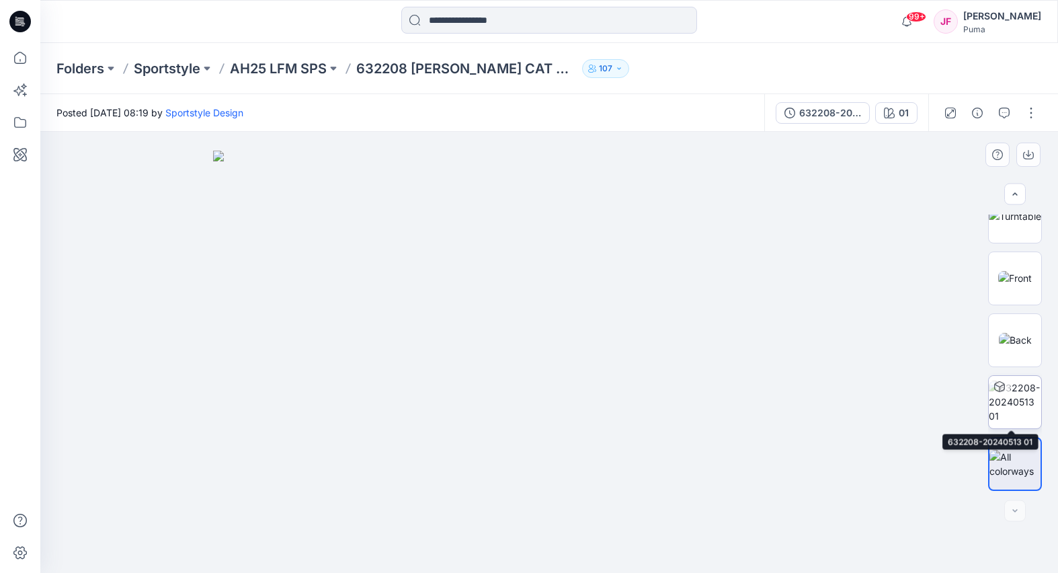
click at [1020, 408] on img at bounding box center [1014, 401] width 52 height 42
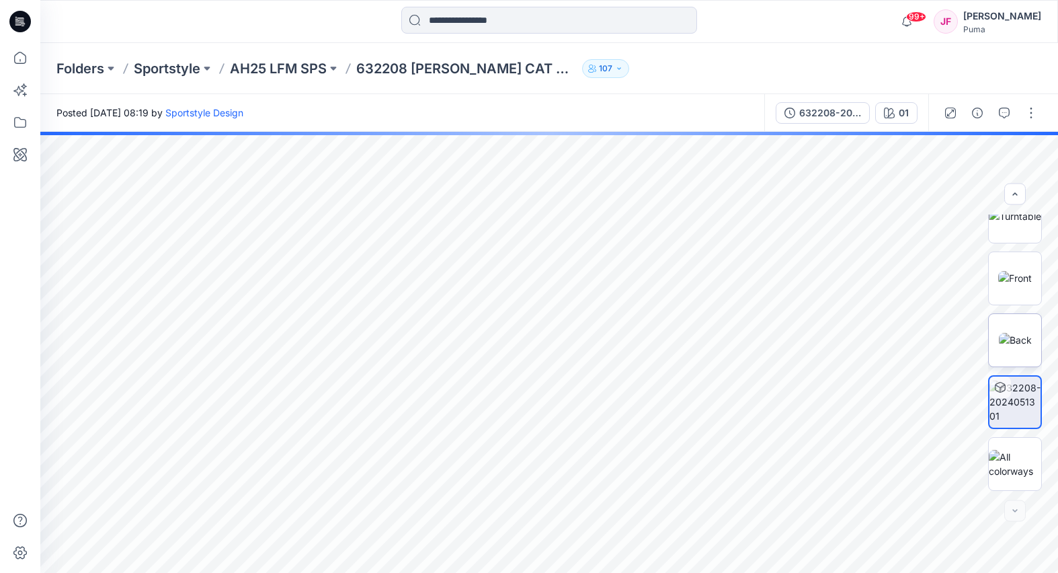
click at [1013, 345] on img at bounding box center [1015, 340] width 33 height 14
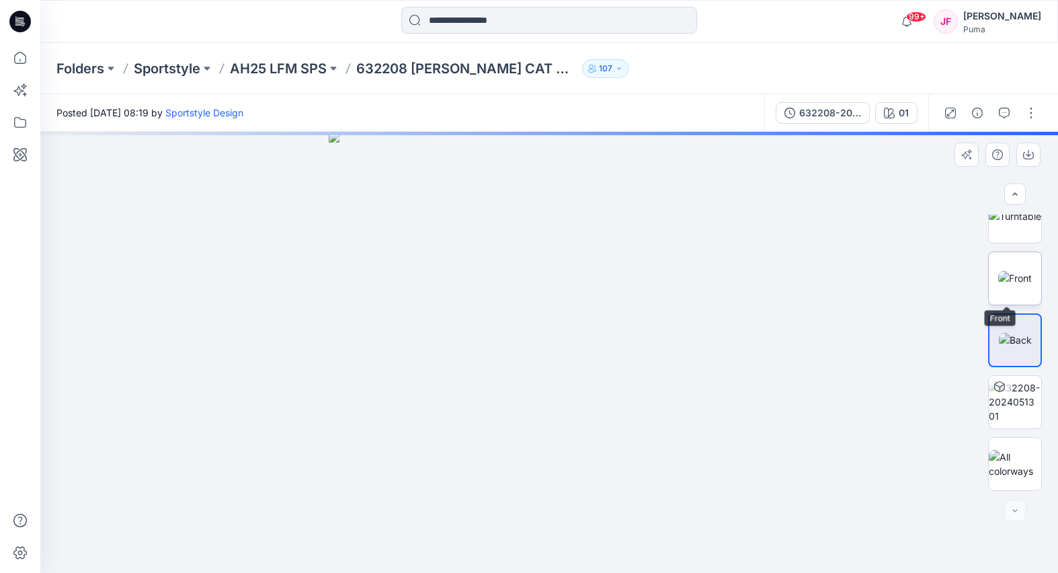
click at [1011, 285] on img at bounding box center [1015, 278] width 34 height 14
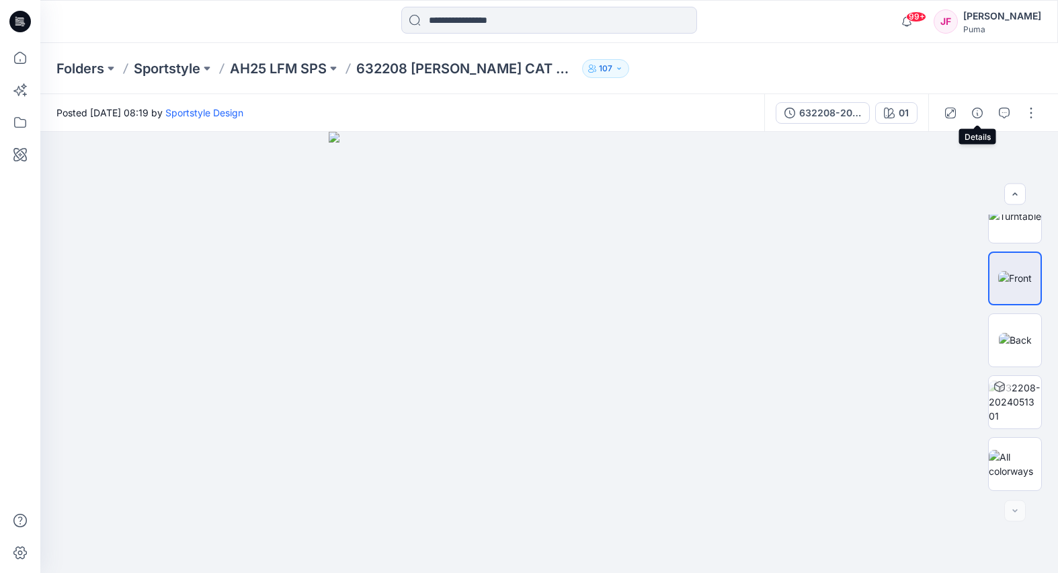
click at [984, 114] on button "button" at bounding box center [977, 113] width 22 height 22
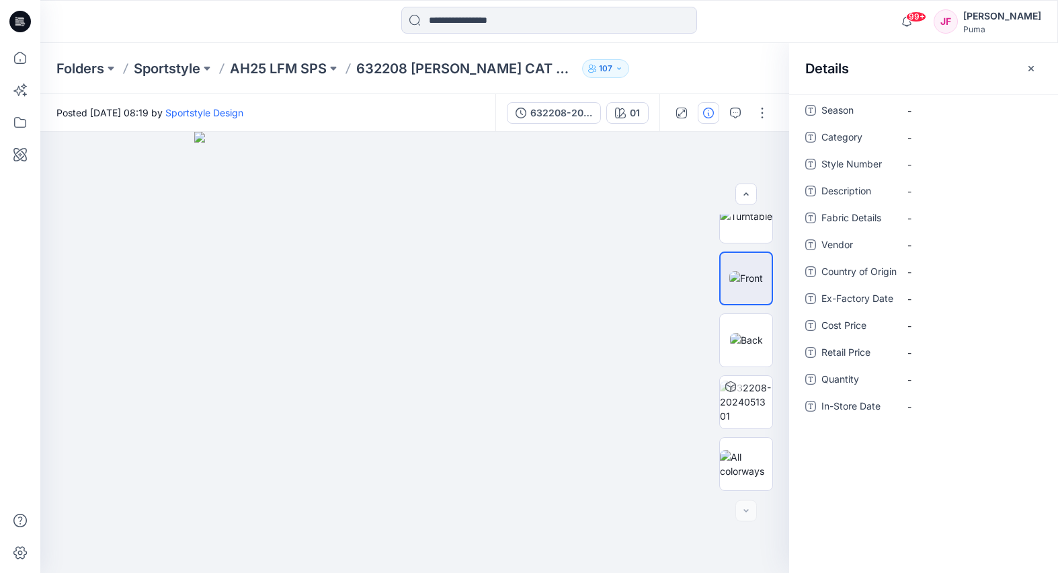
click at [599, 67] on p "107" at bounding box center [605, 68] width 13 height 15
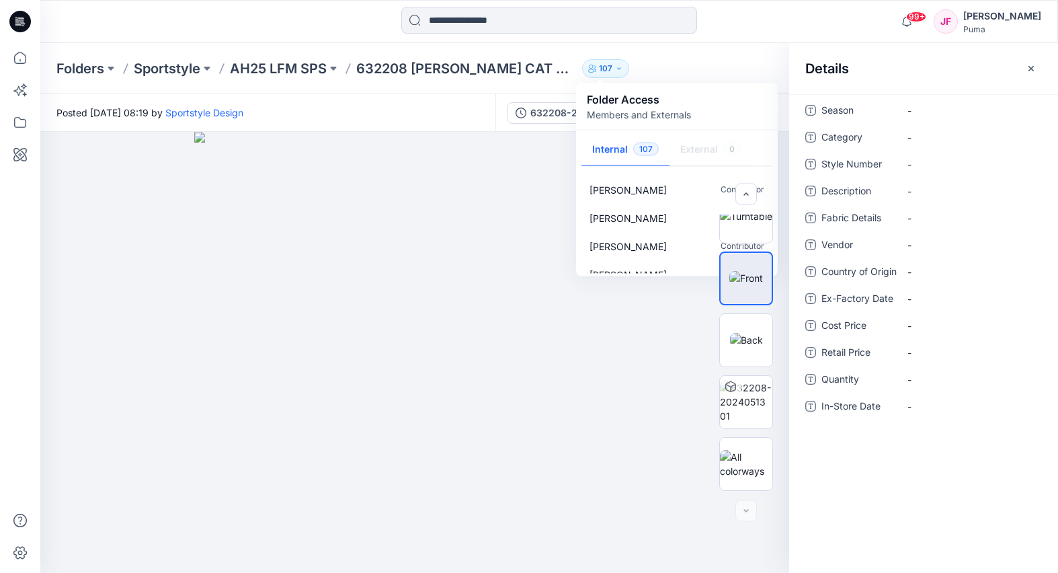
scroll to position [1035, 0]
click at [550, 235] on img at bounding box center [414, 352] width 441 height 441
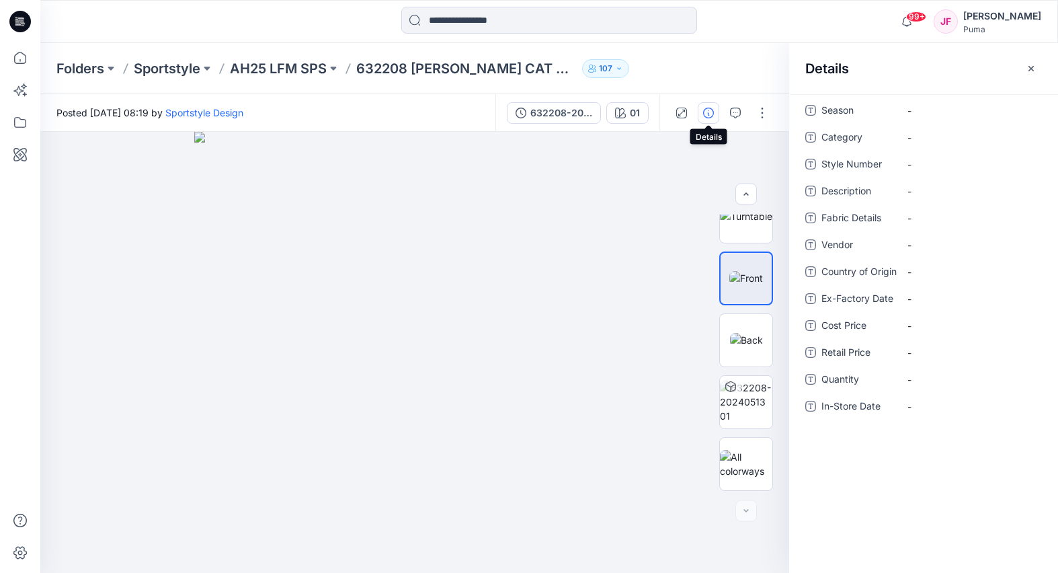
click at [714, 114] on button "button" at bounding box center [709, 113] width 22 height 22
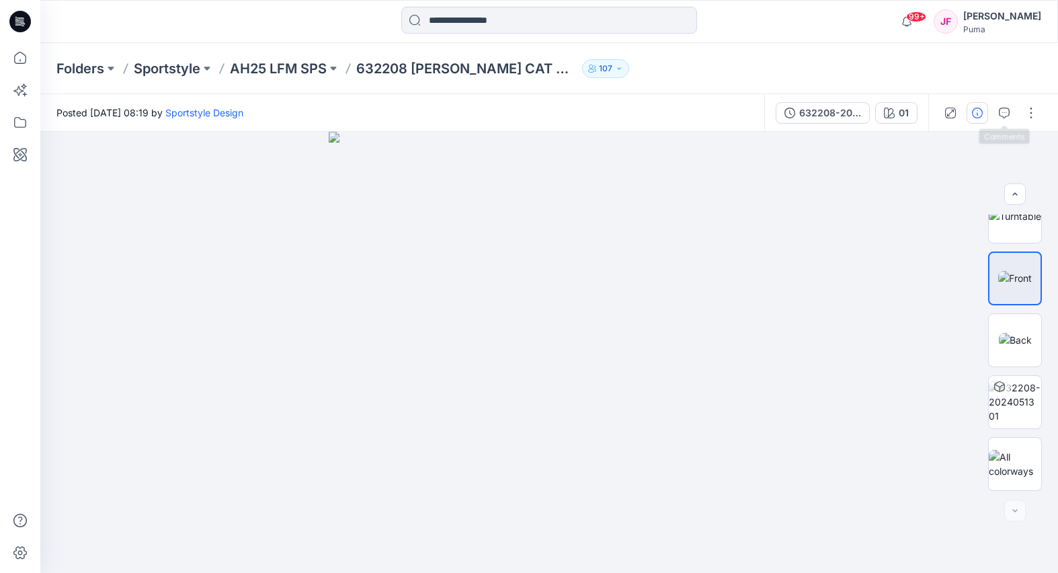
click at [979, 109] on icon "button" at bounding box center [977, 113] width 11 height 11
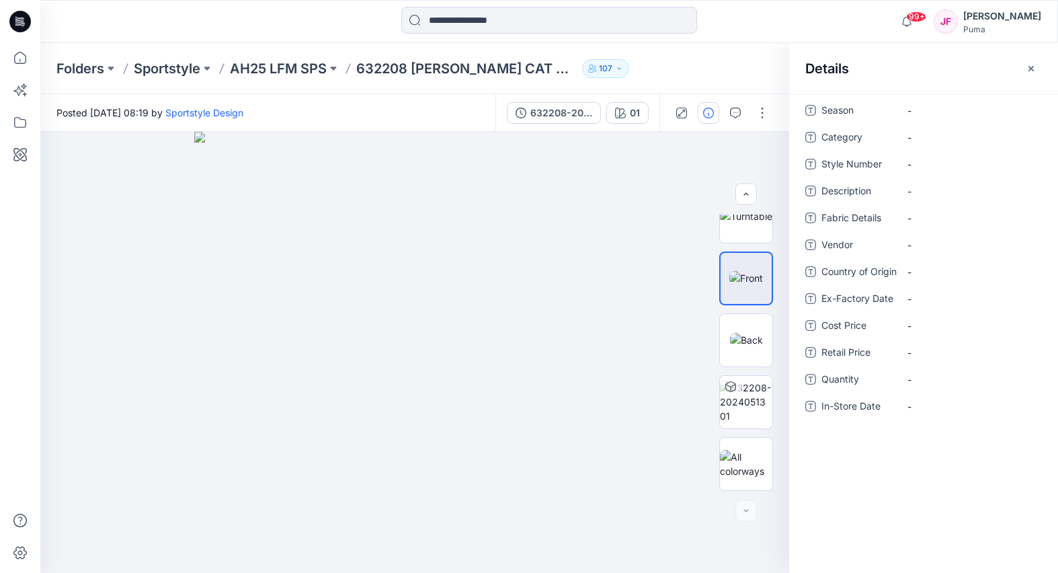
click at [591, 67] on button "107" at bounding box center [605, 68] width 47 height 19
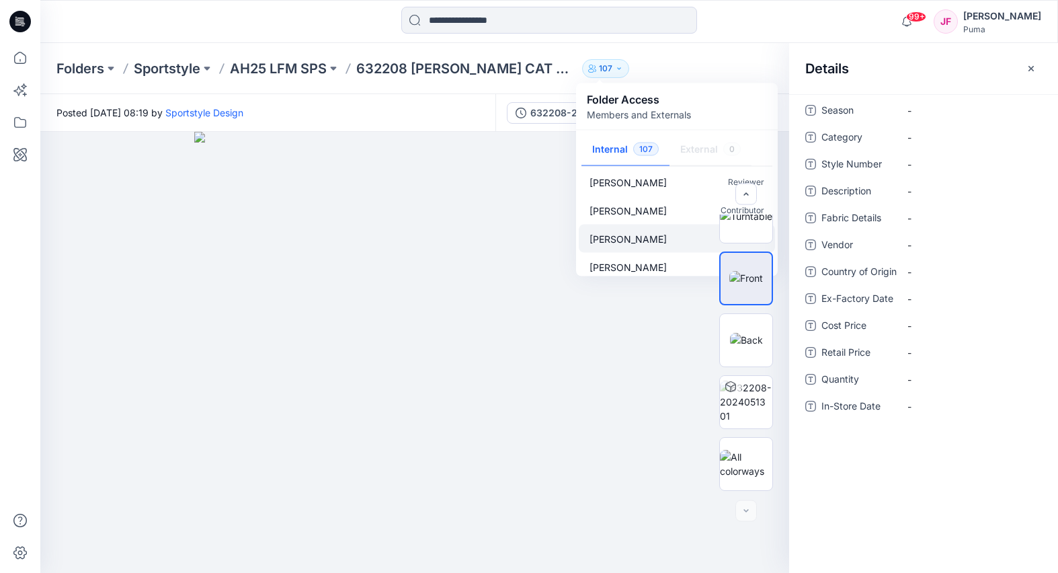
scroll to position [1015, 0]
